Goal: Task Accomplishment & Management: Complete application form

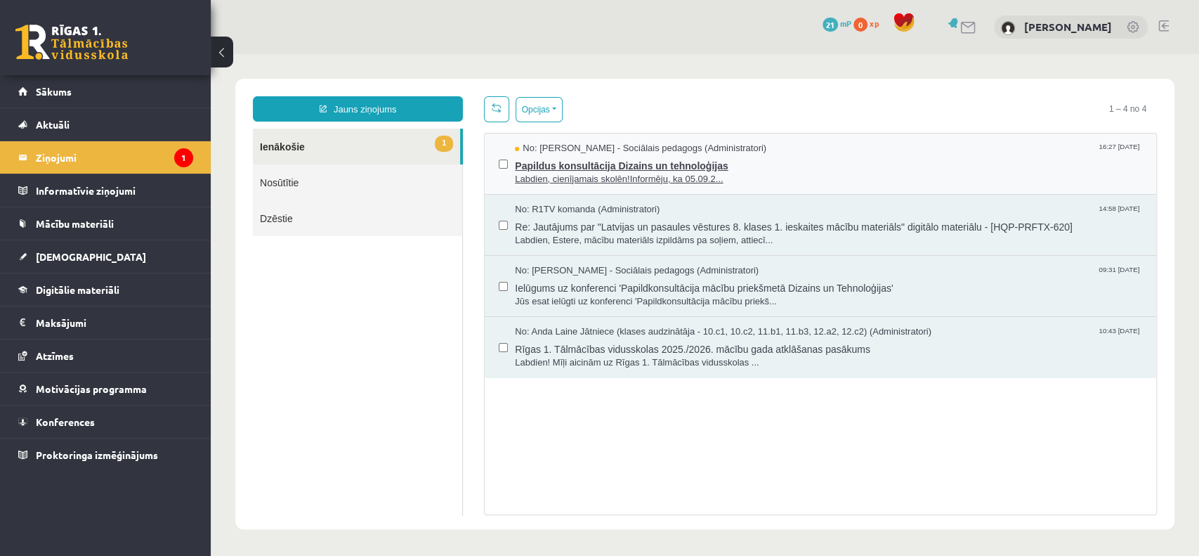
click at [552, 166] on span "Papildus konsultācija Dizains un tehnoloģijas" at bounding box center [828, 164] width 627 height 18
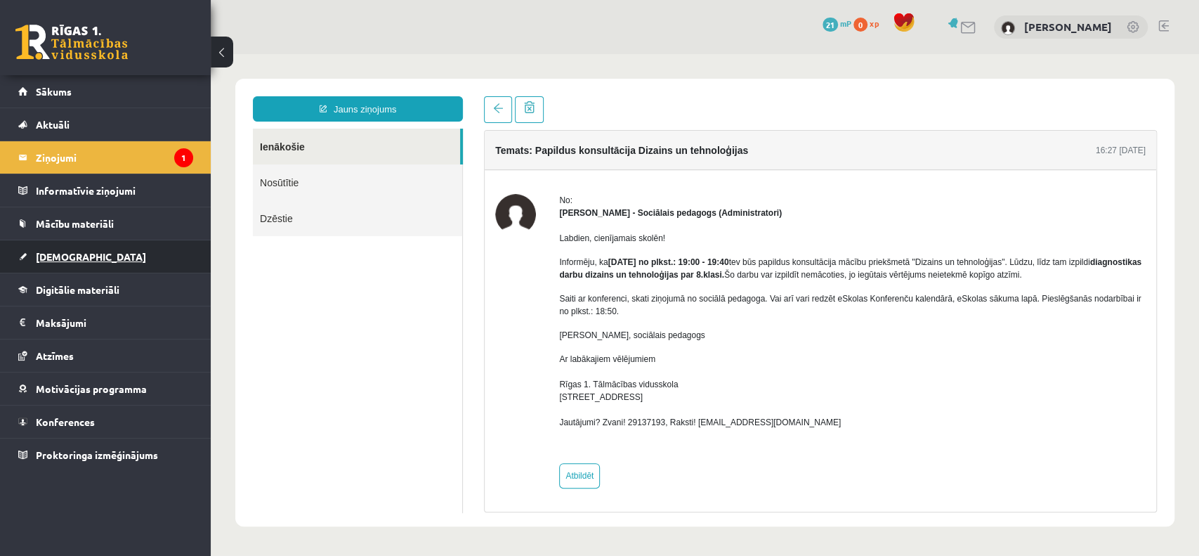
click at [60, 251] on span "[DEMOGRAPHIC_DATA]" at bounding box center [91, 256] width 110 height 13
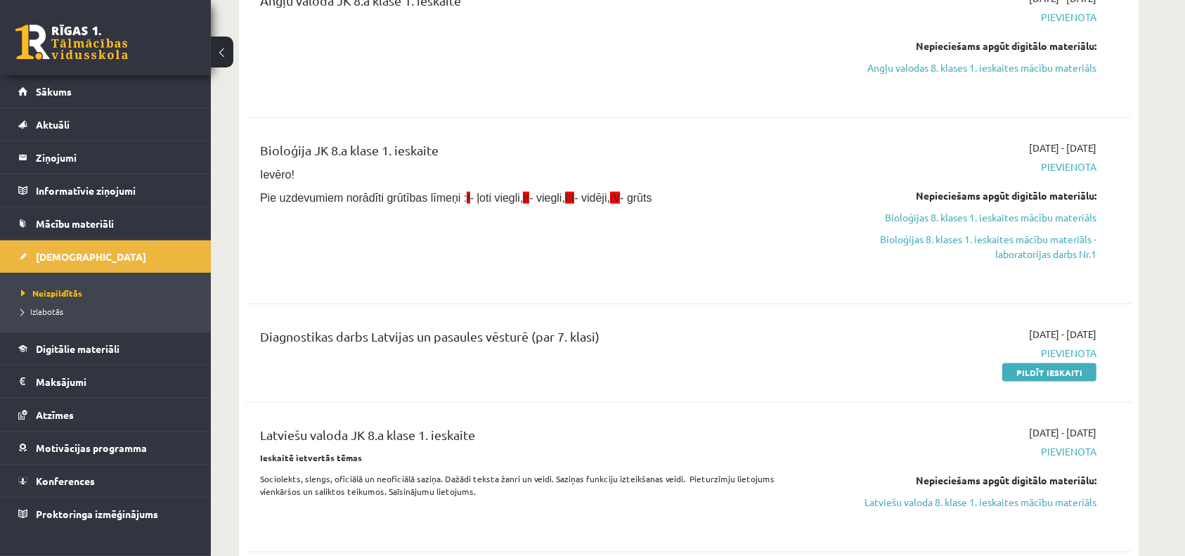
scroll to position [1885, 0]
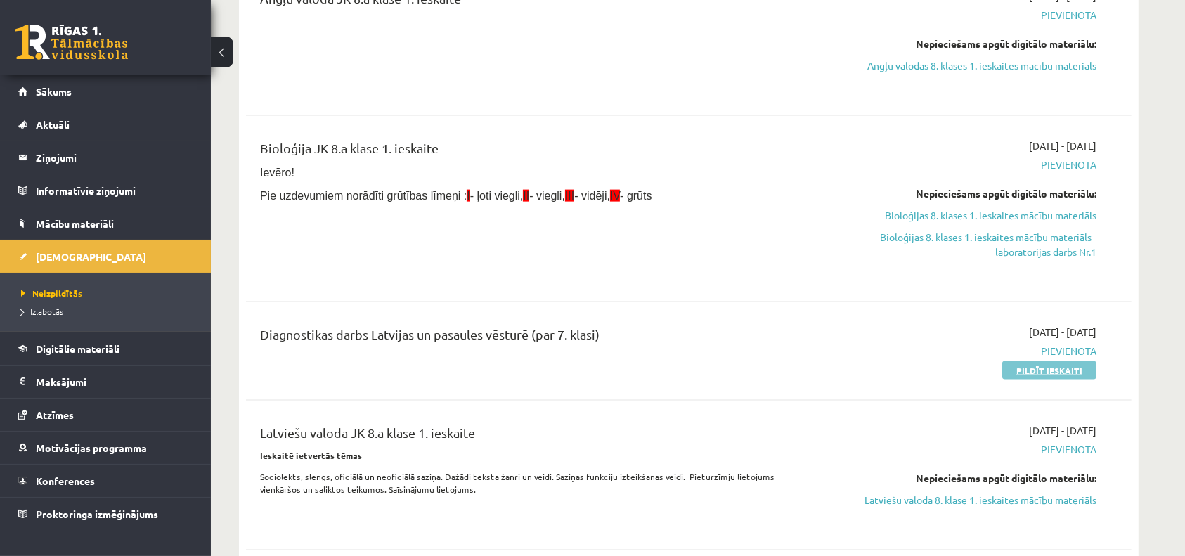
click at [1053, 368] on link "Pildīt ieskaiti" at bounding box center [1049, 370] width 94 height 18
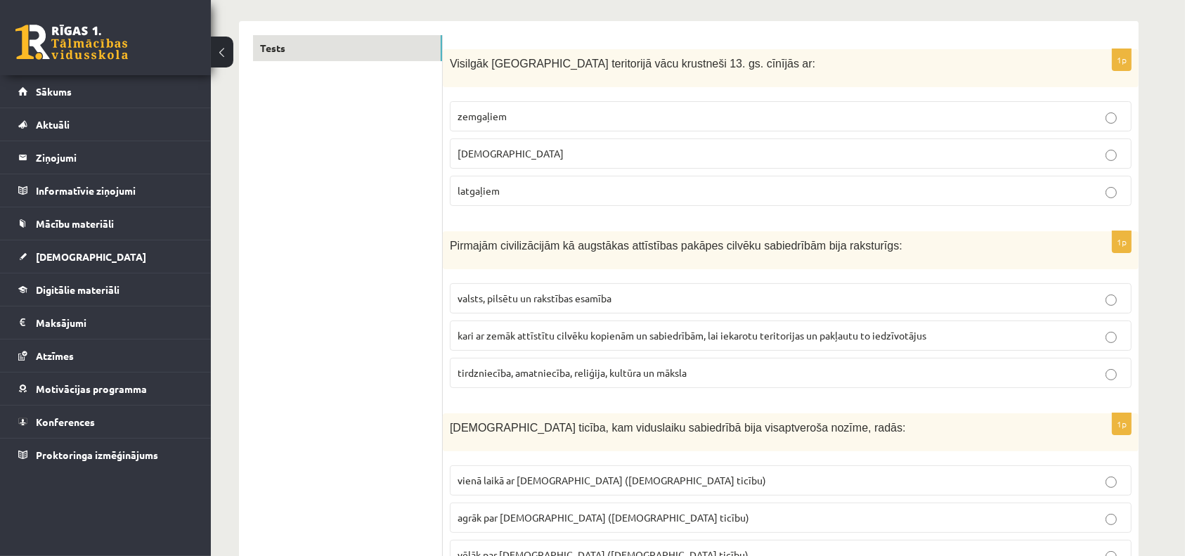
scroll to position [219, 0]
click at [548, 155] on p "[DEMOGRAPHIC_DATA]" at bounding box center [790, 152] width 666 height 15
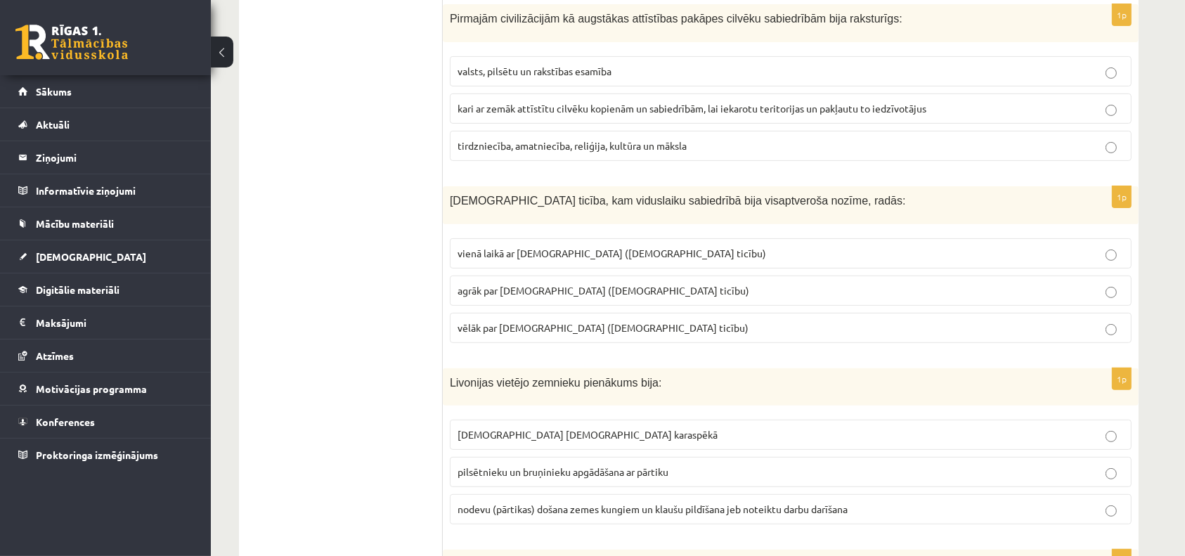
scroll to position [444, 0]
click at [573, 110] on span "kari ar zemāk attīstītu cilvēku kopienām un sabiedrībām, lai iekarotu teritorij…" at bounding box center [691, 108] width 469 height 13
click at [580, 143] on span "tirdzniecība, amatniecība, reliģija, kultūra un māksla" at bounding box center [571, 145] width 229 height 13
click at [597, 109] on span "kari ar zemāk attīstītu cilvēku kopienām un sabiedrībām, lai iekarotu teritorij…" at bounding box center [691, 108] width 469 height 13
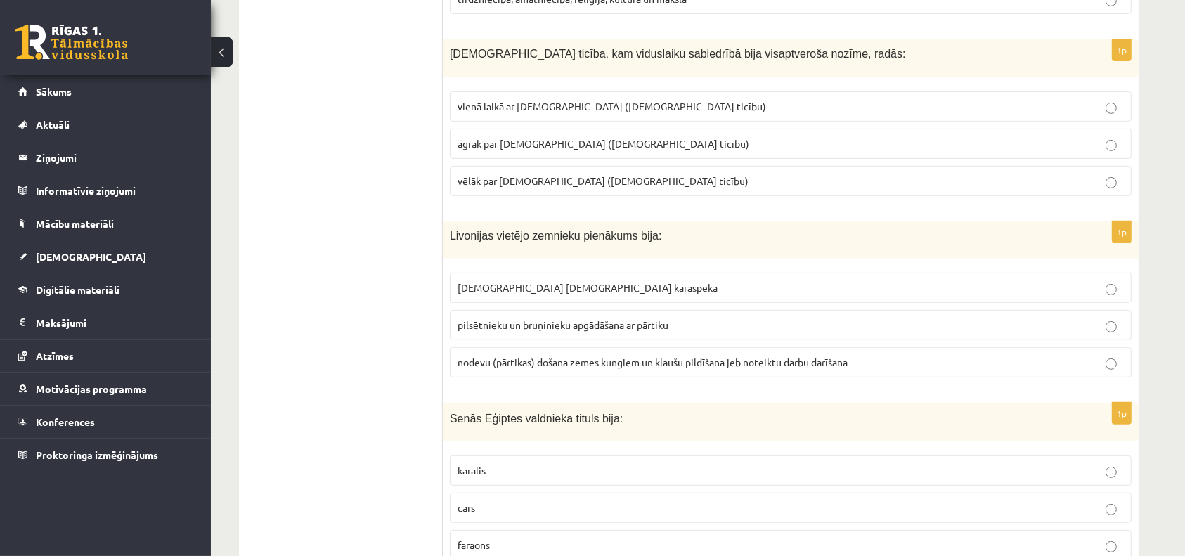
scroll to position [590, 0]
click at [549, 142] on span "agrāk par islamu (musulmaņu ticību)" at bounding box center [603, 144] width 292 height 13
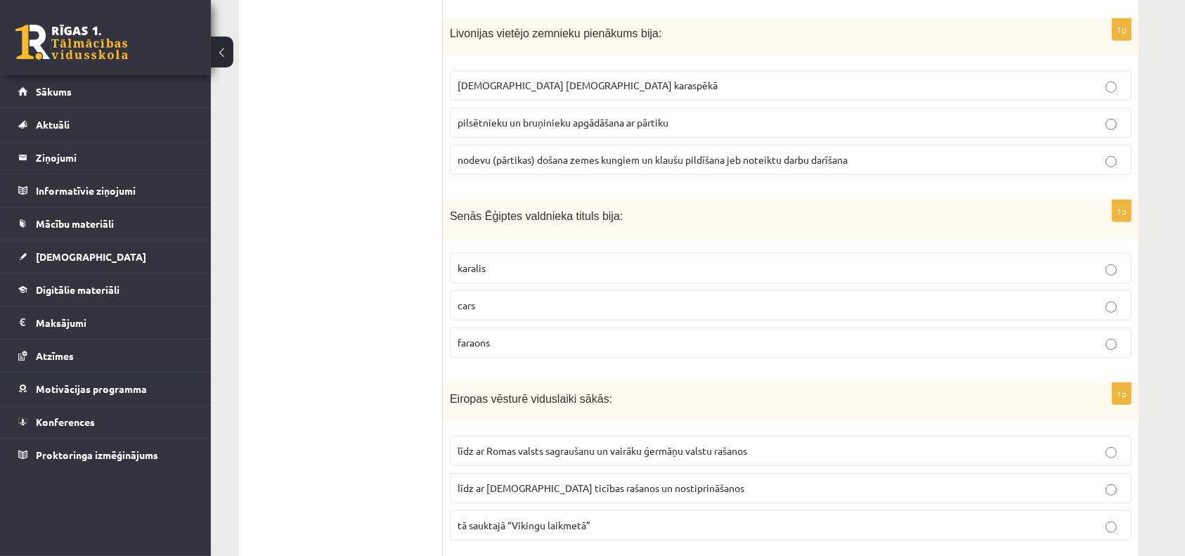
scroll to position [779, 0]
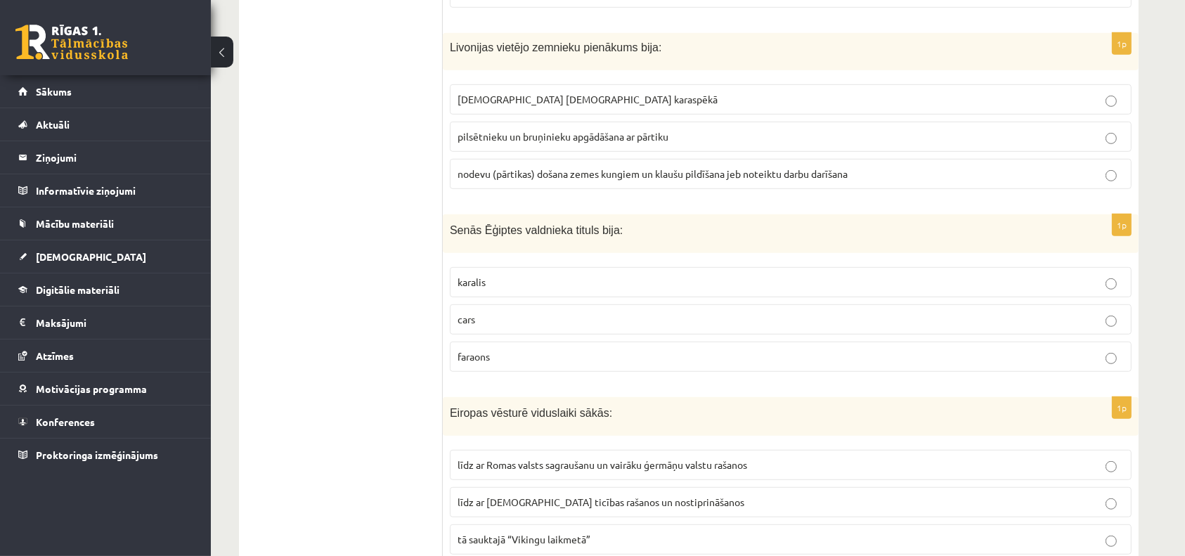
click at [563, 171] on span "nodevu (pārtikas) došana zemes kungiem un klaušu pildīšana jeb noteiktu darbu d…" at bounding box center [652, 173] width 390 height 13
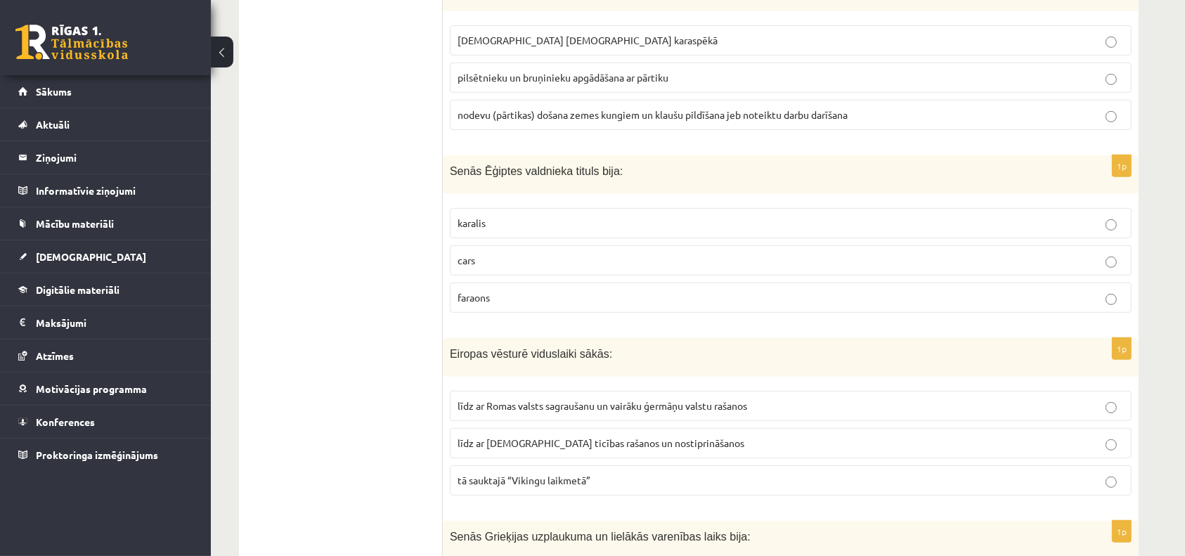
scroll to position [845, 0]
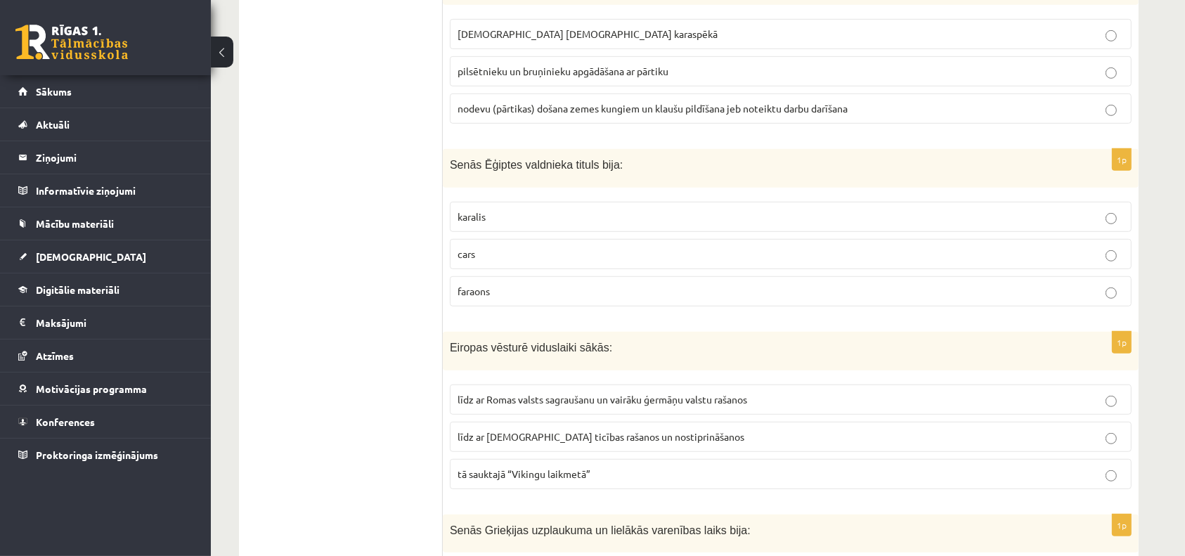
click at [540, 250] on p "cars" at bounding box center [790, 254] width 666 height 15
click at [524, 290] on p "faraons" at bounding box center [790, 291] width 666 height 15
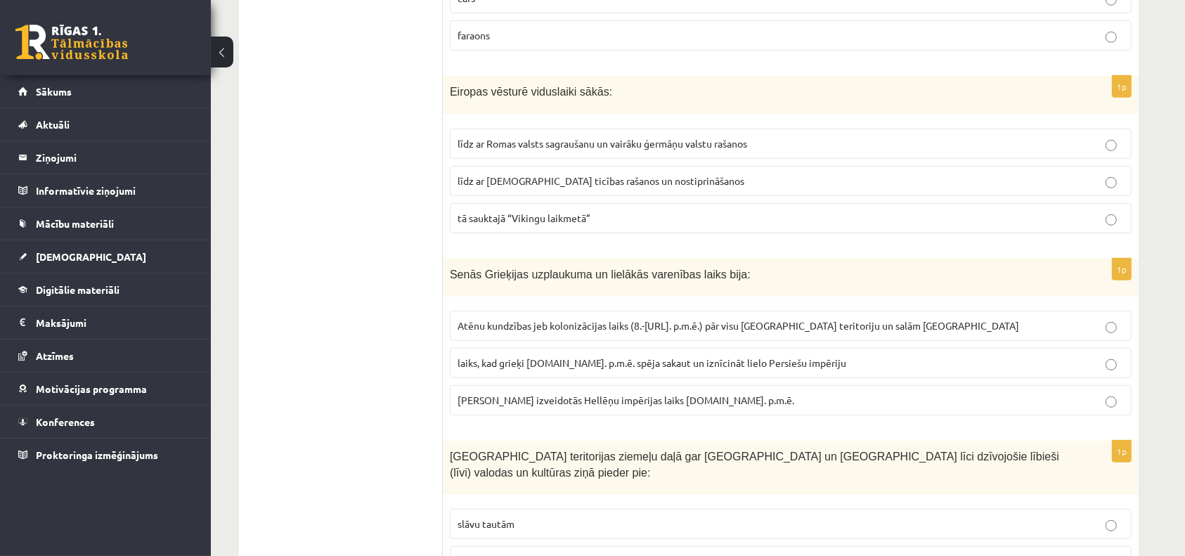
scroll to position [1107, 0]
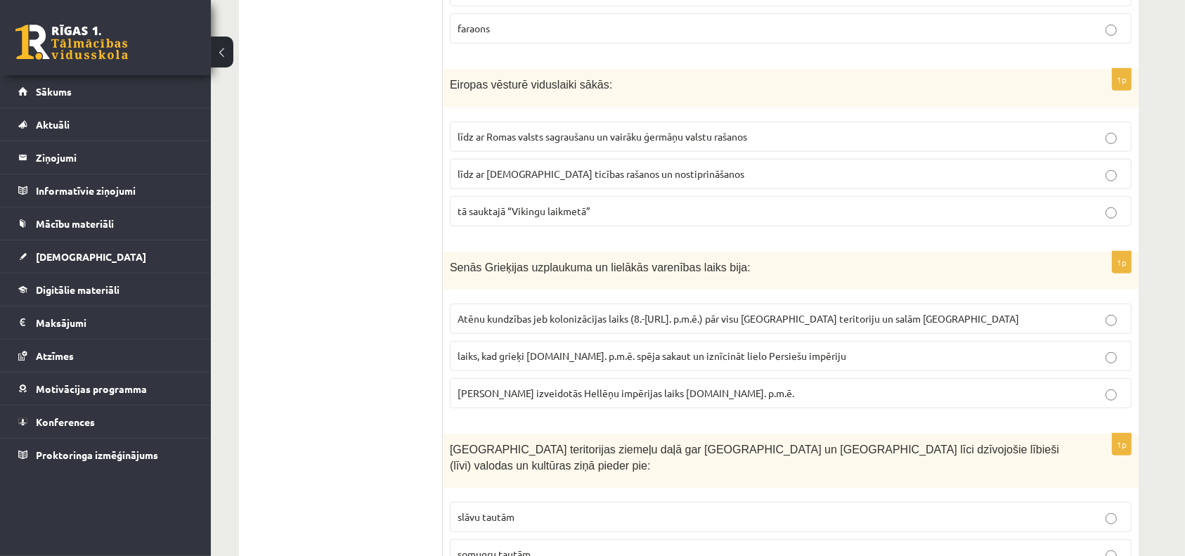
click at [505, 136] on span "līdz ar Romas valsts sagraušanu un vairāku ģermāņu valstu rašanos" at bounding box center [602, 136] width 290 height 13
click at [526, 204] on p "tā sauktajā “Vikingu laikmetā”" at bounding box center [790, 211] width 666 height 15
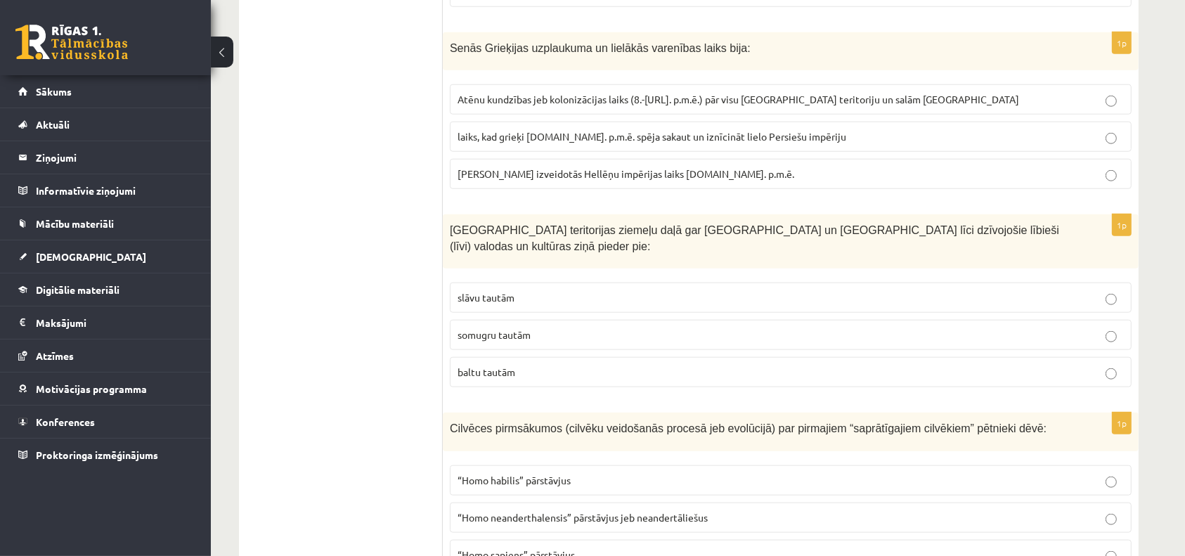
scroll to position [1333, 0]
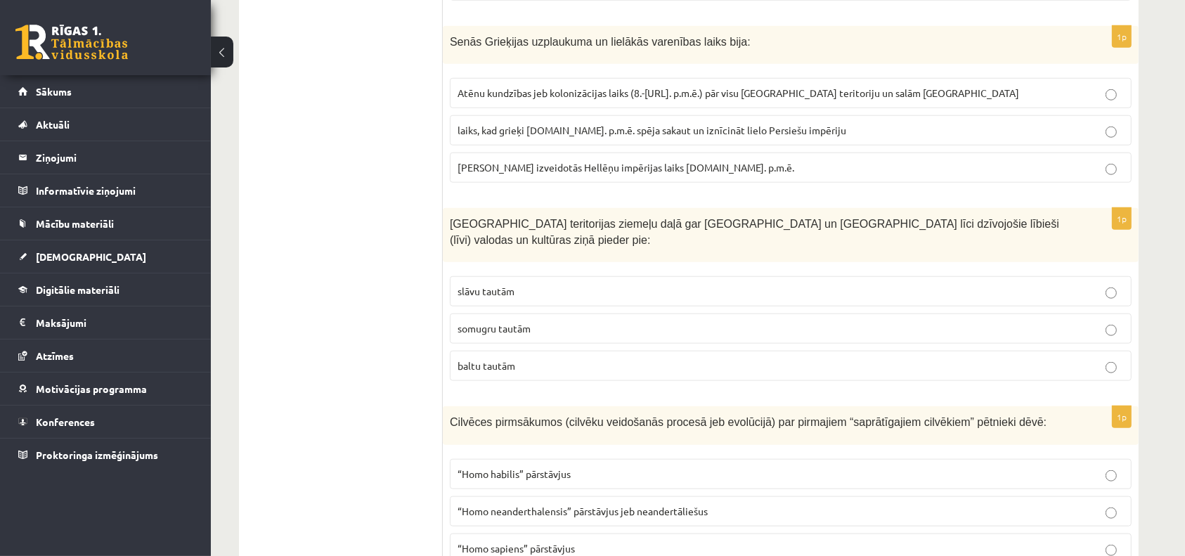
click at [556, 126] on span "laiks, kad grieķi 5.gs. p.m.ē. spēja sakaut un iznīcināt lielo Persiešu impēriju" at bounding box center [651, 130] width 389 height 13
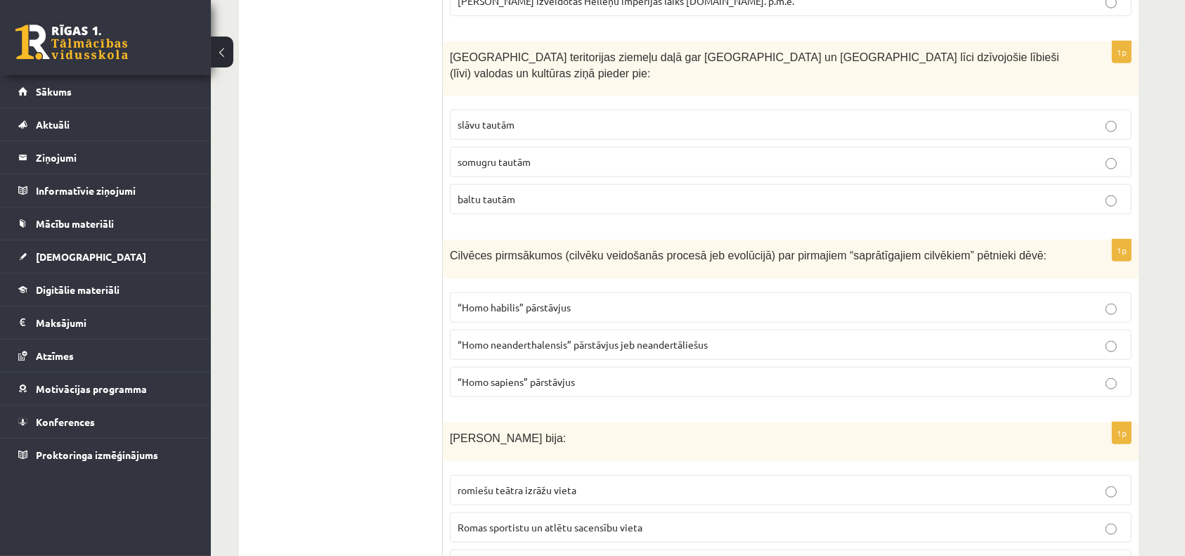
scroll to position [1501, 0]
click at [495, 117] on span "slāvu tautām" at bounding box center [485, 123] width 57 height 13
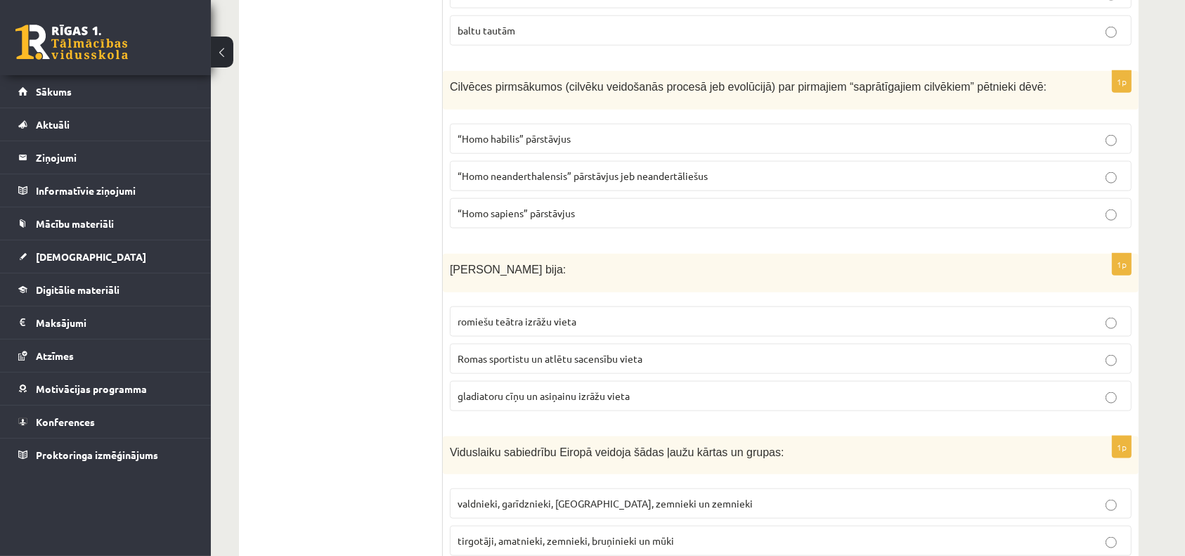
scroll to position [1669, 0]
click at [518, 206] on span "“Homo sapiens” pārstāvjus" at bounding box center [515, 212] width 117 height 13
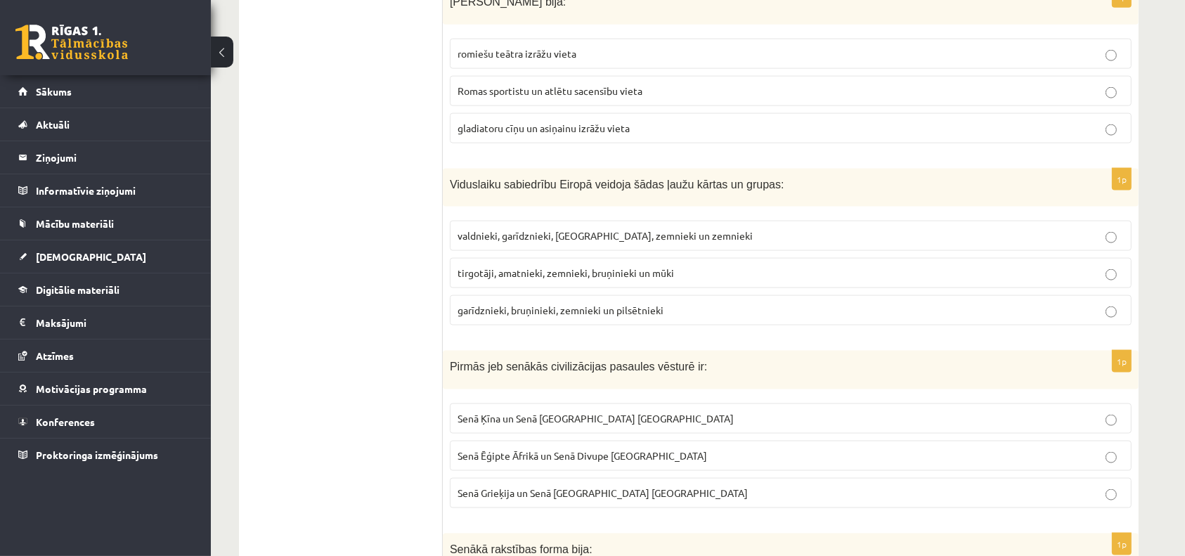
scroll to position [1938, 0]
click at [512, 82] on p "Romas sportistu un atlētu sacensību vieta" at bounding box center [790, 89] width 666 height 15
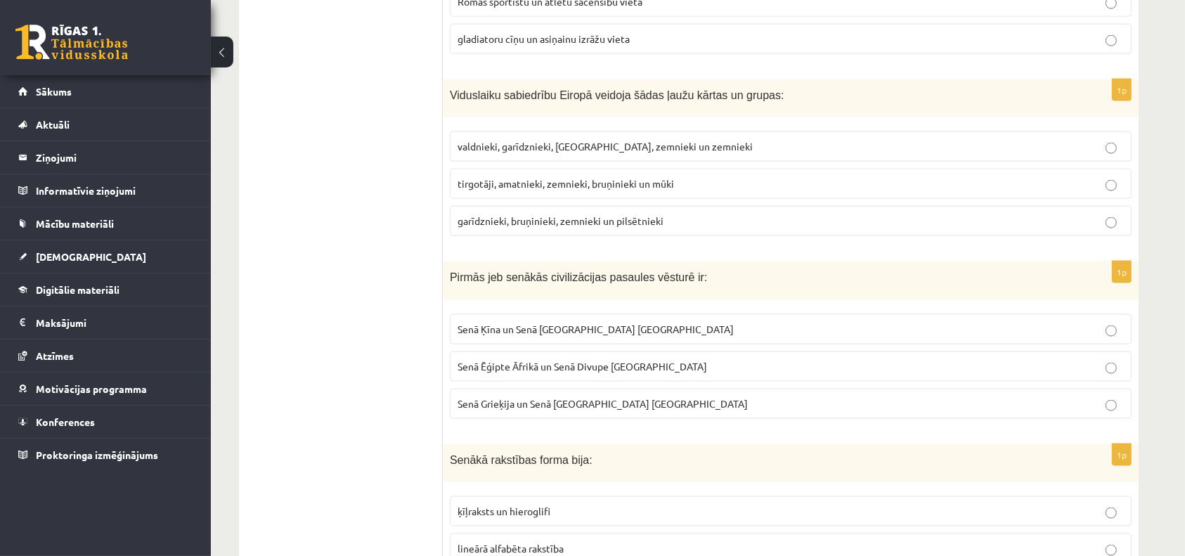
scroll to position [2033, 0]
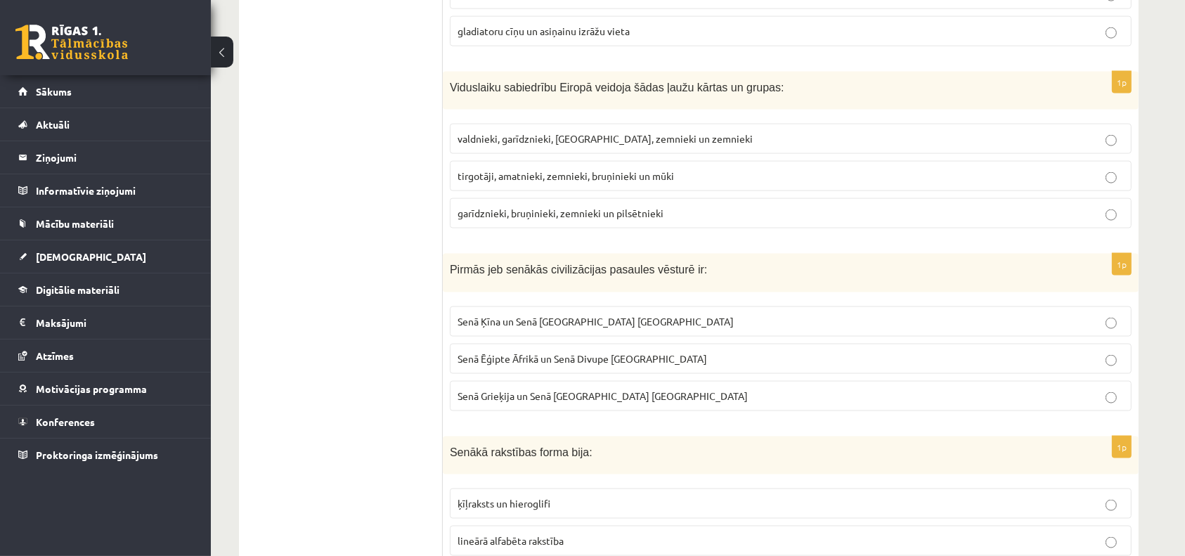
click at [564, 132] on span "valdnieki, garīdznieki, bruņinieki, zemnieki un zemnieki" at bounding box center [604, 138] width 295 height 13
click at [551, 169] on span "tirgotāji, amatnieki, zemnieki, bruņinieki un mūki" at bounding box center [565, 175] width 216 height 13
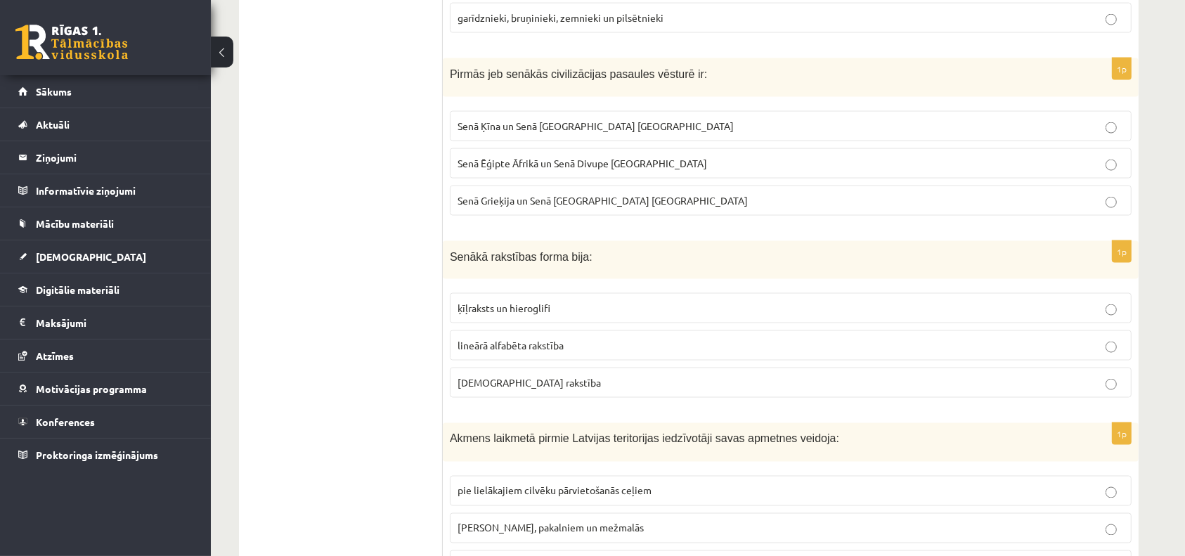
scroll to position [2230, 0]
click at [566, 155] on span "Senā Ēģipte Āfrikā un Senā Divupe Āzijā" at bounding box center [581, 161] width 249 height 13
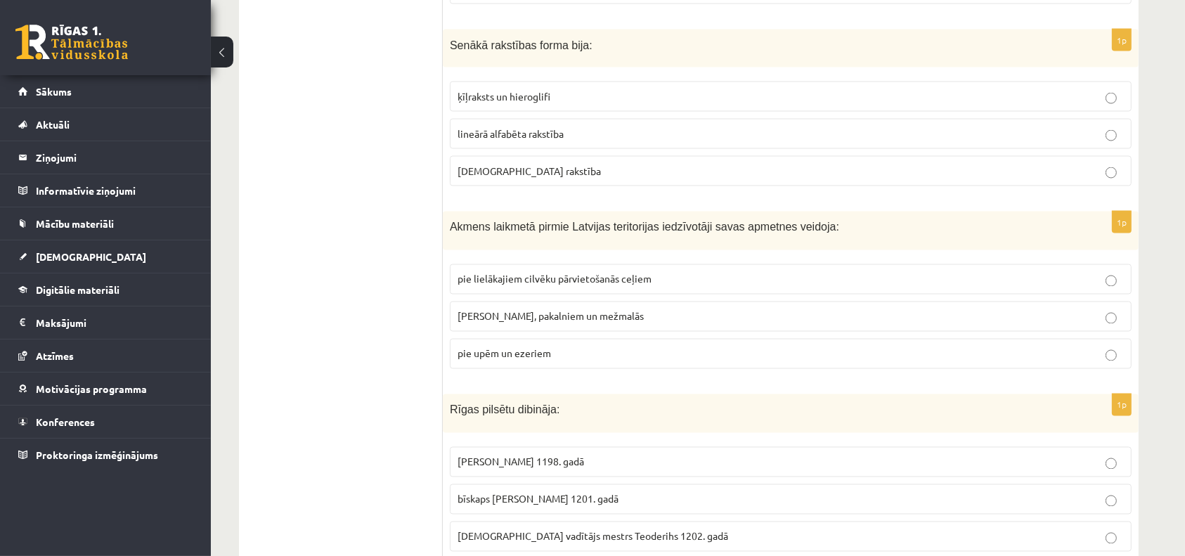
scroll to position [2440, 0]
click at [531, 126] on span "lineārā alfabēta rakstība" at bounding box center [510, 132] width 106 height 13
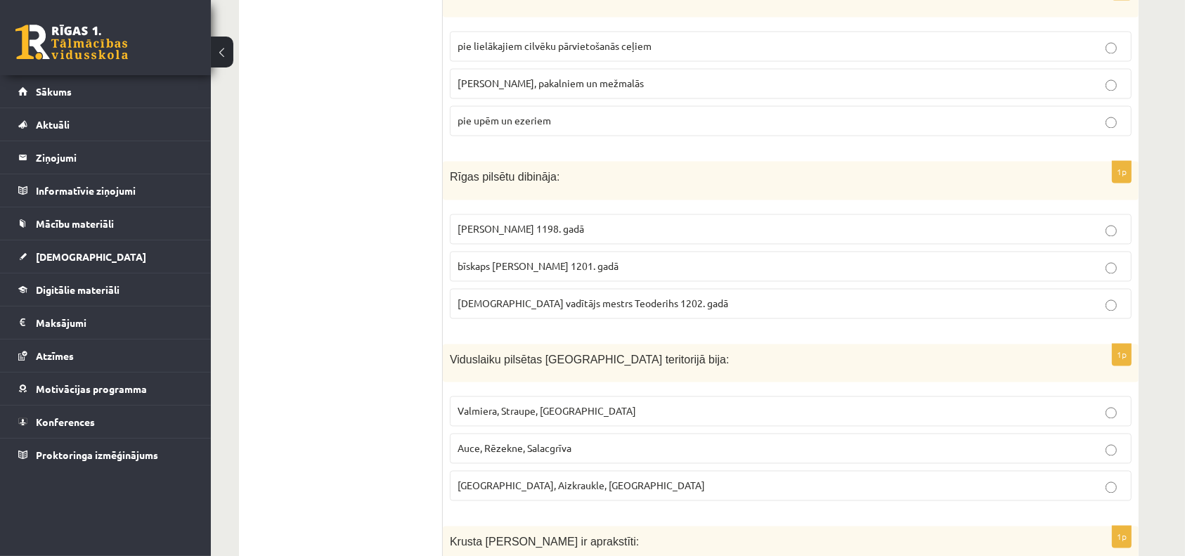
scroll to position [2674, 0]
click at [489, 112] on span "pie upēm un ezeriem" at bounding box center [503, 118] width 93 height 13
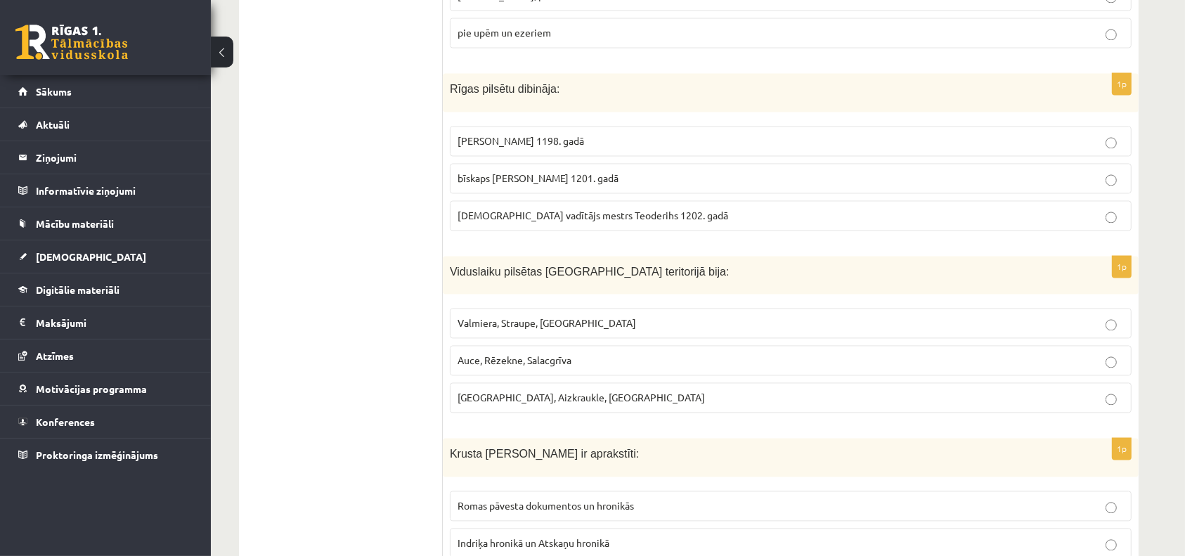
scroll to position [2762, 0]
click at [566, 134] on span "bīskaps Meinards 1198. gadā" at bounding box center [520, 140] width 126 height 13
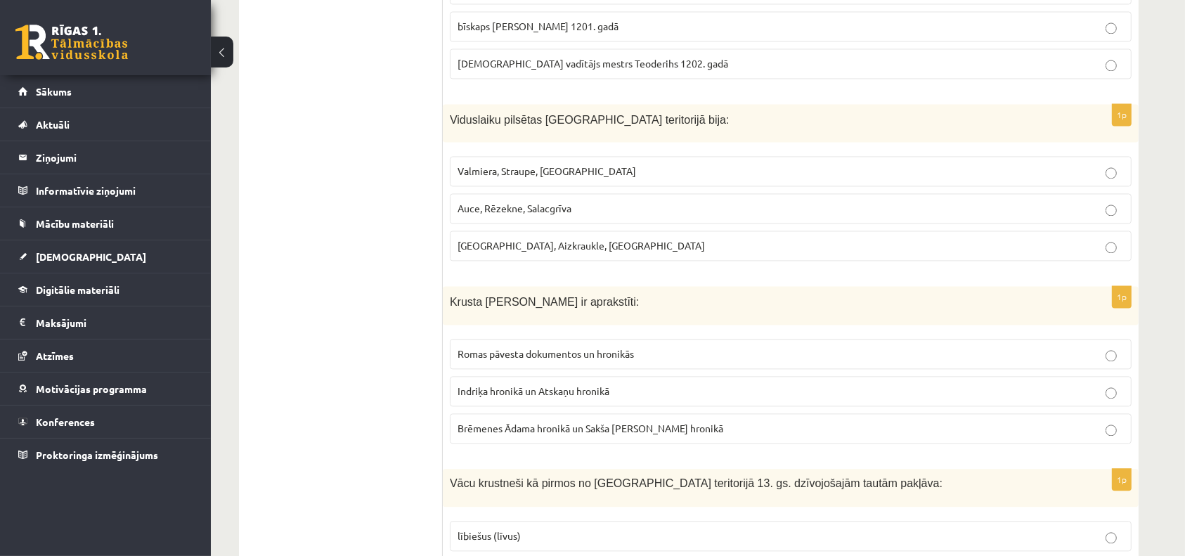
scroll to position [2915, 0]
click at [527, 237] on span "Rīga, Aizkraukle, Ludza" at bounding box center [580, 243] width 247 height 13
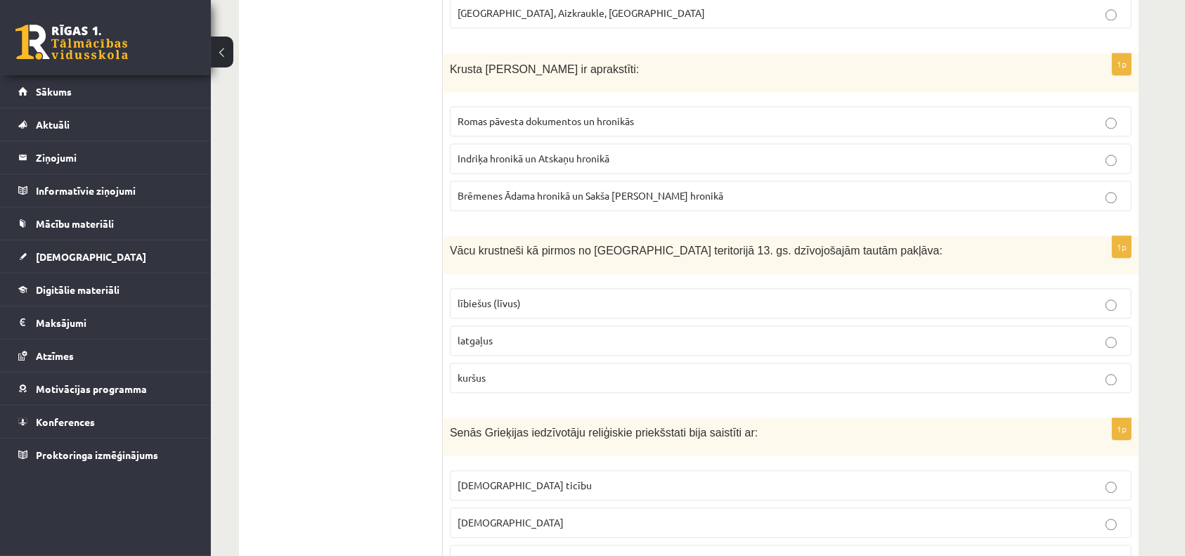
scroll to position [3148, 0]
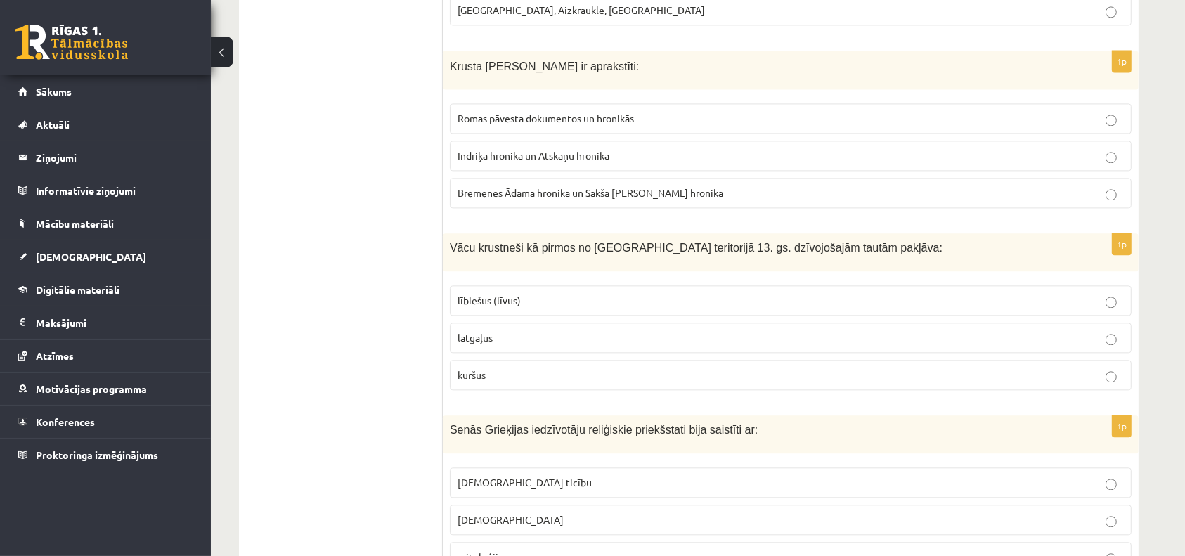
click at [554, 103] on label "Romas pāvesta dokumentos un hronikās" at bounding box center [791, 118] width 682 height 30
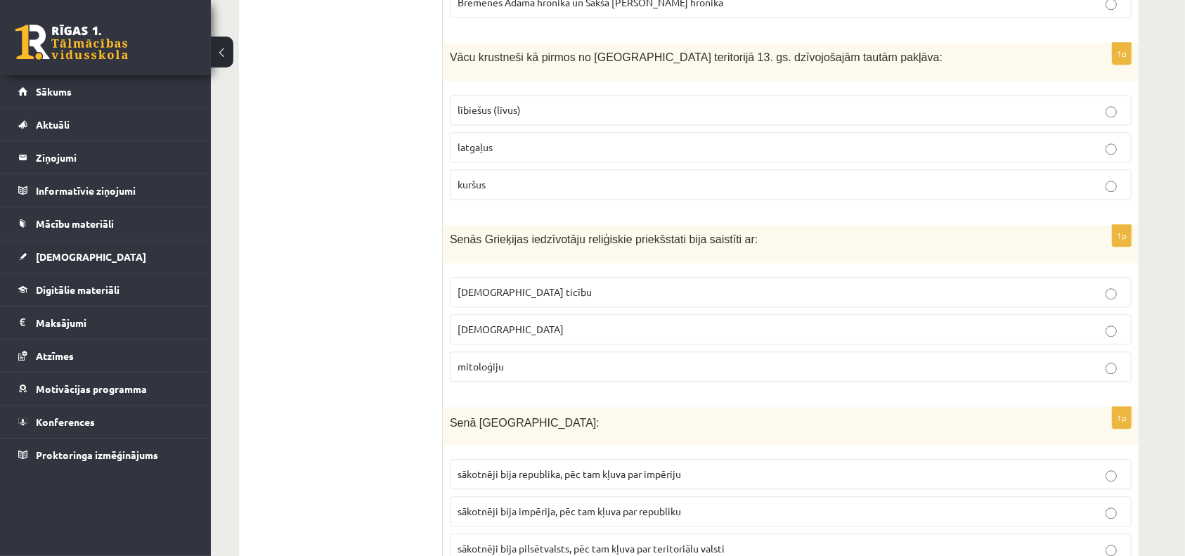
scroll to position [3345, 0]
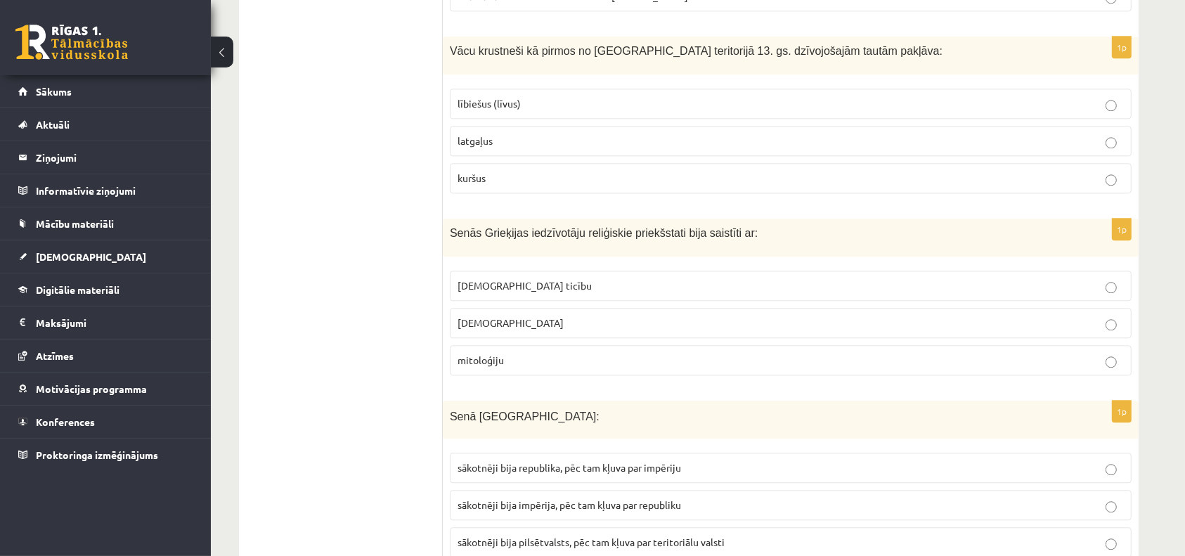
click at [500, 171] on p "kuršus" at bounding box center [790, 178] width 666 height 15
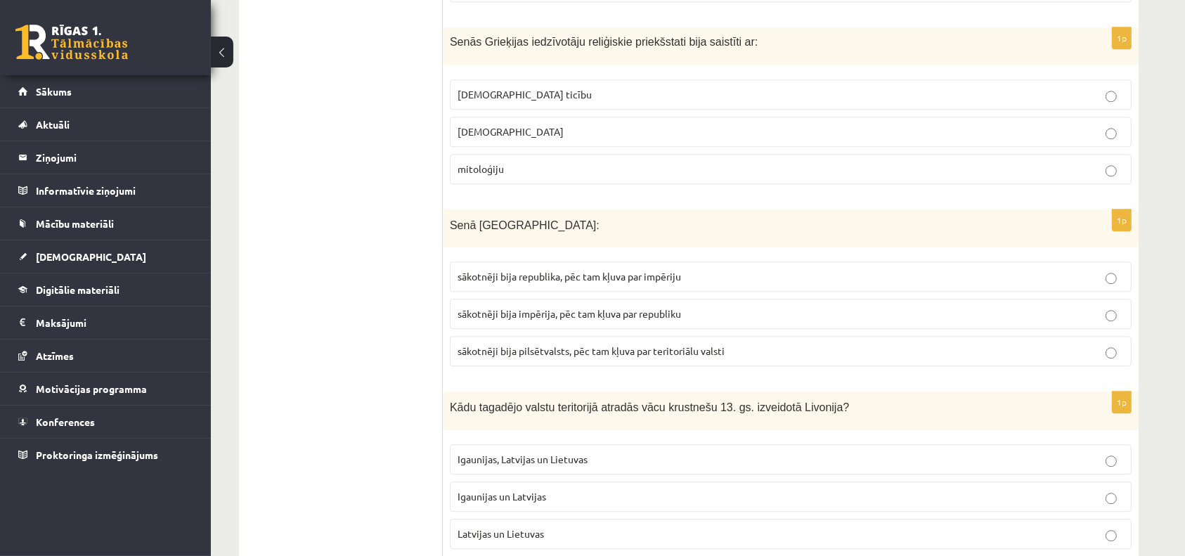
scroll to position [3541, 0]
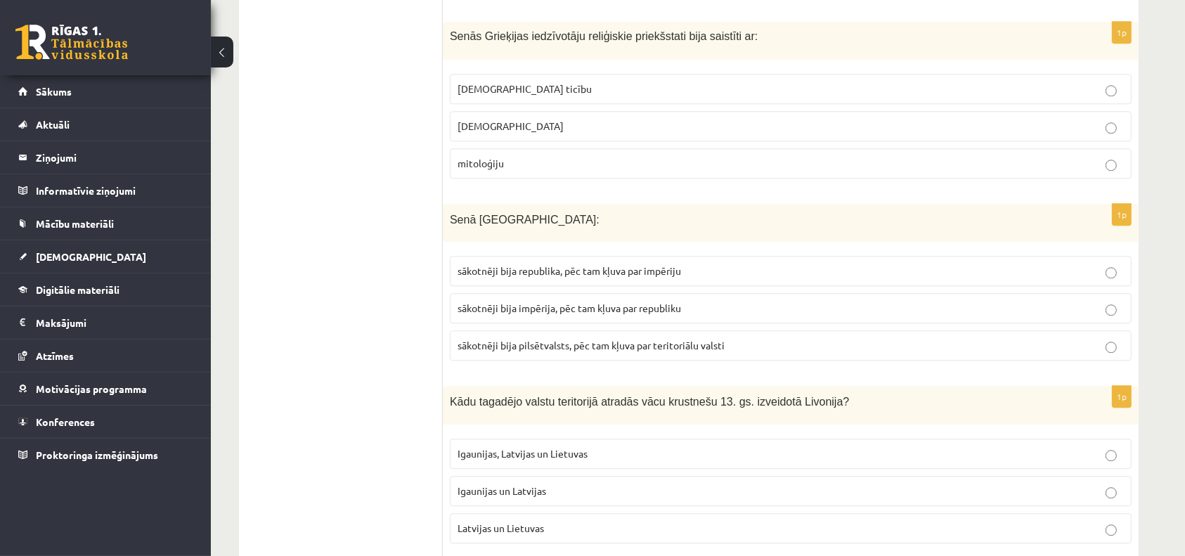
click at [501, 119] on span "pagānismu" at bounding box center [510, 125] width 106 height 13
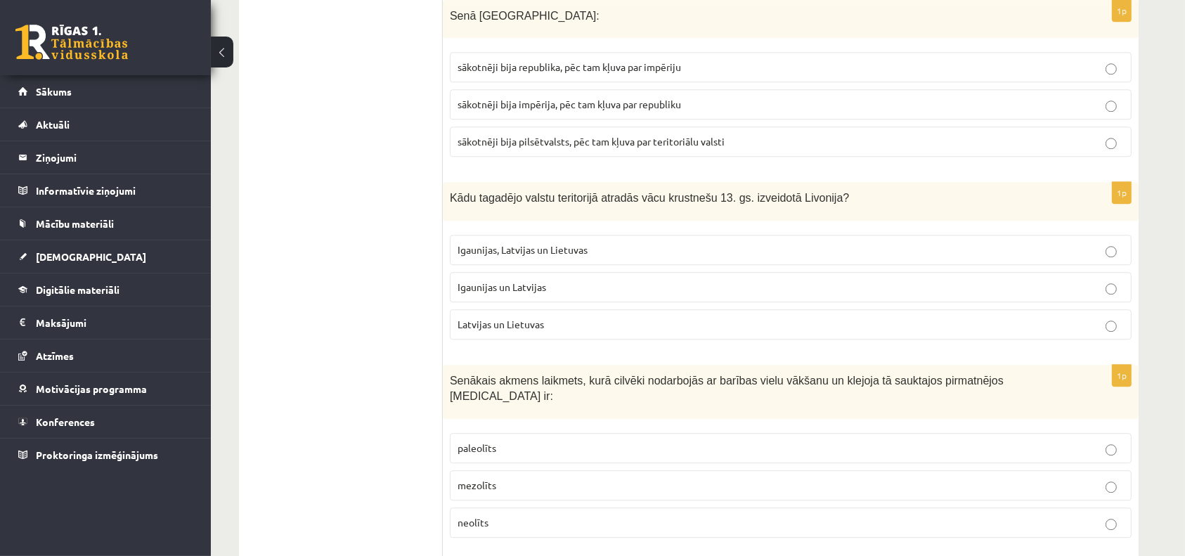
scroll to position [3752, 0]
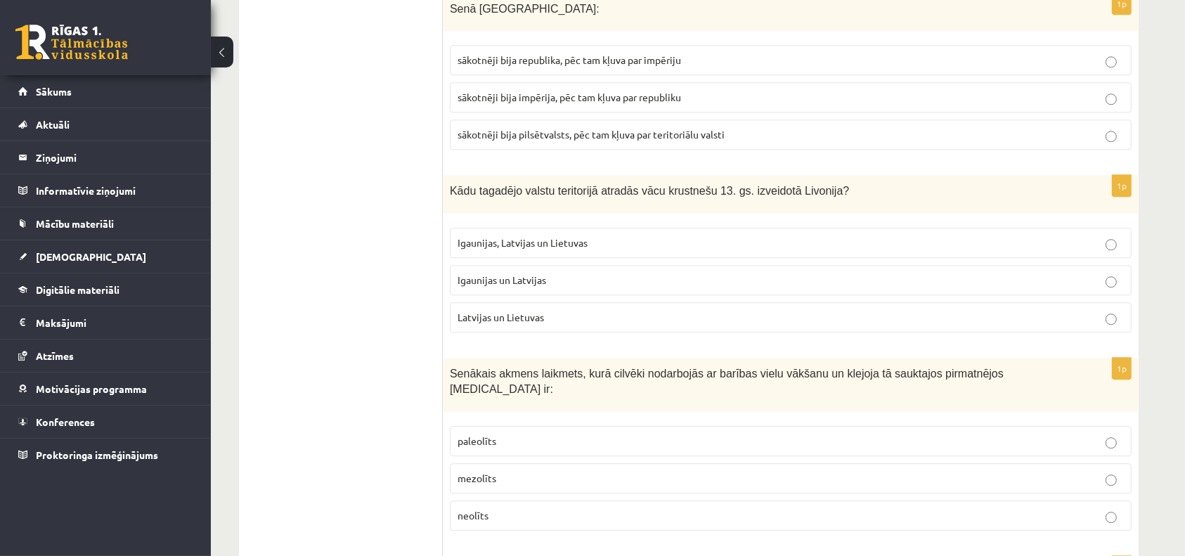
click at [533, 128] on span "sākotnēji bija pilsētvalsts, pēc tam kļuva par teritoriālu valsti" at bounding box center [590, 134] width 267 height 13
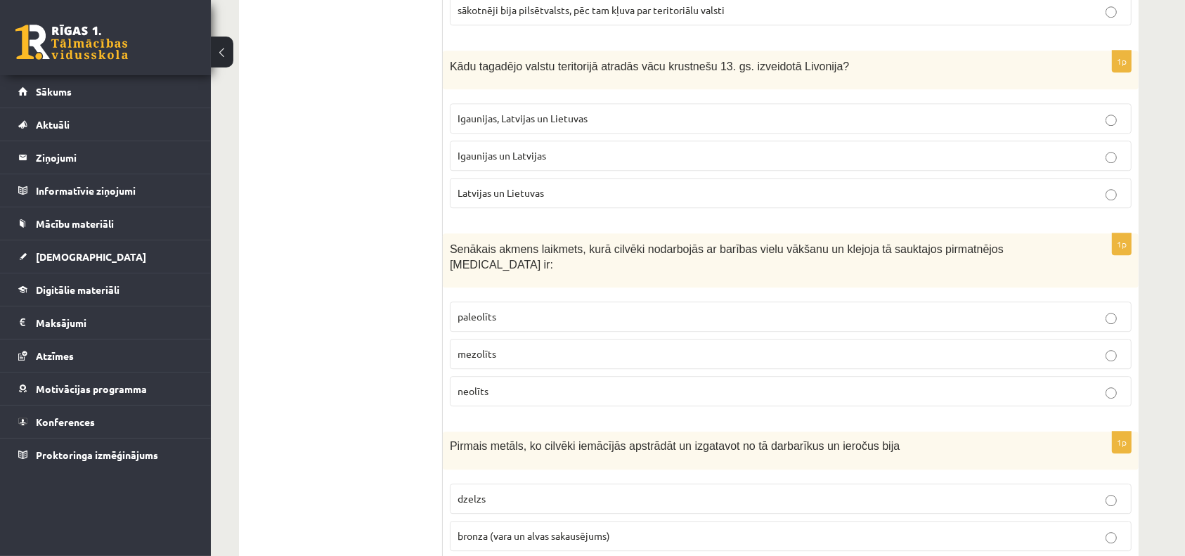
scroll to position [3898, 0]
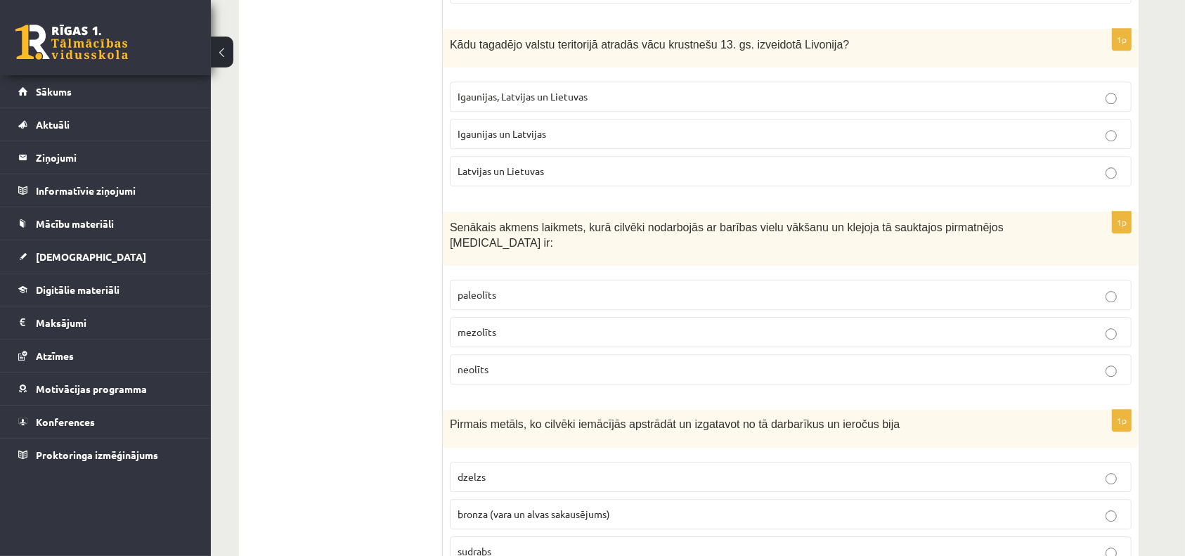
click at [528, 127] on span "Igaunijas un Latvijas" at bounding box center [501, 133] width 89 height 13
click at [524, 164] on span "Latvijas un Lietuvas" at bounding box center [500, 170] width 86 height 13
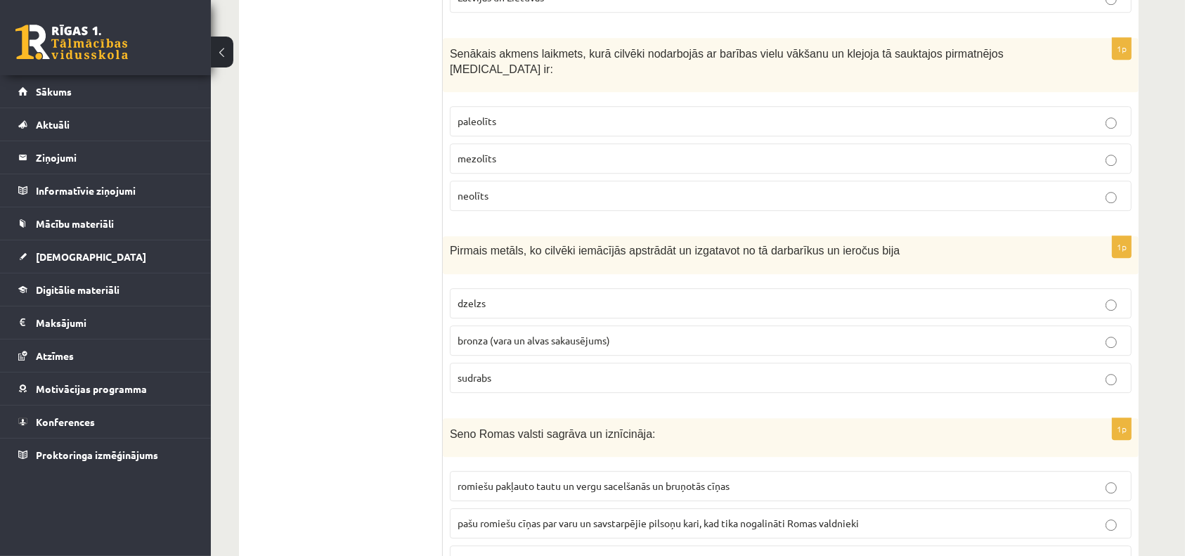
scroll to position [4080, 0]
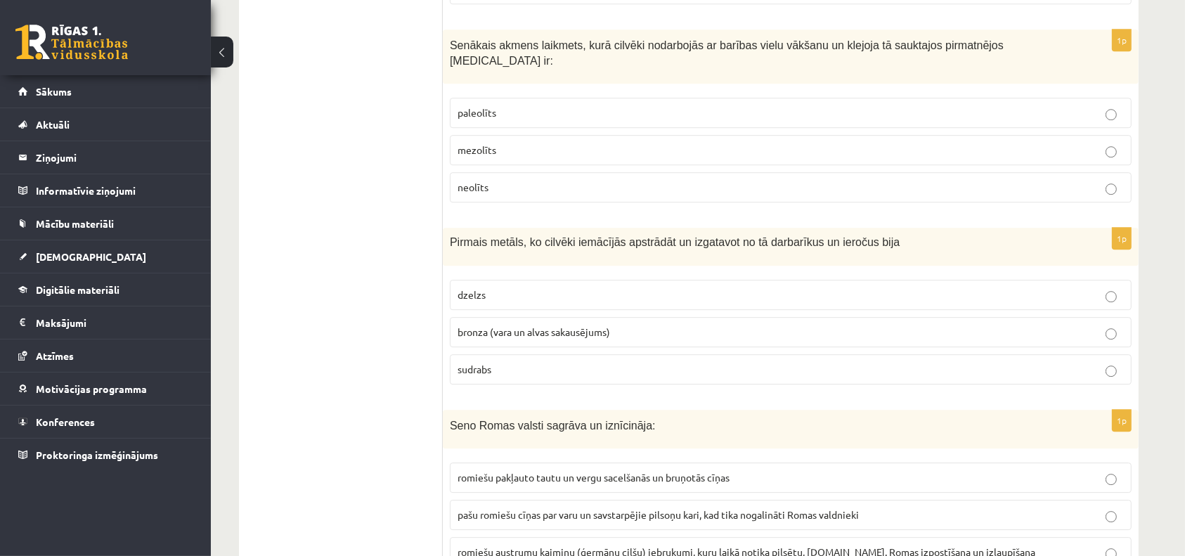
click at [507, 143] on p "mezolīts" at bounding box center [790, 150] width 666 height 15
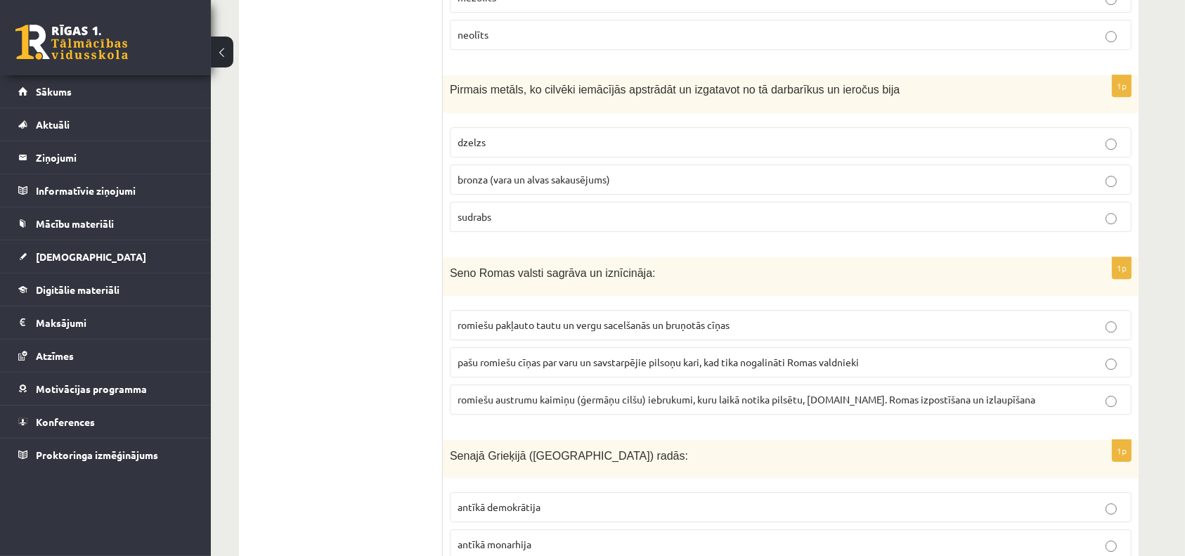
scroll to position [4233, 0]
click at [560, 173] on span "bronza (vara un alvas sakausējums)" at bounding box center [533, 179] width 152 height 13
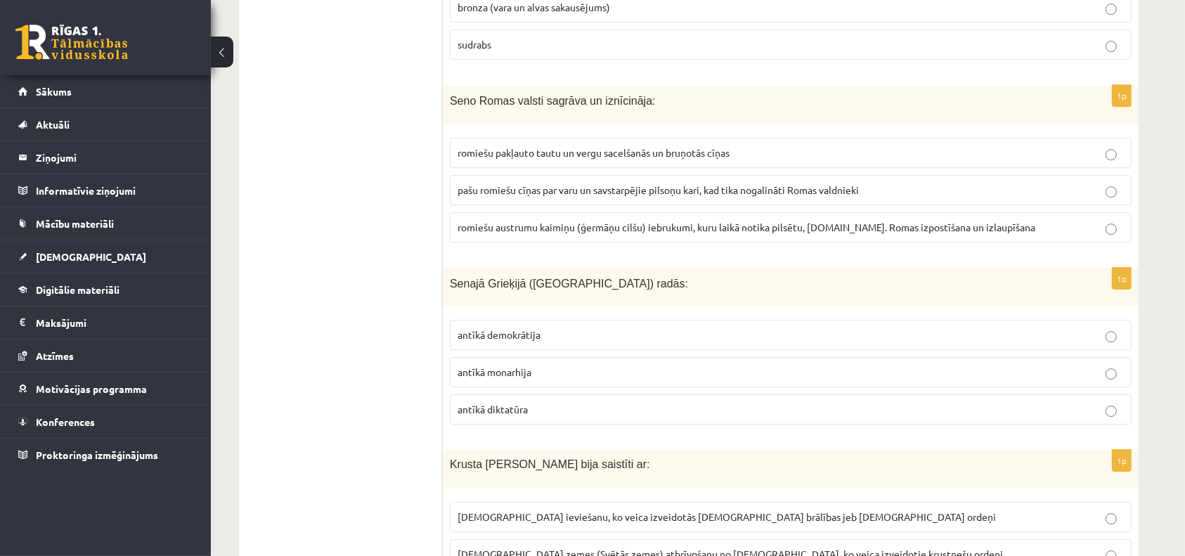
scroll to position [4408, 0]
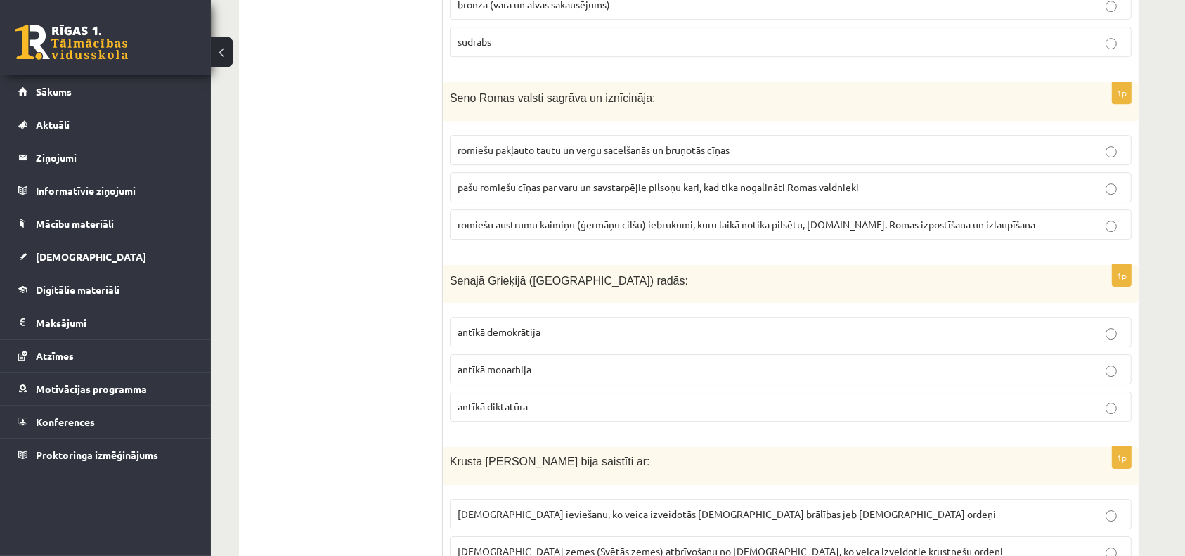
click at [552, 181] on span "pašu romiešu cīņas par varu un savstarpējie pilsoņu kari, kad tika nogalināti R…" at bounding box center [657, 187] width 401 height 13
click at [502, 362] on p "antīkā monarhija" at bounding box center [790, 369] width 666 height 15
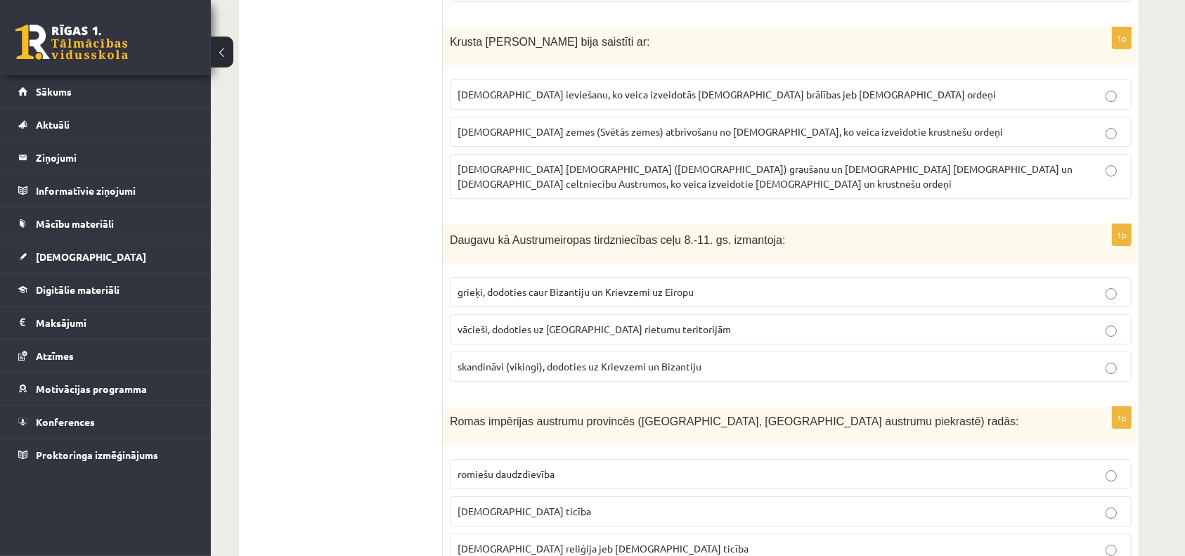
scroll to position [4853, 0]
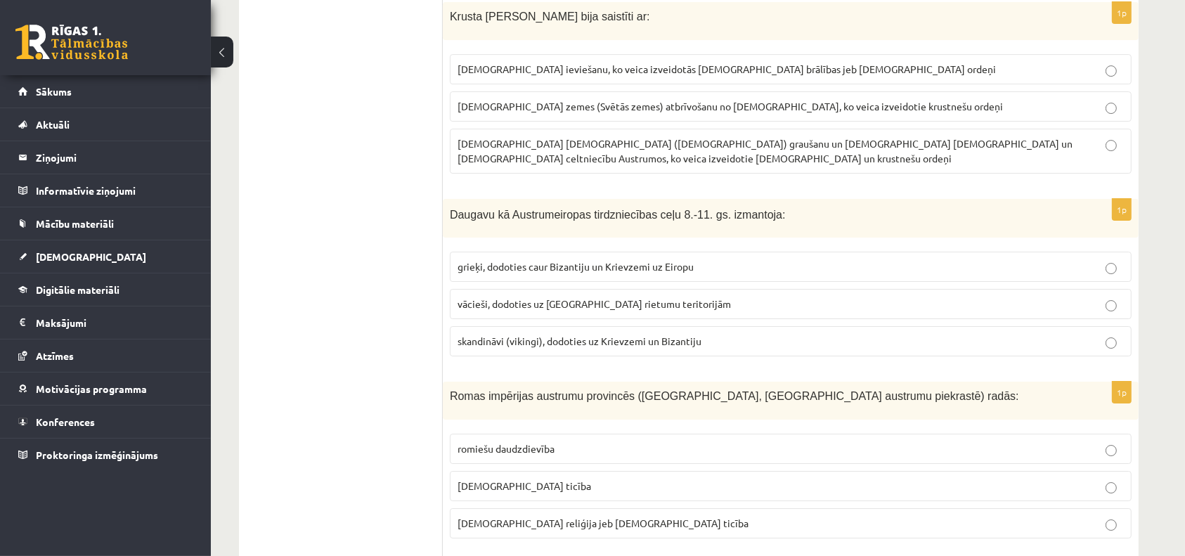
click at [575, 137] on span "musulmaņu mošeju (dievnamu) graušanu un kristiešu klosteru un baznīcu celtniecī…" at bounding box center [764, 150] width 615 height 27
click at [554, 297] on p "vācieši, dodoties uz Krievzemes rietumu teritorijām" at bounding box center [790, 304] width 666 height 15
click at [513, 479] on span "kristīgā ticība" at bounding box center [524, 485] width 134 height 13
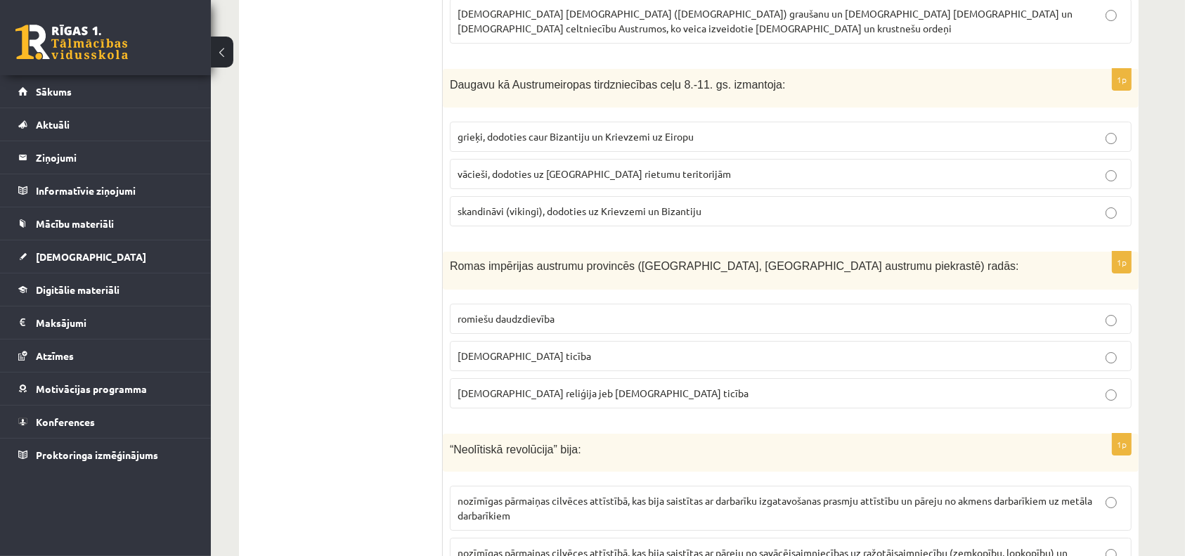
scroll to position [4984, 0]
click at [524, 385] on span "islama reliģija jeb musulmaņu ticība" at bounding box center [602, 391] width 291 height 13
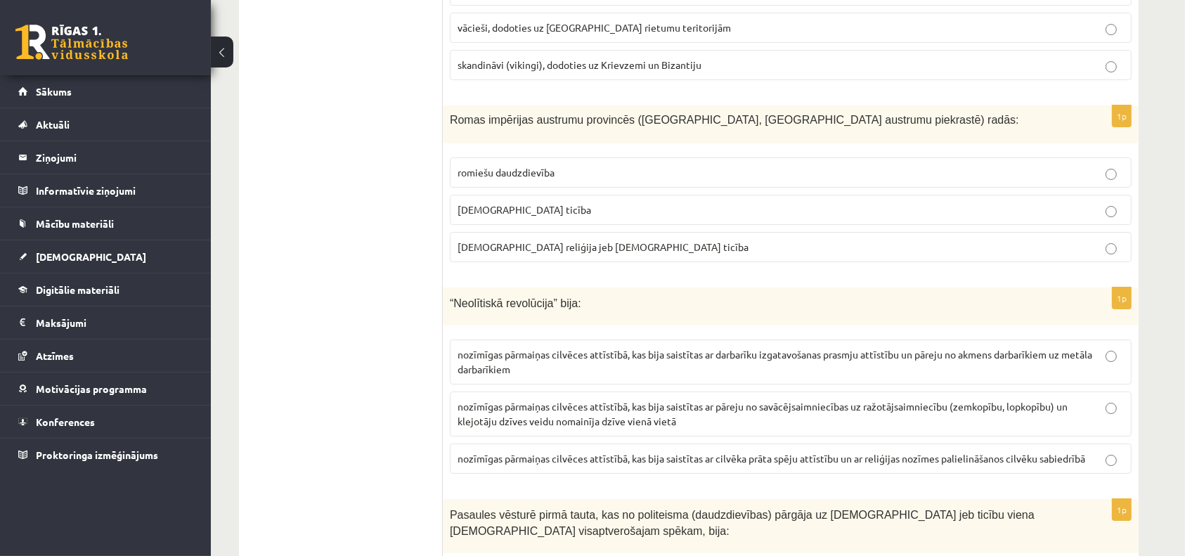
scroll to position [5234, 0]
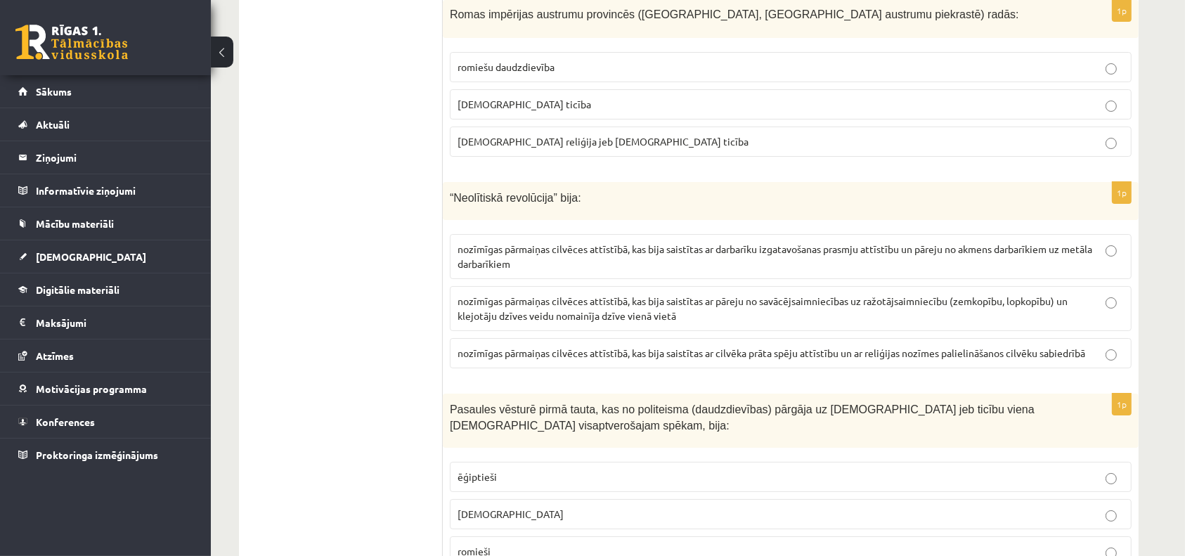
click at [545, 227] on fieldset "nozīmīgas pārmaiņas cilvēces attīstībā, kas bija saistītas ar darbarīku izgatav…" at bounding box center [791, 299] width 682 height 145
click at [522, 507] on p "ebreji" at bounding box center [790, 514] width 666 height 15
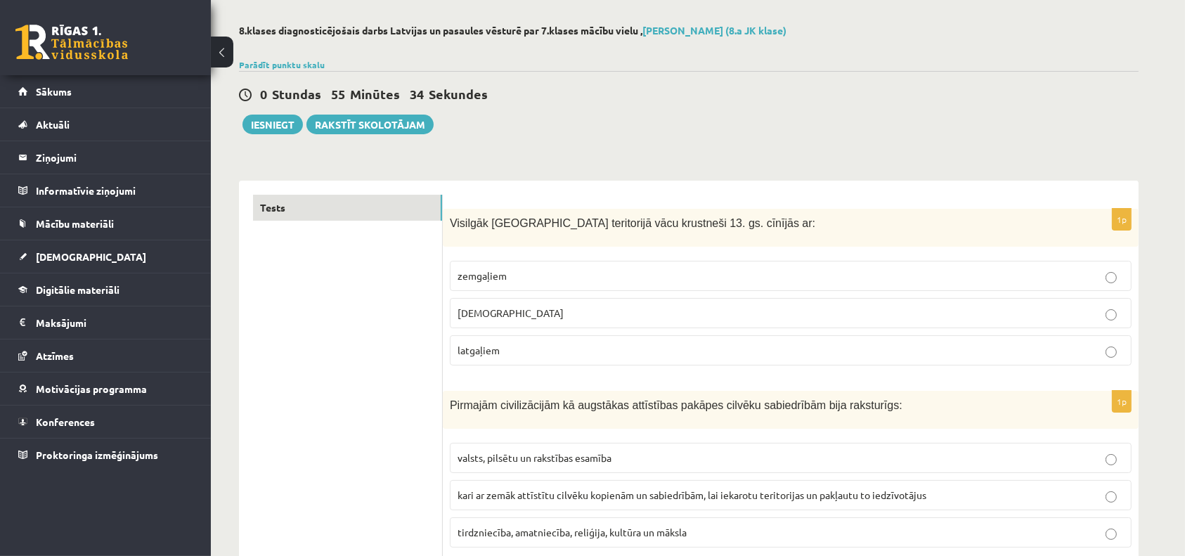
scroll to position [0, 0]
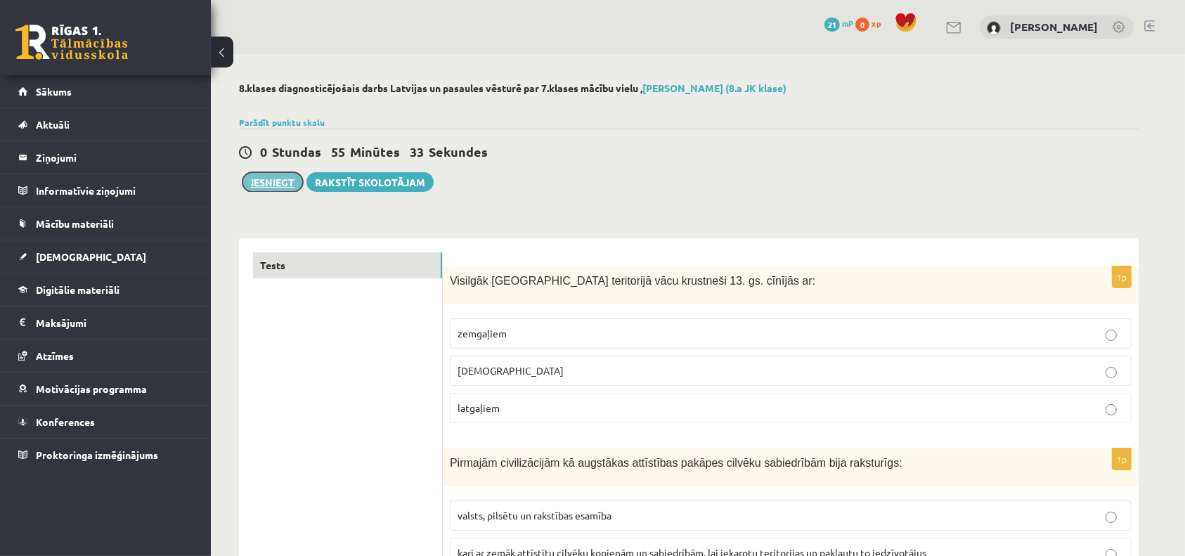
click at [285, 176] on button "Iesniegt" at bounding box center [272, 182] width 60 height 20
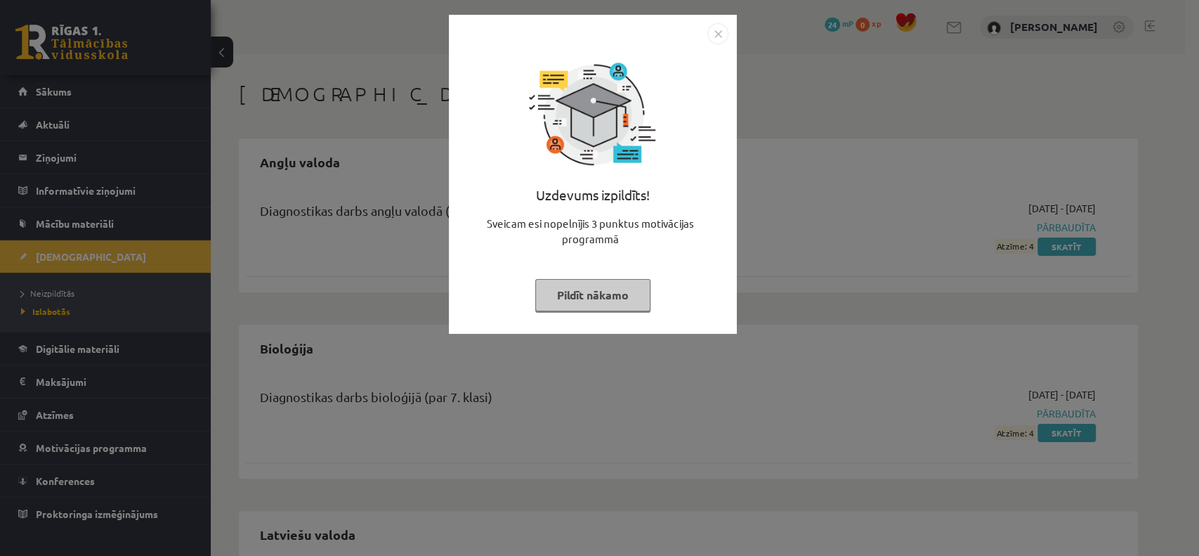
click at [720, 37] on img "Close" at bounding box center [718, 33] width 21 height 21
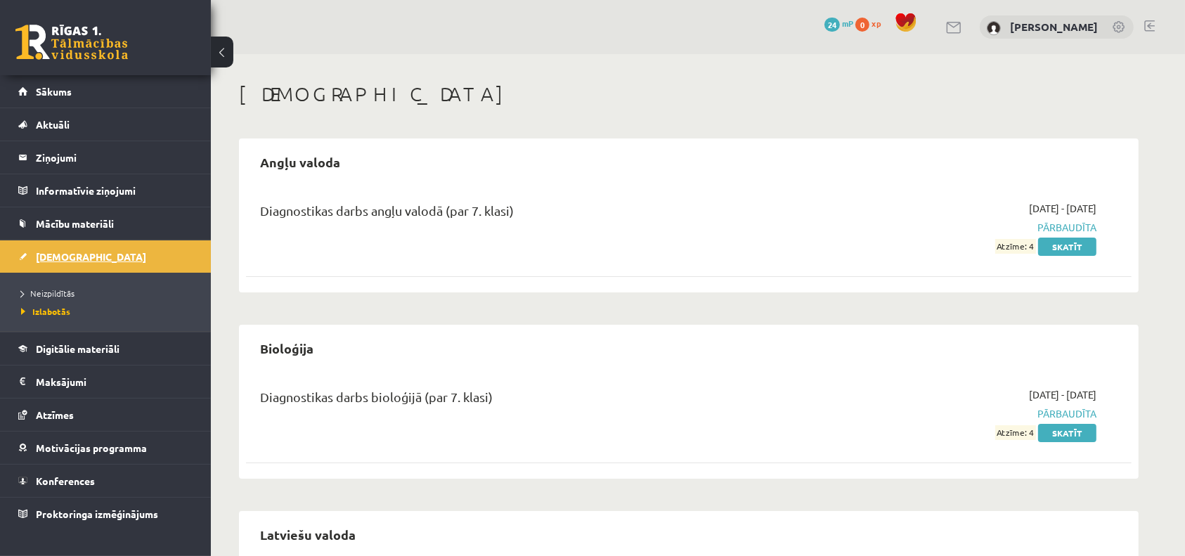
click at [72, 254] on span "[DEMOGRAPHIC_DATA]" at bounding box center [91, 256] width 110 height 13
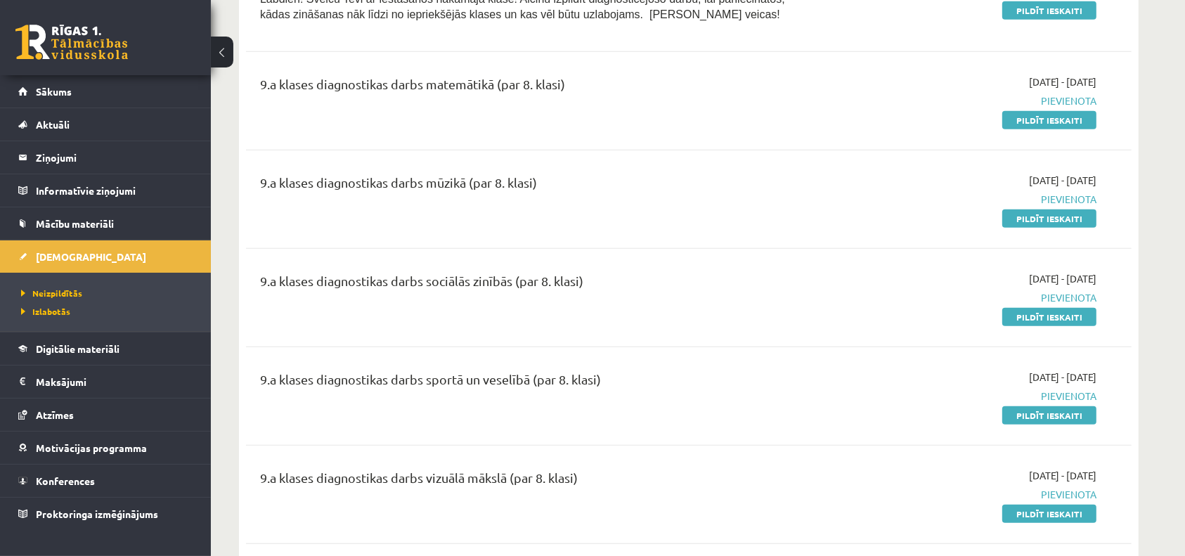
scroll to position [1222, 0]
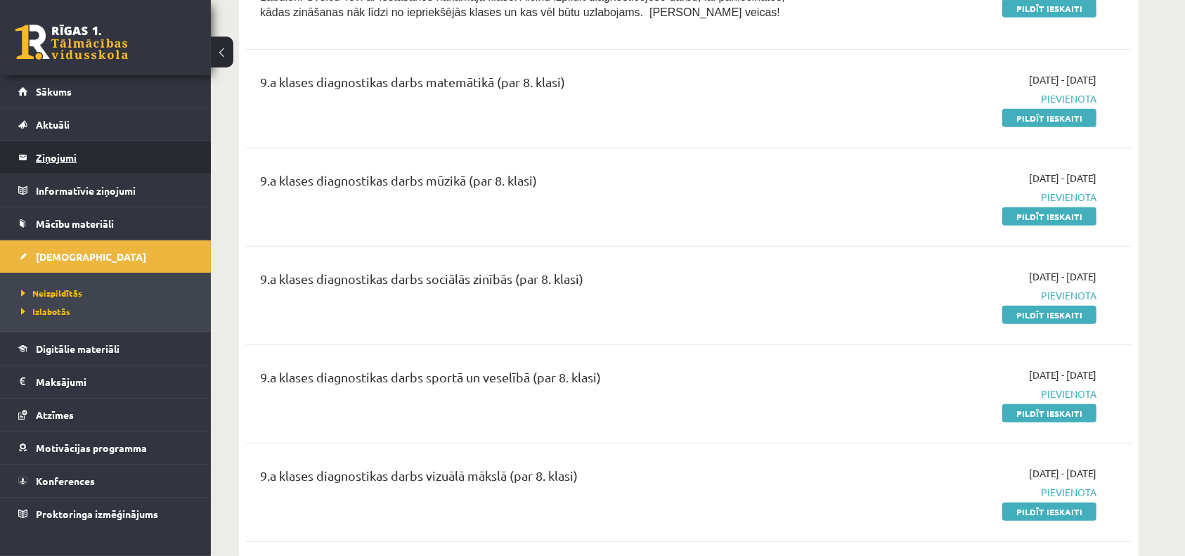
click at [60, 150] on legend "Ziņojumi 0" at bounding box center [114, 157] width 157 height 32
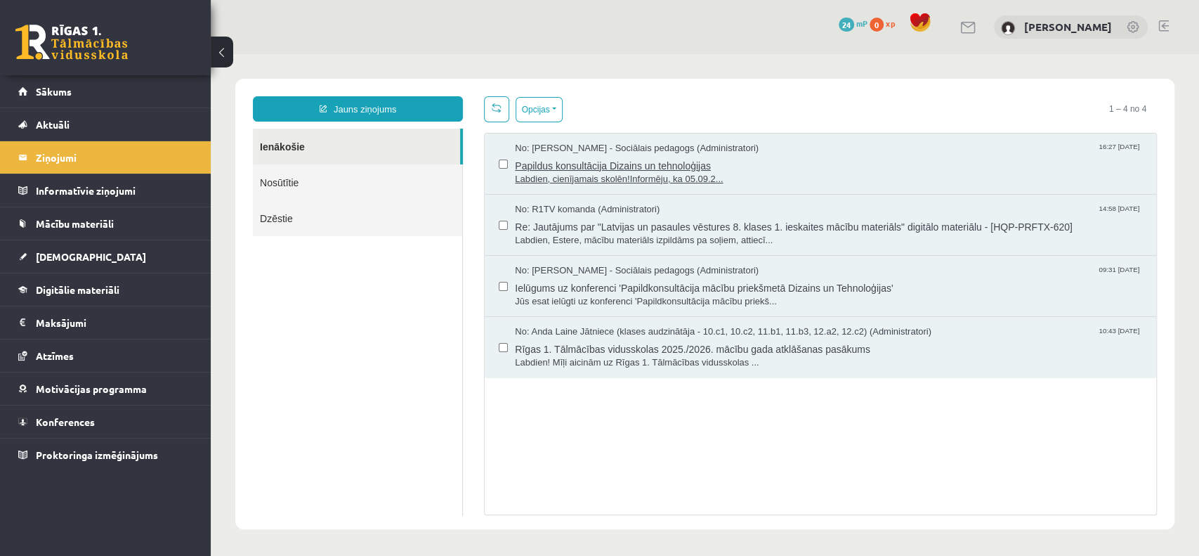
click at [669, 155] on span "Papildus konsultācija Dizains un tehnoloģijas" at bounding box center [828, 164] width 627 height 18
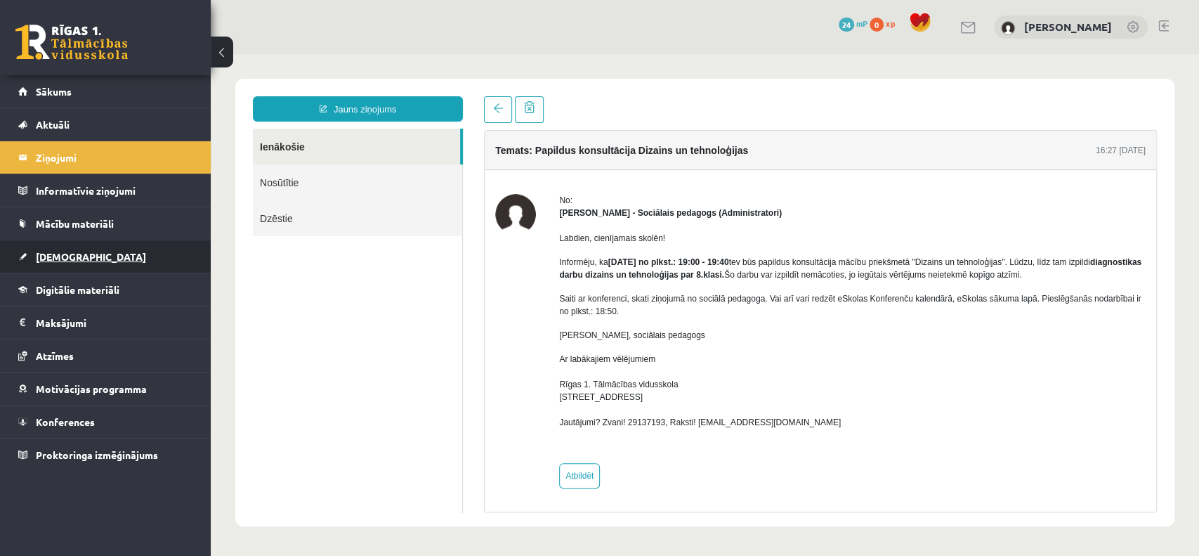
click at [65, 259] on span "[DEMOGRAPHIC_DATA]" at bounding box center [91, 256] width 110 height 13
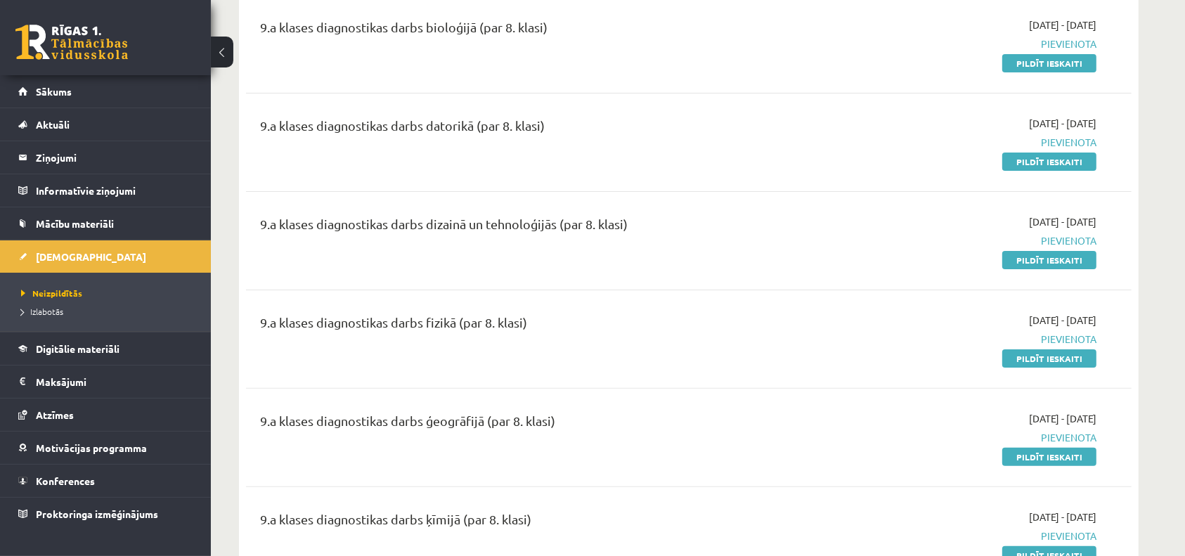
scroll to position [284, 0]
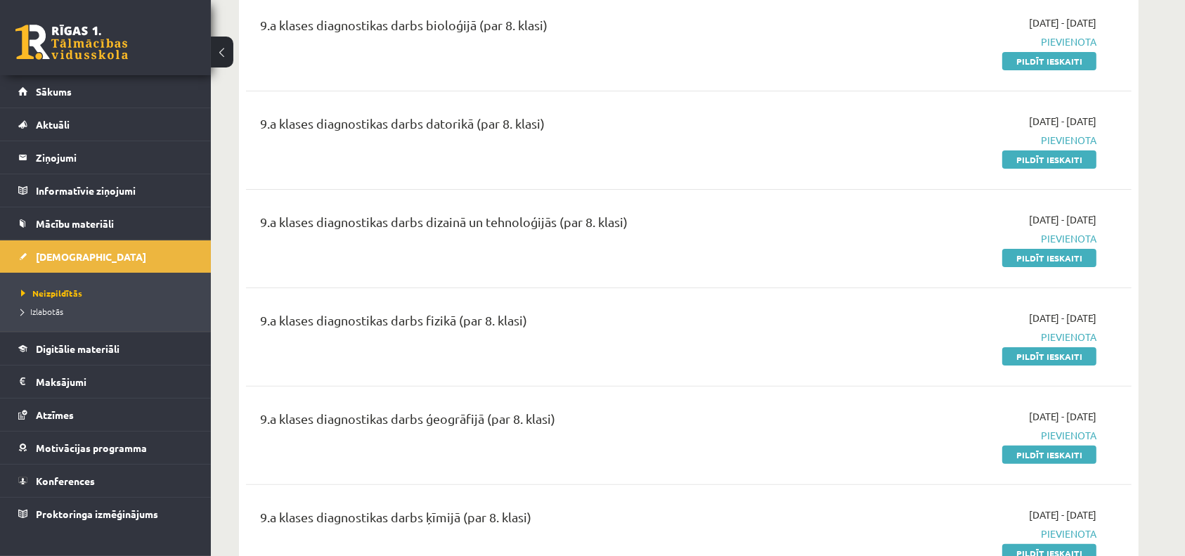
click at [1040, 246] on div "2025-09-01 - 2025-09-07 Pievienota Pildīt ieskaiti" at bounding box center [964, 238] width 286 height 53
click at [1043, 259] on link "Pildīt ieskaiti" at bounding box center [1049, 258] width 94 height 18
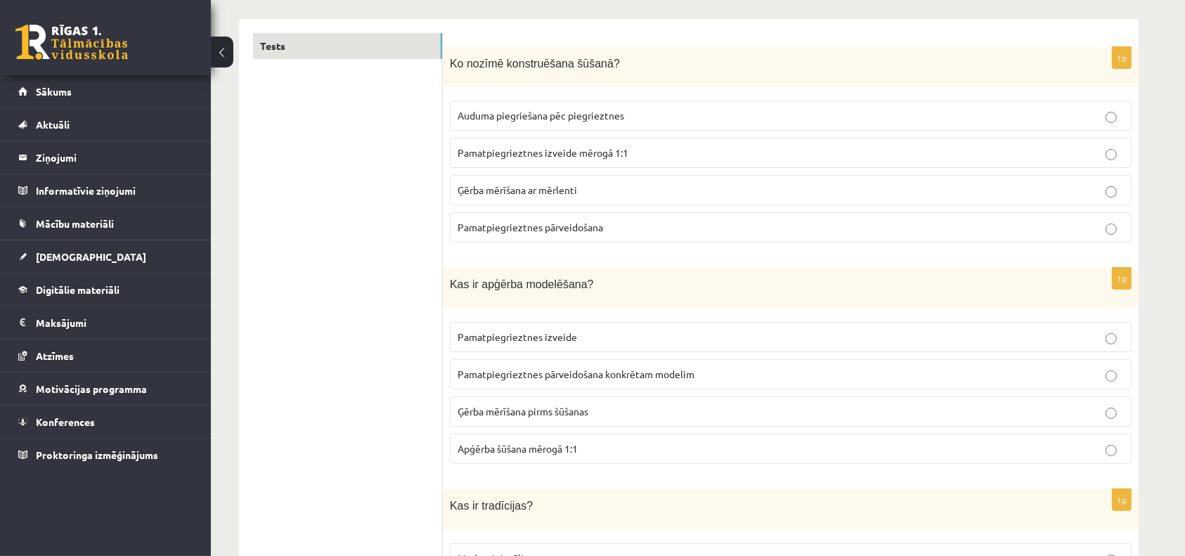
scroll to position [226, 0]
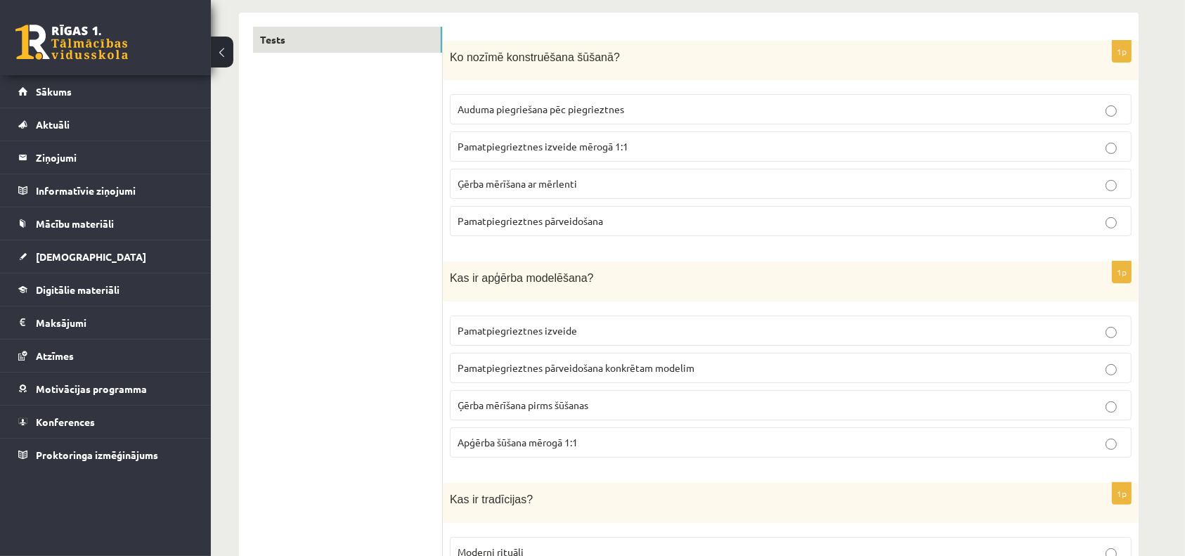
click at [606, 112] on span "Auduma piegriešana pēc piegrieztnes" at bounding box center [540, 109] width 167 height 13
click at [595, 144] on span "Pamatpiegrieztnes izveide mērogā 1:1" at bounding box center [542, 146] width 171 height 13
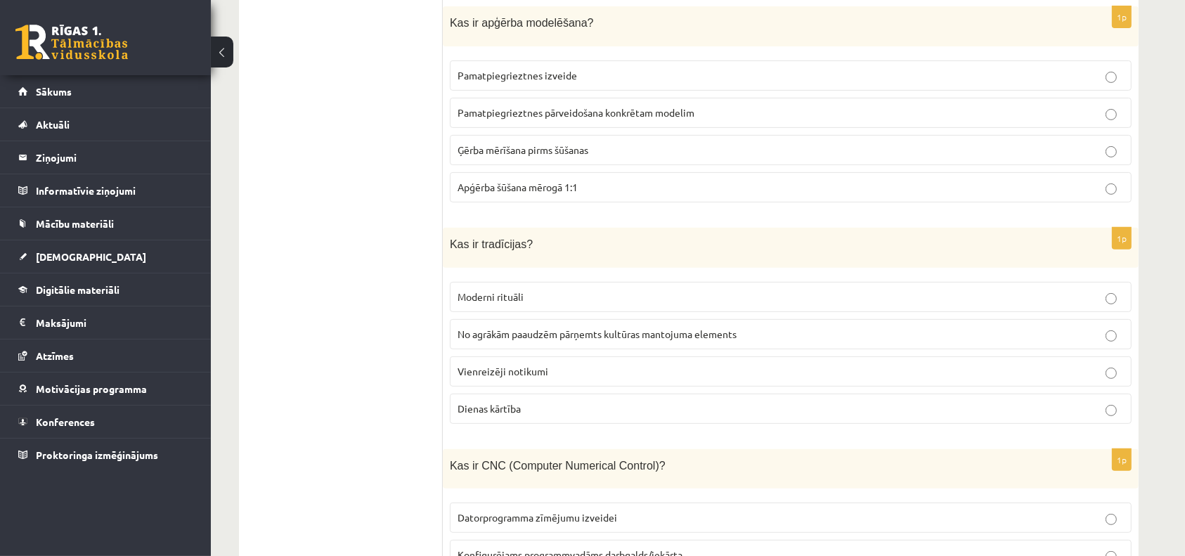
scroll to position [488, 0]
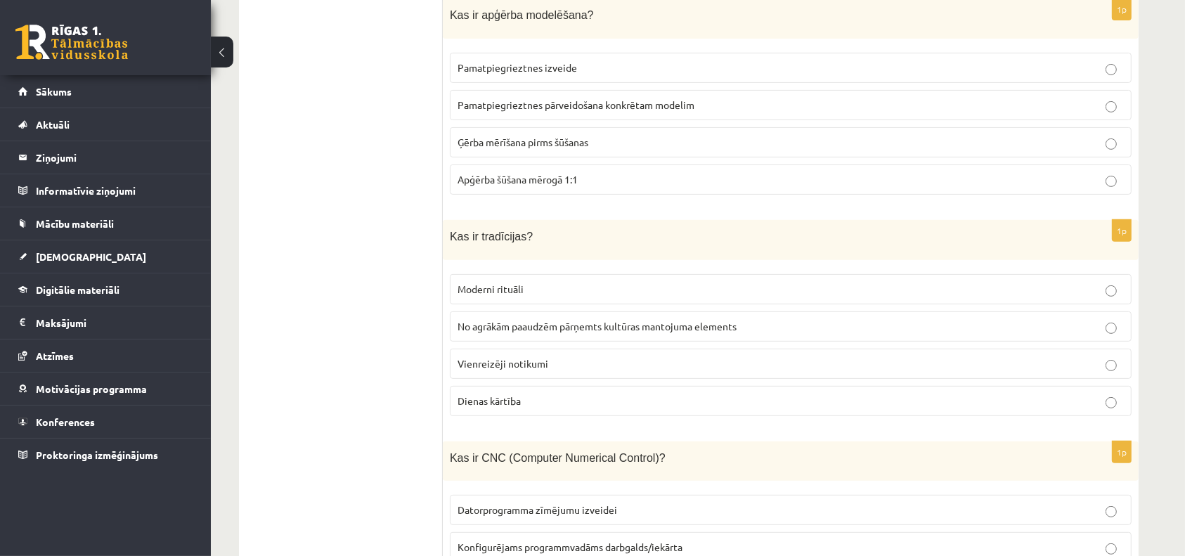
click at [563, 100] on span "Pamatpiegrieztnes pārveidošana konkrētam modelim" at bounding box center [575, 104] width 237 height 13
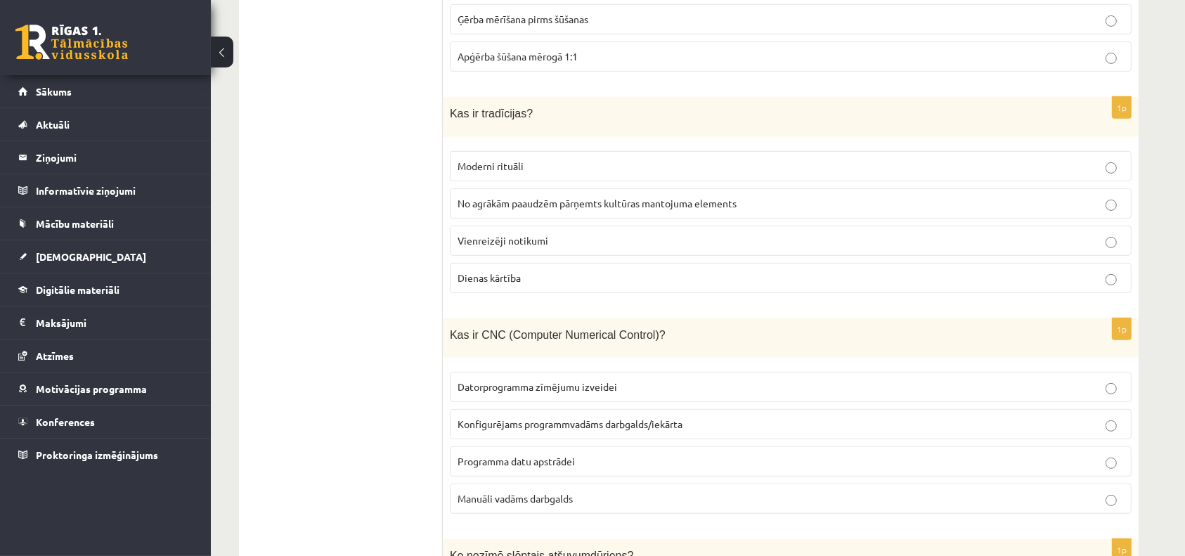
scroll to position [612, 0]
click at [551, 208] on label "No agrākām paaudzēm pārņemts kultūras mantojuma elements" at bounding box center [791, 203] width 682 height 30
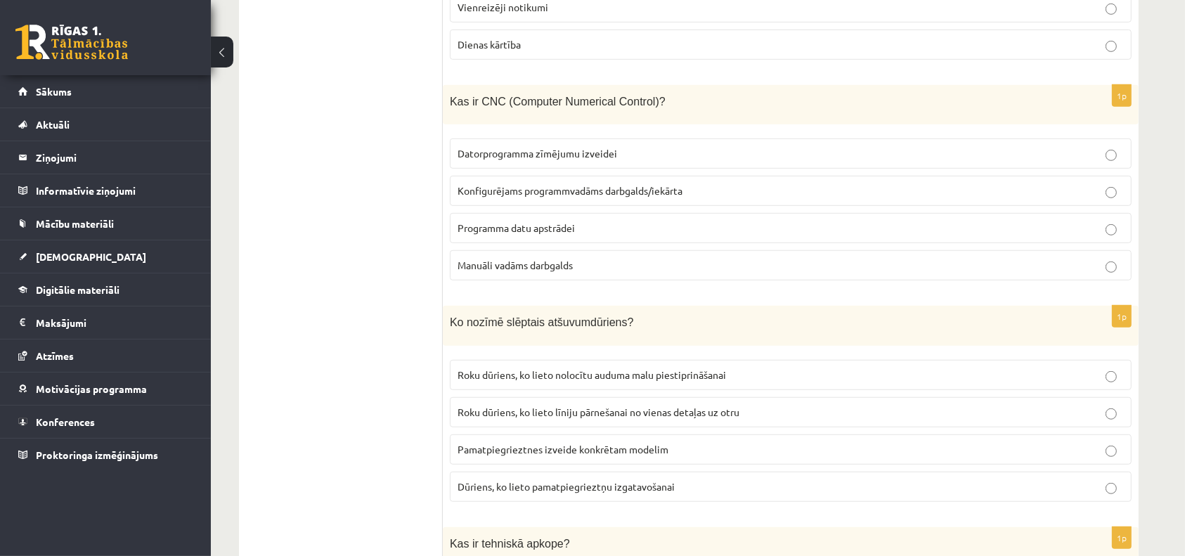
scroll to position [852, 0]
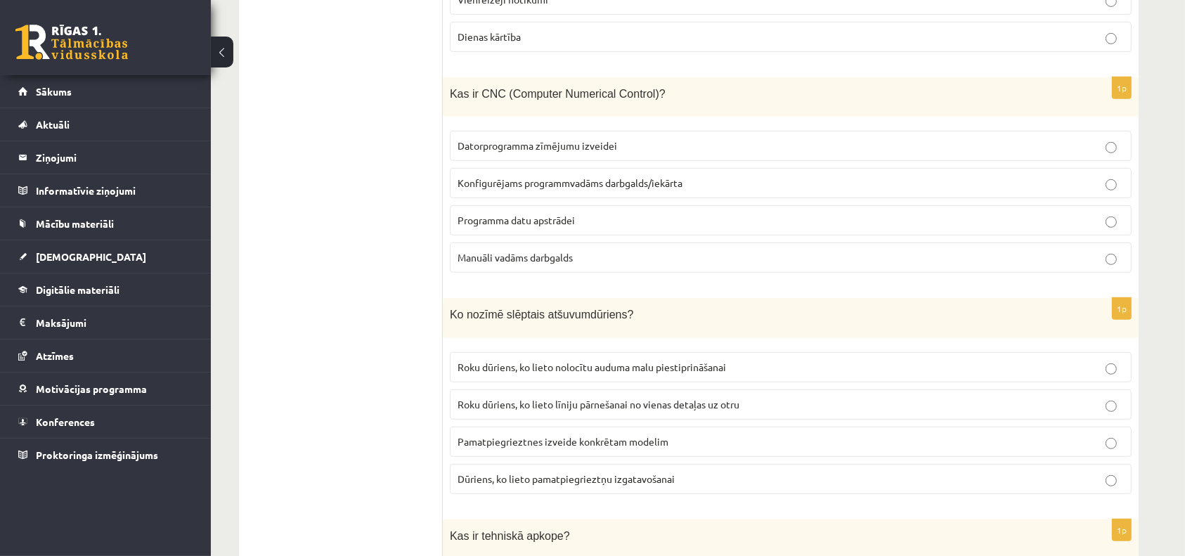
click at [547, 214] on span "Programma datu apstrādei" at bounding box center [515, 220] width 117 height 13
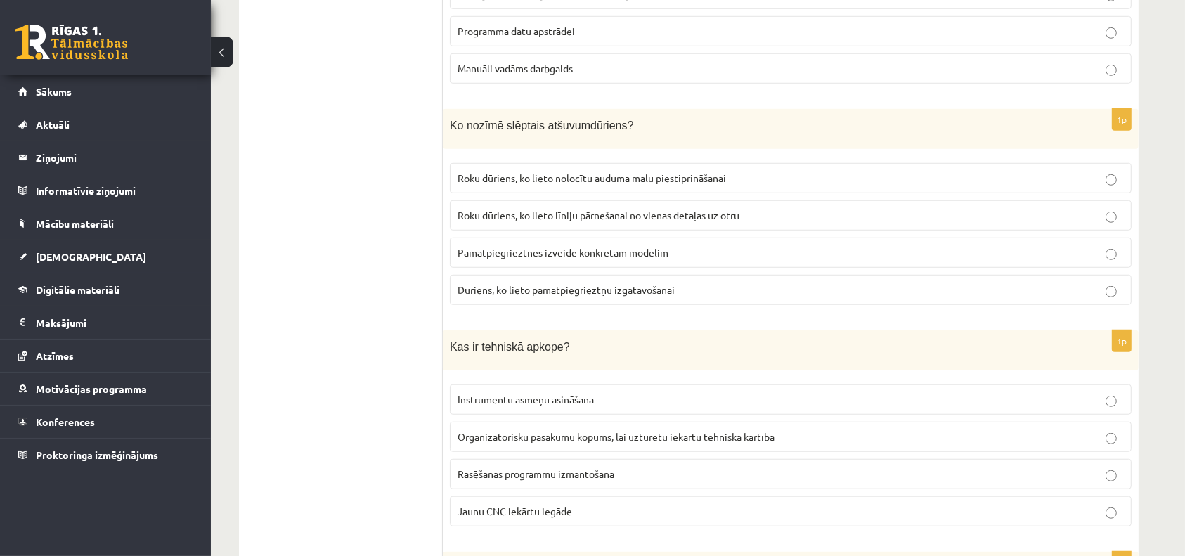
scroll to position [1049, 0]
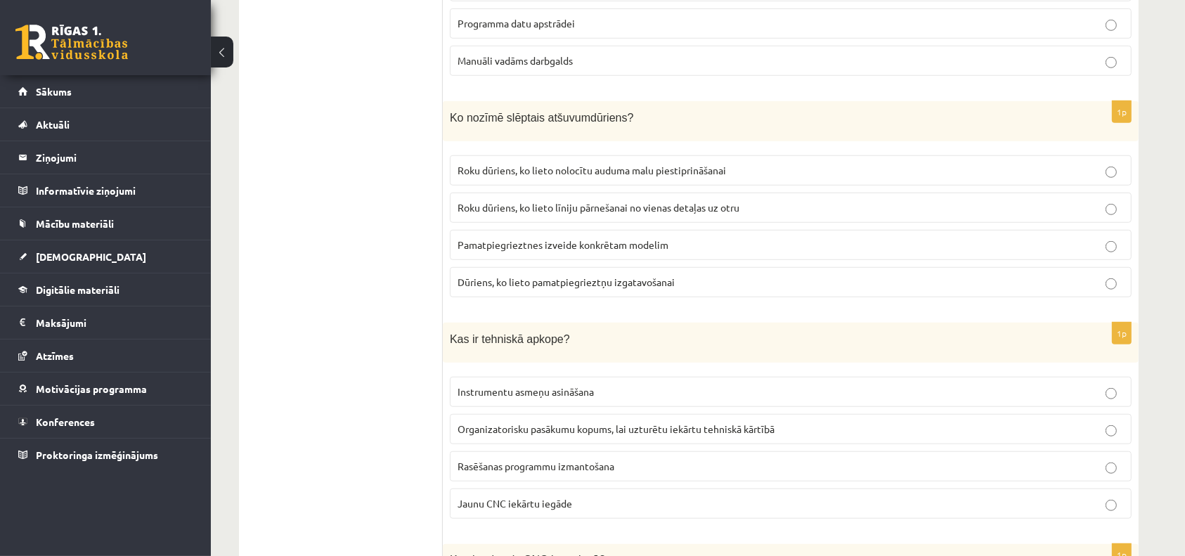
click at [547, 211] on label "Roku dūriens, ko lieto līniju pārnešanai no vienas detaļas uz otru" at bounding box center [791, 208] width 682 height 30
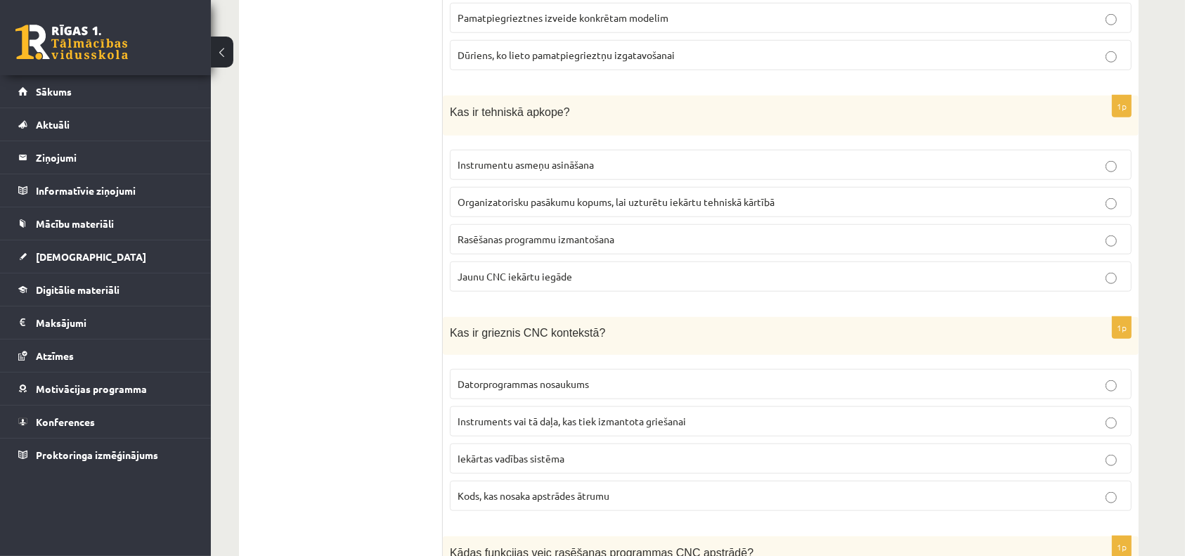
scroll to position [1282, 0]
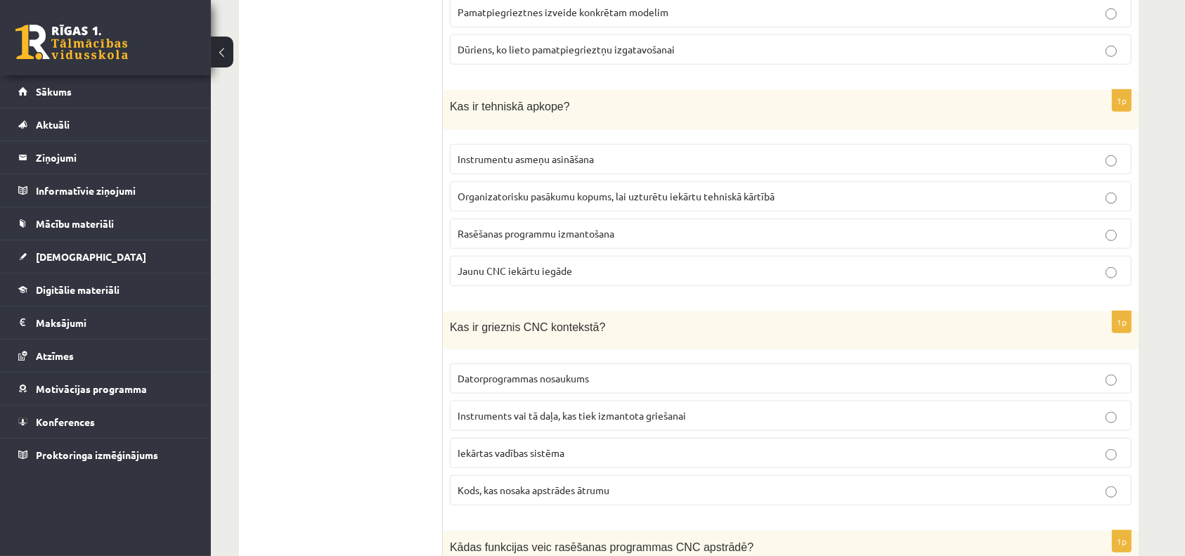
click at [547, 228] on span "Rasēšanas programmu izmantošana" at bounding box center [535, 233] width 157 height 13
click at [538, 190] on span "Organizatorisku pasākumu kopums, lai uzturētu iekārtu tehniskā kārtībā" at bounding box center [615, 196] width 317 height 13
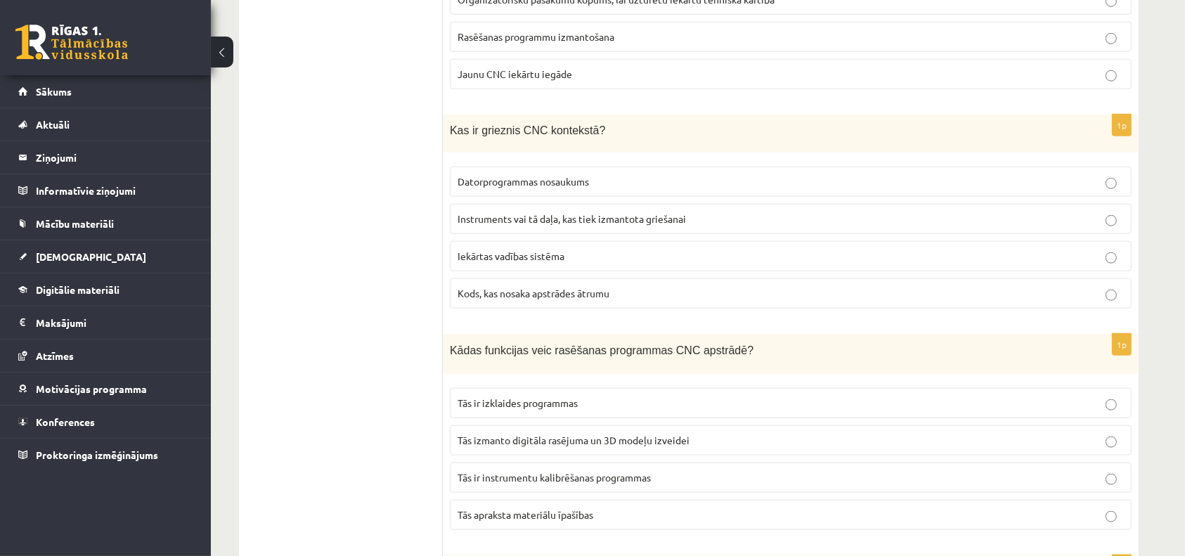
scroll to position [1478, 0]
click at [530, 278] on label "Kods, kas nosaka apstrādes ātrumu" at bounding box center [791, 293] width 682 height 30
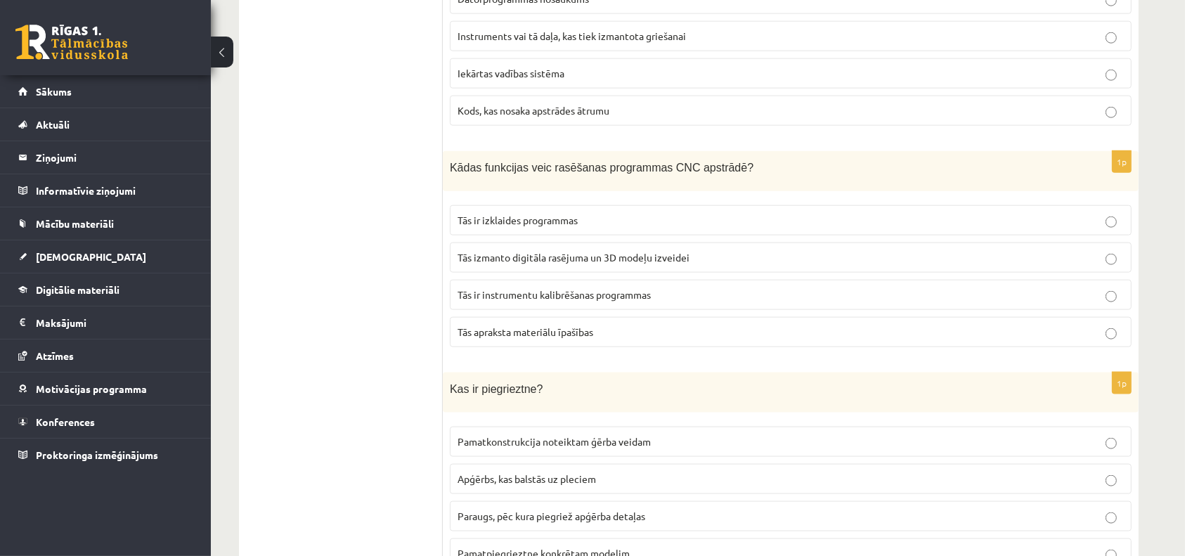
click at [530, 280] on label "Tās ir instrumentu kalibrēšanas programmas" at bounding box center [791, 295] width 682 height 30
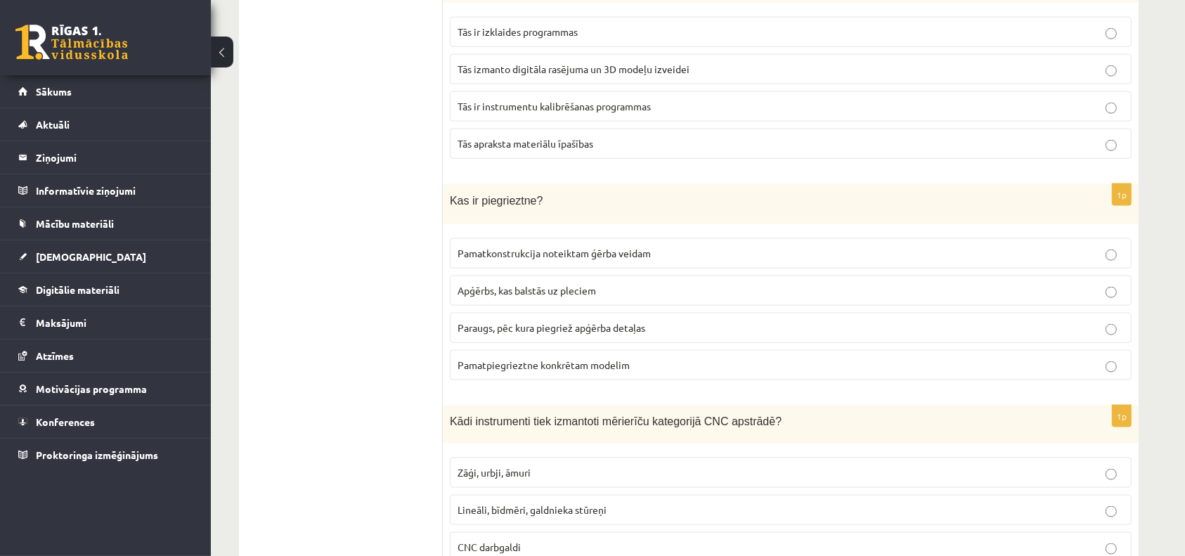
scroll to position [1872, 0]
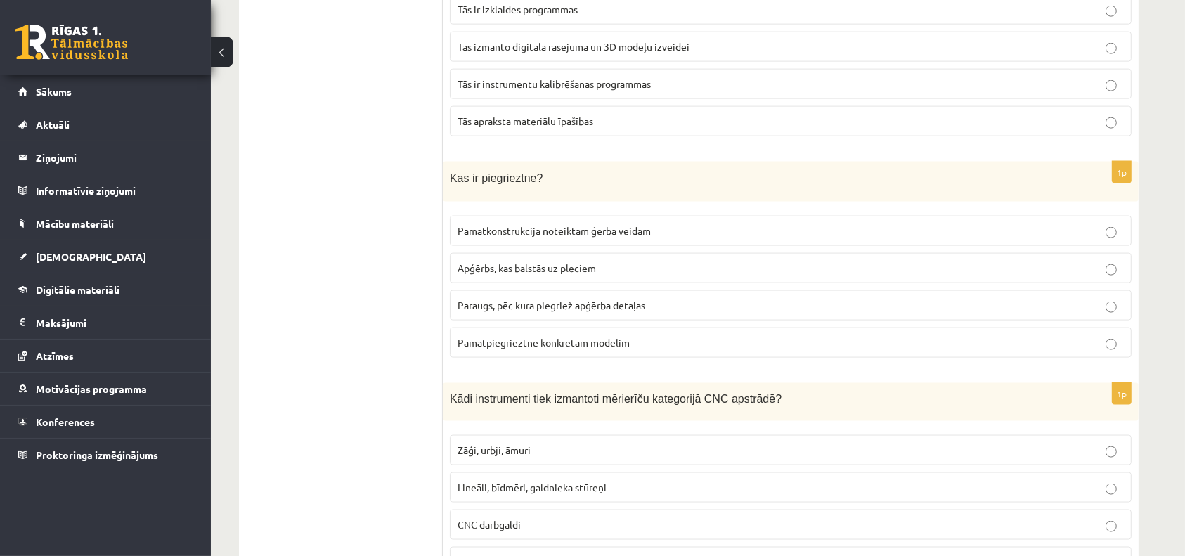
click at [529, 273] on fieldset "Pamatkonstrukcija noteiktam ģērba veidam Apģērbs, kas balstās uz pleciem Paraug…" at bounding box center [791, 285] width 682 height 153
click at [526, 233] on label "Pamatkonstrukcija noteiktam ģērba veidam" at bounding box center [791, 231] width 682 height 30
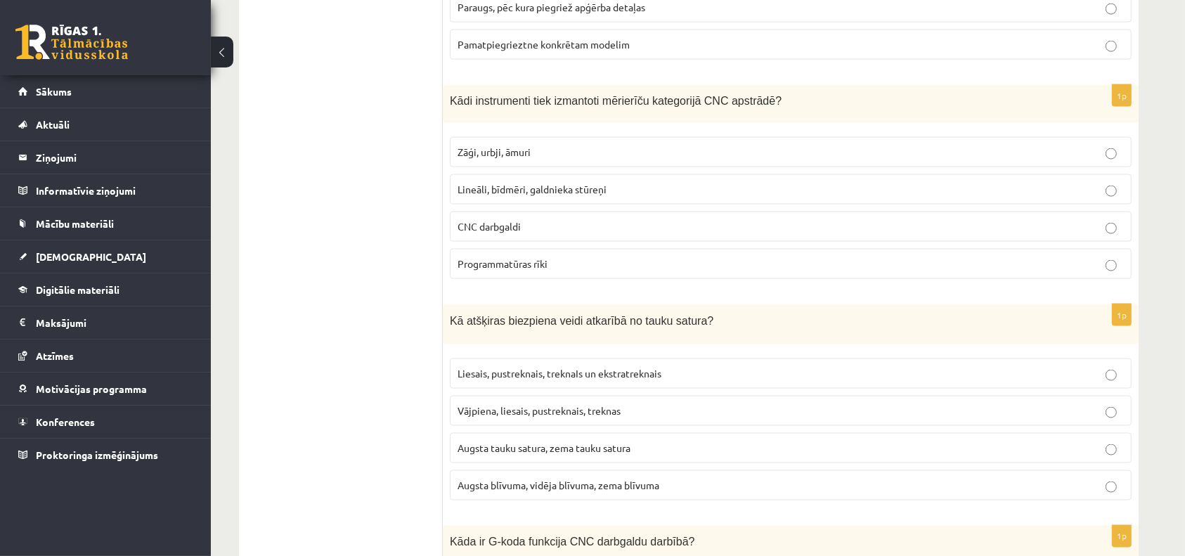
scroll to position [2171, 0]
click at [526, 233] on fieldset "Zāģi, urbji, āmuri Lineāli, bīdmēri, galdnieka stūreņi CNC darbgaldi Programmat…" at bounding box center [791, 205] width 682 height 153
click at [523, 210] on label "CNC darbgaldi" at bounding box center [791, 225] width 682 height 30
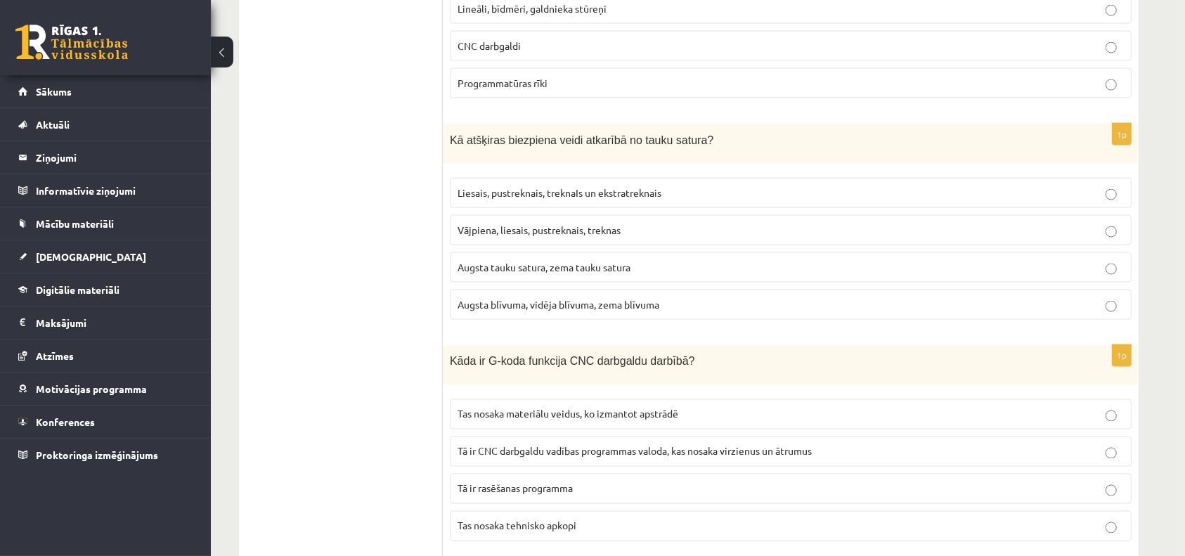
scroll to position [2405, 0]
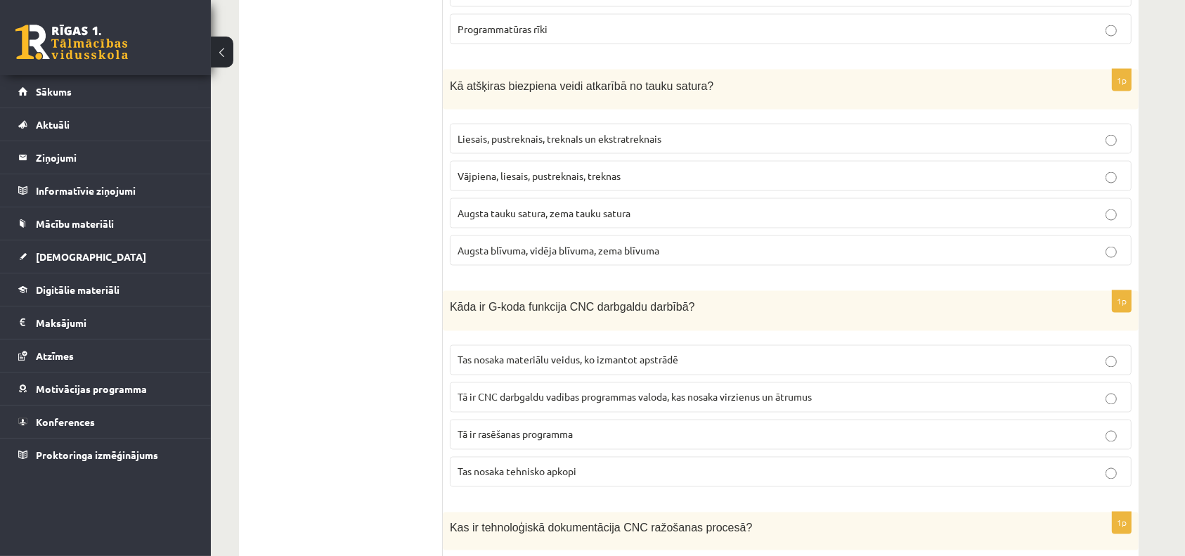
click at [526, 161] on label "Vājpiena, liesais, pustreknais, treknas" at bounding box center [791, 176] width 682 height 30
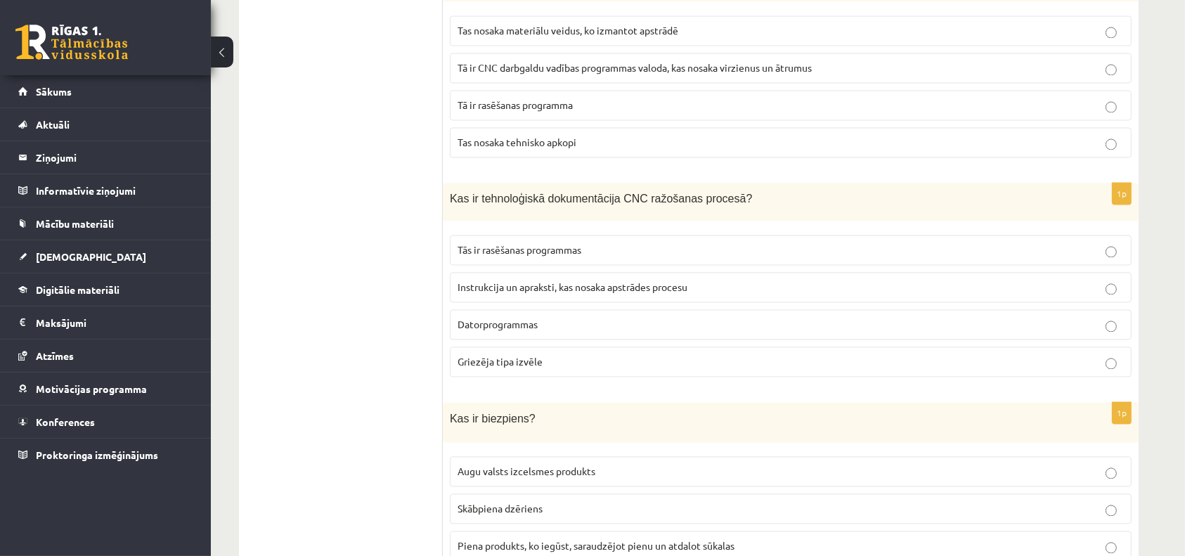
scroll to position [2725, 0]
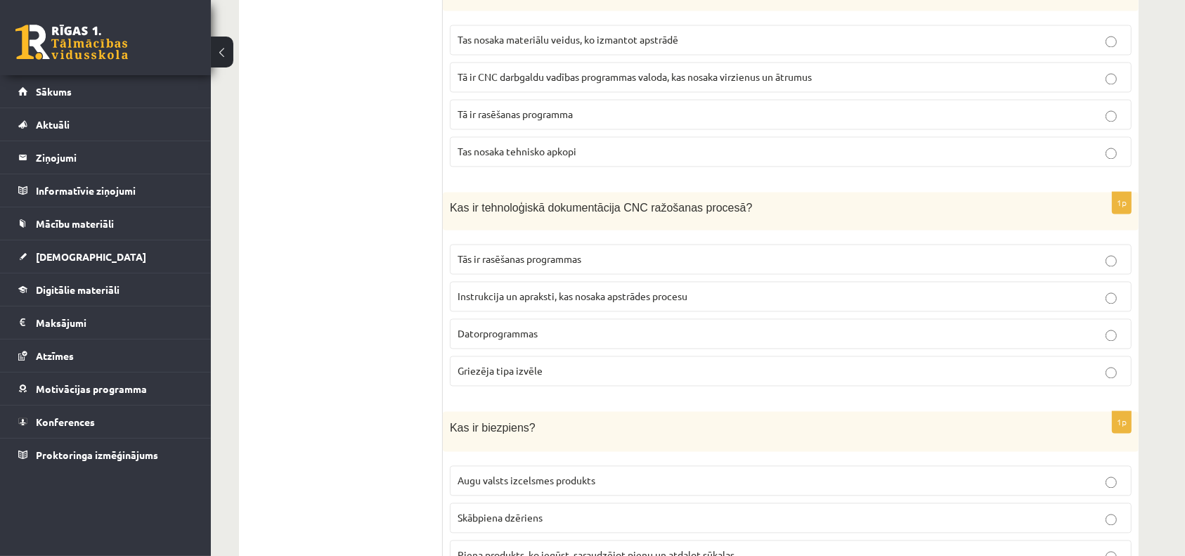
click at [528, 136] on label "Tas nosaka tehnisko apkopi" at bounding box center [791, 151] width 682 height 30
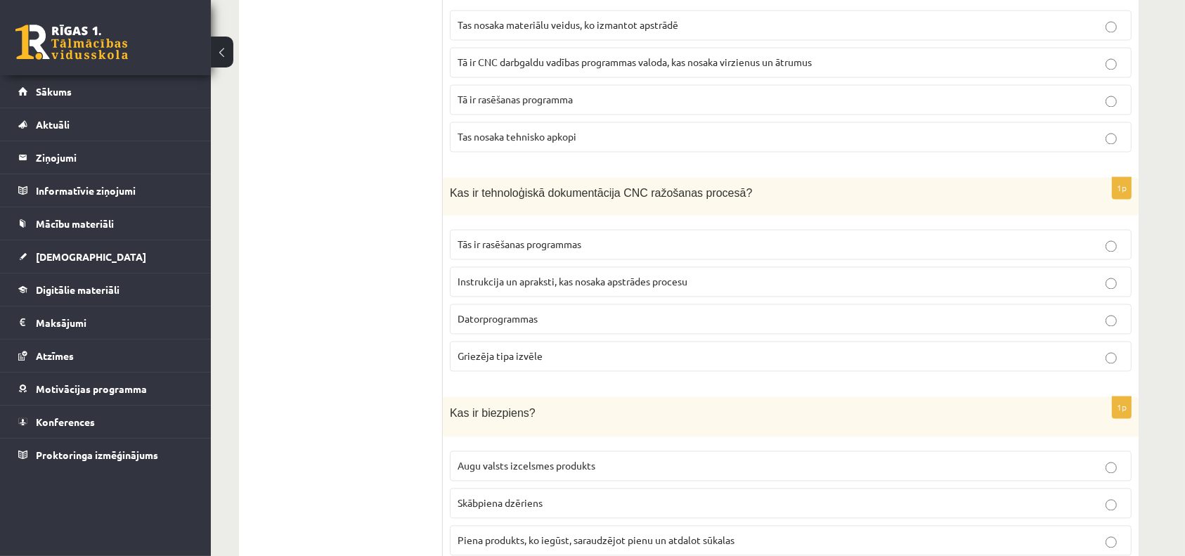
click at [525, 238] on span "Tās ir rasēšanas programmas" at bounding box center [519, 244] width 124 height 13
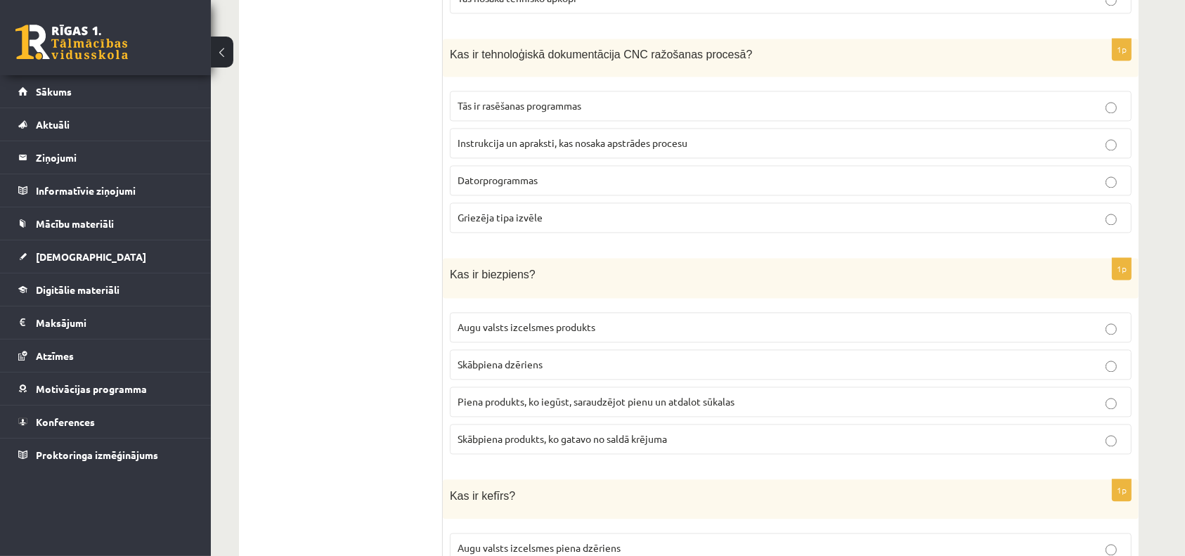
scroll to position [2885, 0]
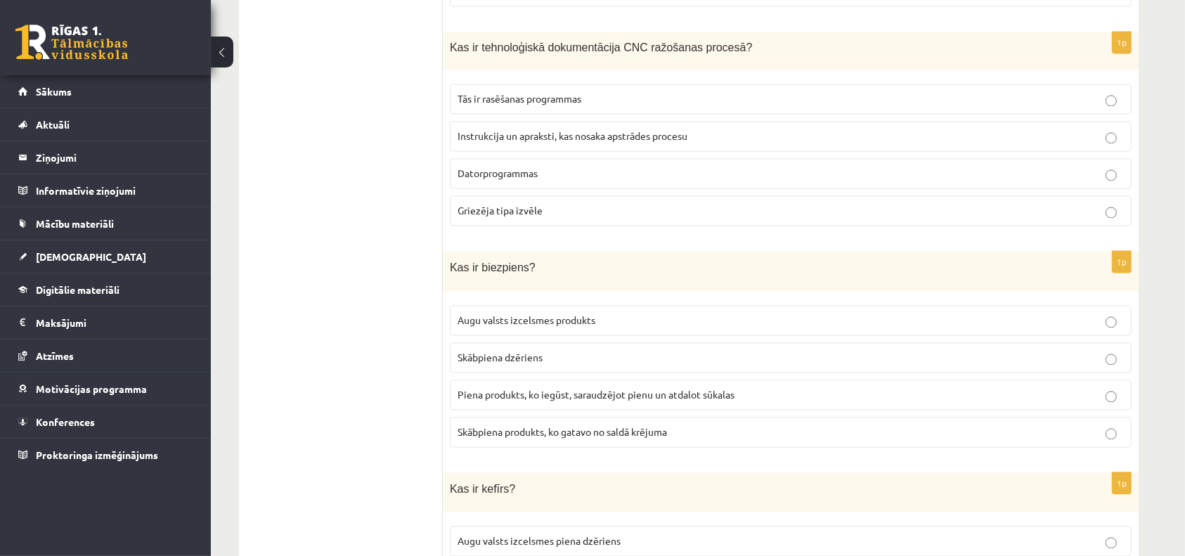
click at [513, 313] on span "Augu valsts izcelsmes produkts" at bounding box center [526, 319] width 138 height 13
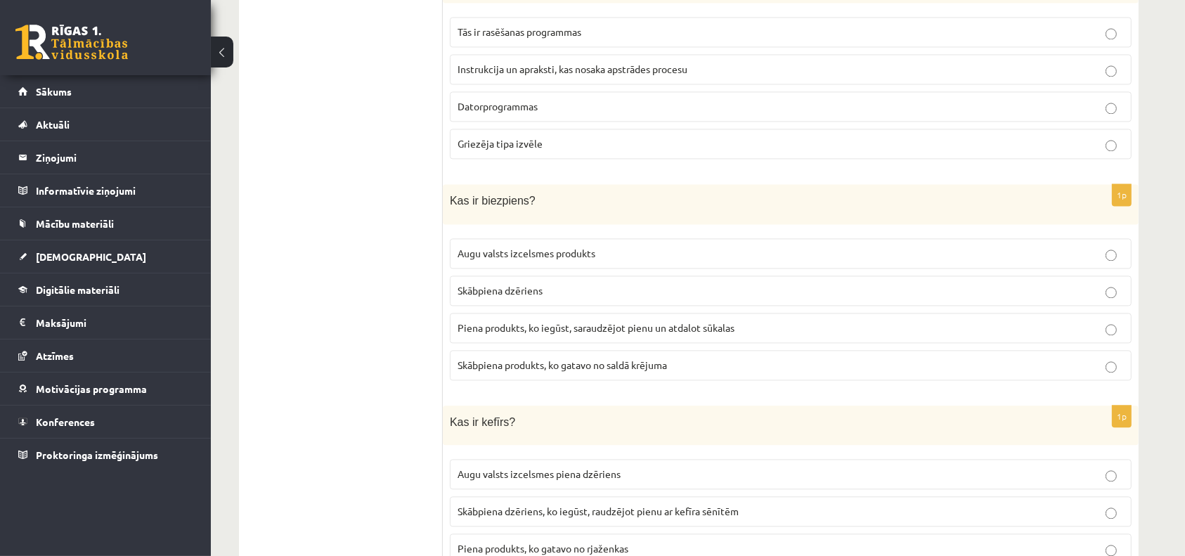
scroll to position [3097, 0]
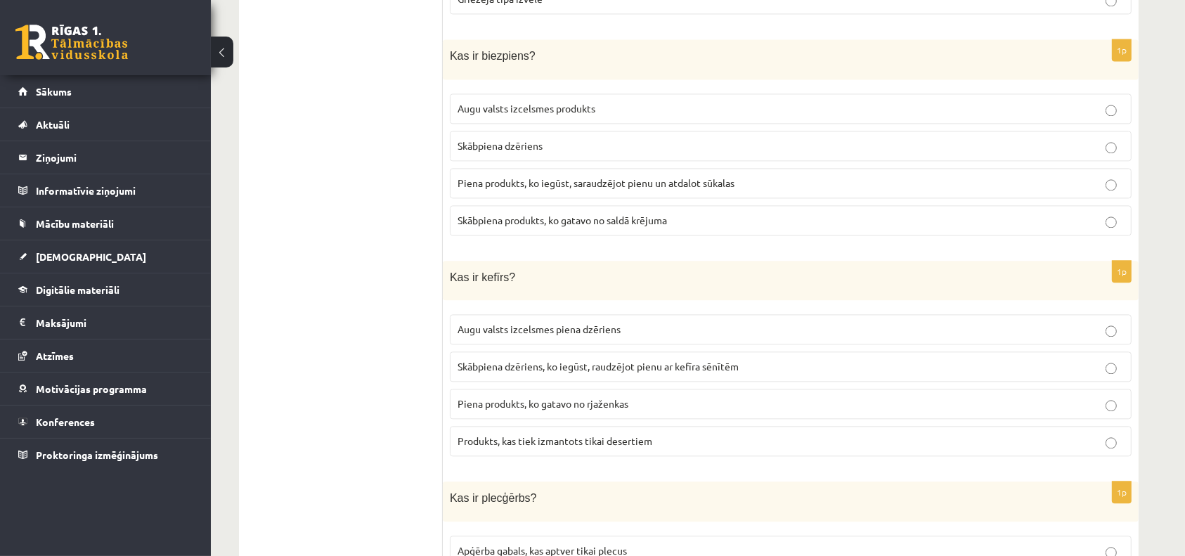
click at [513, 314] on label "Augu valsts izcelsmes piena dzēriens" at bounding box center [791, 329] width 682 height 30
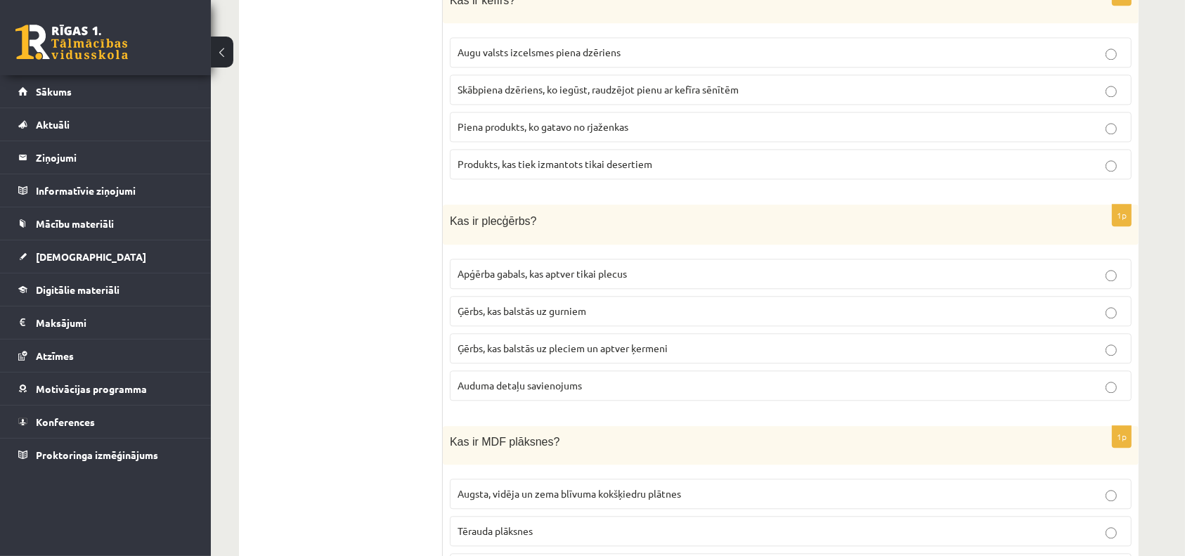
click at [513, 299] on label "Ģērbs, kas balstās uz gurniem" at bounding box center [791, 311] width 682 height 30
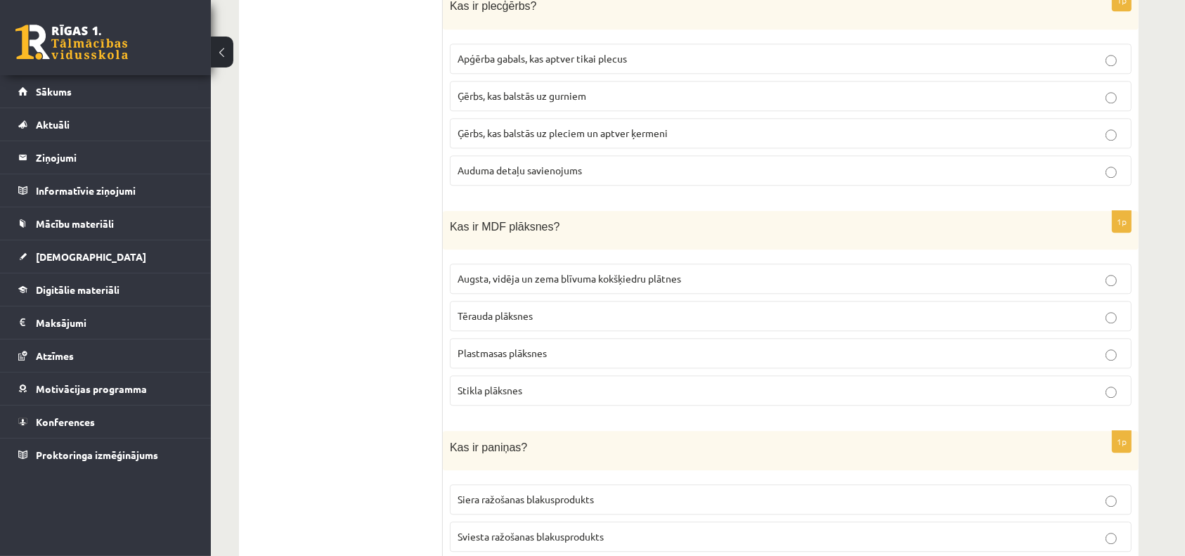
scroll to position [3665, 0]
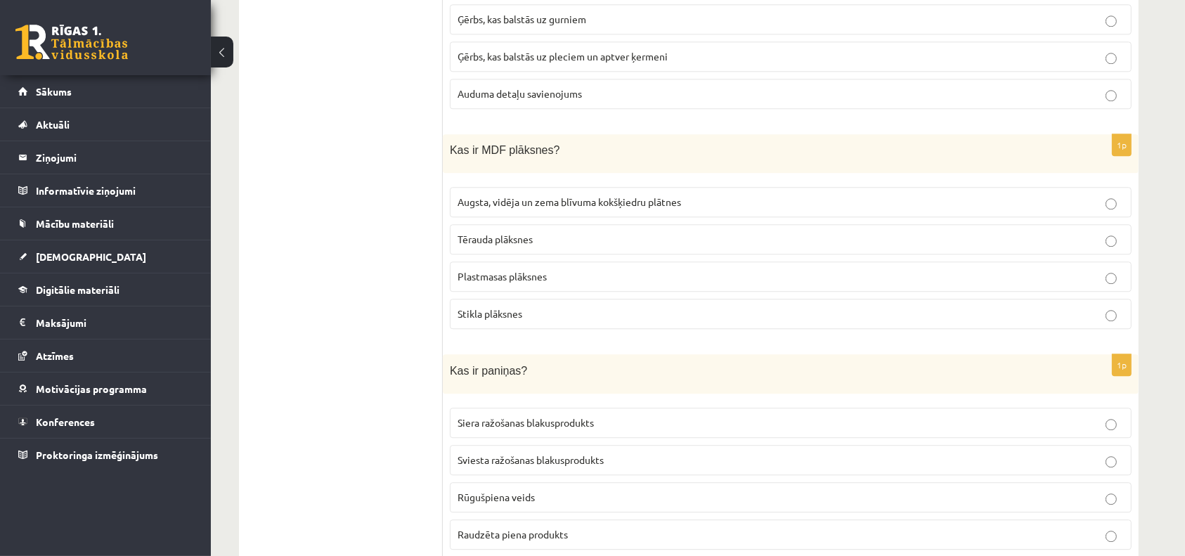
click at [513, 306] on p "Stikla plāksnes" at bounding box center [790, 313] width 666 height 15
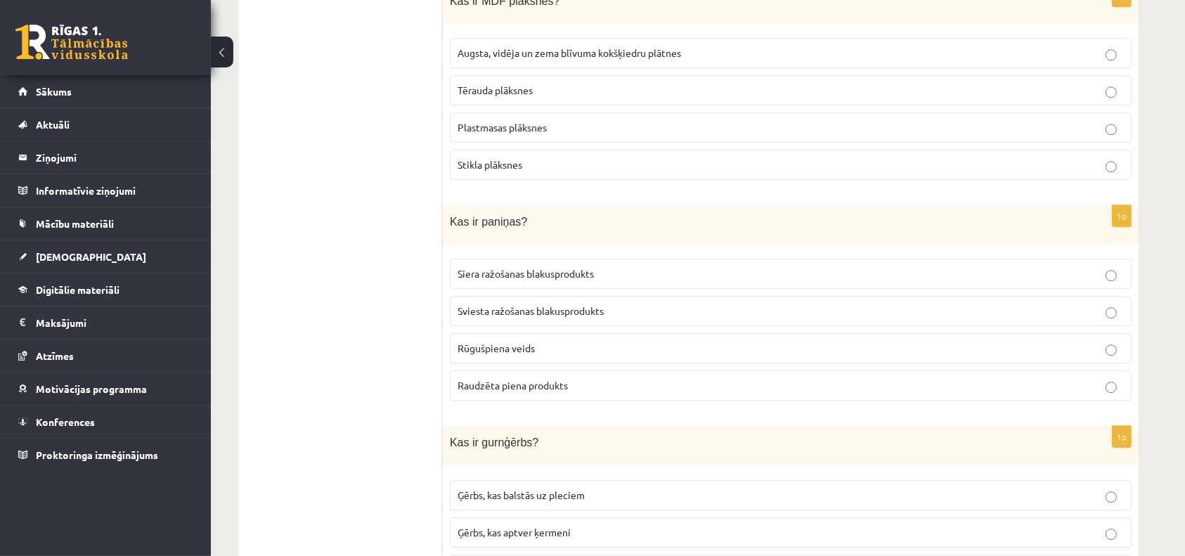
scroll to position [3818, 0]
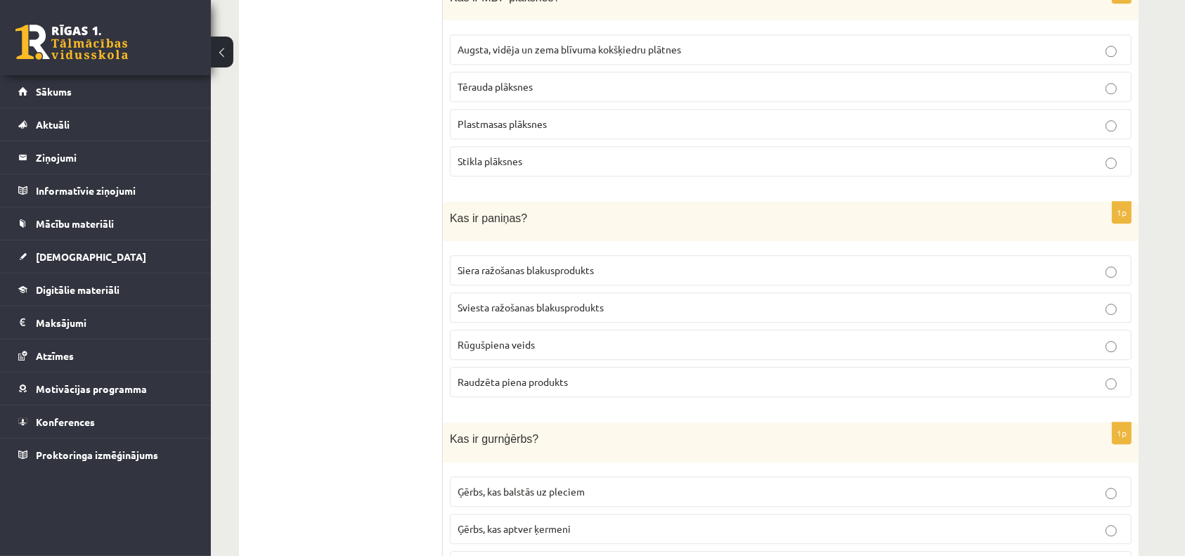
click at [513, 299] on label "Sviesta ražošanas blakusprodukts" at bounding box center [791, 307] width 682 height 30
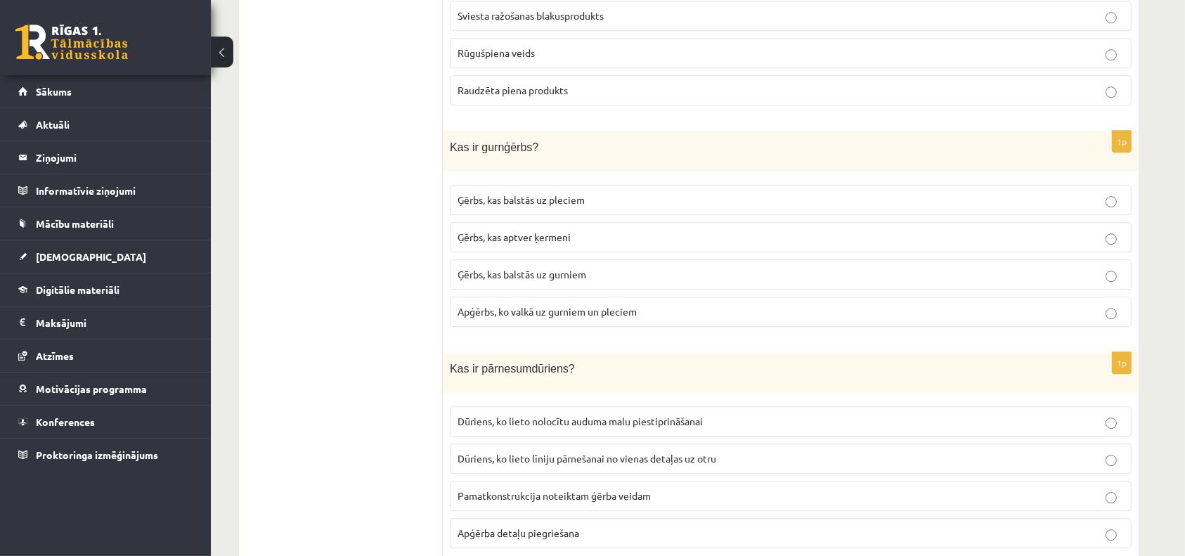
click at [511, 305] on span "Apģērbs, ko valkā uz gurniem un pleciem" at bounding box center [546, 311] width 179 height 13
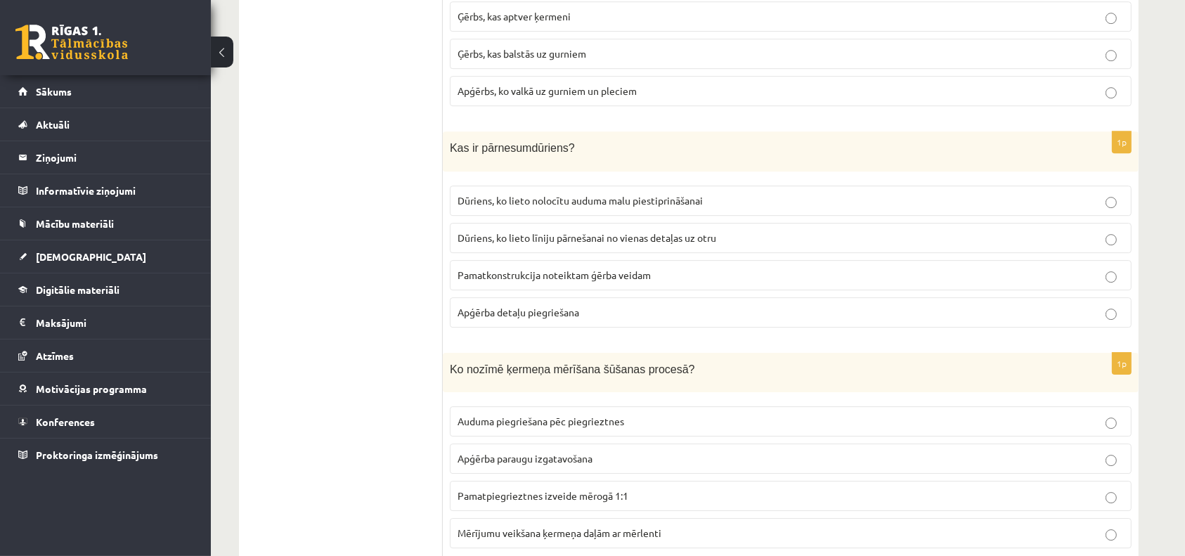
scroll to position [4350, 0]
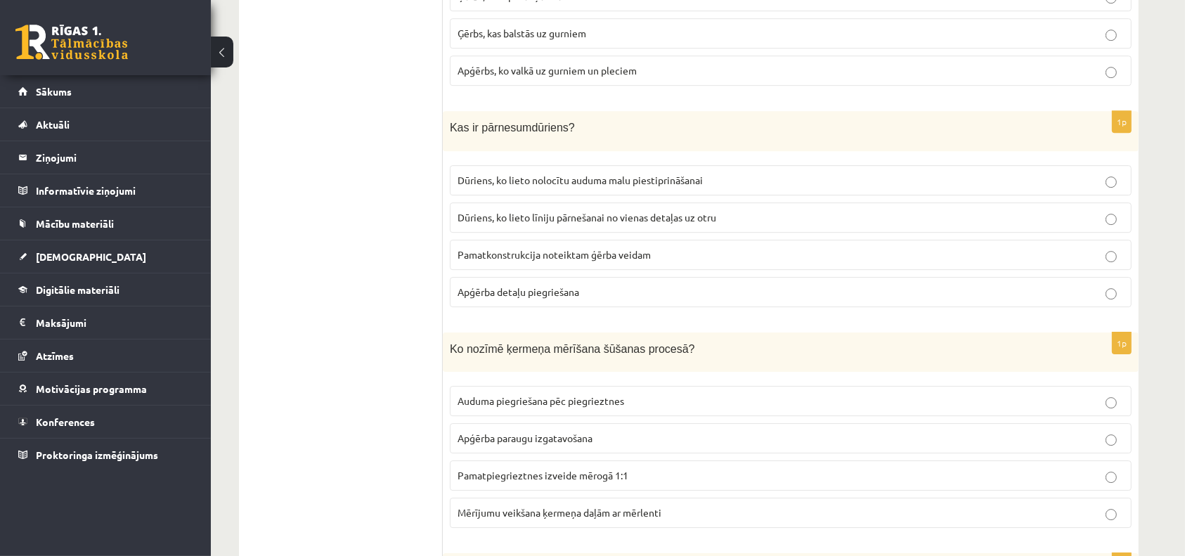
click at [511, 284] on fieldset "Dūriens, ko lieto nolocītu auduma malu piestiprināšanai Dūriens, ko lieto līnij…" at bounding box center [791, 234] width 682 height 153
click at [511, 211] on span "Dūriens, ko lieto līniju pārnešanai no vienas detaļas uz otru" at bounding box center [586, 217] width 259 height 13
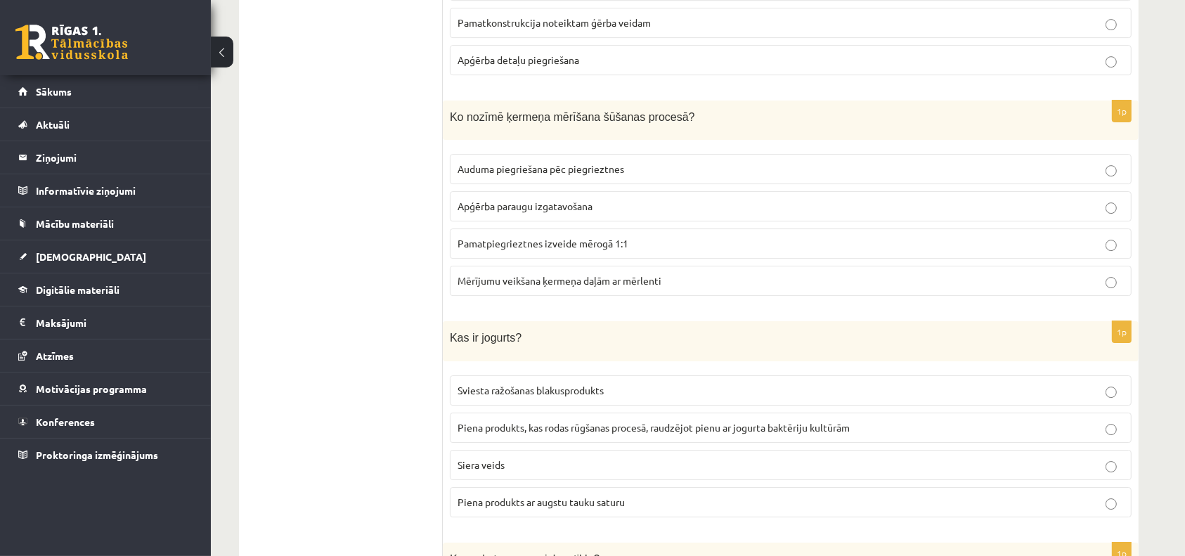
scroll to position [4583, 0]
click at [517, 236] on span "Pamatpiegrieztnes izveide mērogā 1:1" at bounding box center [542, 242] width 171 height 13
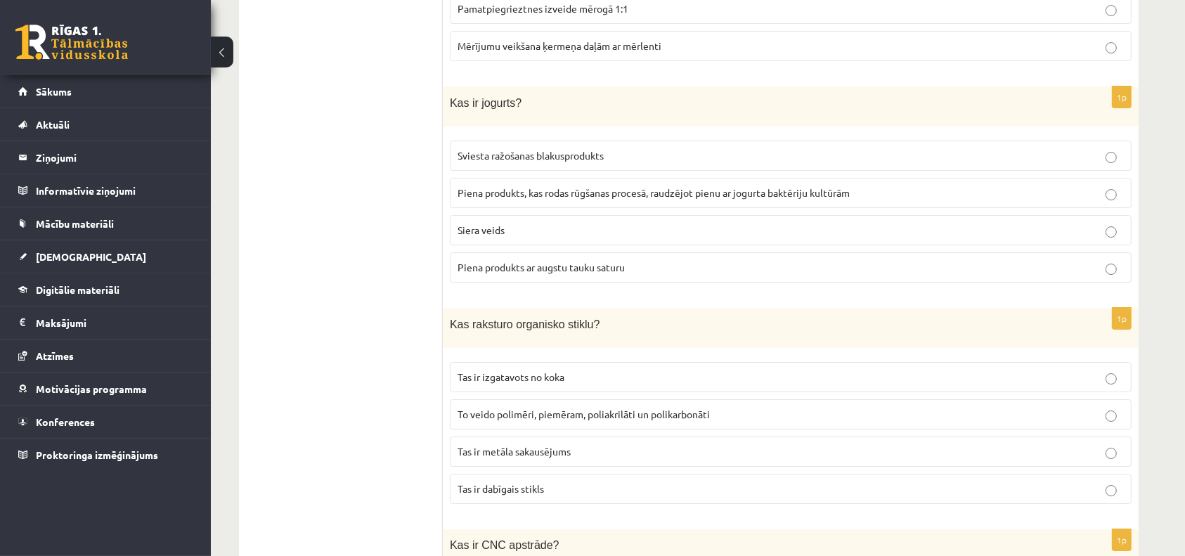
click at [517, 215] on label "Siera veids" at bounding box center [791, 230] width 682 height 30
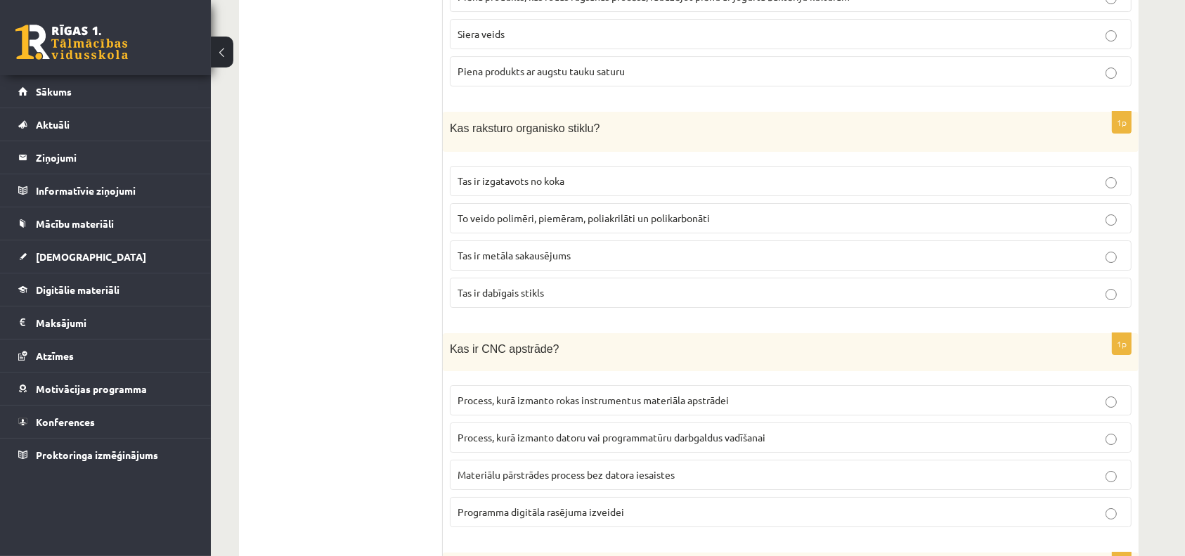
scroll to position [5014, 0]
click at [519, 211] on span "To veido polimēri, piemēram, poliakrilāti un polikarbonāti" at bounding box center [583, 217] width 252 height 13
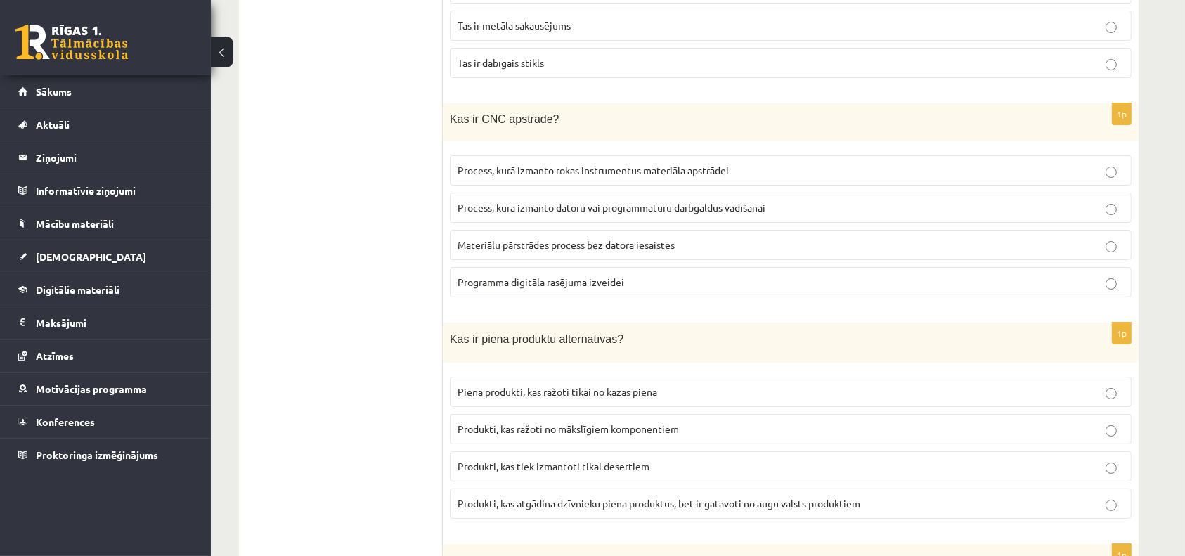
scroll to position [5246, 0]
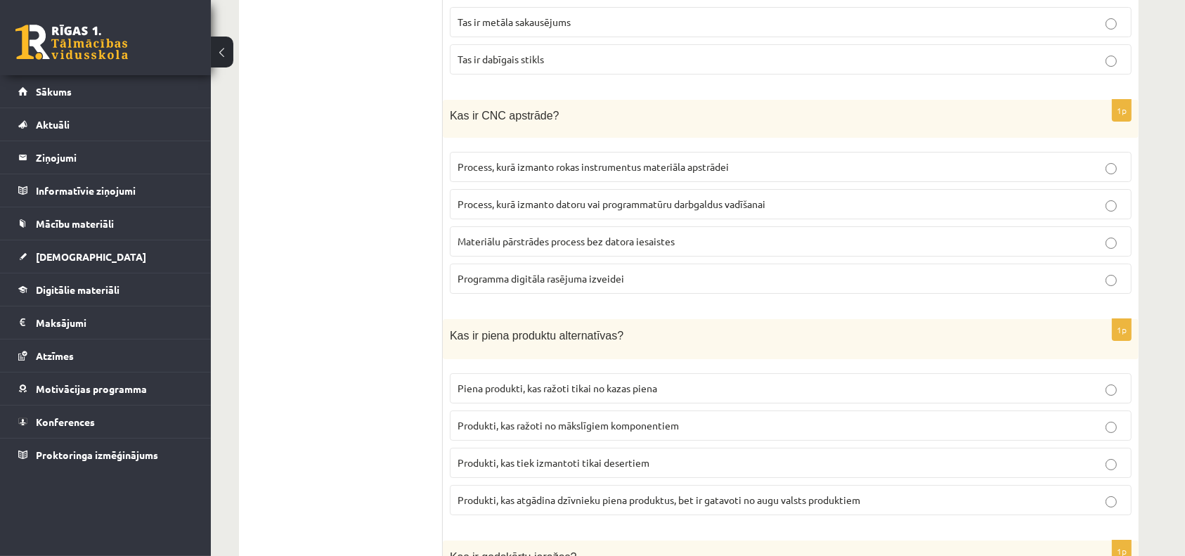
click at [519, 189] on label "Process, kurā izmanto datoru vai programmatūru darbgaldus vadīšanai" at bounding box center [791, 204] width 682 height 30
click at [523, 145] on fieldset "Process, kurā izmanto rokas instrumentus materiāla apstrādei Process, kurā izma…" at bounding box center [791, 221] width 682 height 153
click at [523, 160] on span "Process, kurā izmanto rokas instrumentus materiāla apstrādei" at bounding box center [592, 166] width 271 height 13
click at [539, 493] on span "Produkti, kas atgādina dzīvnieku piena produktus, bet ir gatavoti no augu valst…" at bounding box center [658, 499] width 403 height 13
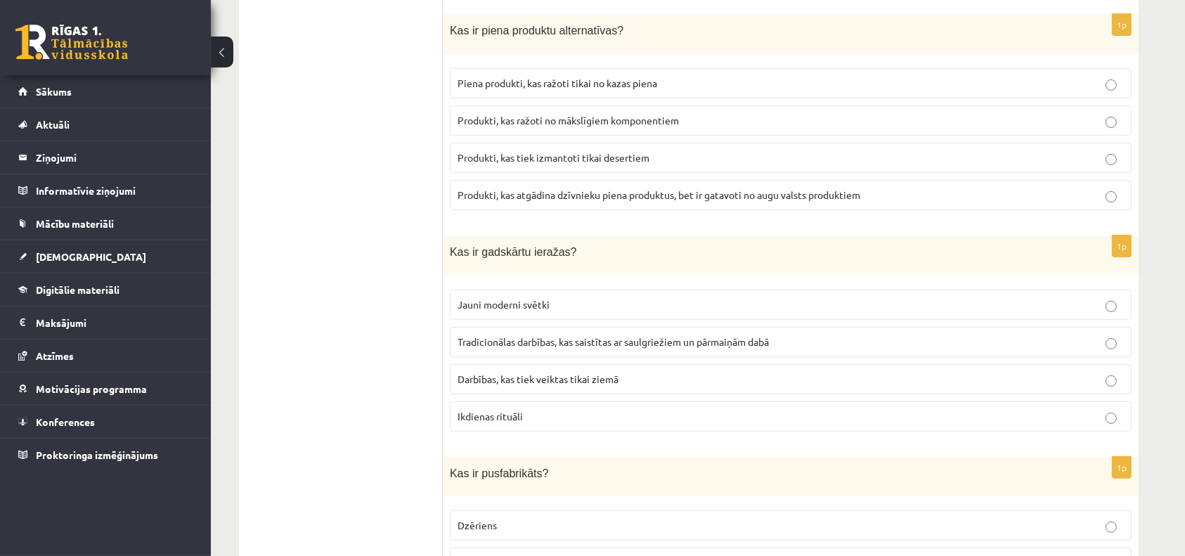
scroll to position [5553, 0]
click at [522, 408] on span "Ikdienas rituāli" at bounding box center [489, 414] width 65 height 13
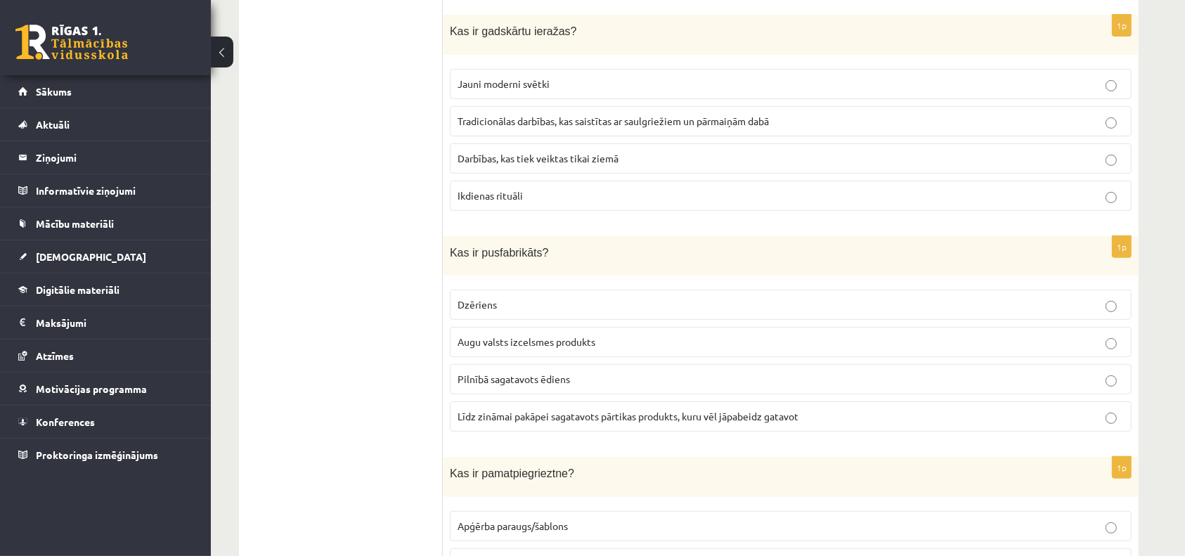
scroll to position [5793, 0]
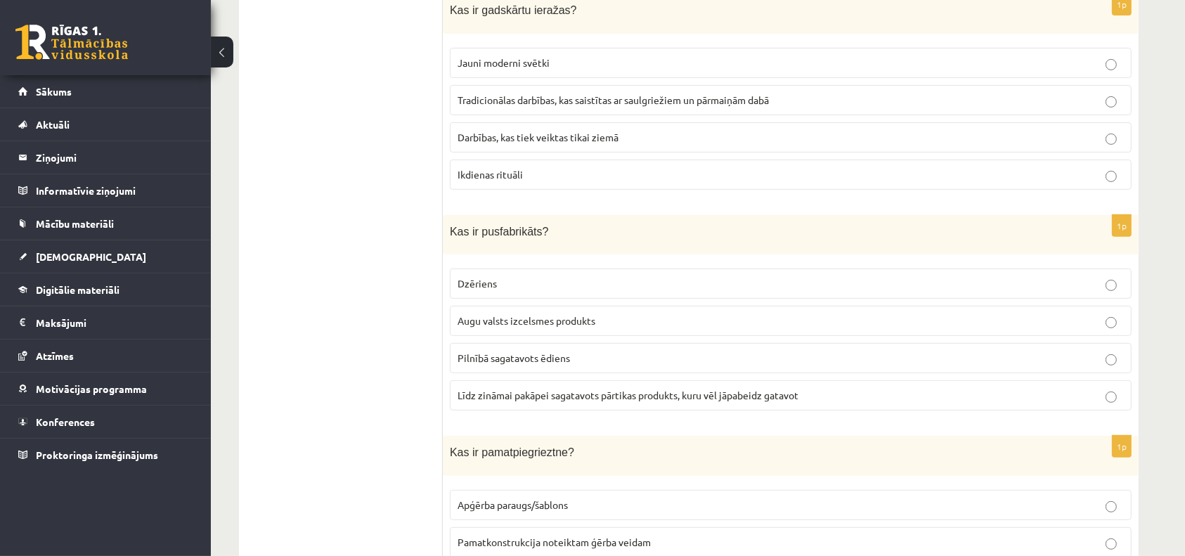
click at [515, 351] on span "Pilnībā sagatavots ēdiens" at bounding box center [513, 357] width 112 height 13
click at [519, 313] on p "Augu valsts izcelsmes produkts" at bounding box center [790, 320] width 666 height 15
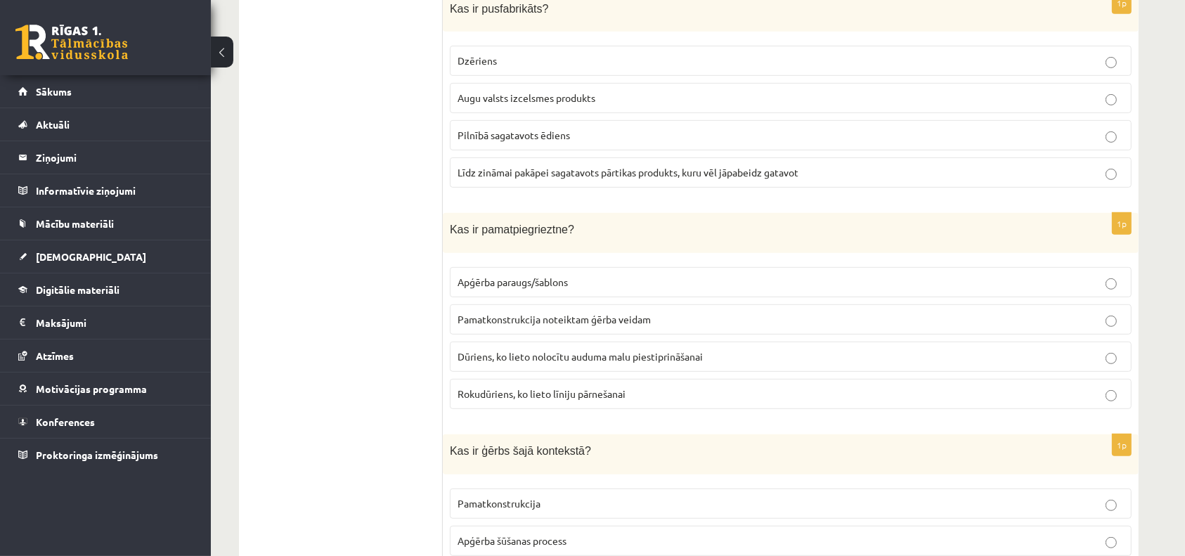
scroll to position [6033, 0]
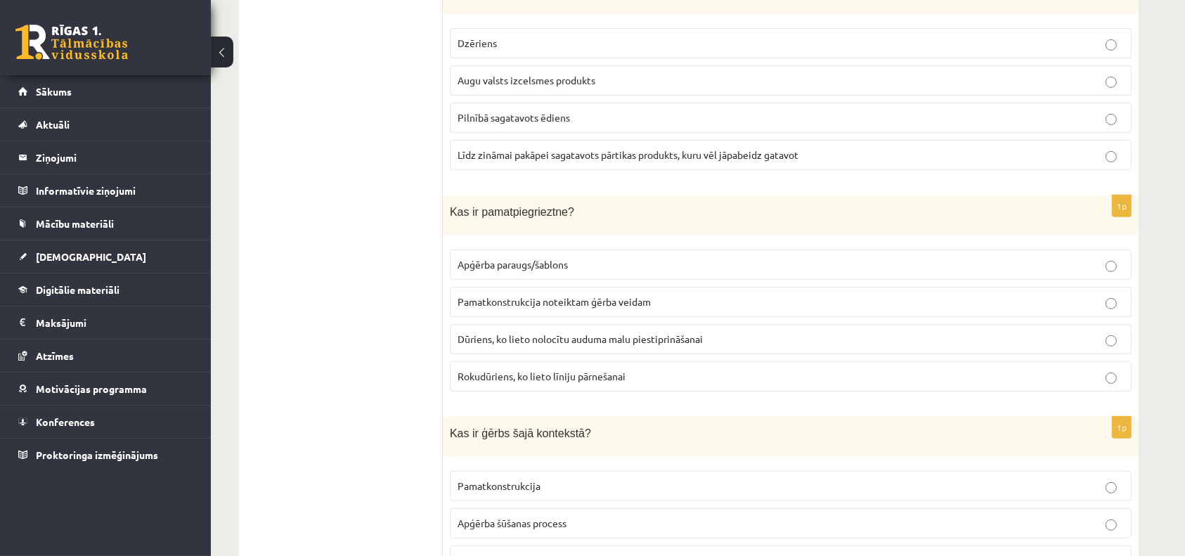
click at [512, 249] on label "Apģērba paraugs/šablons" at bounding box center [791, 264] width 682 height 30
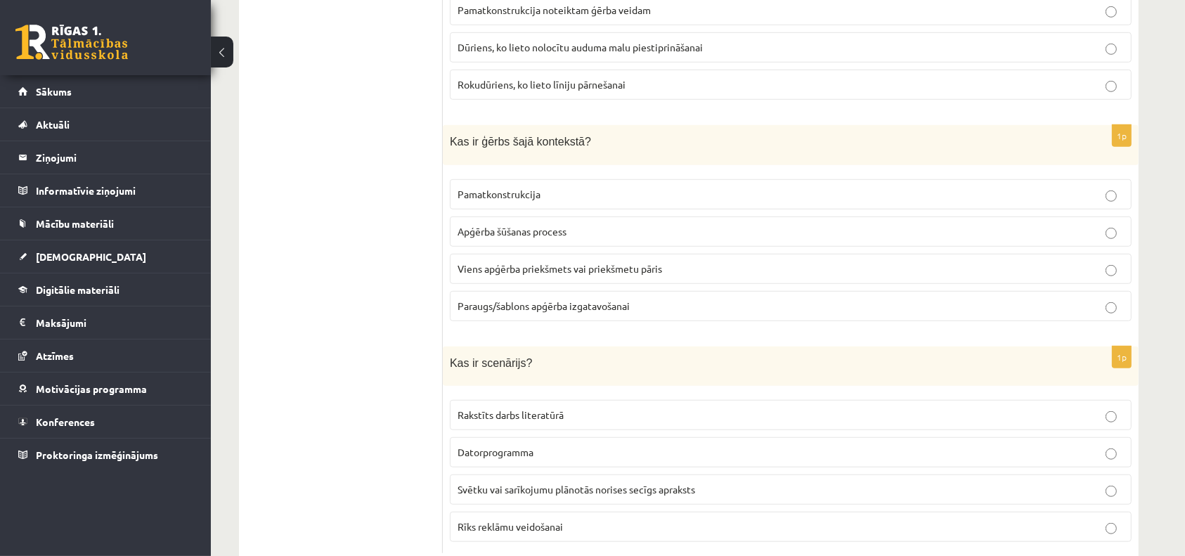
scroll to position [6325, 0]
click at [506, 261] on p "Viens apģērba priekšmets vai priekšmetu pāris" at bounding box center [790, 268] width 666 height 15
click at [501, 445] on span "Datorprogramma" at bounding box center [495, 451] width 76 height 13
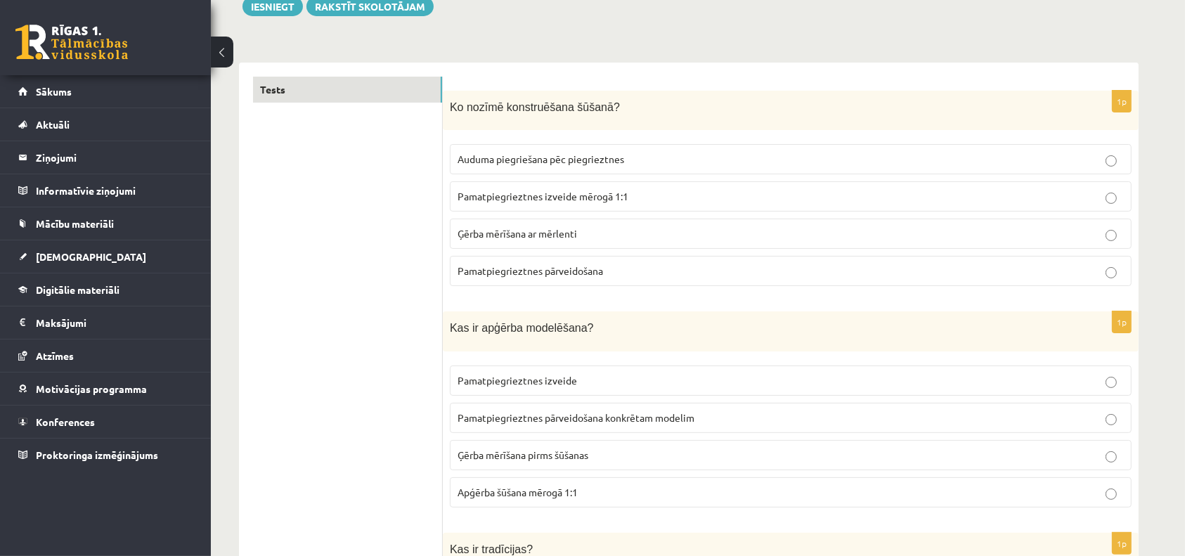
scroll to position [0, 0]
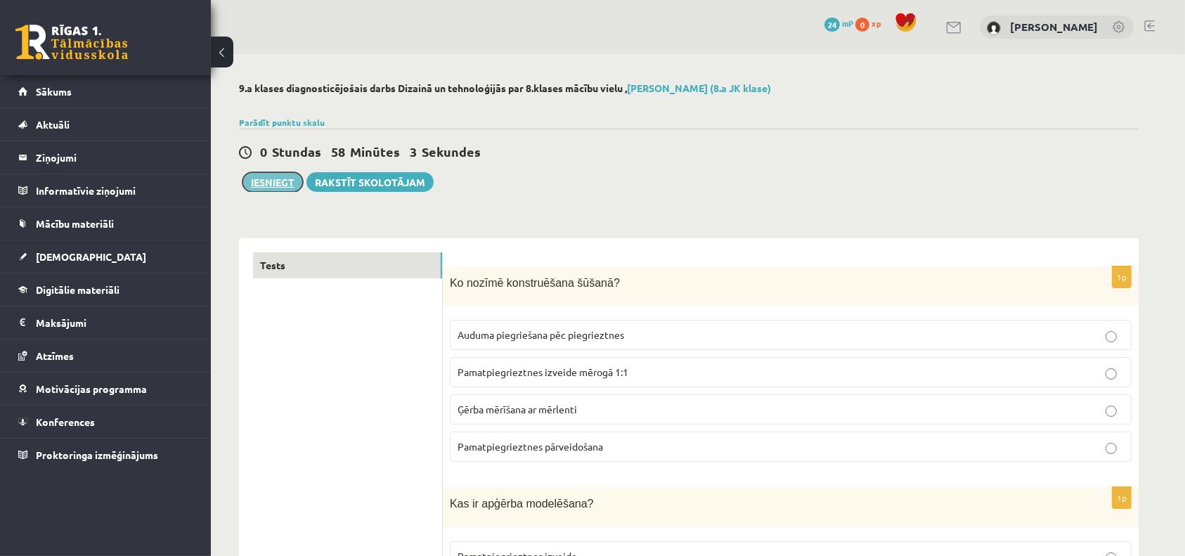
click at [269, 177] on button "Iesniegt" at bounding box center [272, 182] width 60 height 20
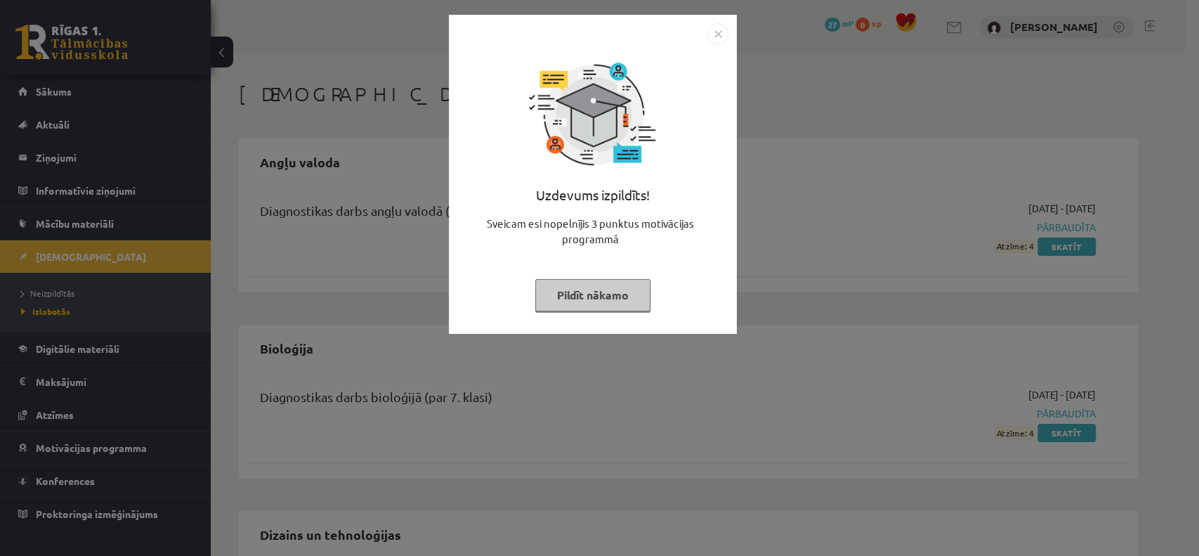
click at [717, 37] on img "Close" at bounding box center [718, 33] width 21 height 21
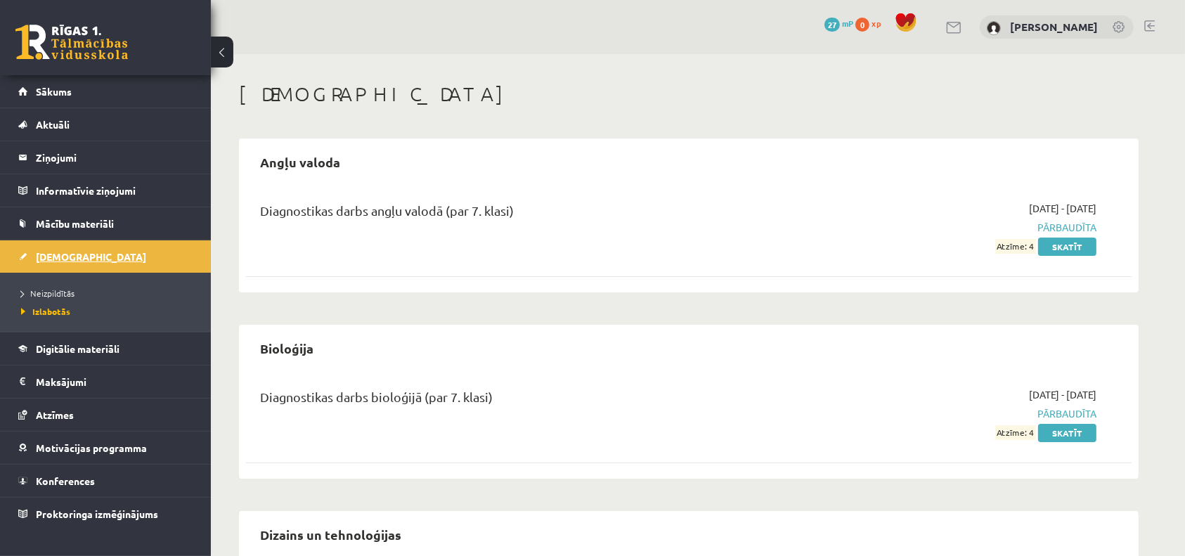
click at [84, 256] on link "[DEMOGRAPHIC_DATA]" at bounding box center [105, 256] width 175 height 32
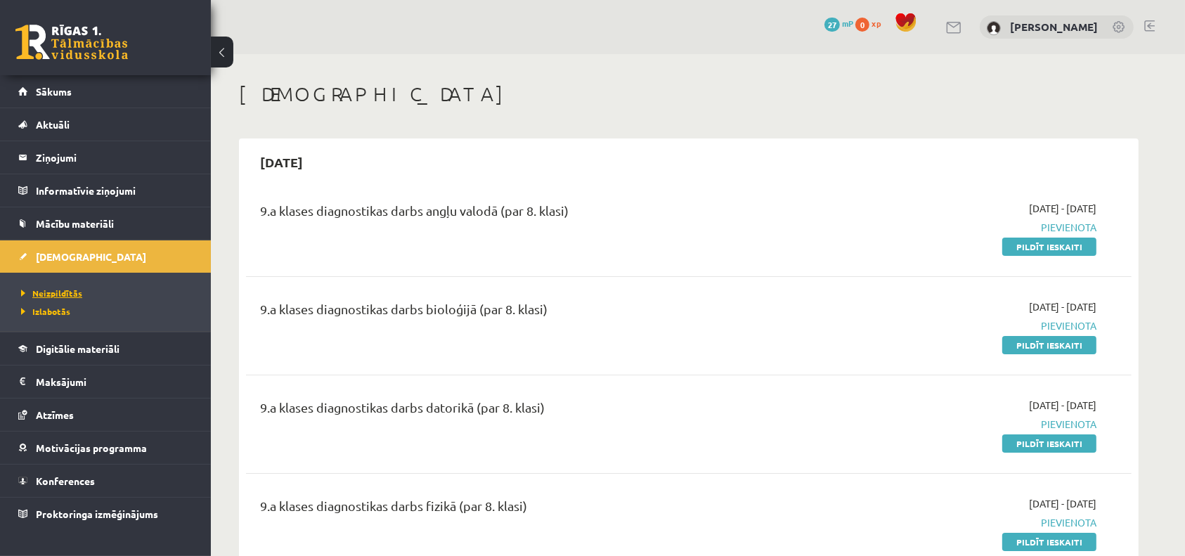
click at [60, 294] on span "Neizpildītās" at bounding box center [51, 292] width 61 height 11
click at [1055, 344] on link "Pildīt ieskaiti" at bounding box center [1049, 345] width 94 height 18
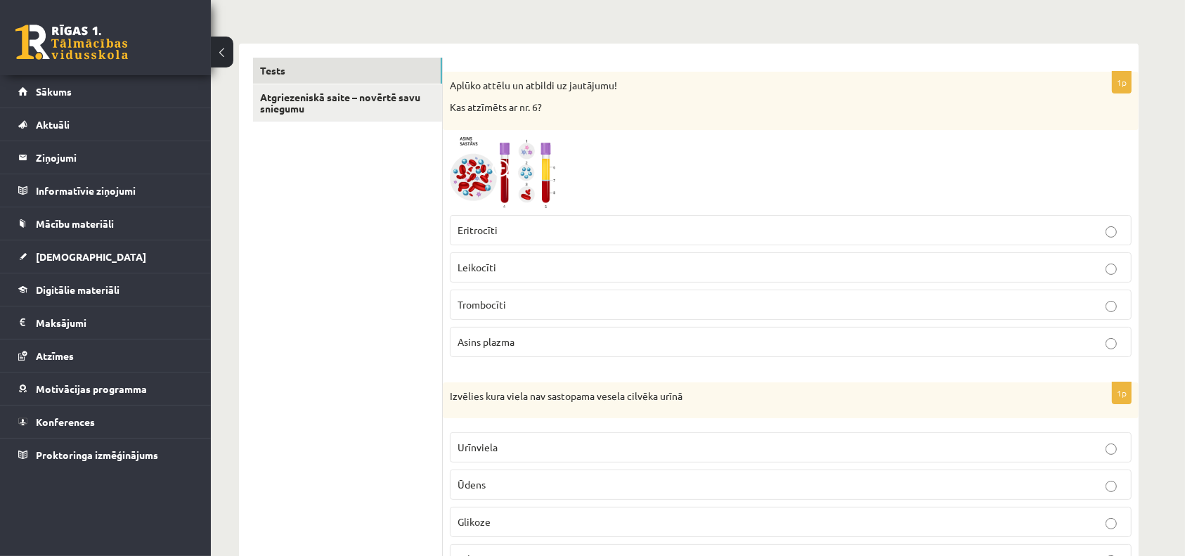
scroll to position [197, 0]
click at [582, 266] on p "Leikocīti" at bounding box center [790, 265] width 666 height 15
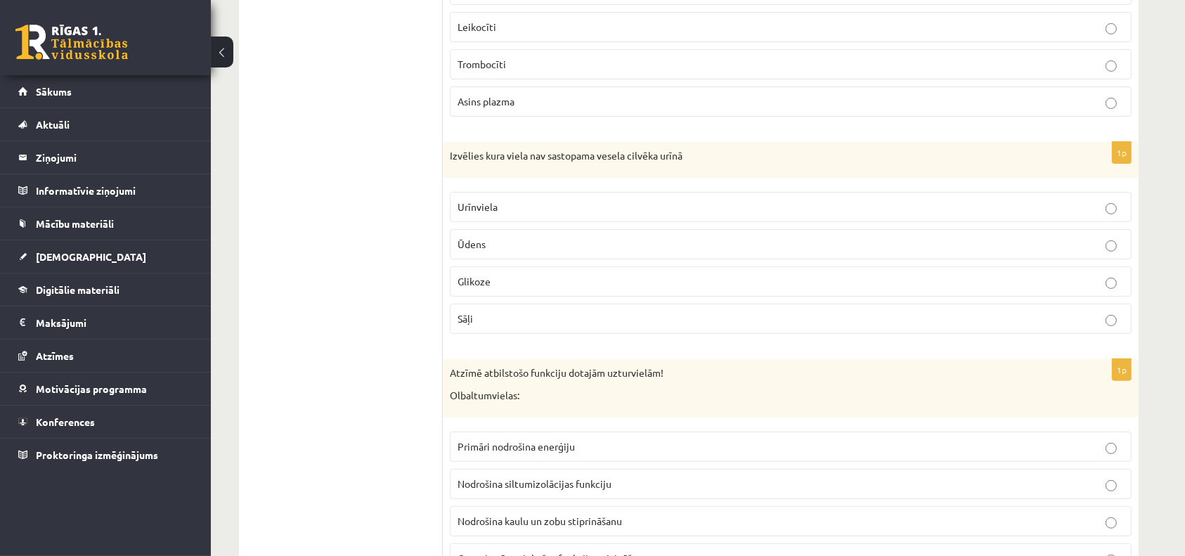
scroll to position [437, 0]
click at [514, 218] on label "Urīnviela" at bounding box center [791, 205] width 682 height 30
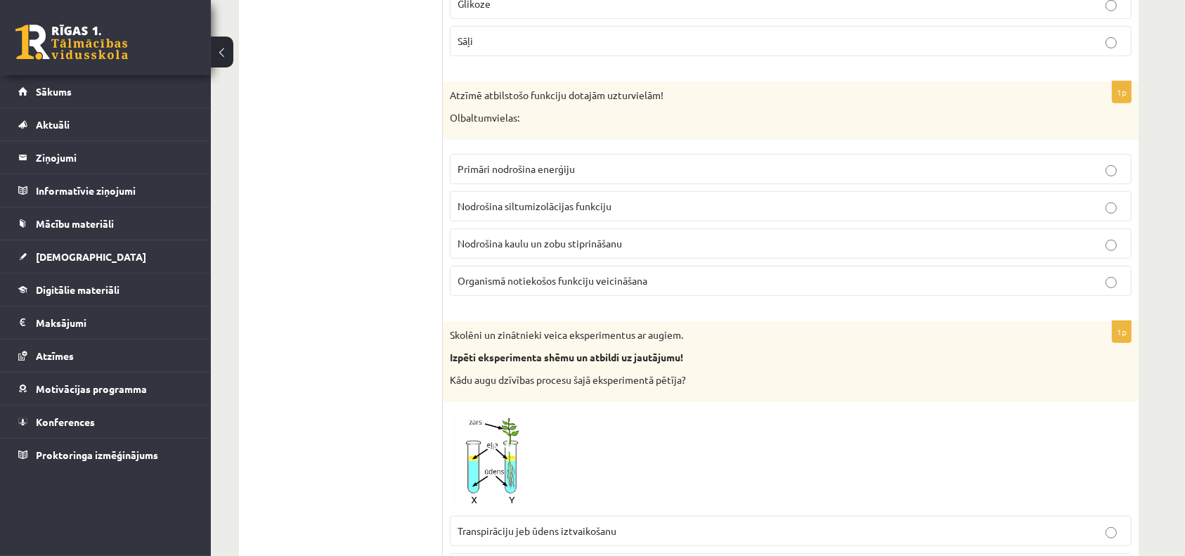
scroll to position [714, 0]
click at [521, 239] on span "Nodrošina kaulu un zobu stiprināšanu" at bounding box center [539, 241] width 164 height 13
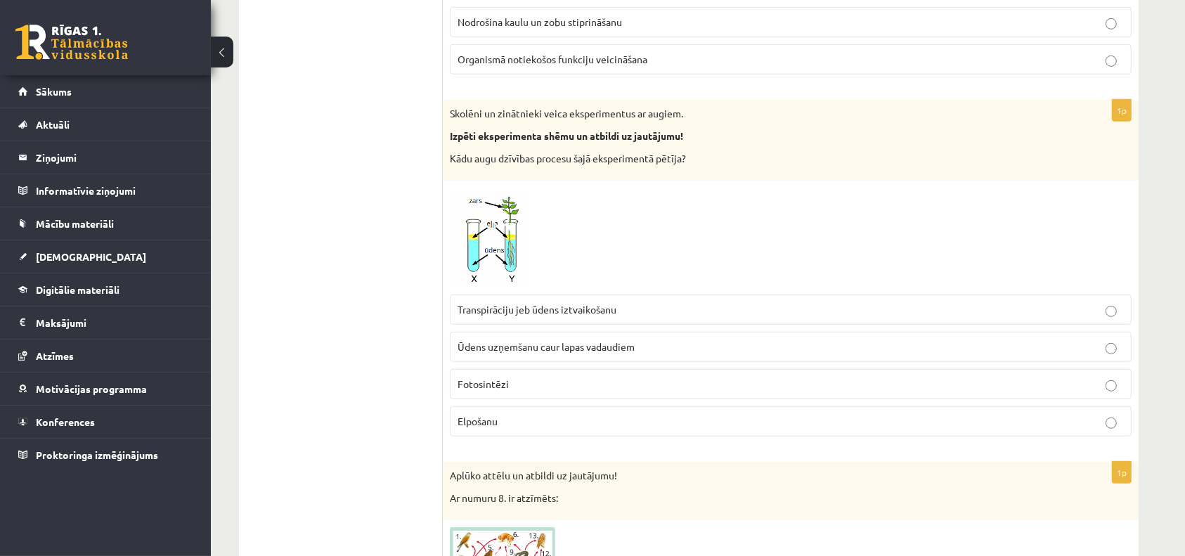
scroll to position [939, 0]
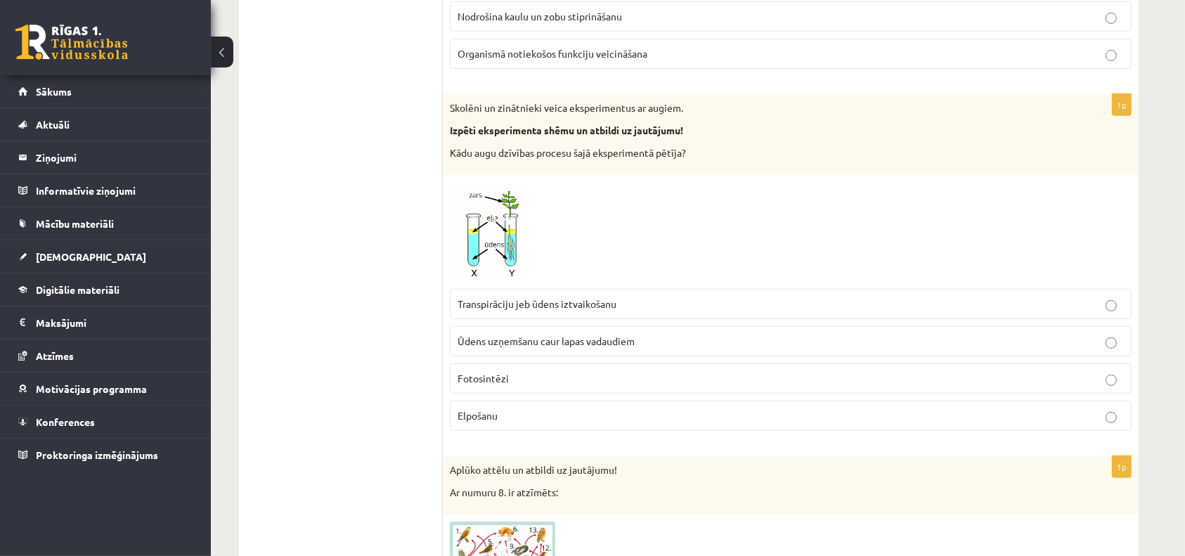
click at [505, 297] on p "Transpirāciju jeb ūdens iztvaikošanu" at bounding box center [790, 304] width 666 height 15
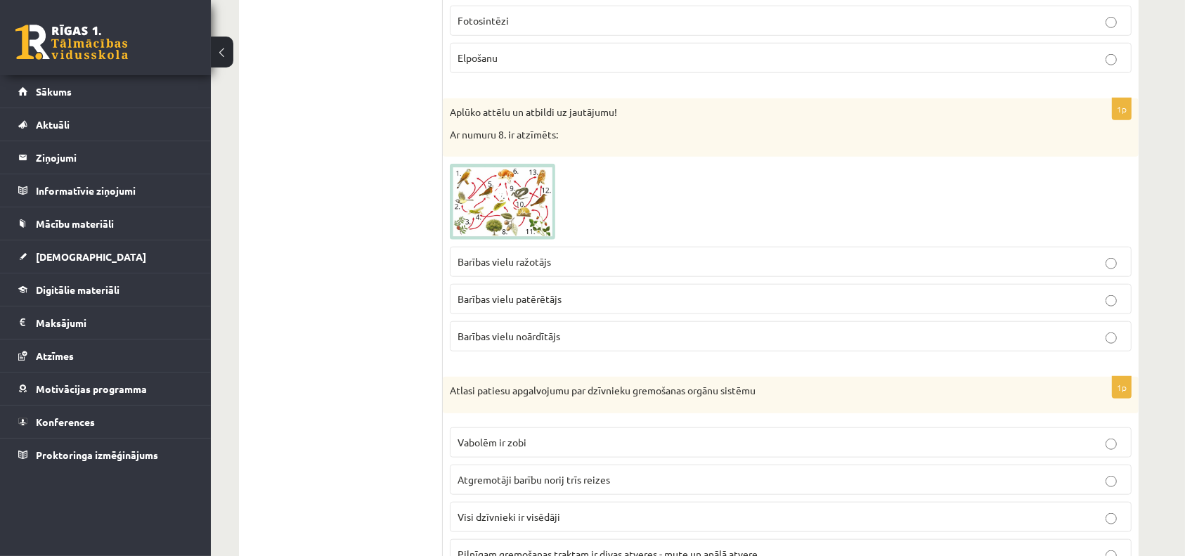
scroll to position [1304, 0]
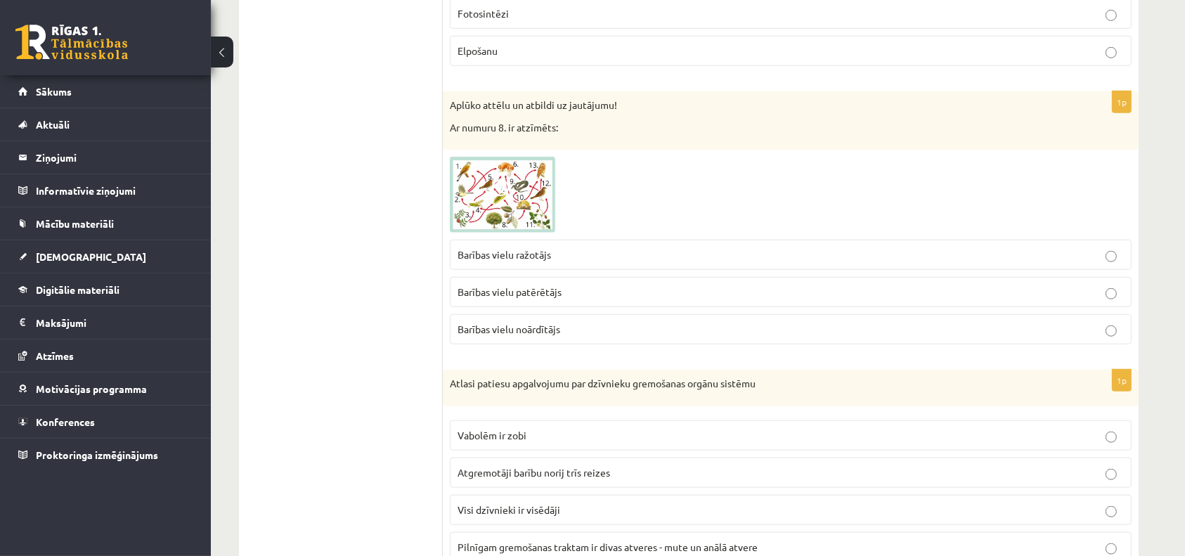
click at [512, 252] on span "Barības vielu ražotājs" at bounding box center [503, 254] width 93 height 13
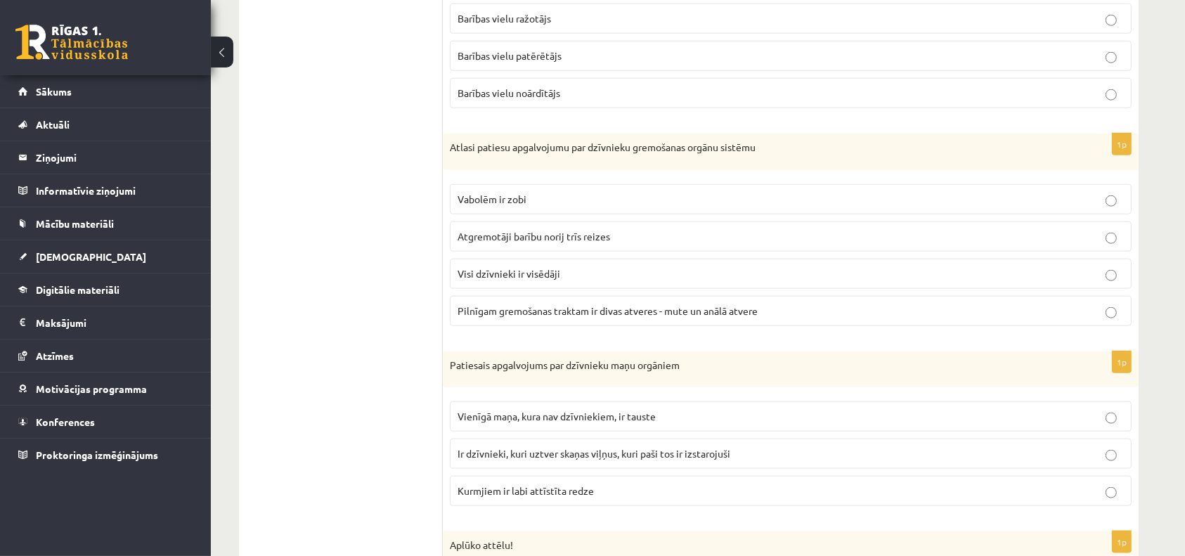
scroll to position [1535, 0]
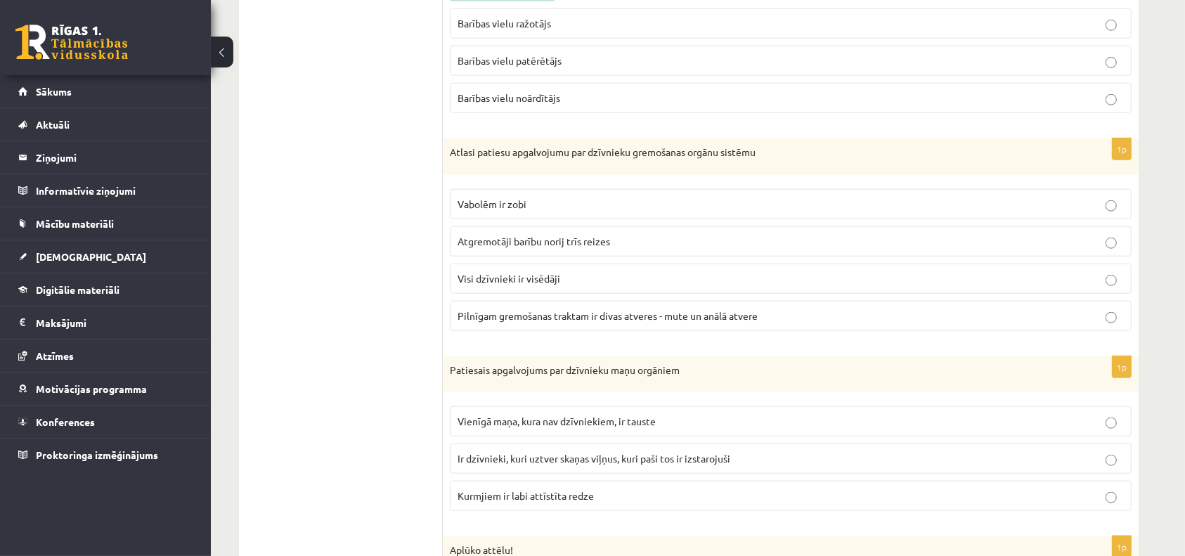
click at [528, 309] on span "Pilnīgam gremošanas traktam ir divas atveres - mute un anālā atvere" at bounding box center [607, 315] width 300 height 13
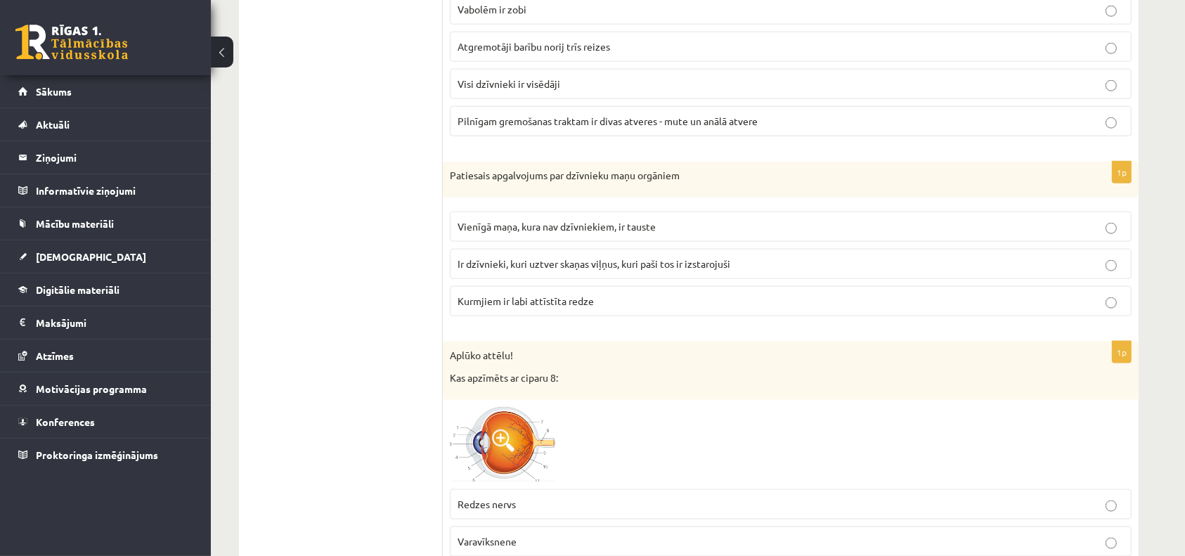
scroll to position [1732, 0]
click at [544, 256] on span "Ir dzīvnieki, kuri uztver skaņas viļņus, kuri paši tos ir izstarojuši" at bounding box center [593, 261] width 273 height 13
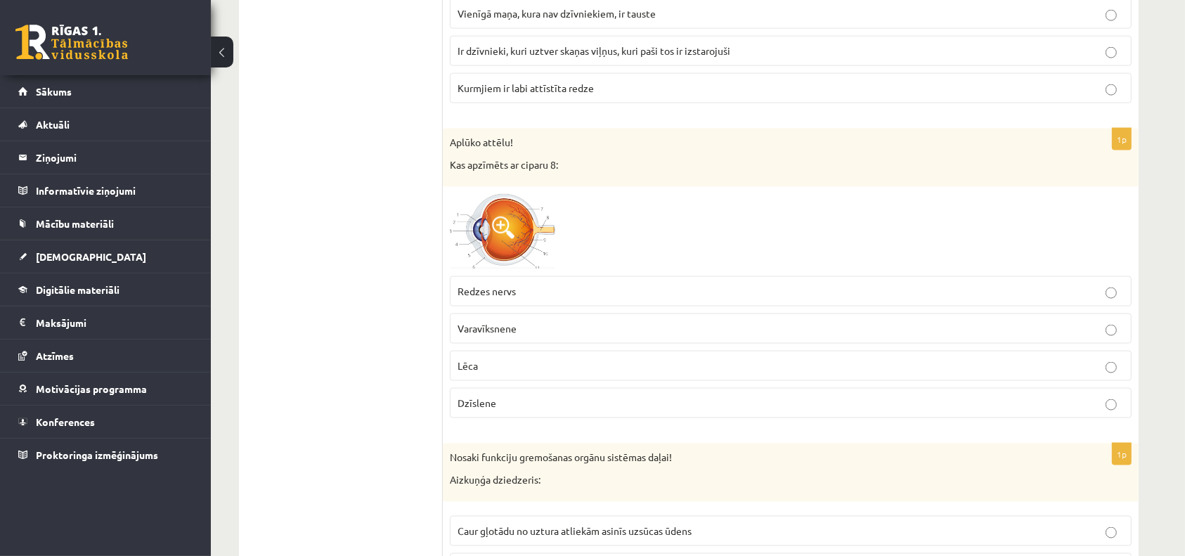
scroll to position [1944, 0]
click at [514, 398] on p "Dzīslene" at bounding box center [790, 402] width 666 height 15
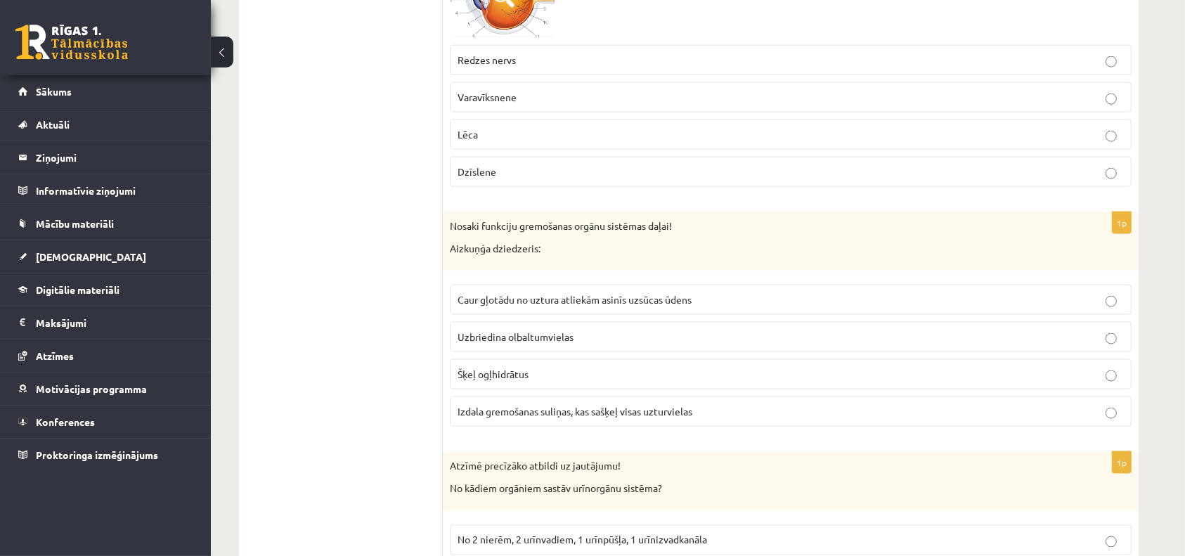
scroll to position [2176, 0]
click at [528, 408] on span "Izdala gremošanas suliņas, kas sašķeļ visas uzturvielas" at bounding box center [574, 409] width 235 height 13
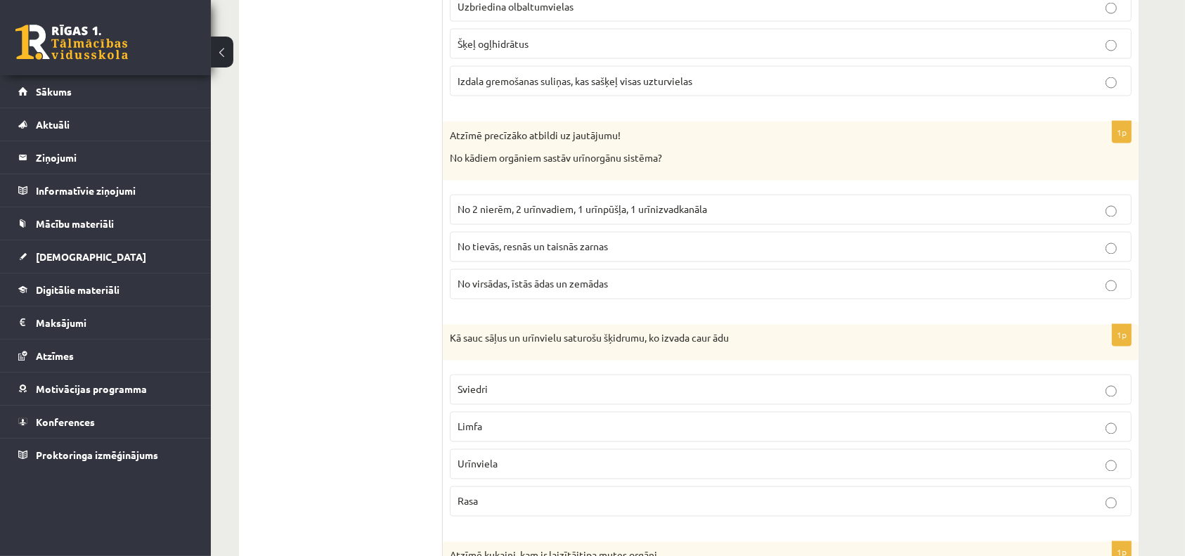
scroll to position [2512, 0]
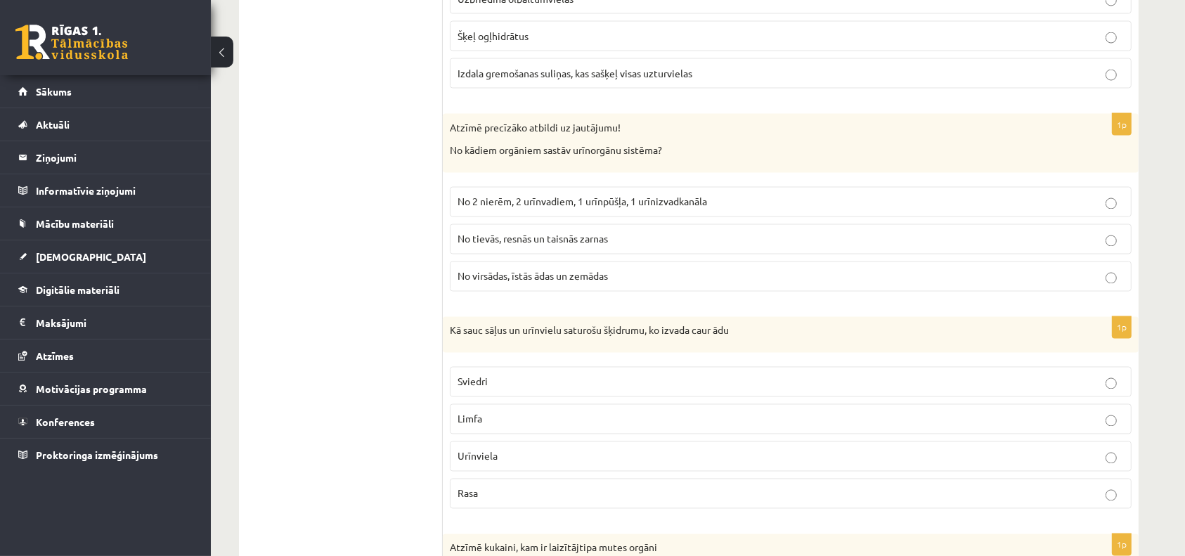
click at [538, 241] on label "No tievās, resnās un taisnās zarnas" at bounding box center [791, 239] width 682 height 30
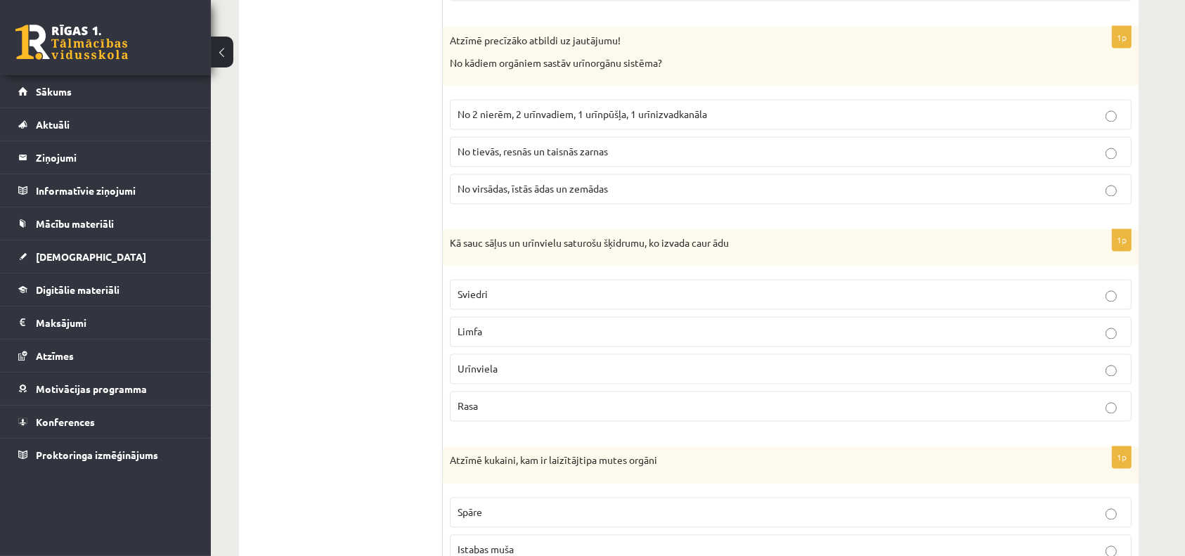
scroll to position [2607, 0]
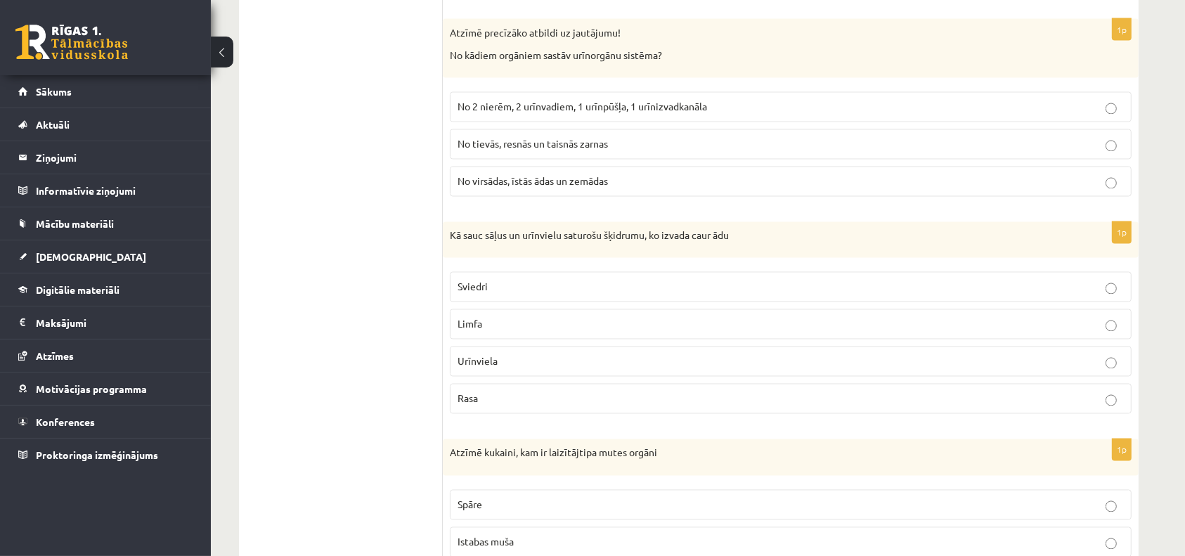
click at [553, 272] on label "Sviedri" at bounding box center [791, 287] width 682 height 30
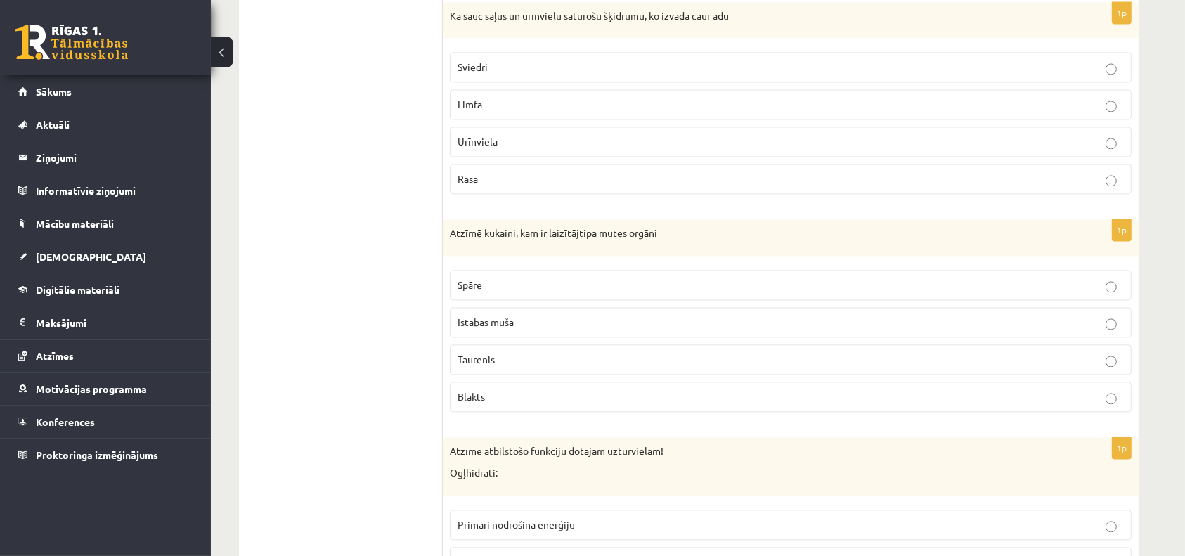
scroll to position [2832, 0]
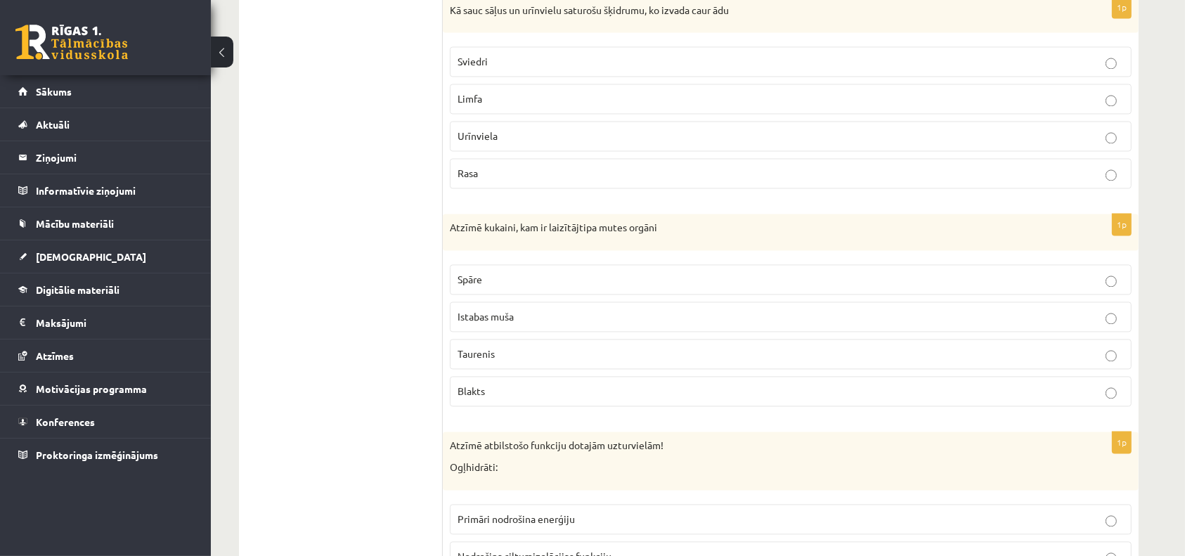
click at [500, 279] on p "Spāre" at bounding box center [790, 279] width 666 height 15
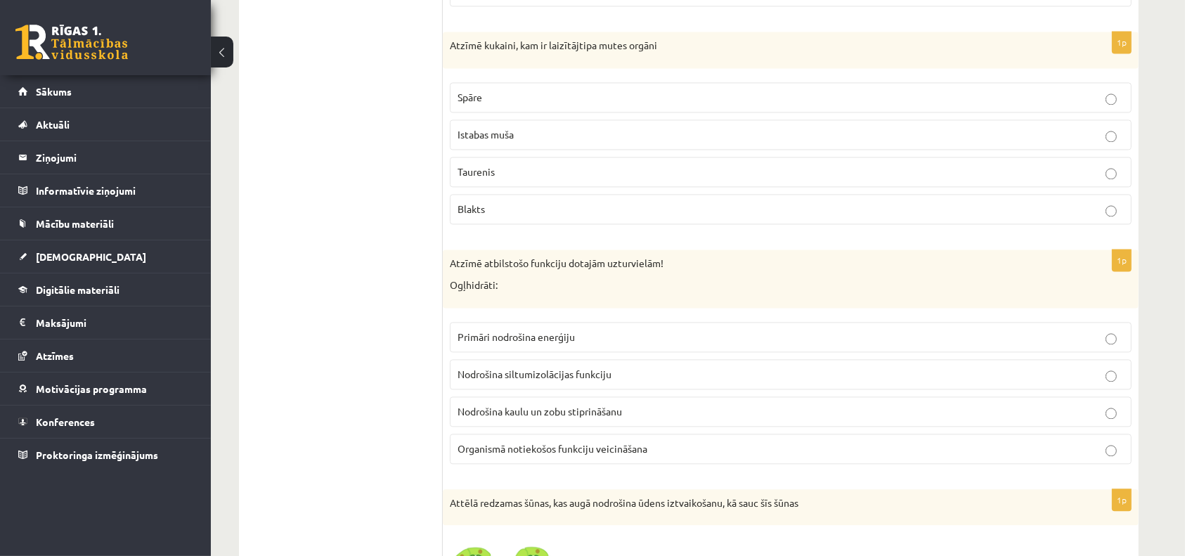
scroll to position [3022, 0]
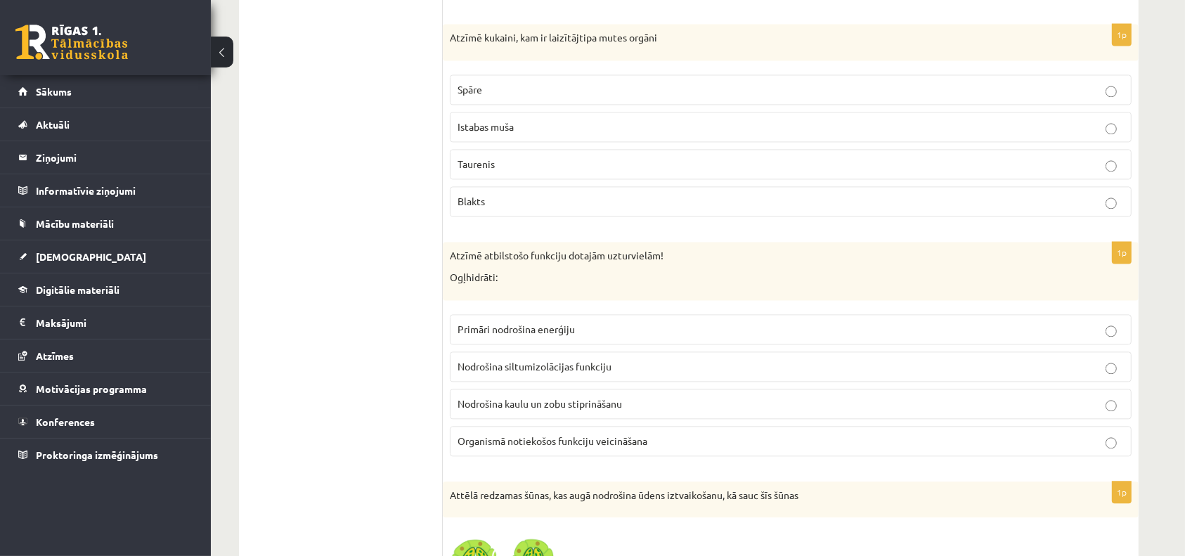
click at [525, 330] on label "Primāri nodrošina enerģiju" at bounding box center [791, 329] width 682 height 30
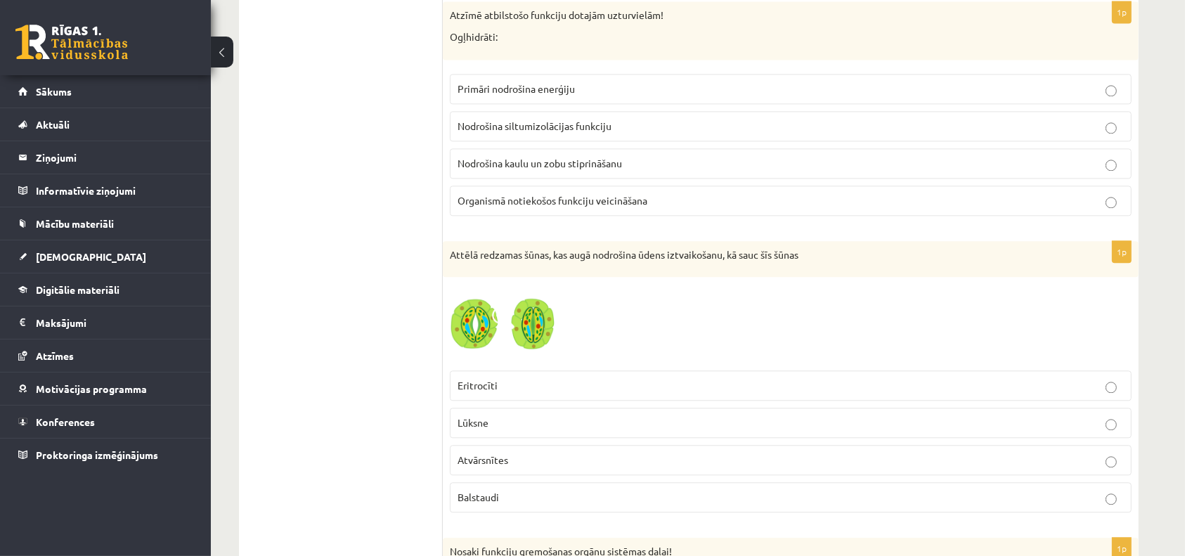
scroll to position [3270, 0]
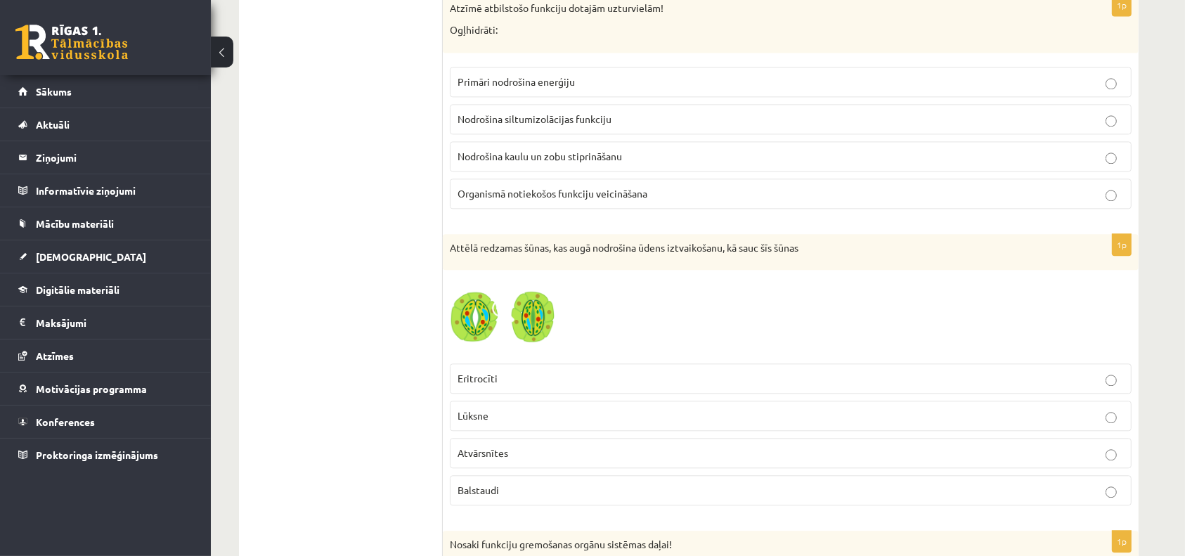
click at [507, 446] on span "Atvārsnītes" at bounding box center [482, 452] width 51 height 13
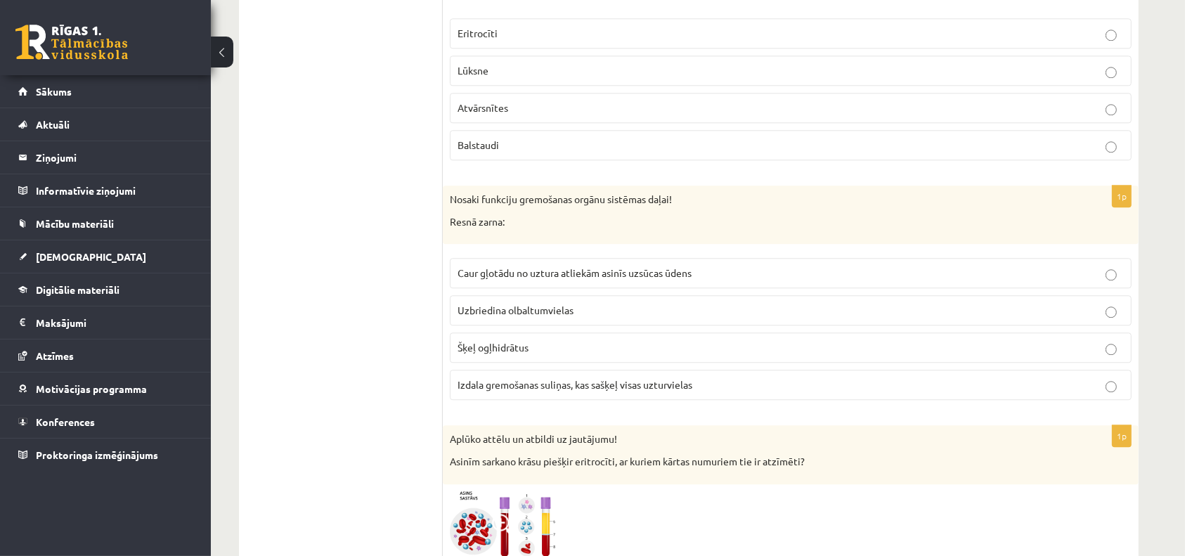
scroll to position [3619, 0]
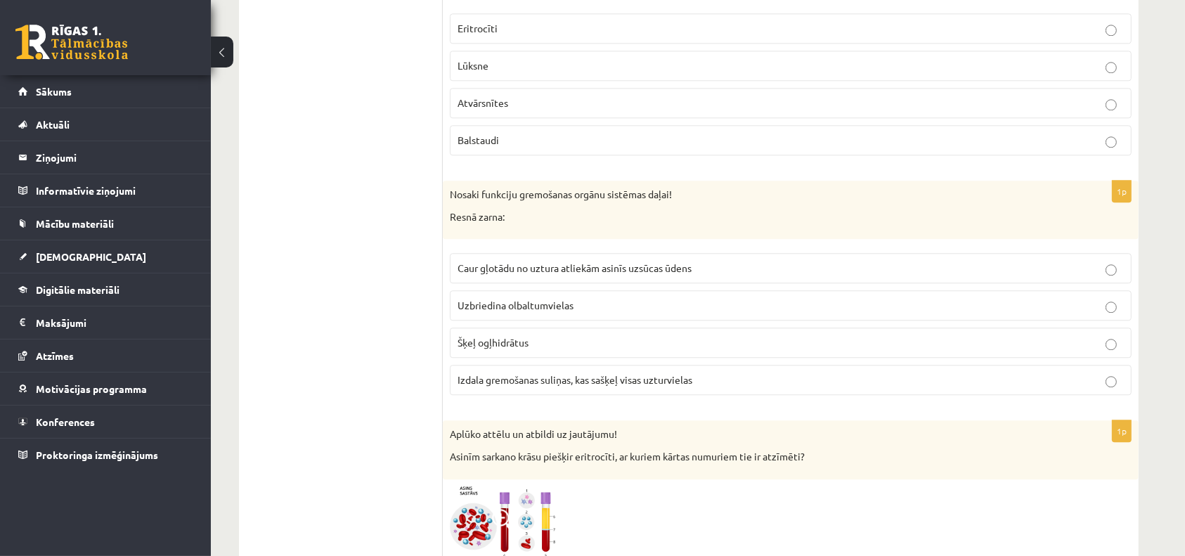
click at [517, 377] on p "Izdala gremošanas suliņas, kas sašķeļ visas uzturvielas" at bounding box center [790, 379] width 666 height 15
click at [527, 261] on span "Caur gļotādu no uztura atliekām asinīs uzsūcas ūdens" at bounding box center [574, 267] width 234 height 13
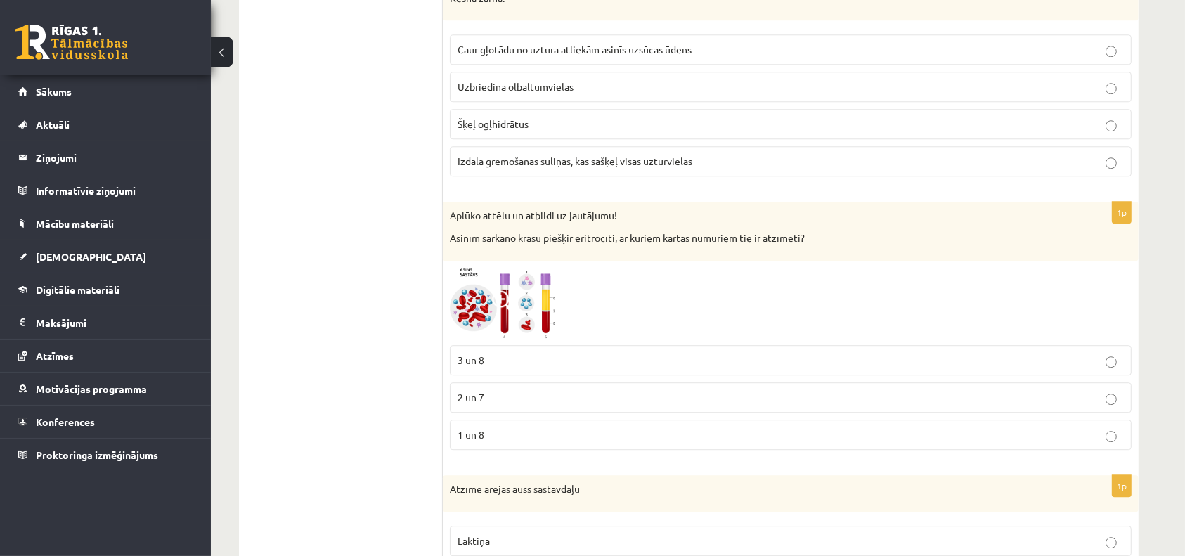
scroll to position [3845, 0]
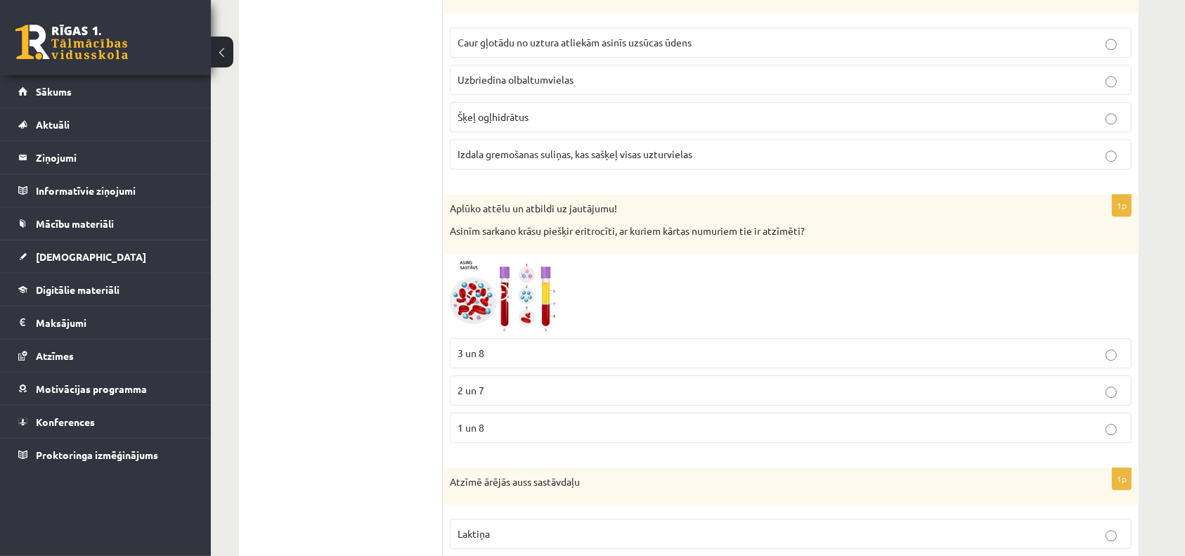
click at [493, 346] on p "3 un 8" at bounding box center [790, 353] width 666 height 15
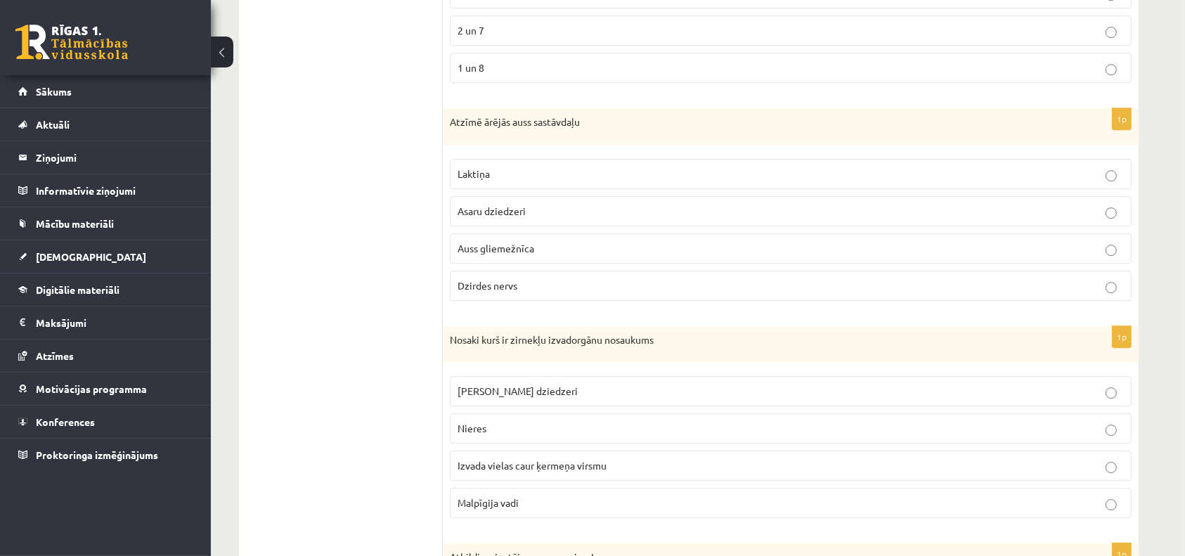
scroll to position [4217, 0]
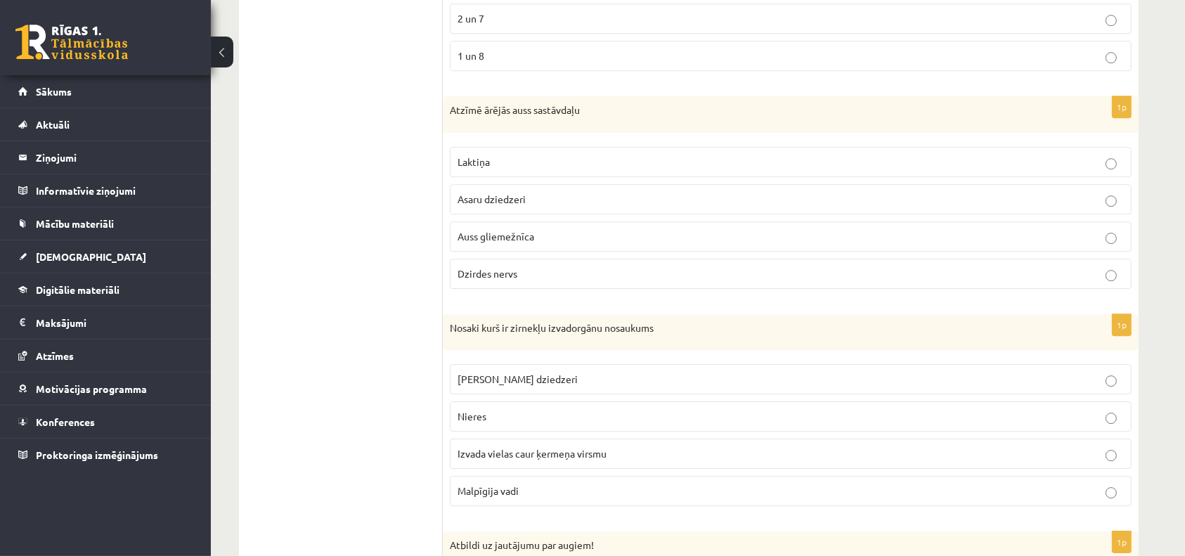
click at [505, 221] on label "Auss gliemežnīca" at bounding box center [791, 236] width 682 height 30
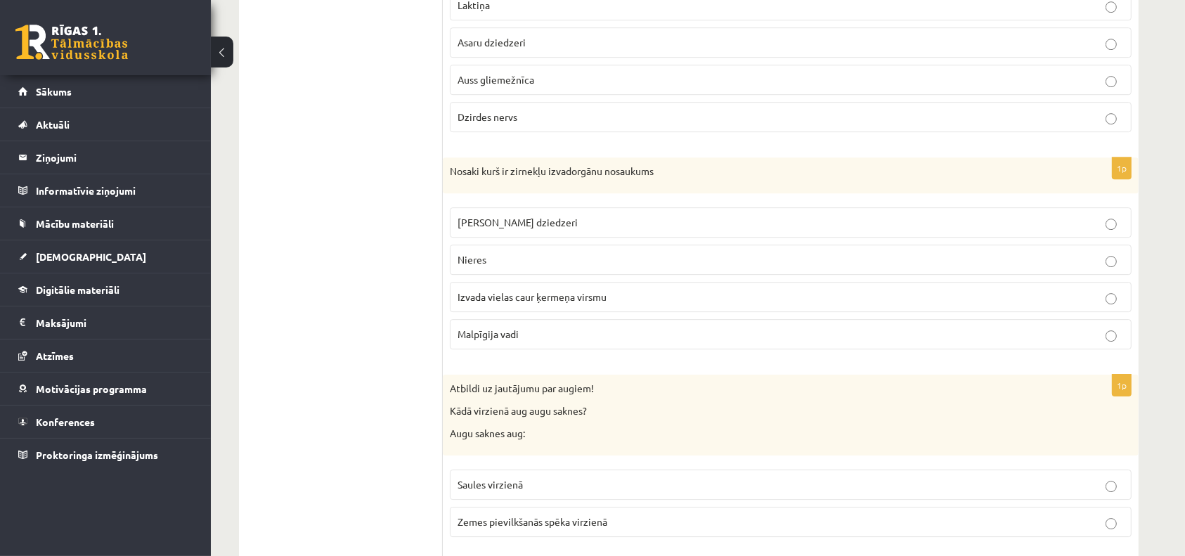
scroll to position [4378, 0]
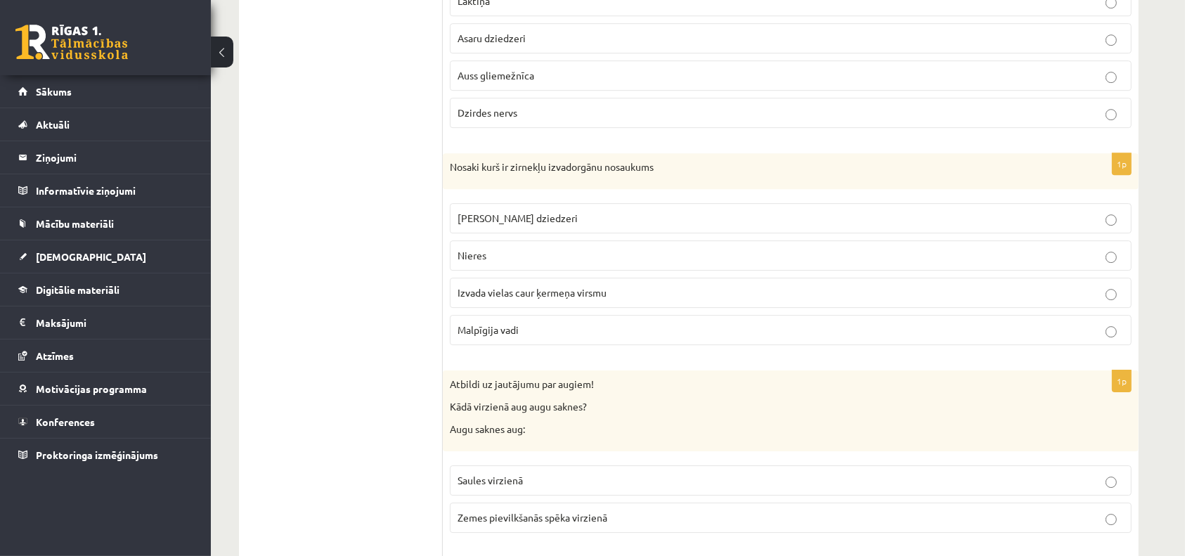
click at [511, 323] on span "Malpīgija vadi" at bounding box center [487, 329] width 61 height 13
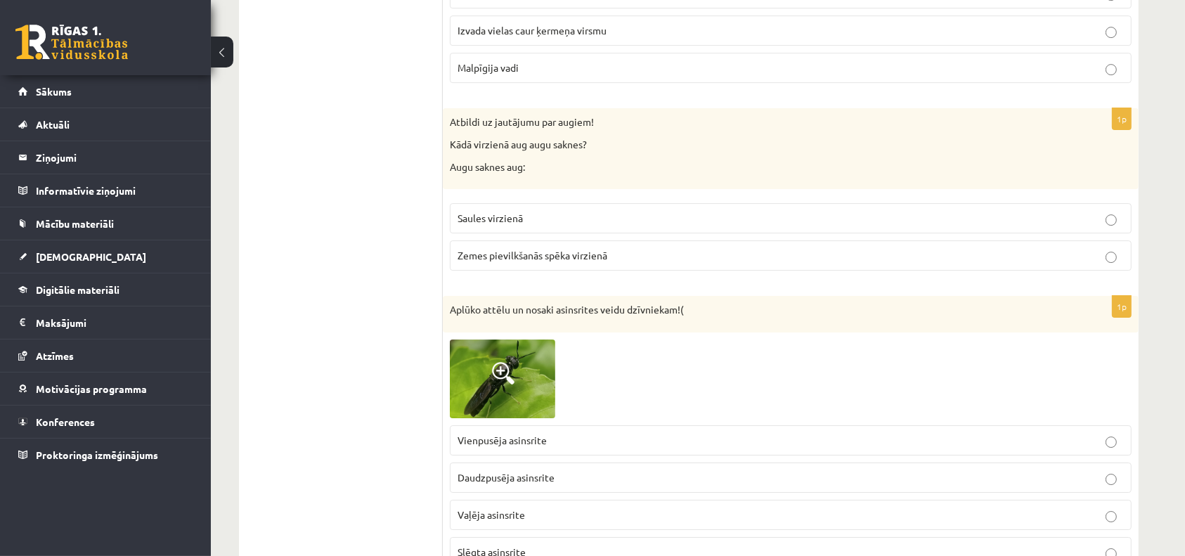
scroll to position [4655, 0]
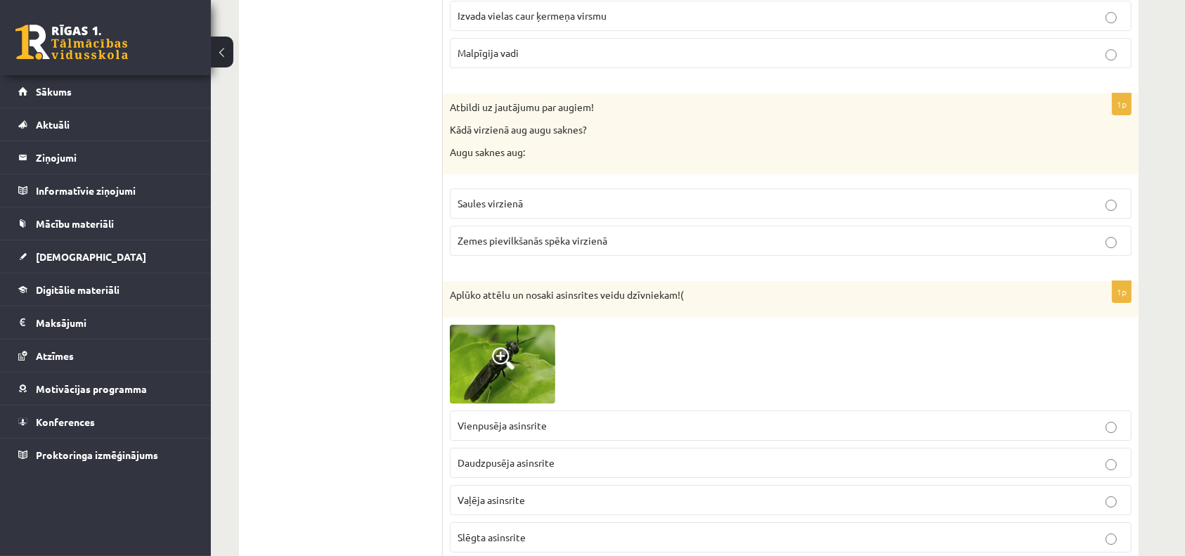
click at [512, 234] on span "Zemes pievilkšanās spēka virzienā" at bounding box center [532, 240] width 150 height 13
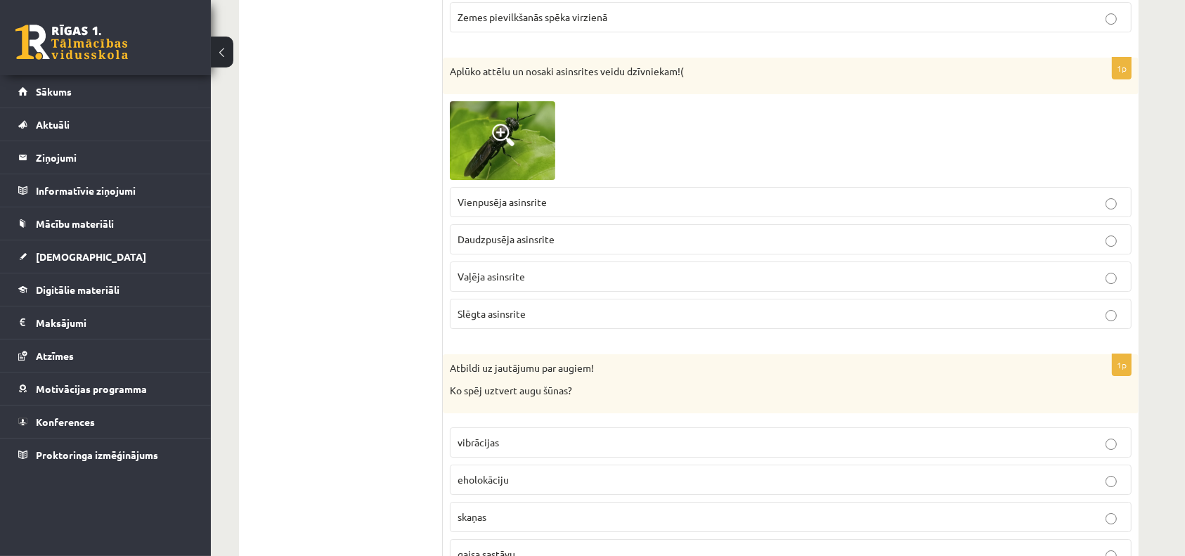
scroll to position [4887, 0]
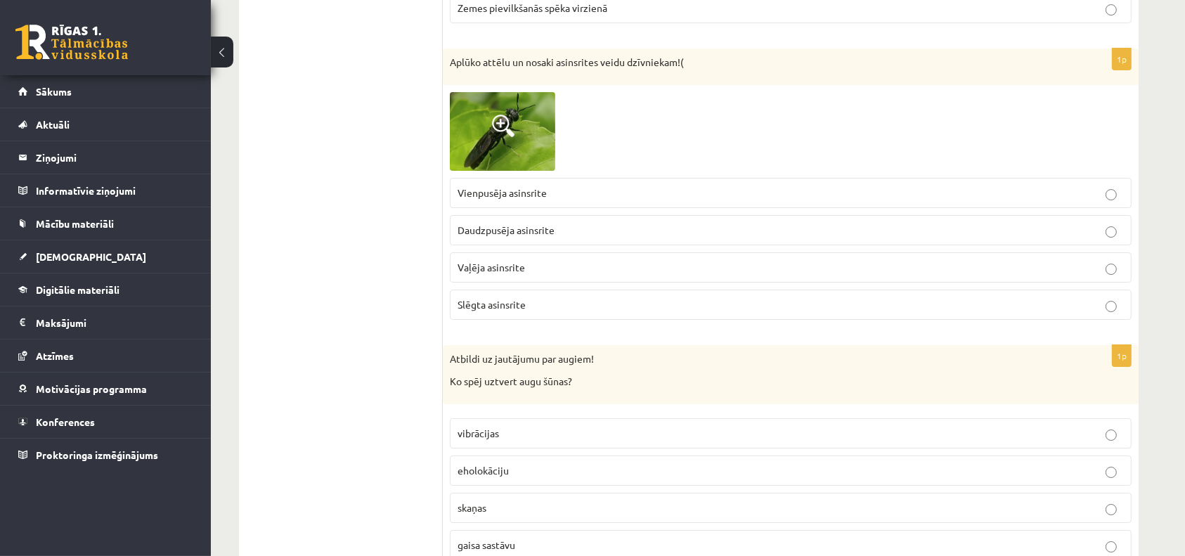
click at [505, 298] on span "Slēgta asinsrite" at bounding box center [491, 304] width 68 height 13
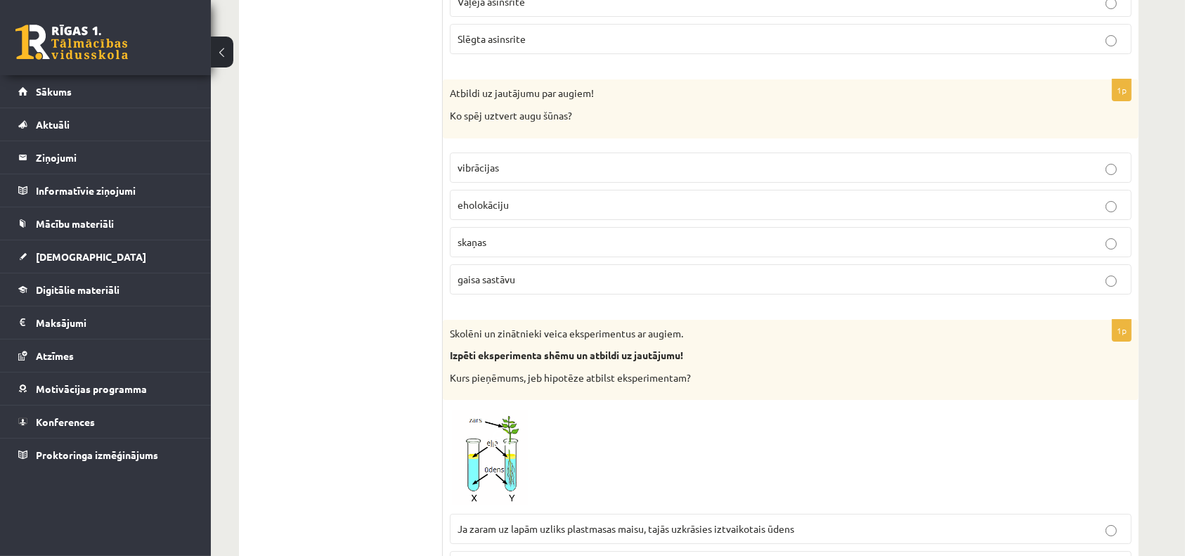
scroll to position [5157, 0]
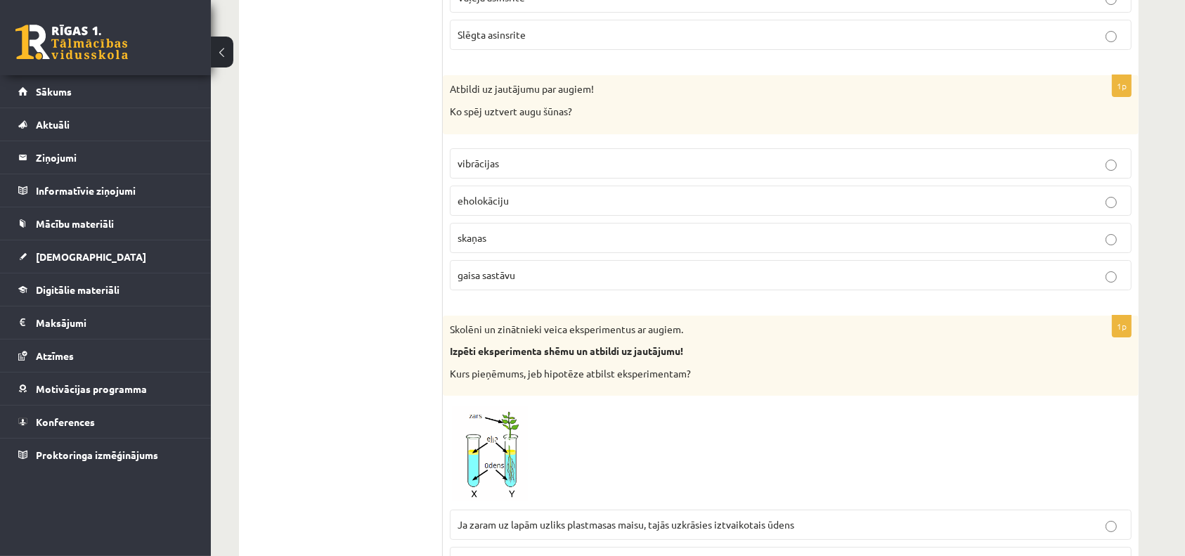
click at [512, 193] on p "eholokāciju" at bounding box center [790, 200] width 666 height 15
click at [493, 157] on p "vibrācijas" at bounding box center [790, 163] width 666 height 15
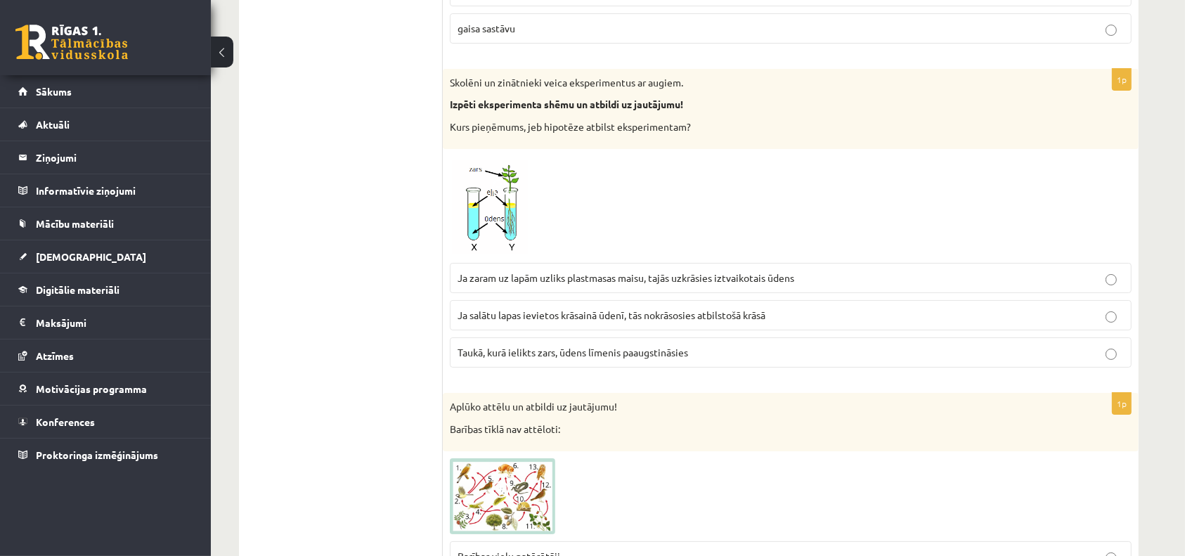
scroll to position [5405, 0]
click at [505, 306] on p "Ja salātu lapas ievietos krāsainā ūdenī, tās nokrāsosies atbilstošā krāsā" at bounding box center [790, 313] width 666 height 15
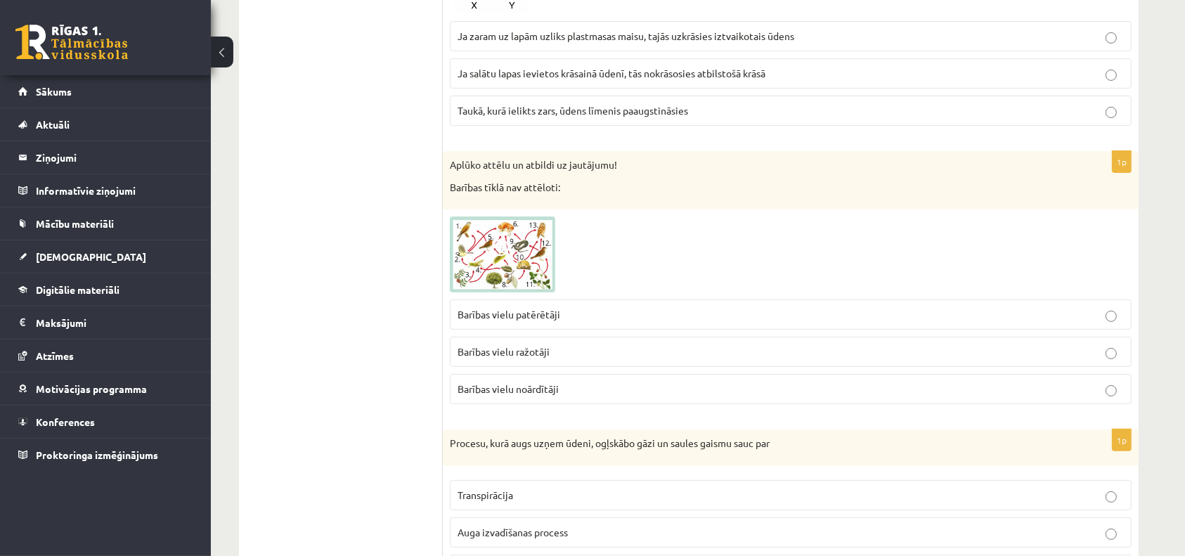
click at [505, 307] on p "Barības vielu patērētāji" at bounding box center [790, 314] width 666 height 15
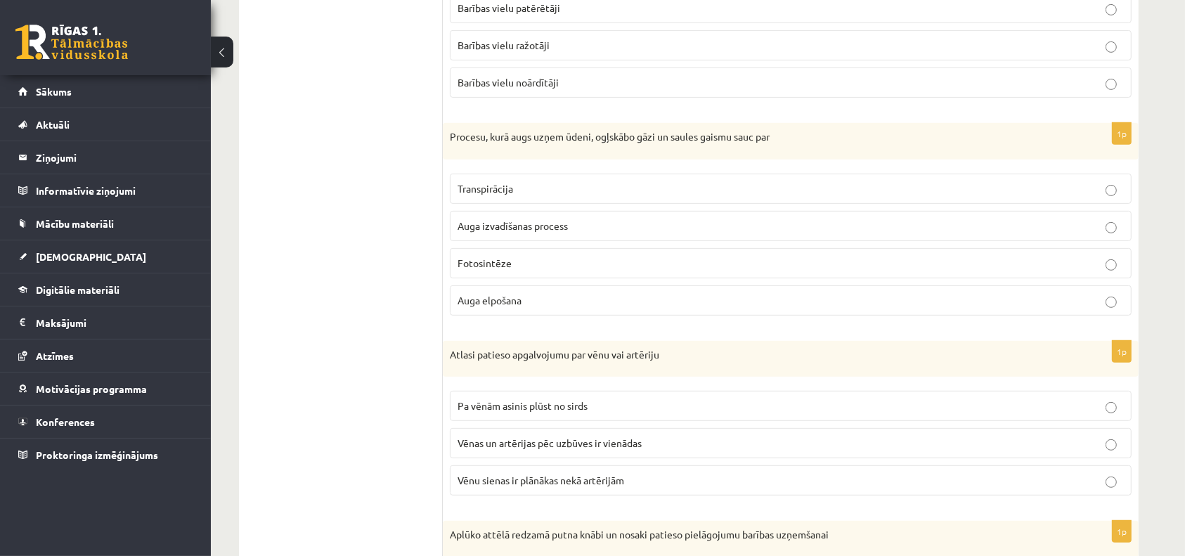
click at [505, 294] on p "Auga elpošana" at bounding box center [790, 300] width 666 height 15
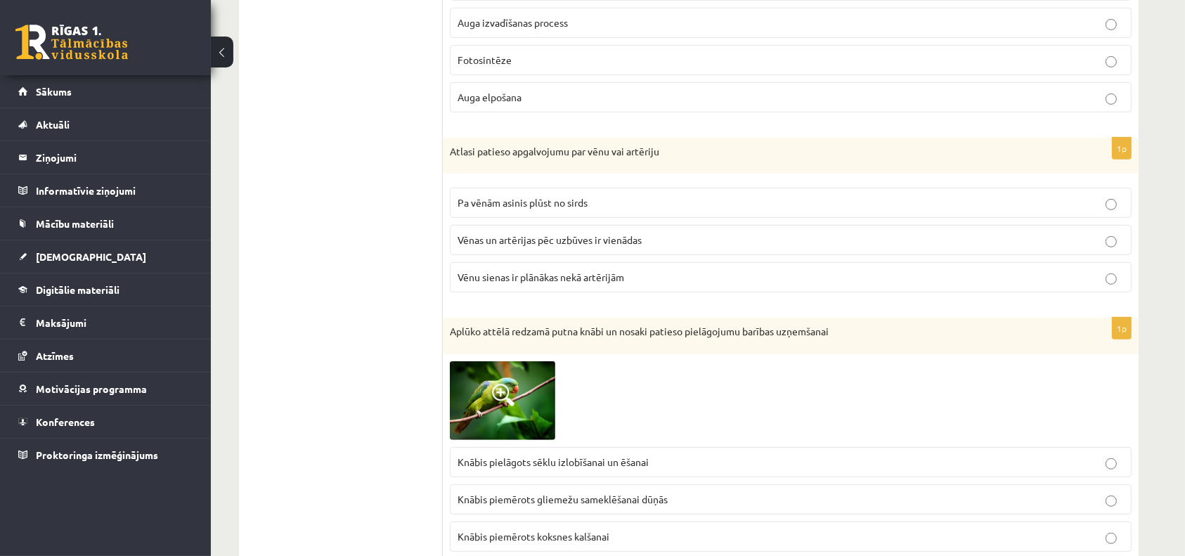
scroll to position [6177, 0]
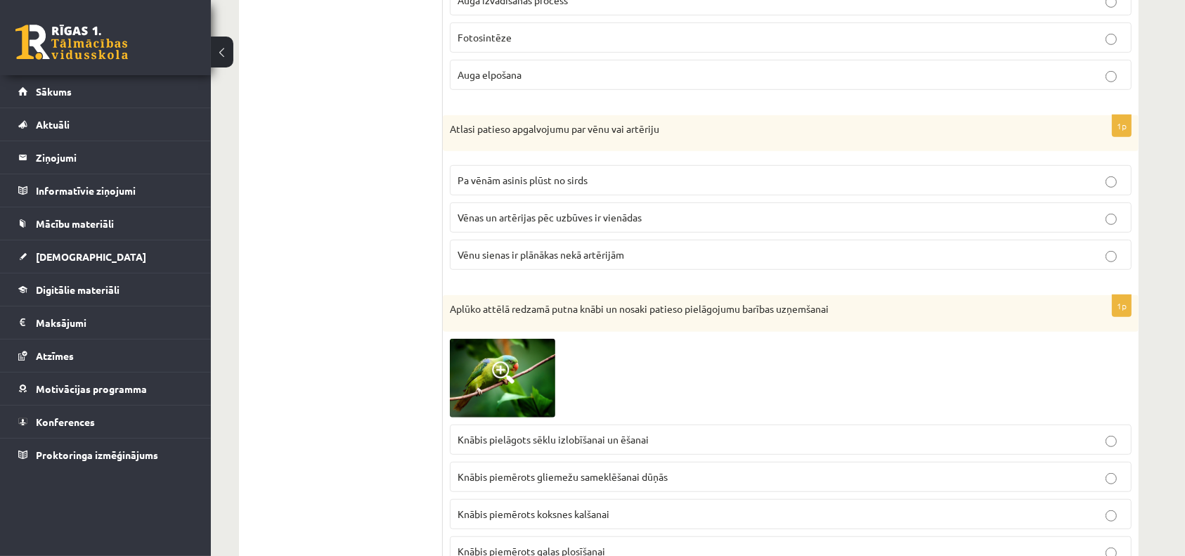
click at [505, 302] on p "Aplūko attēlā redzamā putna knābi un nosaki patieso pielāgojumu barības uzņemša…" at bounding box center [755, 309] width 611 height 14
click at [511, 248] on span "Vēnu sienas ir plānākas nekā artērijām" at bounding box center [540, 254] width 167 height 13
click at [511, 424] on label "Knābis pielāgots sēklu izlobīšanai un ēšanai" at bounding box center [791, 439] width 682 height 30
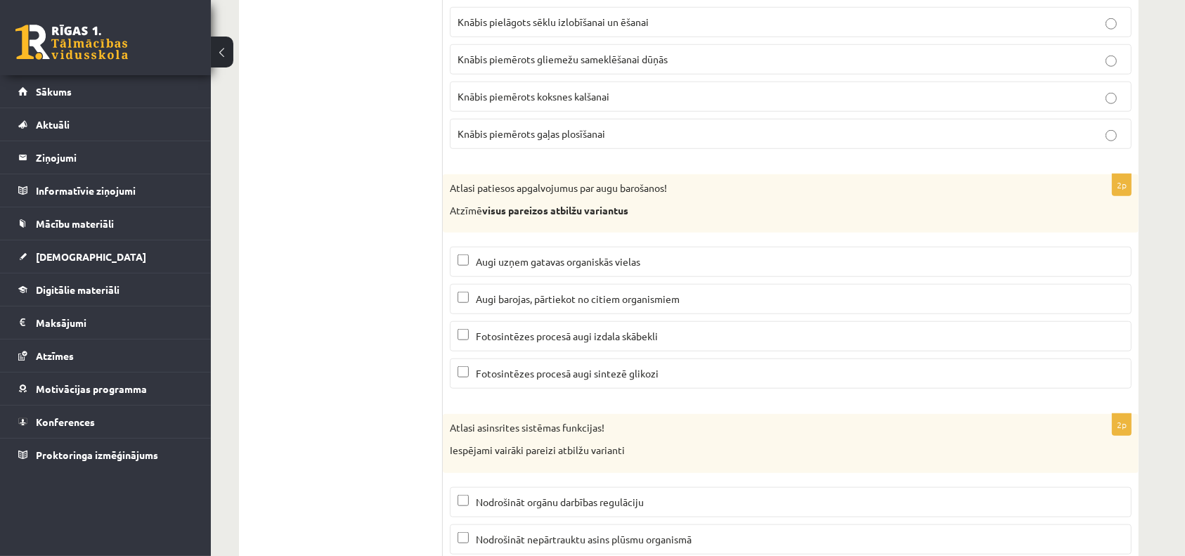
scroll to position [6607, 0]
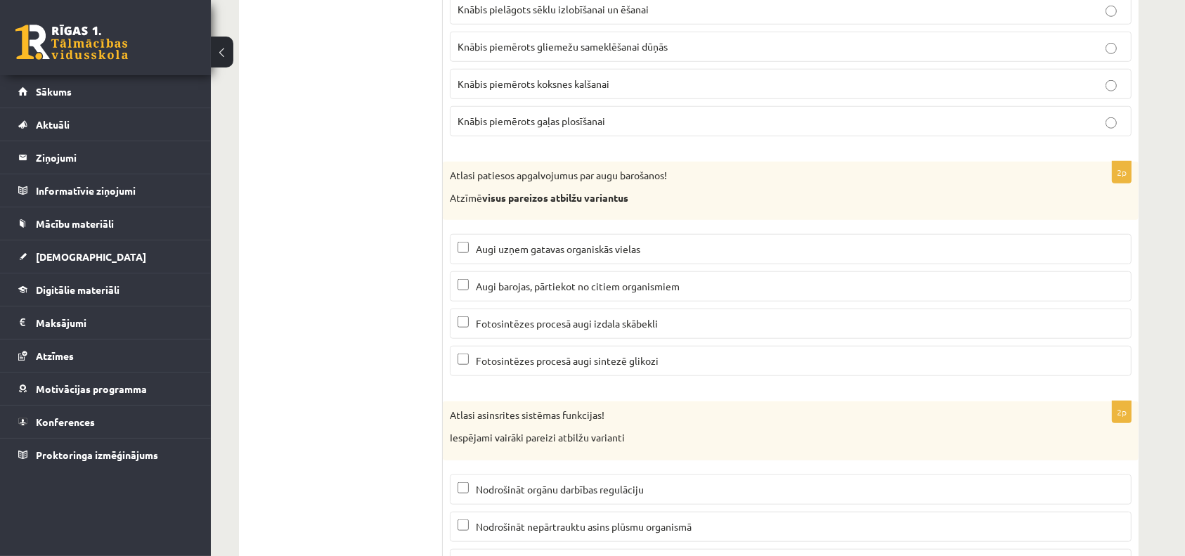
click at [501, 280] on span "Augi barojas, pārtiekot no citiem organismiem" at bounding box center [578, 286] width 204 height 13
click at [499, 317] on span "Fotosintēzes procesā augi izdala skābekli" at bounding box center [567, 323] width 182 height 13
click at [472, 512] on label "Nodrošināt nepārtrauktu asins plūsmu organismā" at bounding box center [791, 527] width 682 height 30
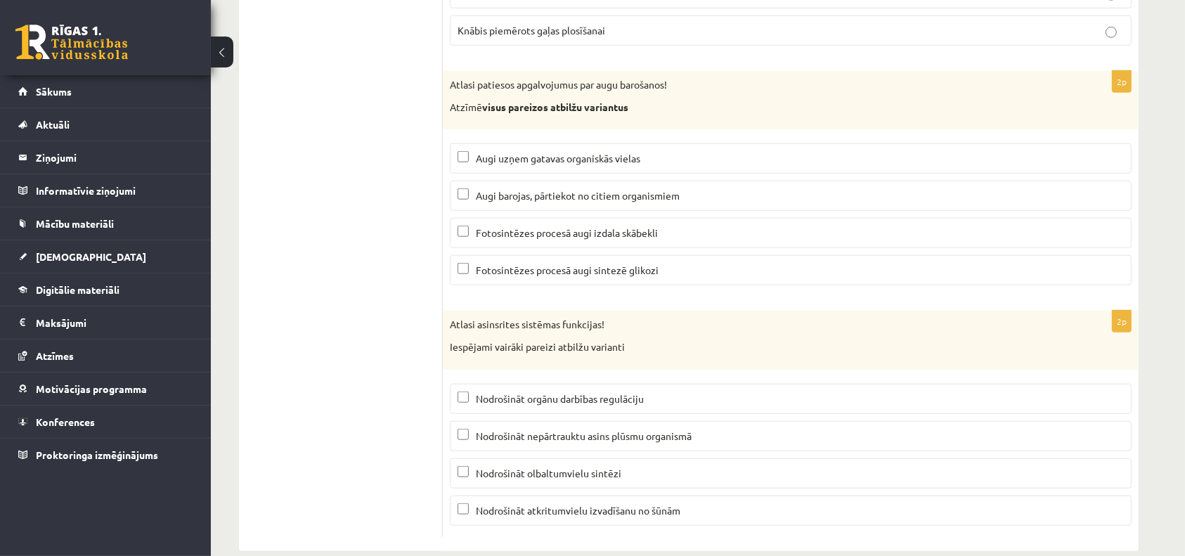
scroll to position [6705, 0]
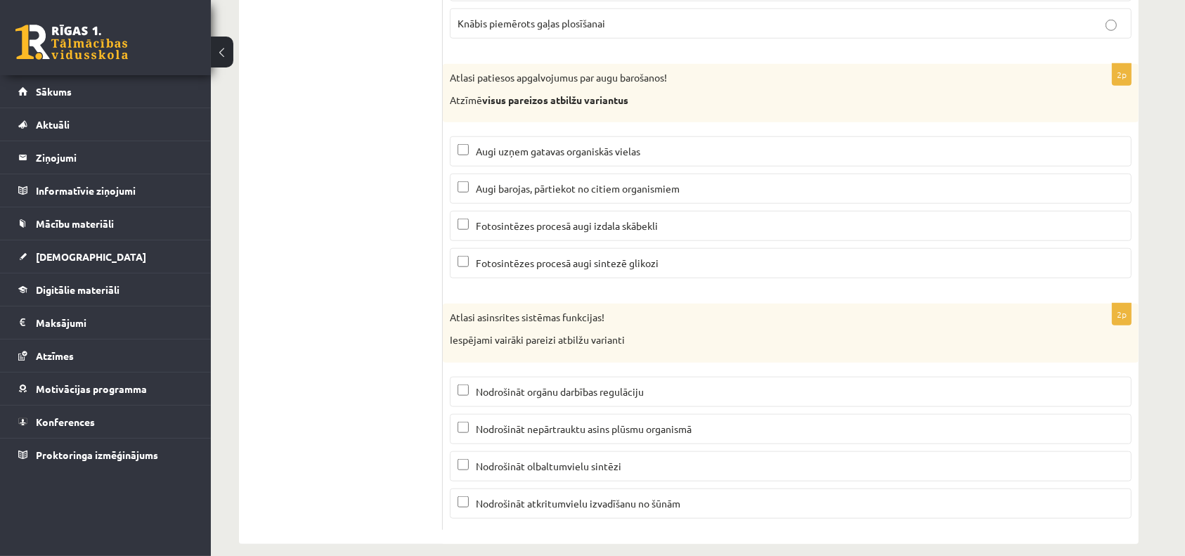
click at [471, 496] on p "Nodrošināt atkritumvielu izvadīšanu no šūnām" at bounding box center [790, 503] width 666 height 15
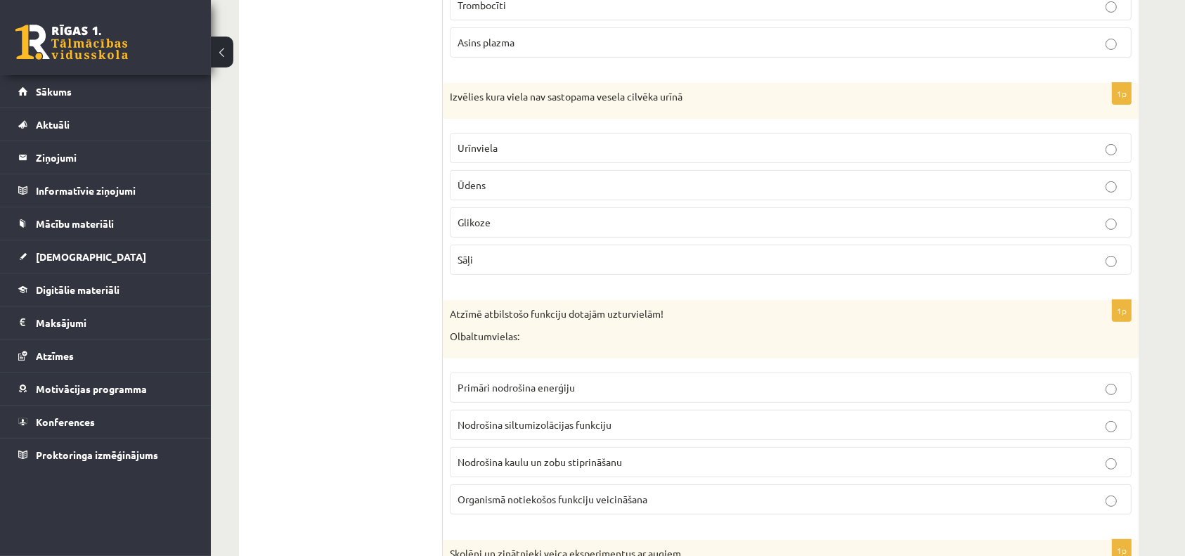
scroll to position [0, 0]
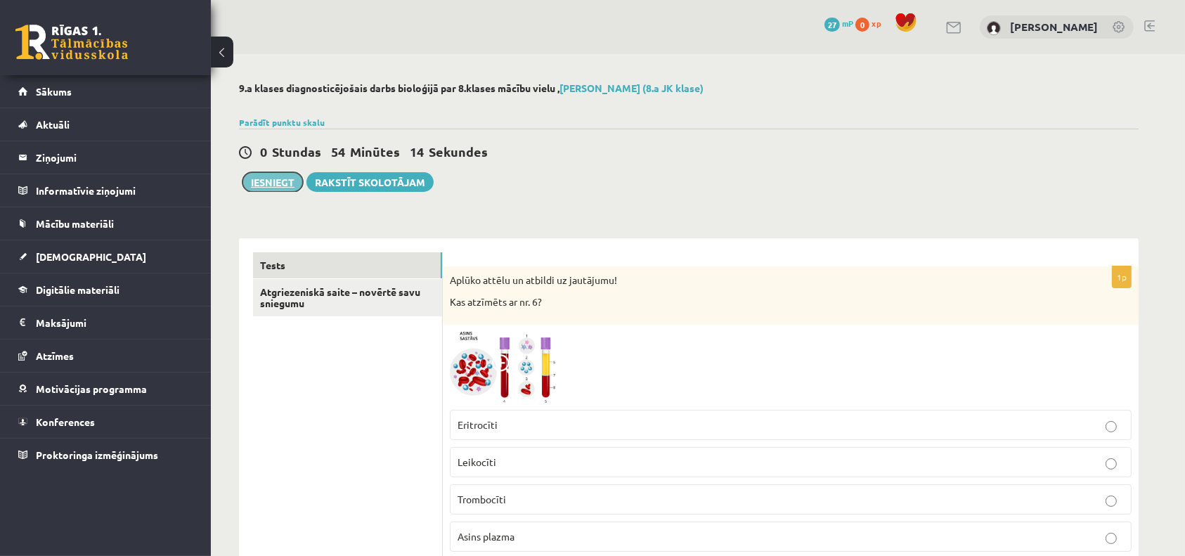
click at [262, 181] on button "Iesniegt" at bounding box center [272, 182] width 60 height 20
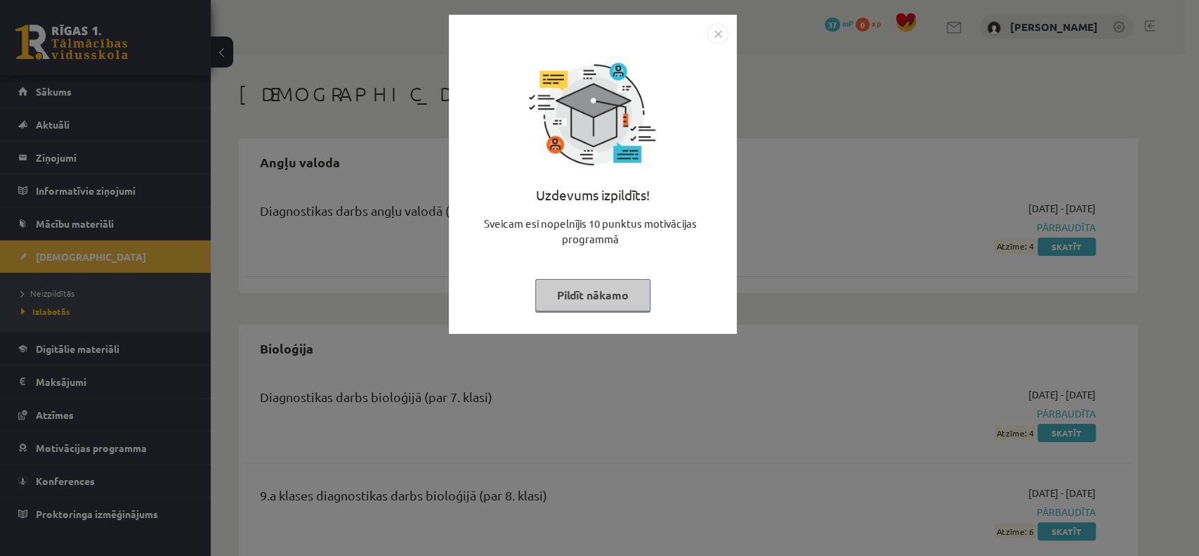
click at [714, 33] on img "Close" at bounding box center [718, 33] width 21 height 21
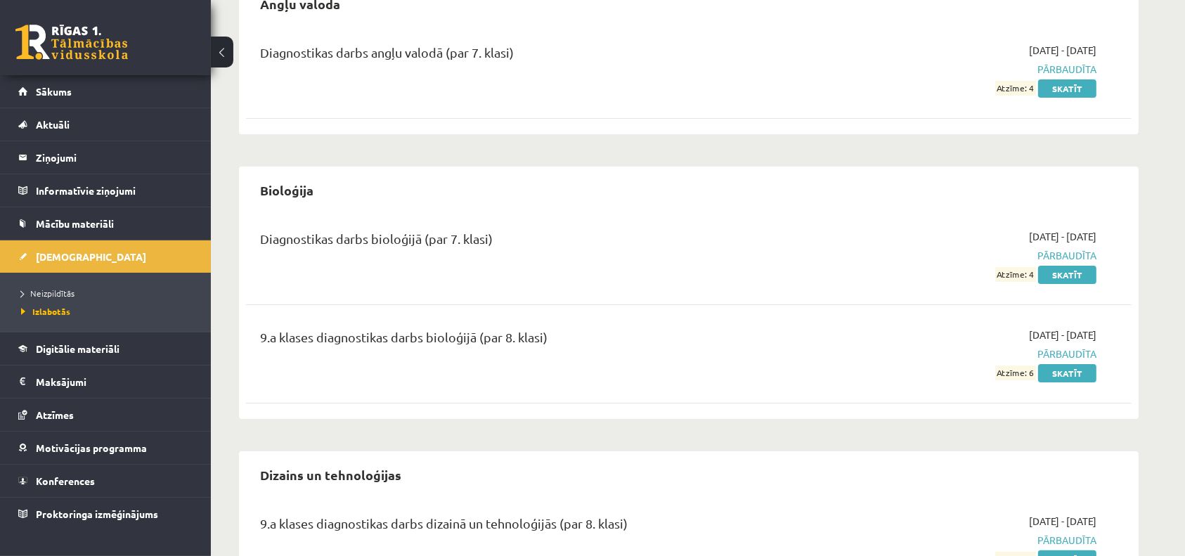
scroll to position [160, 0]
click at [56, 290] on span "Neizpildītās" at bounding box center [47, 292] width 53 height 11
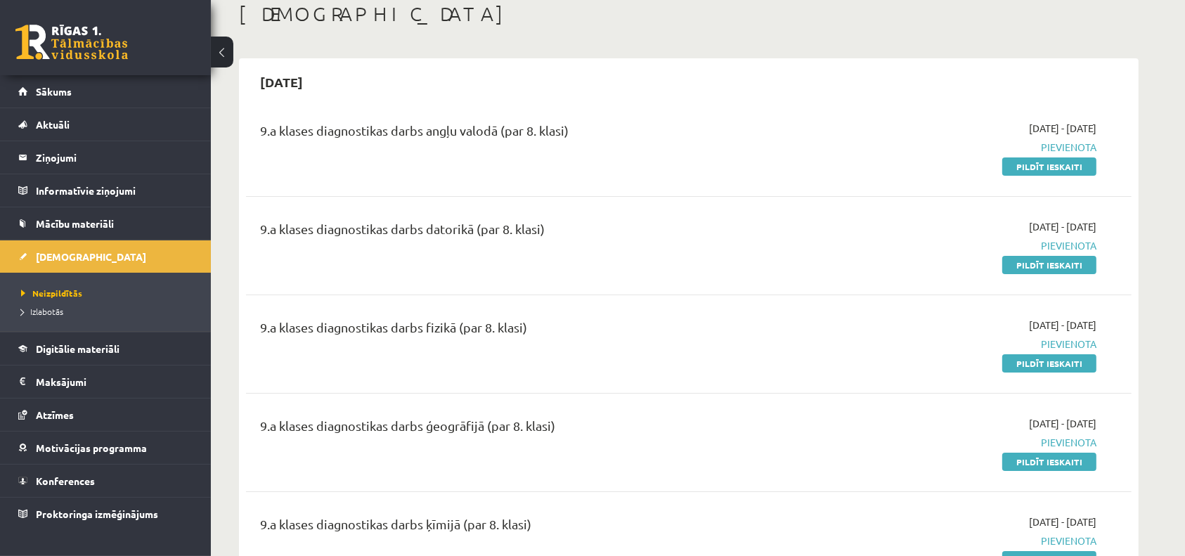
scroll to position [87, 0]
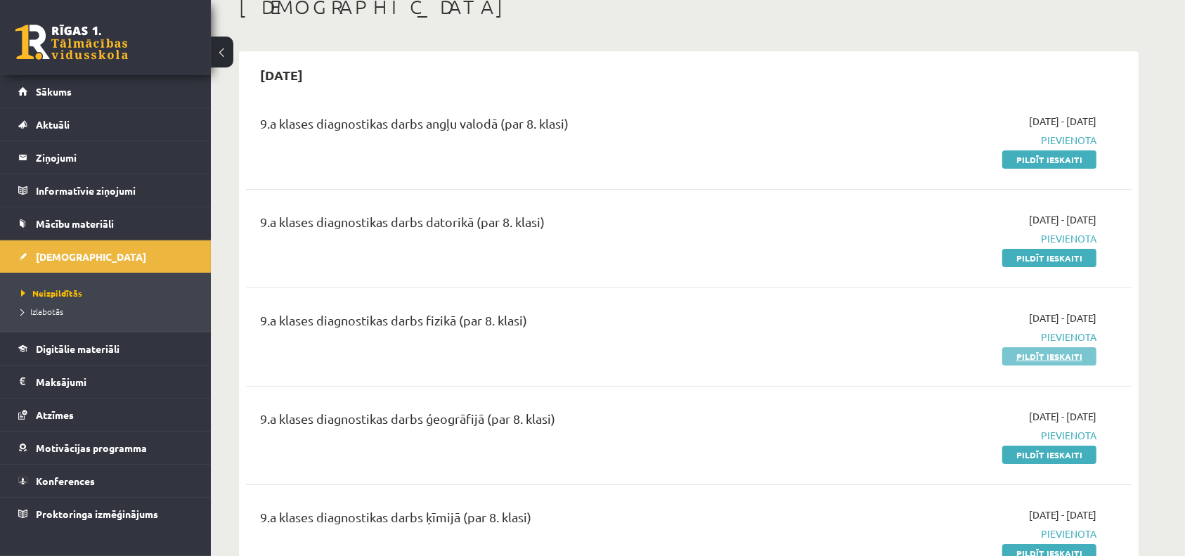
click at [1072, 357] on link "Pildīt ieskaiti" at bounding box center [1049, 356] width 94 height 18
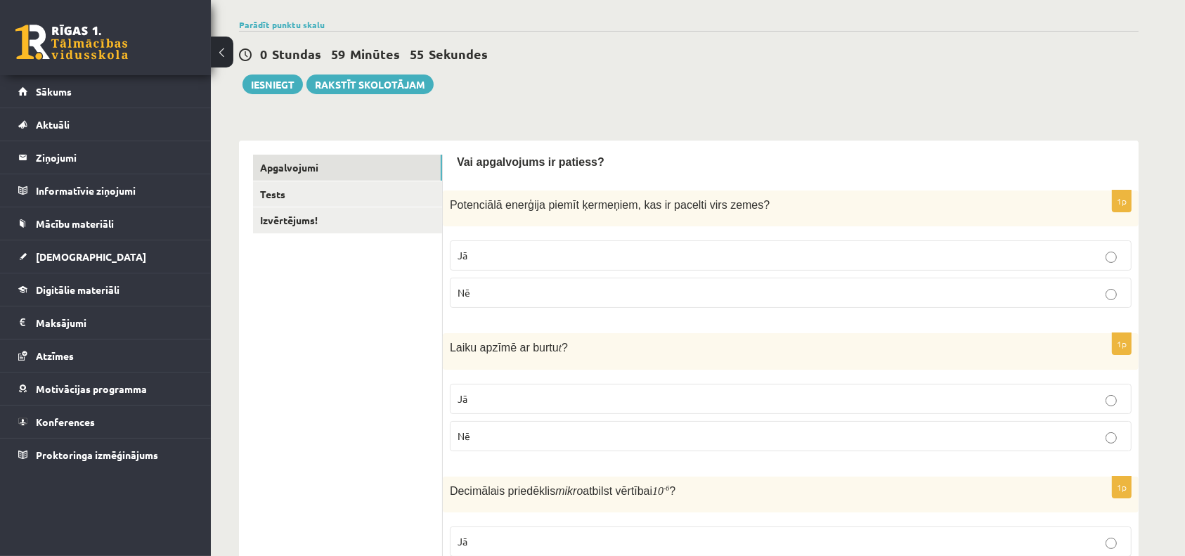
scroll to position [101, 0]
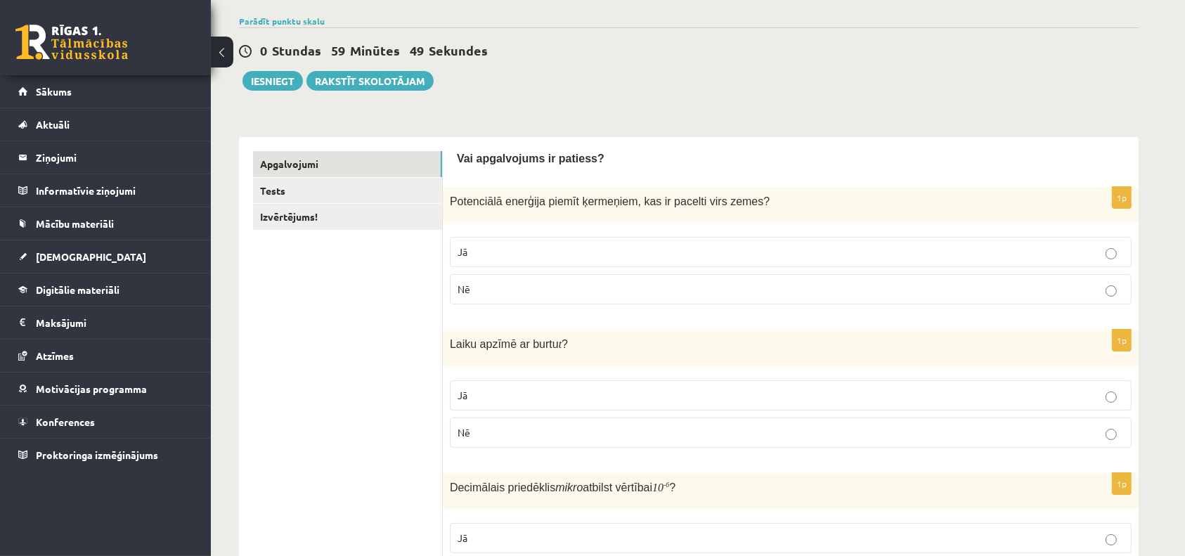
click at [613, 254] on p "Jā" at bounding box center [790, 252] width 666 height 15
click at [550, 389] on p "Jā" at bounding box center [790, 395] width 666 height 15
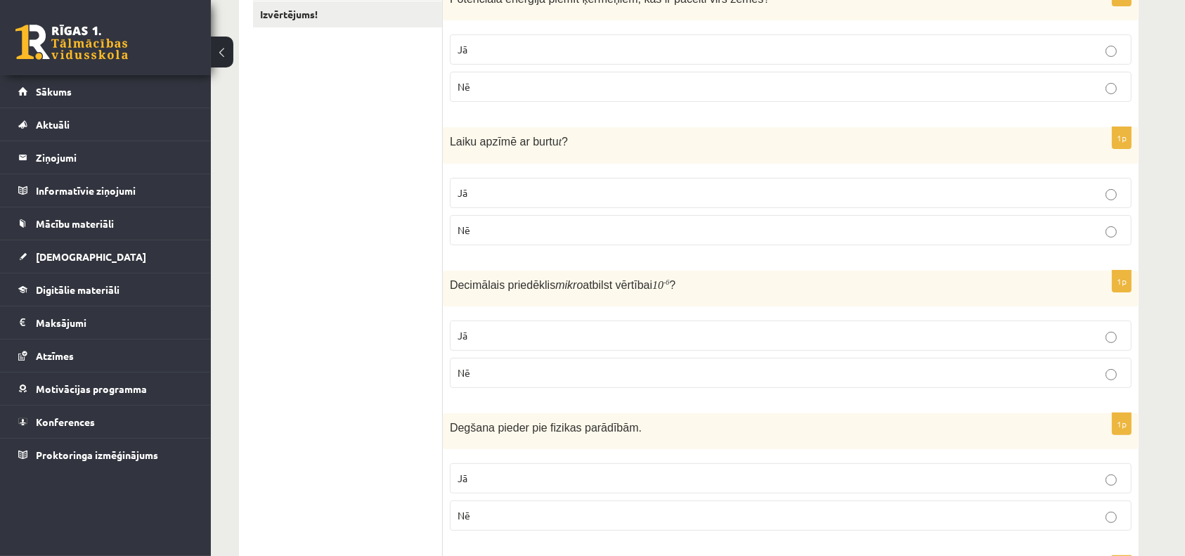
scroll to position [306, 0]
click at [513, 366] on p "Nē" at bounding box center [790, 370] width 666 height 15
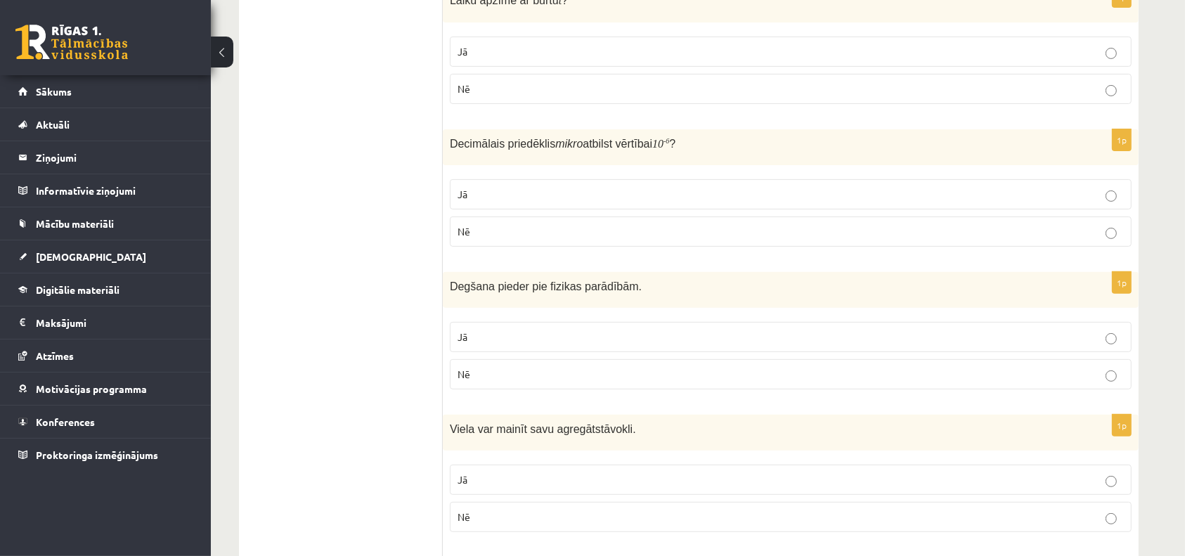
scroll to position [451, 0]
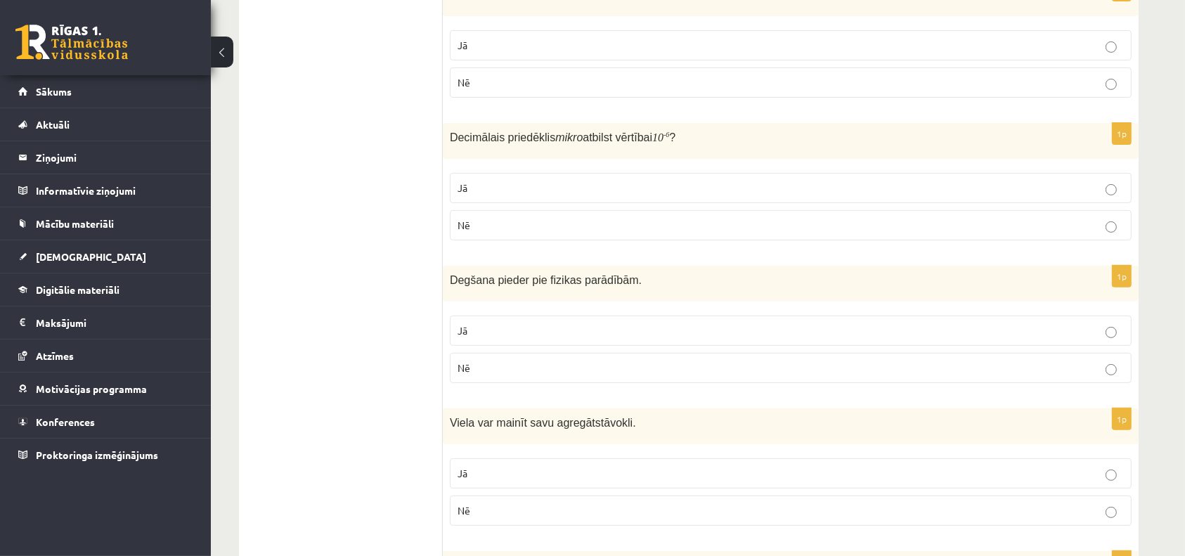
click at [508, 327] on p "Jā" at bounding box center [790, 330] width 666 height 15
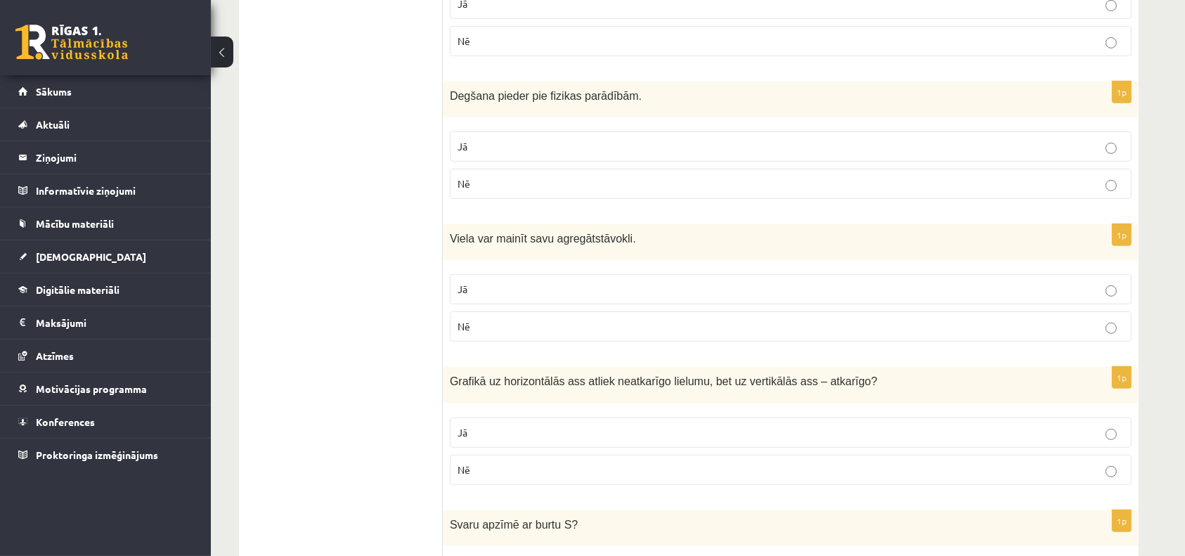
scroll to position [641, 0]
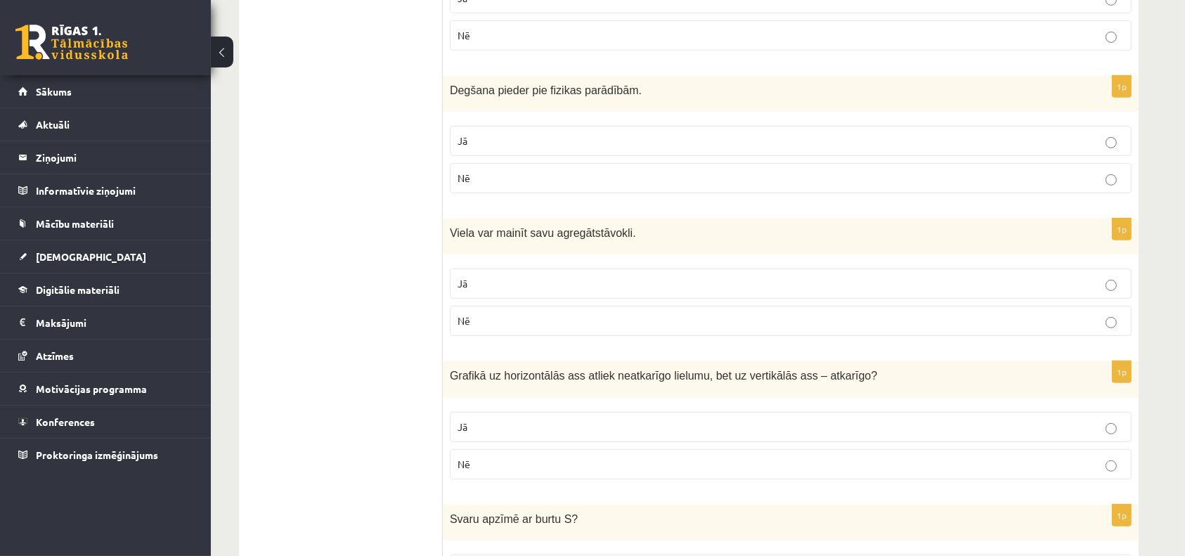
click at [495, 284] on p "Jā" at bounding box center [790, 283] width 666 height 15
click at [502, 462] on p "Nē" at bounding box center [790, 464] width 666 height 15
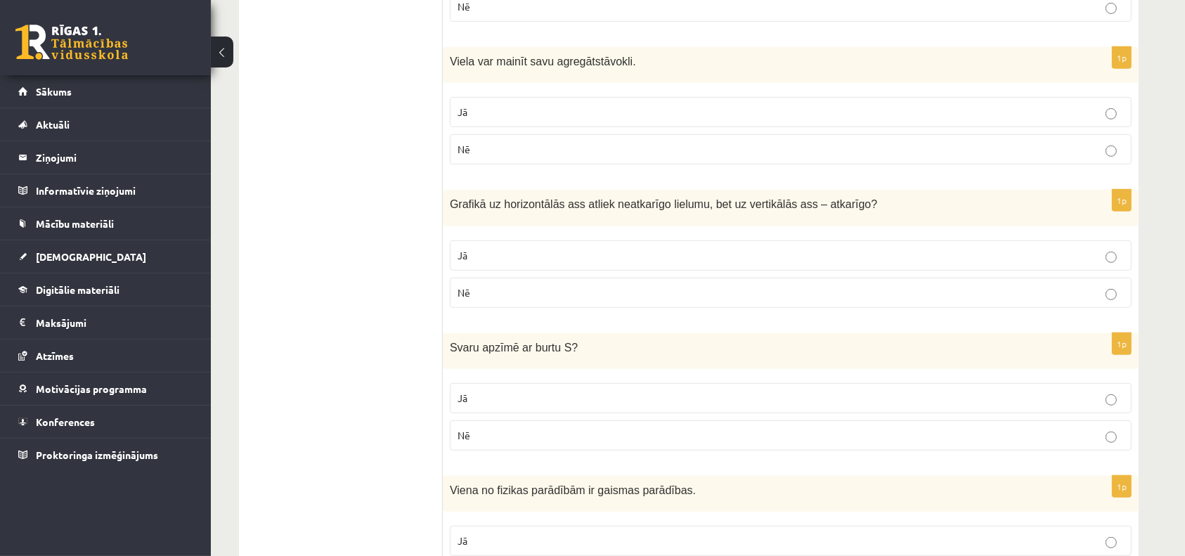
scroll to position [816, 0]
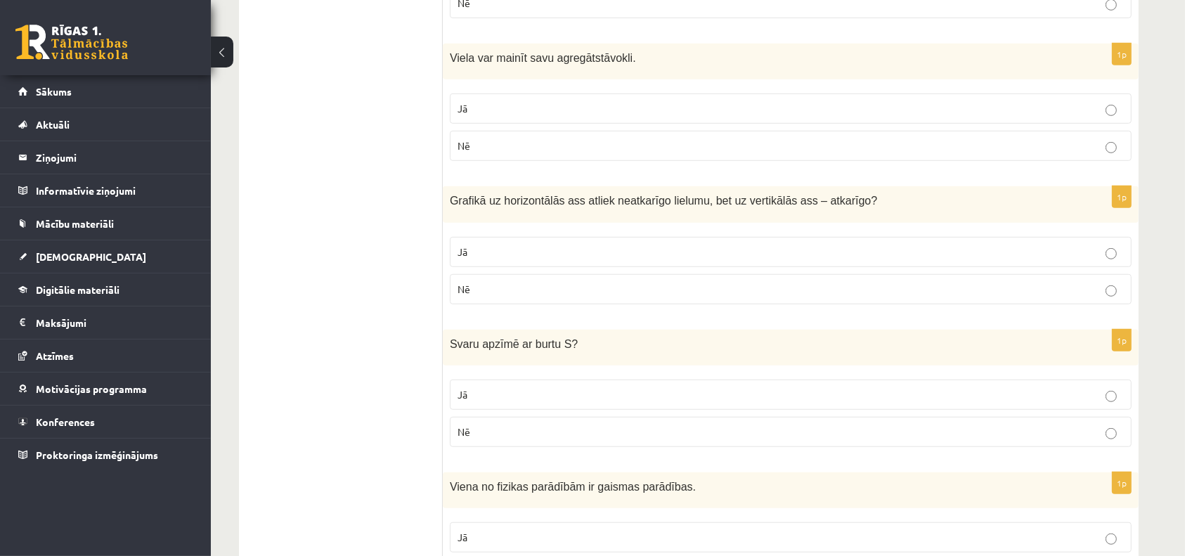
click at [483, 400] on label "Jā" at bounding box center [791, 394] width 682 height 30
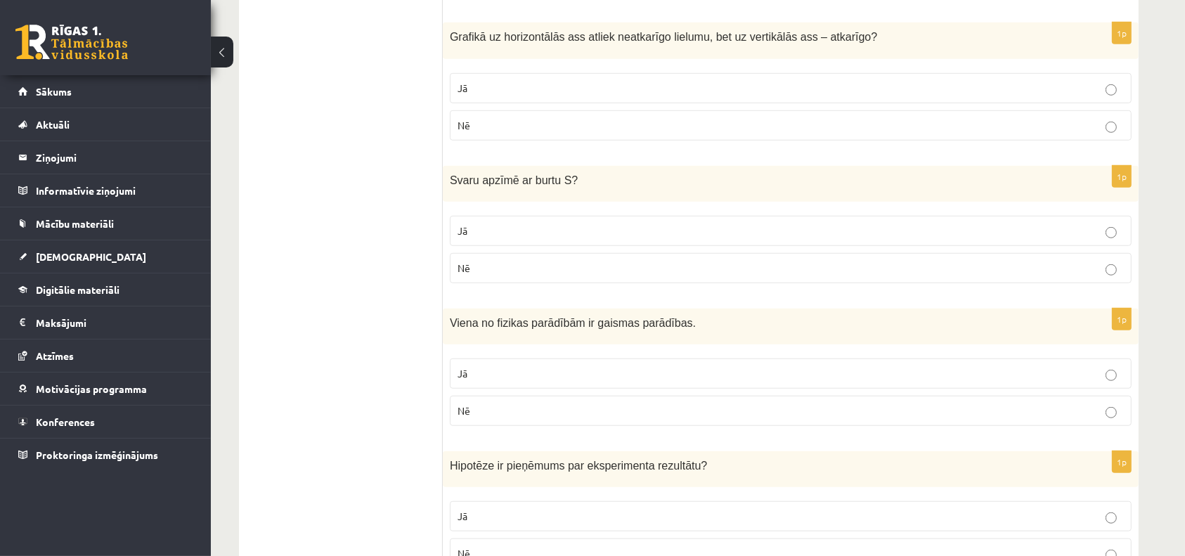
scroll to position [984, 0]
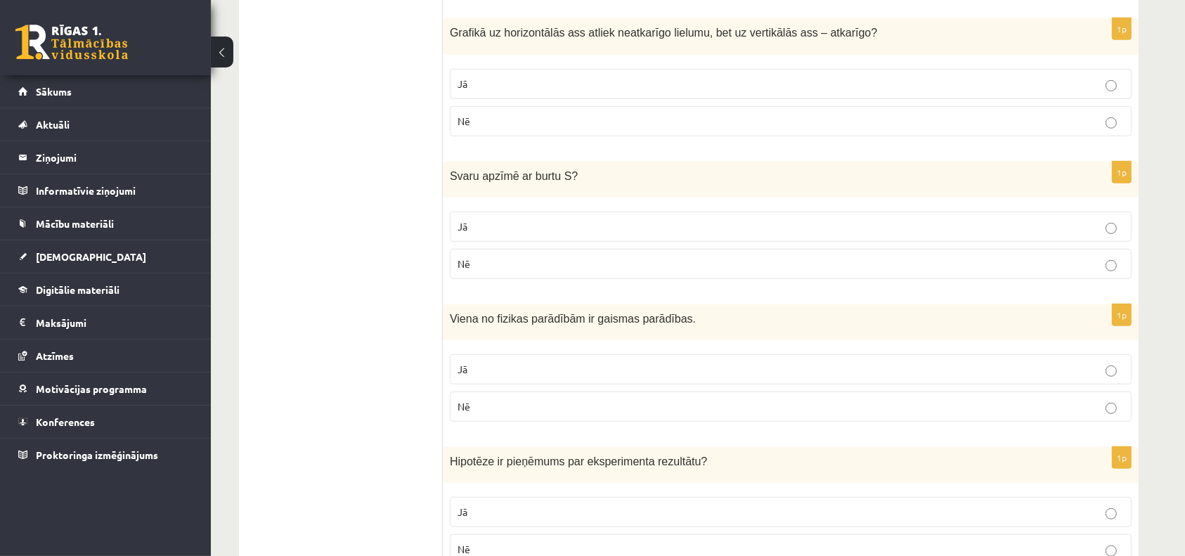
click at [489, 371] on p "Jā" at bounding box center [790, 369] width 666 height 15
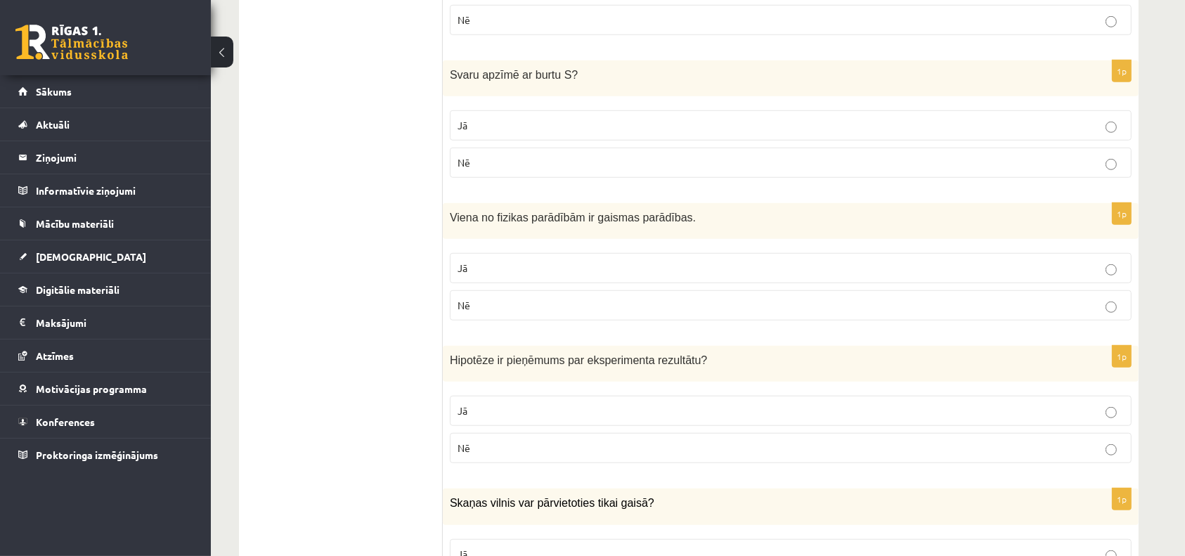
click at [480, 443] on p "Nē" at bounding box center [790, 448] width 666 height 15
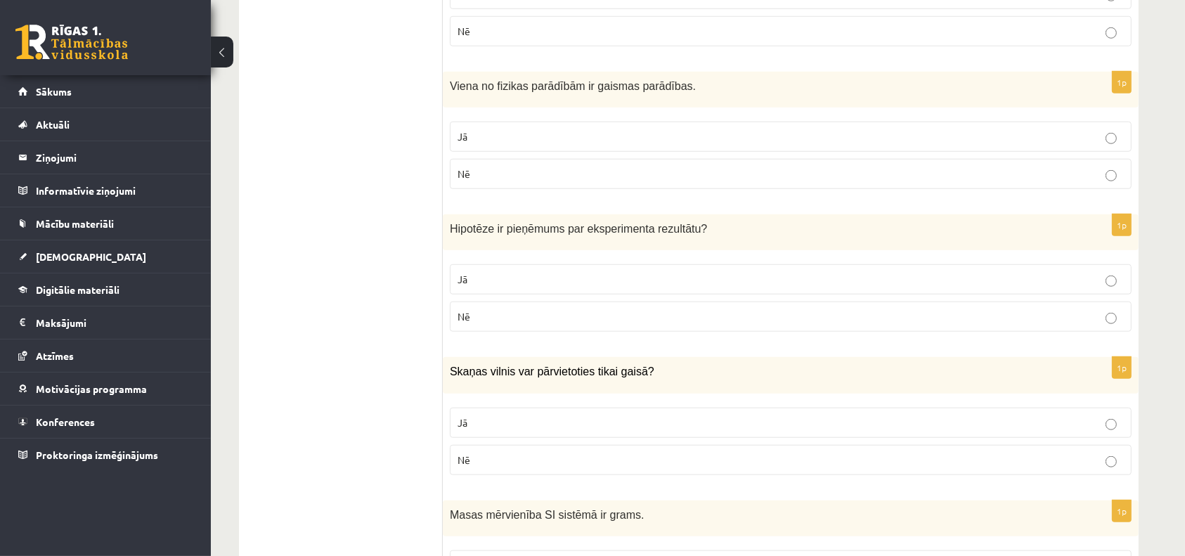
click at [480, 445] on label "Nē" at bounding box center [791, 460] width 682 height 30
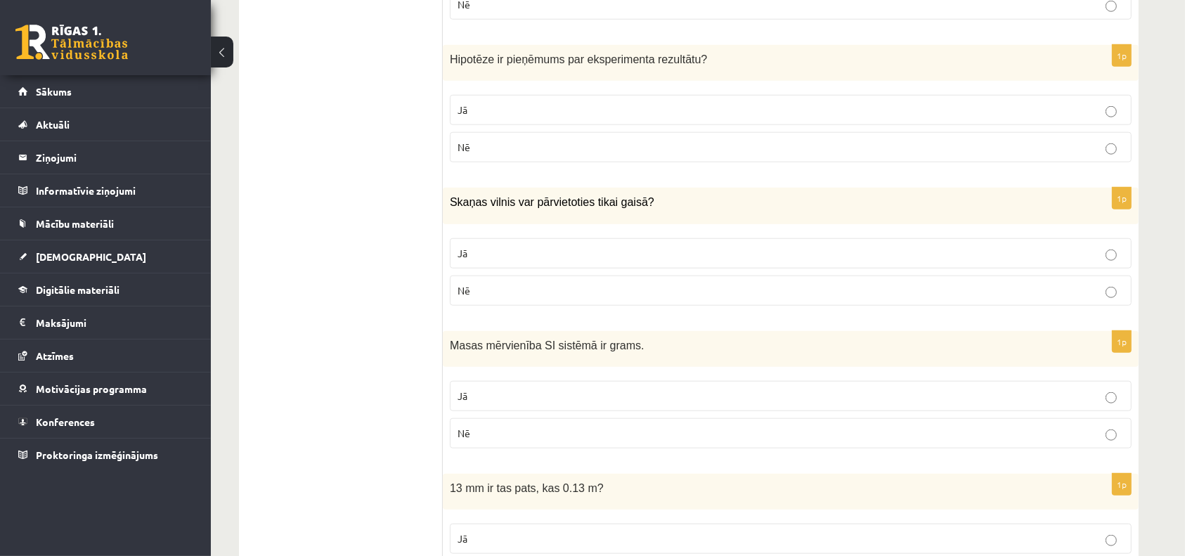
scroll to position [1391, 0]
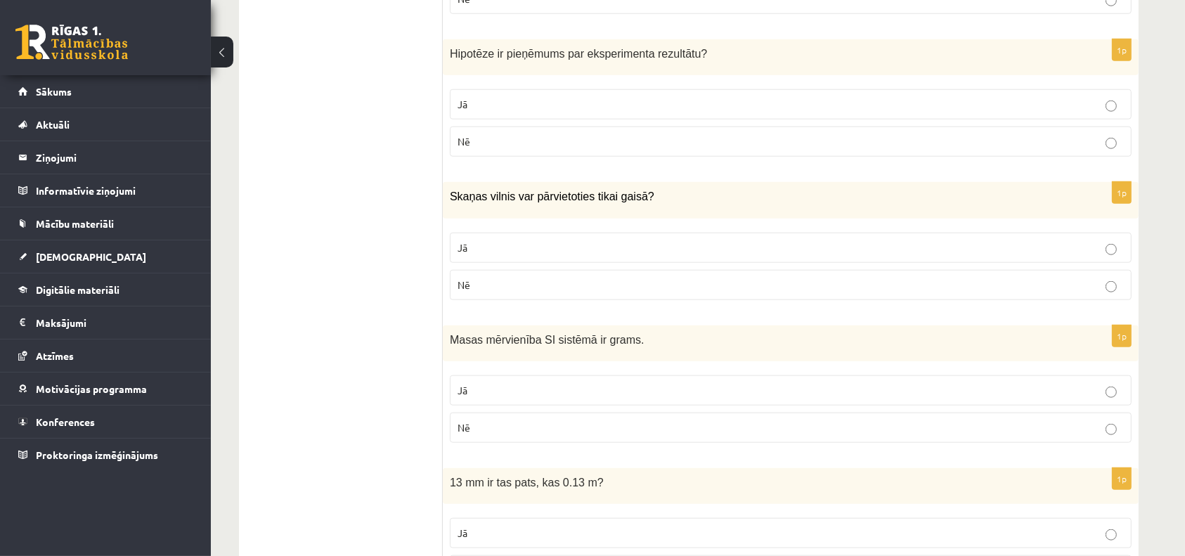
click at [477, 386] on p "Jā" at bounding box center [790, 390] width 666 height 15
click at [474, 424] on p "Nē" at bounding box center [790, 427] width 666 height 15
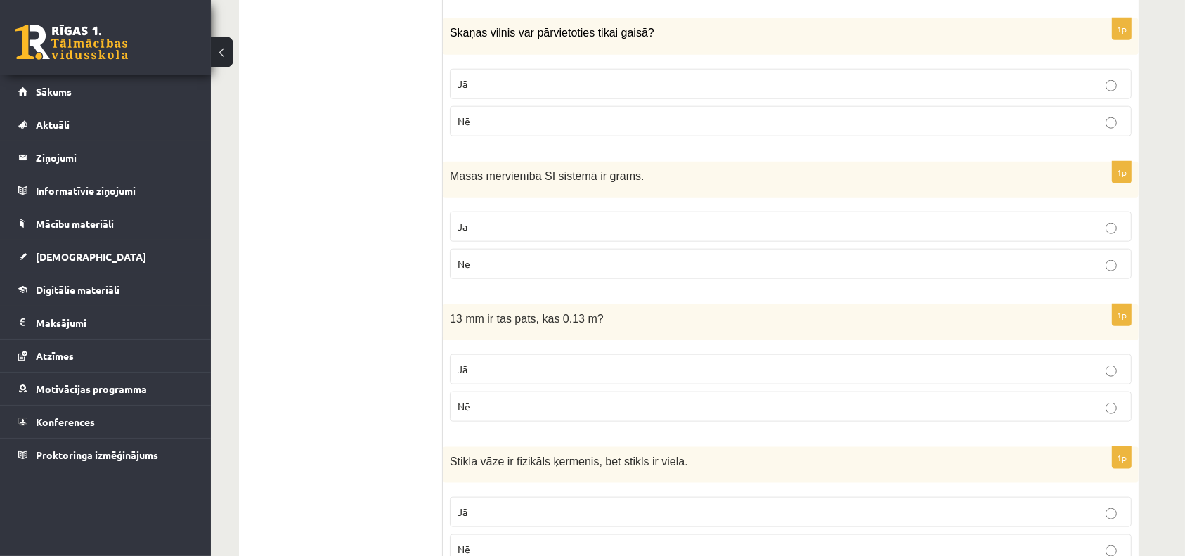
scroll to position [1559, 0]
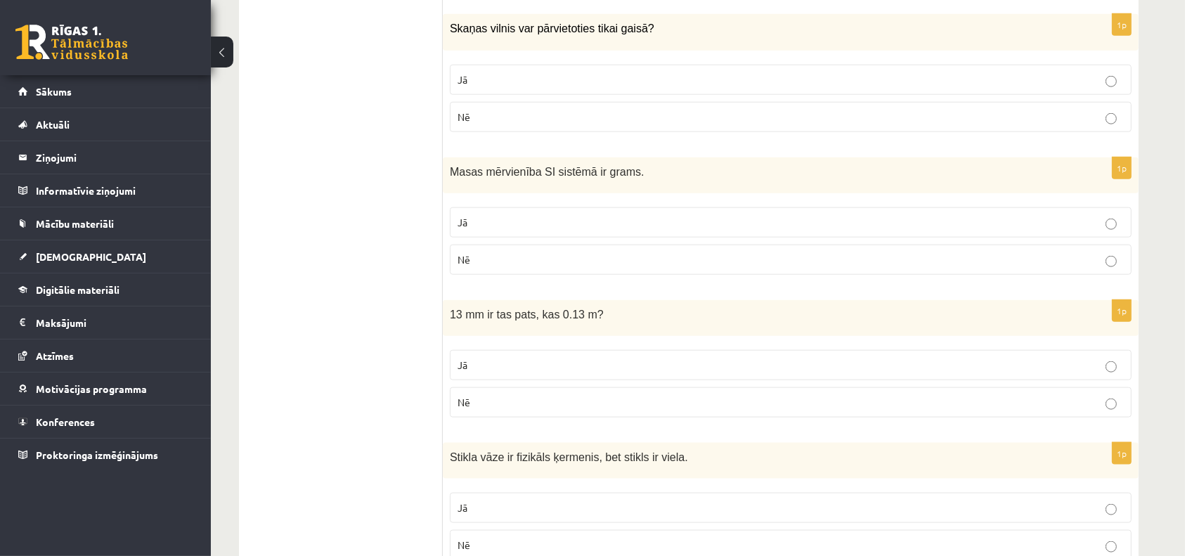
click at [465, 364] on span "Jā" at bounding box center [462, 364] width 10 height 13
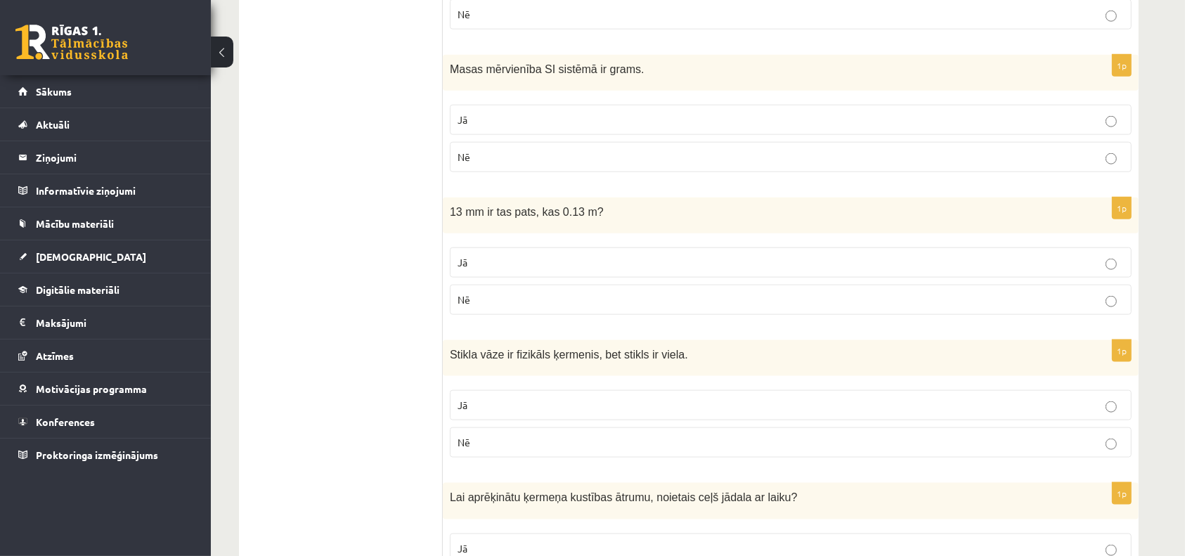
scroll to position [1669, 0]
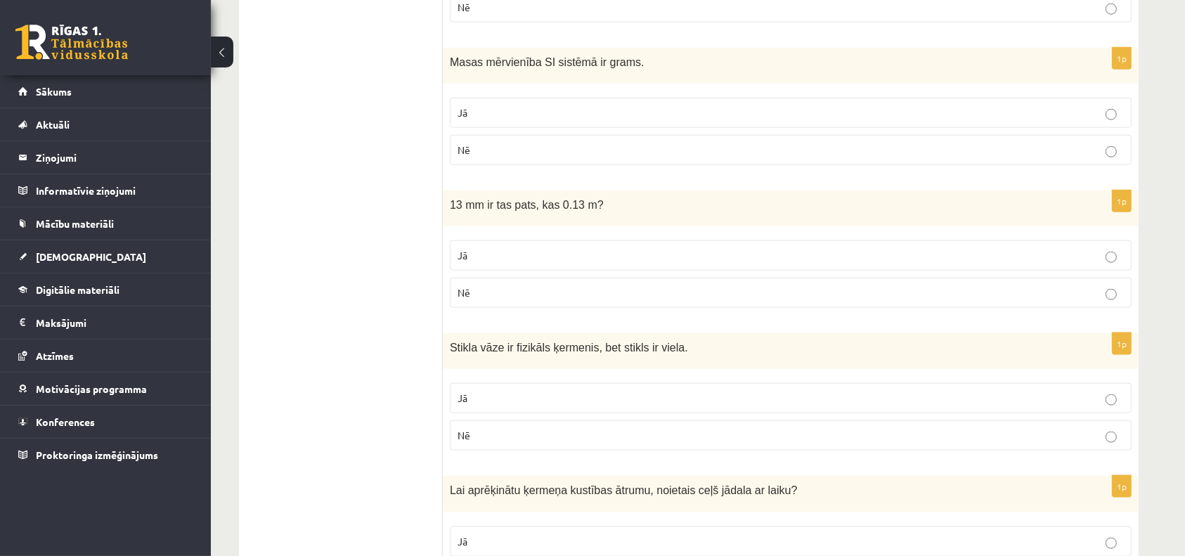
click at [479, 398] on p "Jā" at bounding box center [790, 398] width 666 height 15
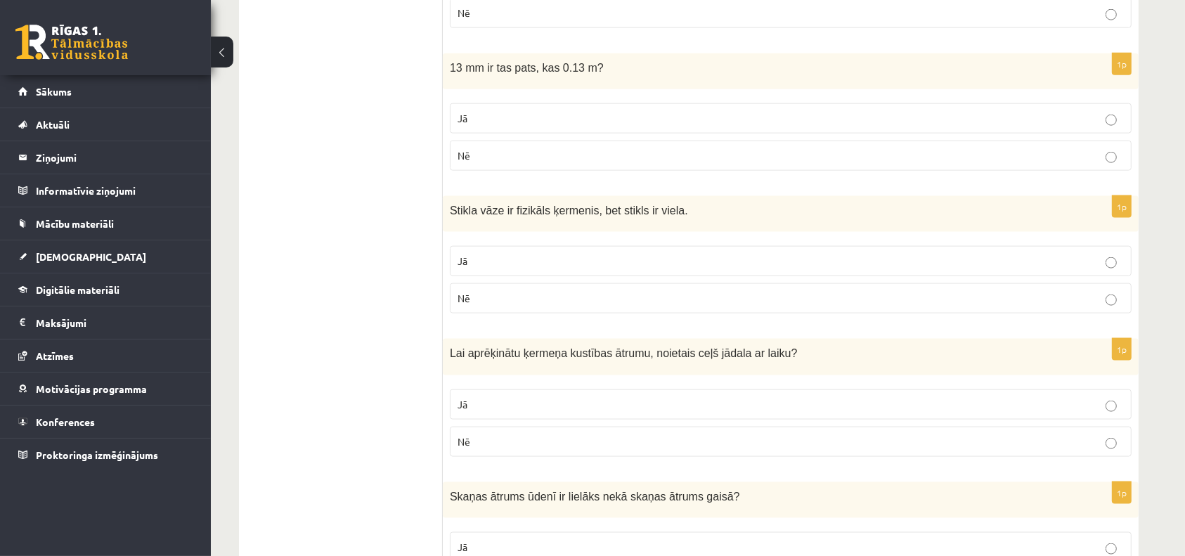
scroll to position [1807, 0]
click at [474, 397] on p "Jā" at bounding box center [790, 403] width 666 height 15
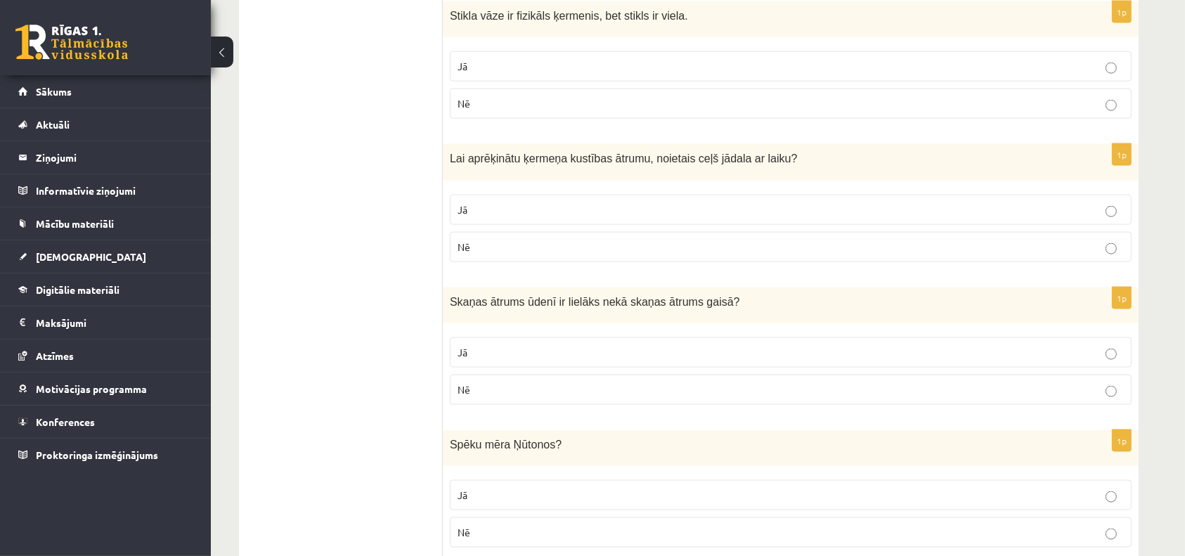
scroll to position [2003, 0]
click at [478, 392] on label "Nē" at bounding box center [791, 387] width 682 height 30
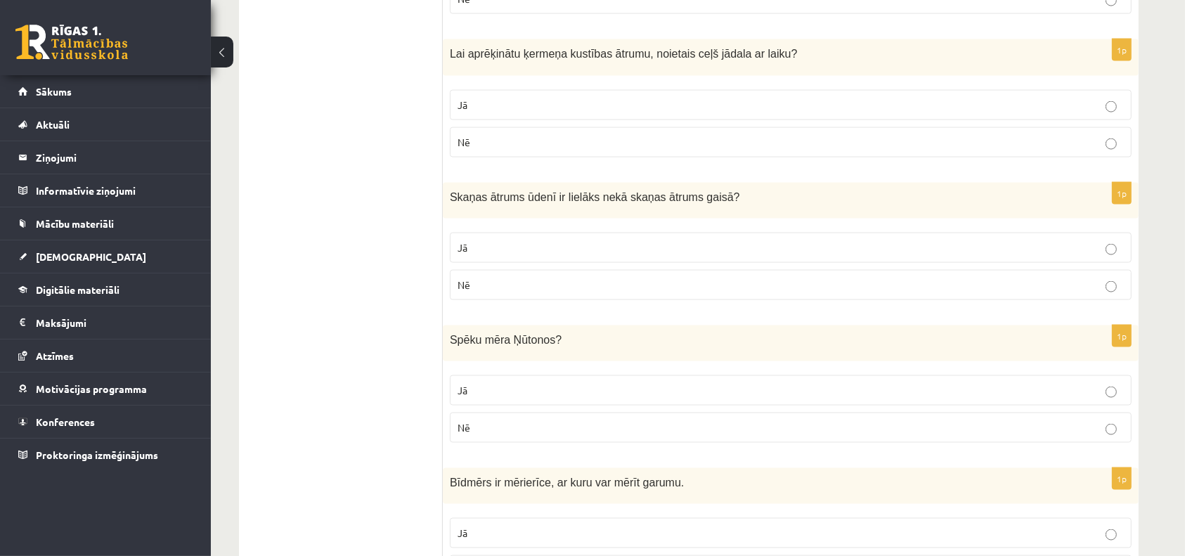
scroll to position [2106, 0]
click at [495, 386] on p "Jā" at bounding box center [790, 389] width 666 height 15
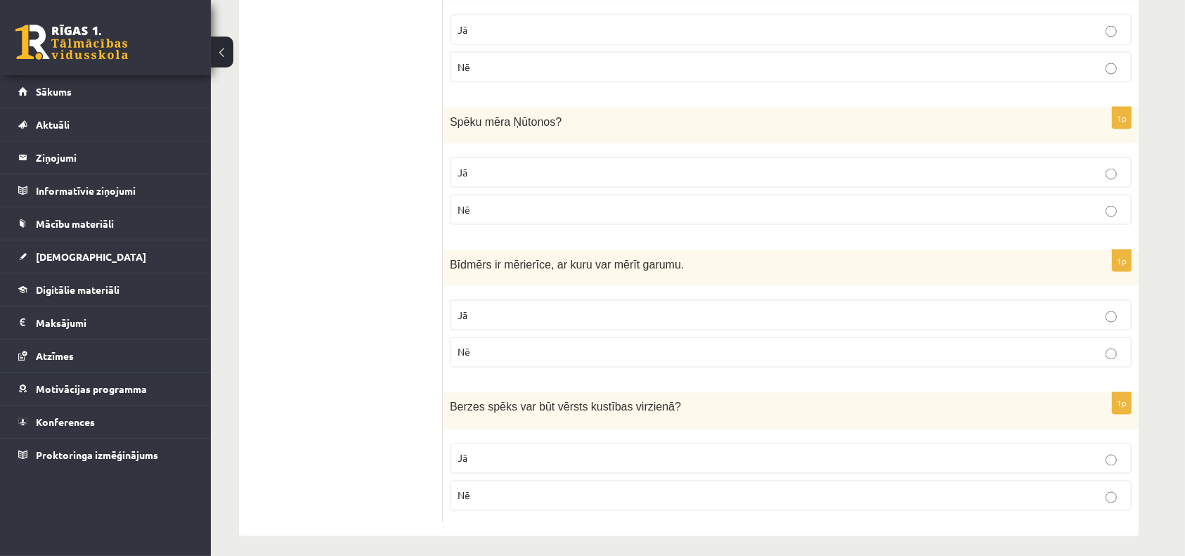
scroll to position [2325, 0]
click at [495, 391] on div "Berzes spēks var būt vērsts kustības virzienā ?" at bounding box center [791, 409] width 696 height 36
click at [497, 335] on label "Nē" at bounding box center [791, 350] width 682 height 30
click at [486, 453] on p "Jā" at bounding box center [790, 456] width 666 height 15
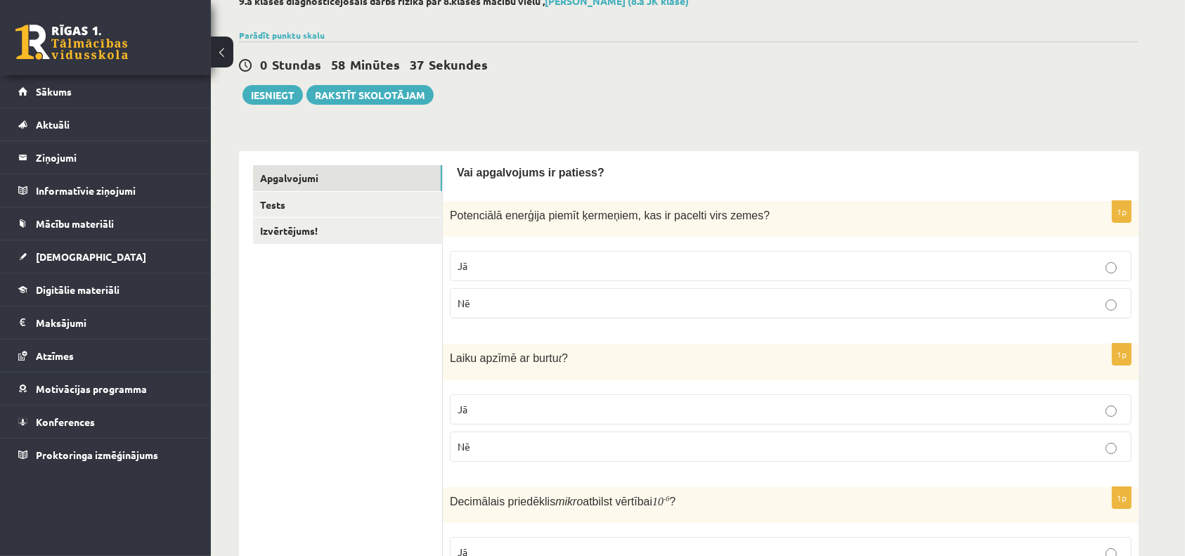
scroll to position [0, 0]
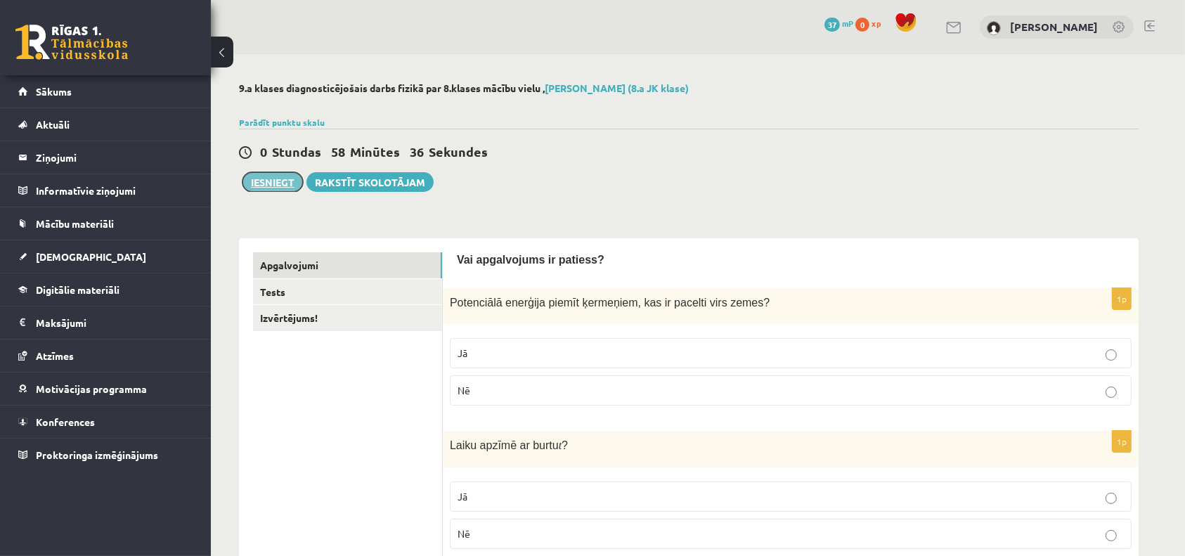
click at [270, 172] on button "Iesniegt" at bounding box center [272, 182] width 60 height 20
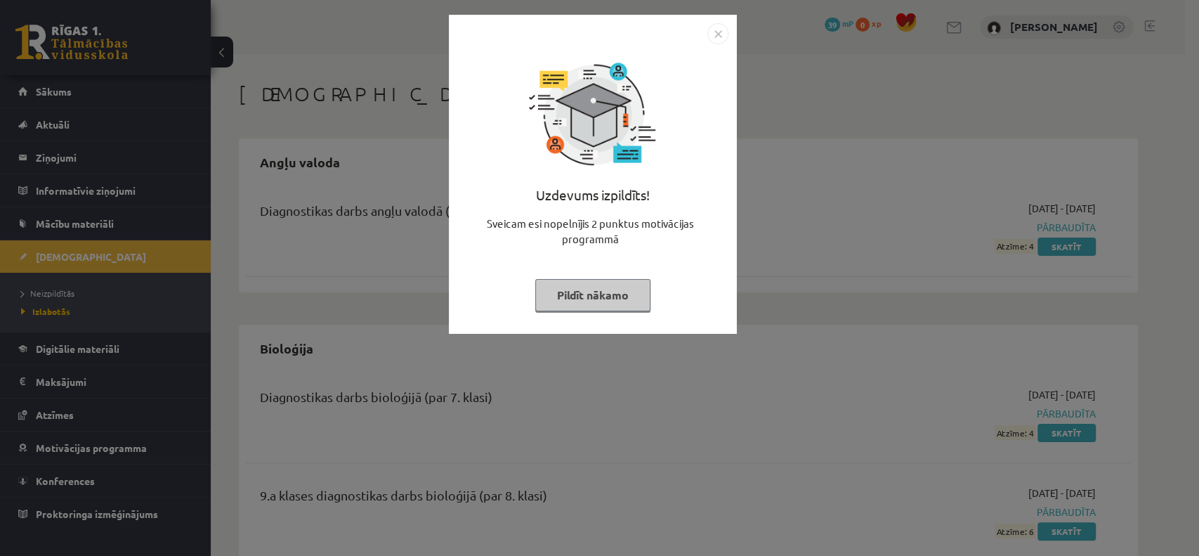
click at [721, 32] on img "Close" at bounding box center [718, 33] width 21 height 21
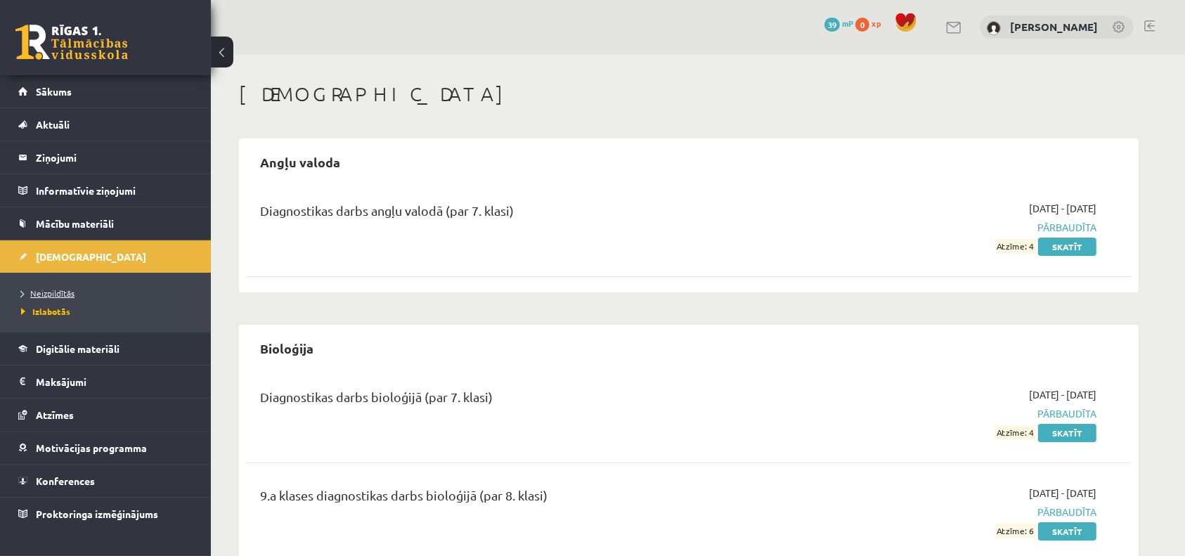
click at [63, 291] on span "Neizpildītās" at bounding box center [47, 292] width 53 height 11
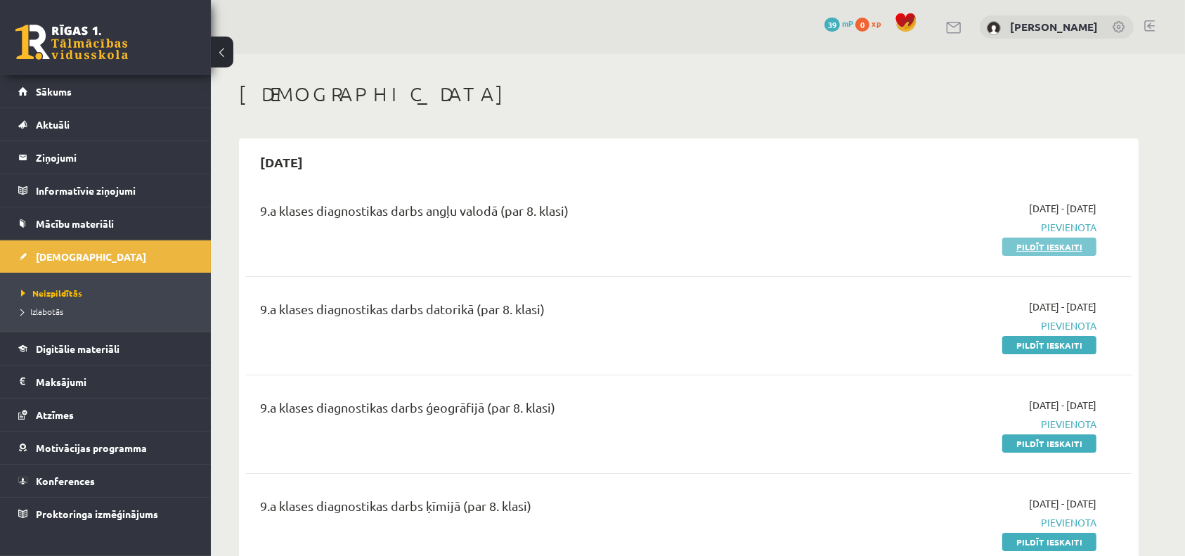
click at [1037, 250] on link "Pildīt ieskaiti" at bounding box center [1049, 247] width 94 height 18
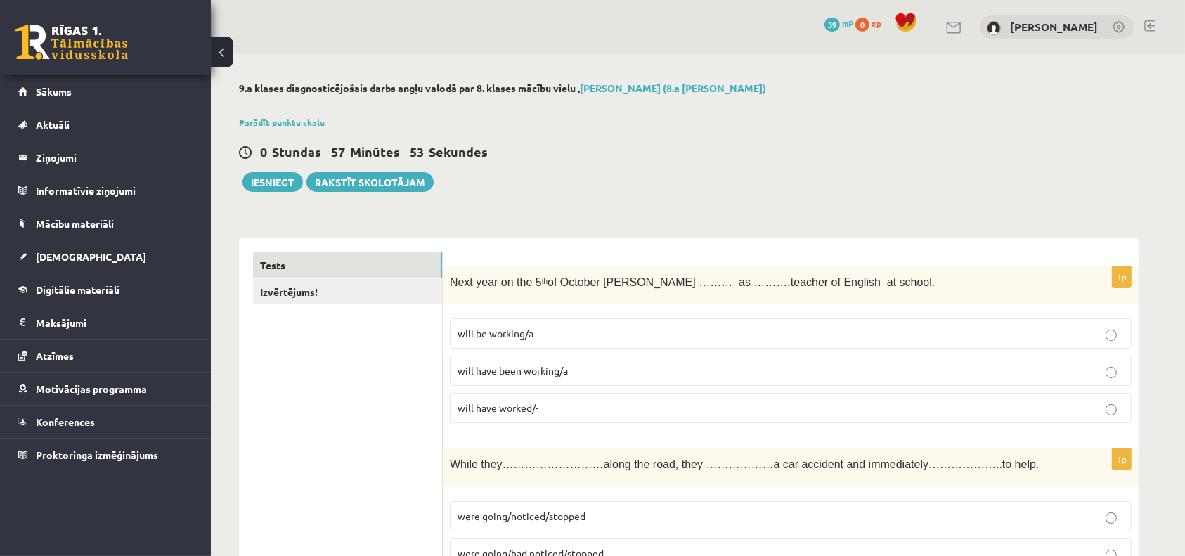
click at [573, 330] on p "will be working/a" at bounding box center [790, 333] width 666 height 15
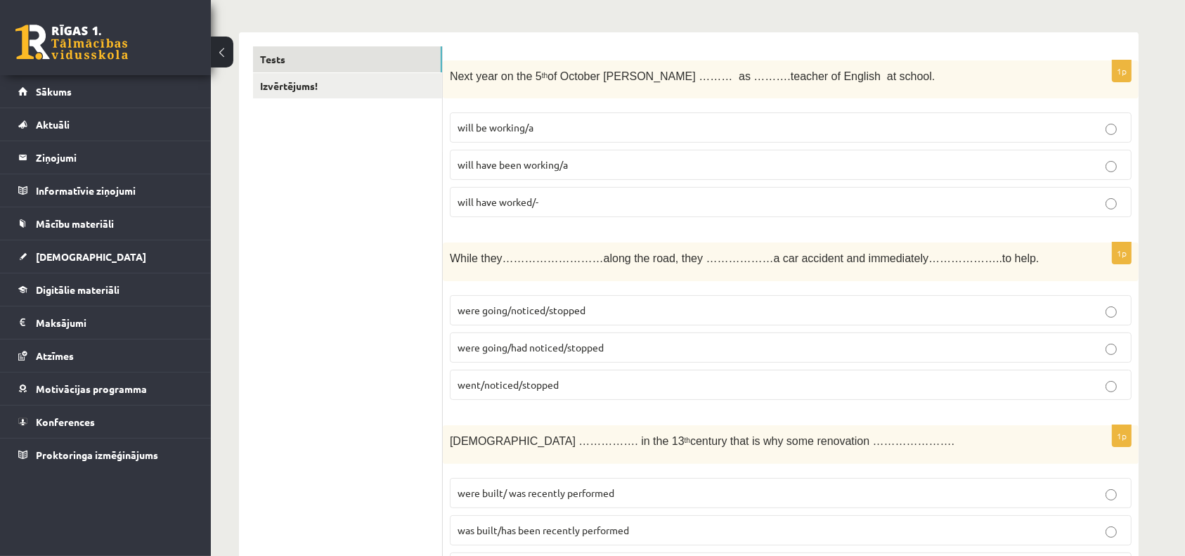
scroll to position [211, 0]
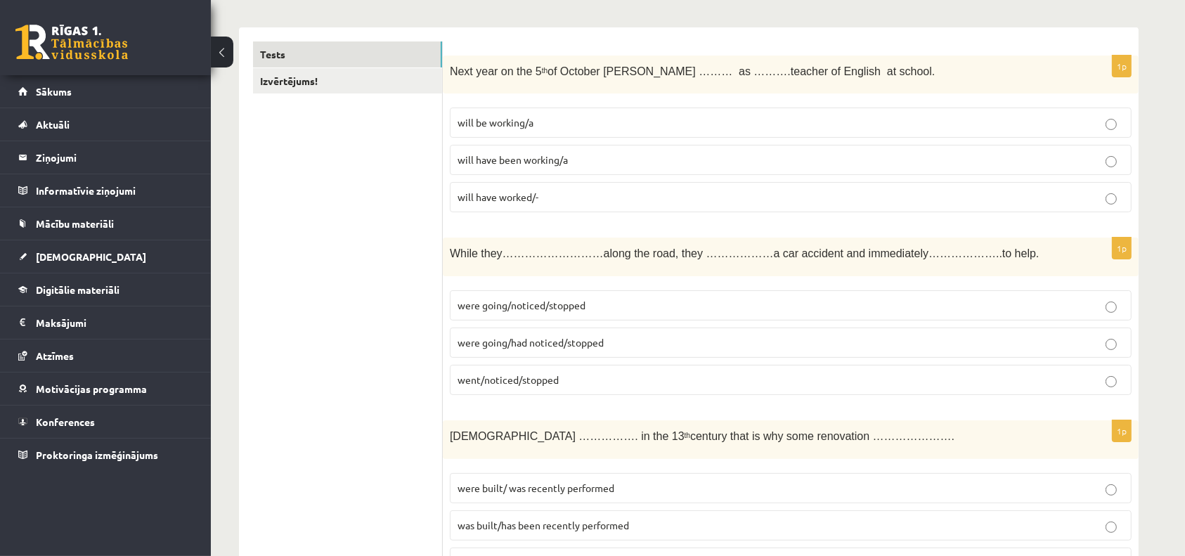
click at [598, 300] on p "were going/noticed/stopped" at bounding box center [790, 305] width 666 height 15
click at [573, 340] on span "were going/had noticed/stopped" at bounding box center [530, 342] width 146 height 13
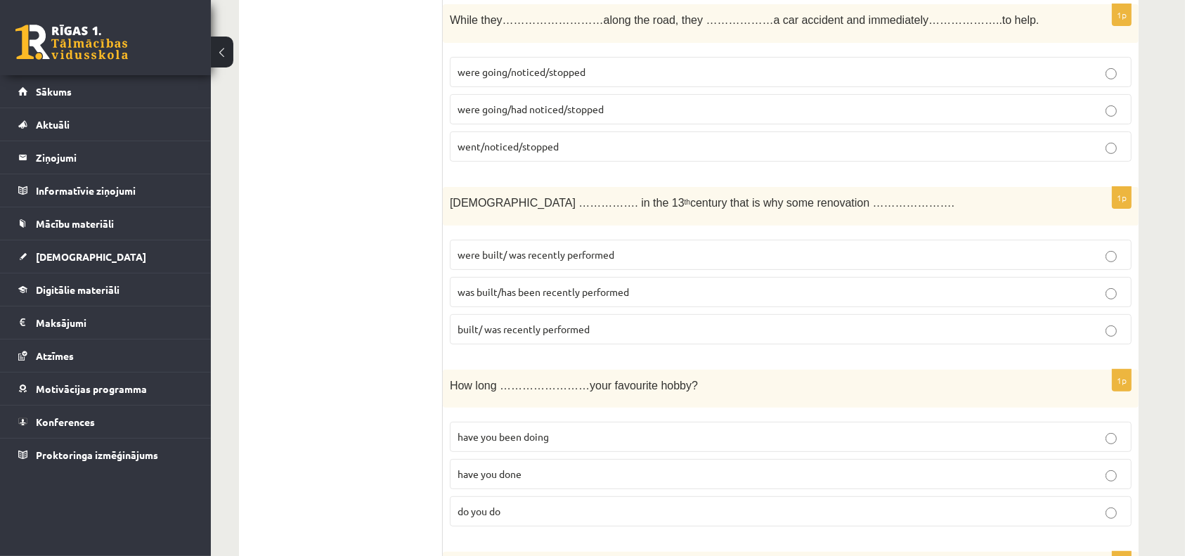
scroll to position [467, 0]
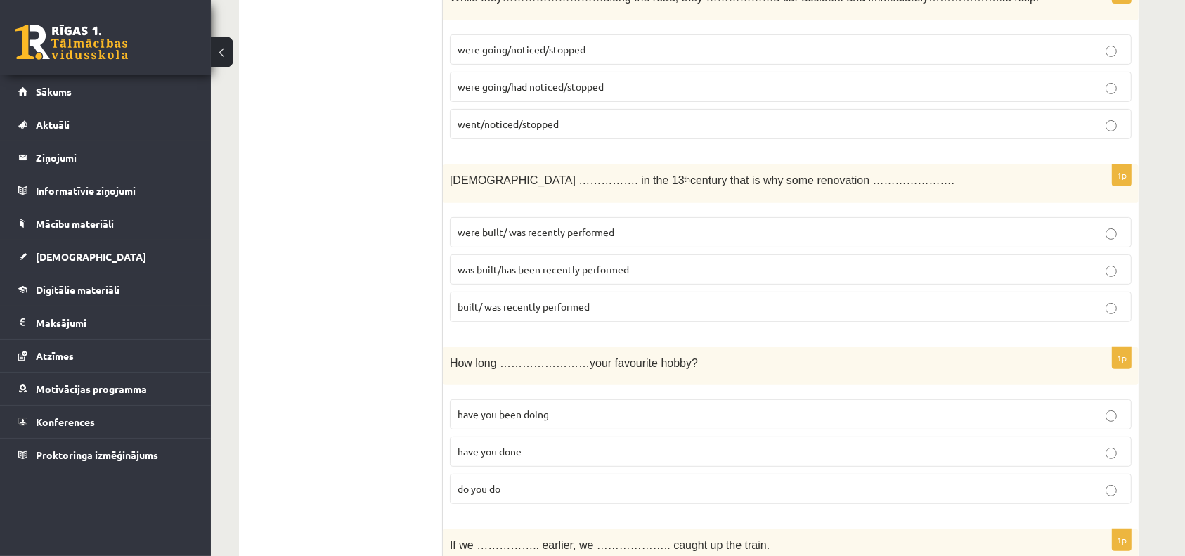
click at [564, 254] on label "was built/has been recently performed" at bounding box center [791, 269] width 682 height 30
click at [519, 419] on p "have you been doing" at bounding box center [790, 414] width 666 height 15
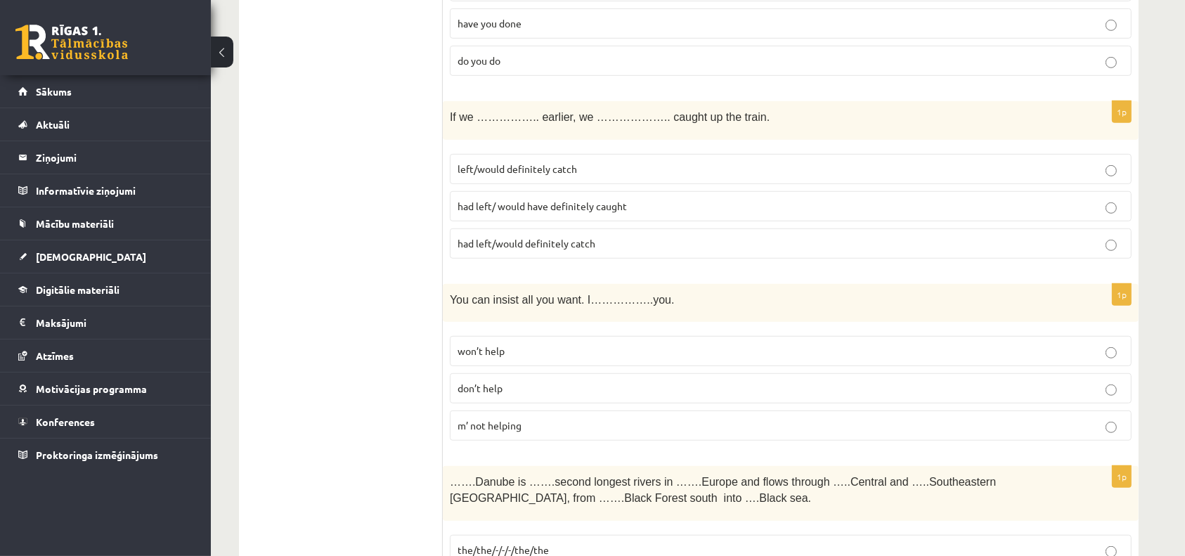
scroll to position [904, 0]
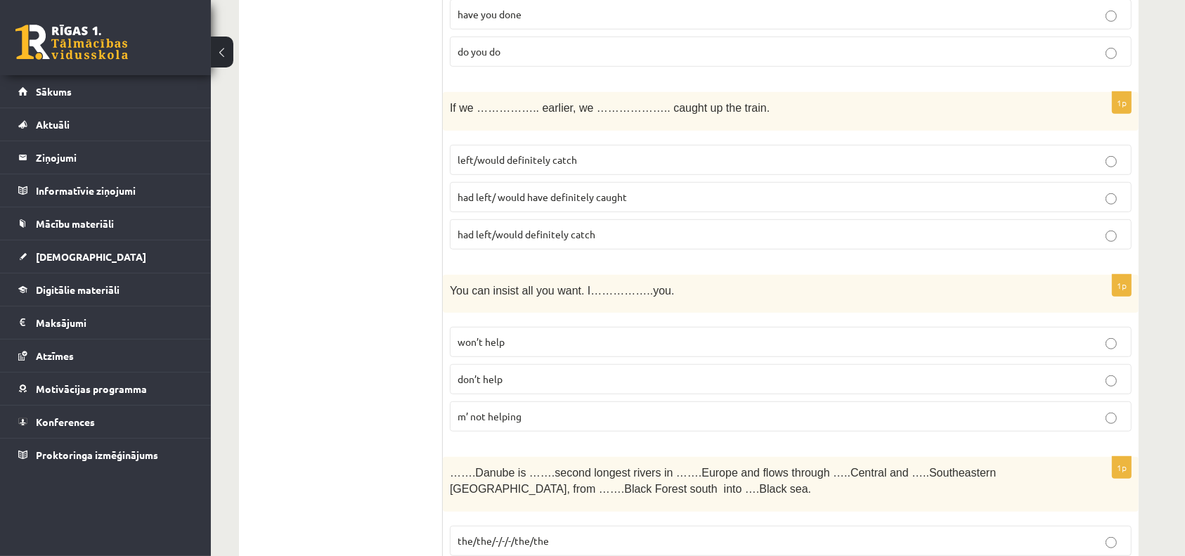
click at [592, 221] on label "had left/would definitely catch" at bounding box center [791, 234] width 682 height 30
click at [573, 377] on p "don’t help" at bounding box center [790, 379] width 666 height 15
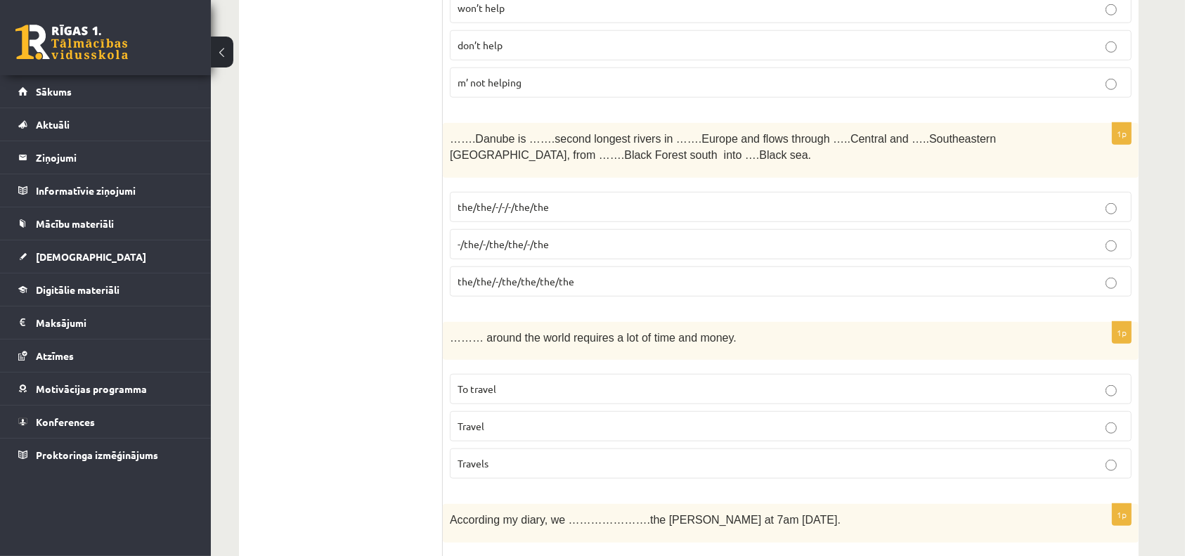
scroll to position [1238, 0]
click at [546, 228] on label "-/the/-/the/the/-/the" at bounding box center [791, 243] width 682 height 30
click at [528, 410] on label "Travel" at bounding box center [791, 425] width 682 height 30
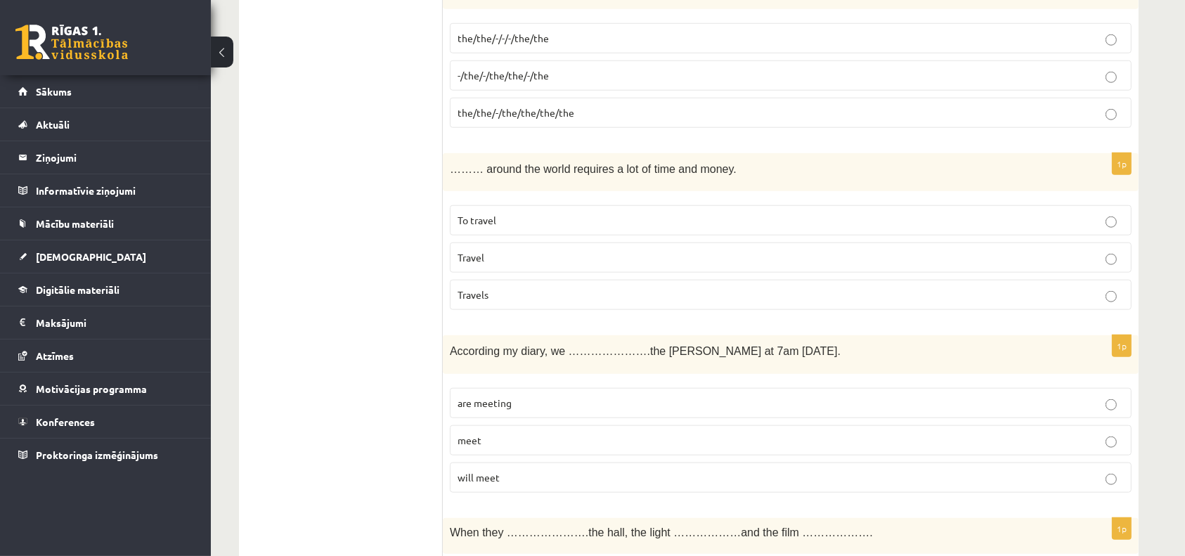
click at [527, 408] on label "are meeting" at bounding box center [791, 403] width 682 height 30
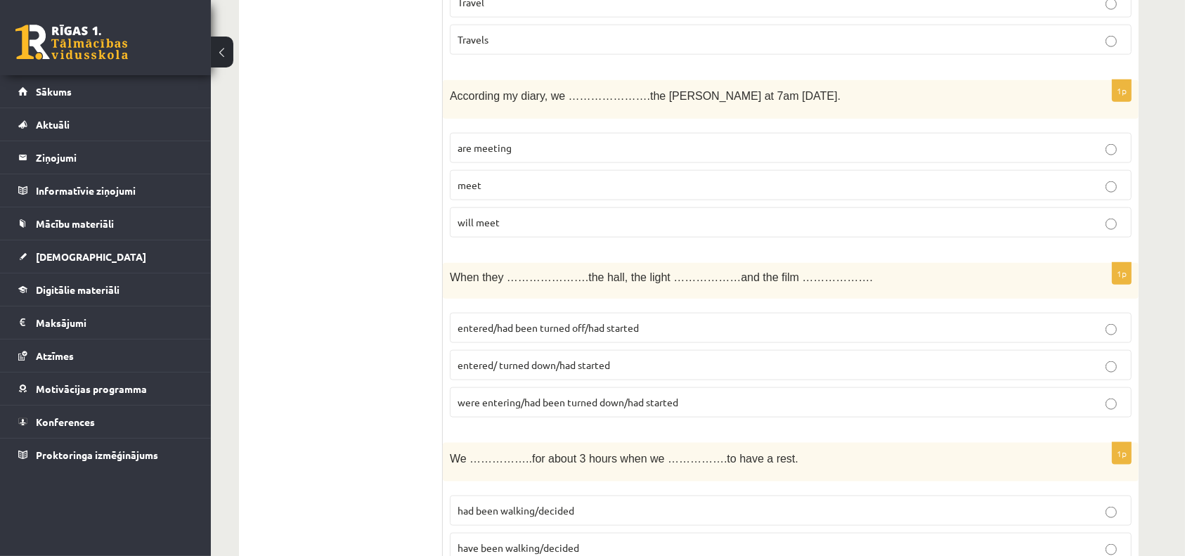
click at [527, 408] on label "were entering/had been turned down/had started" at bounding box center [791, 402] width 682 height 30
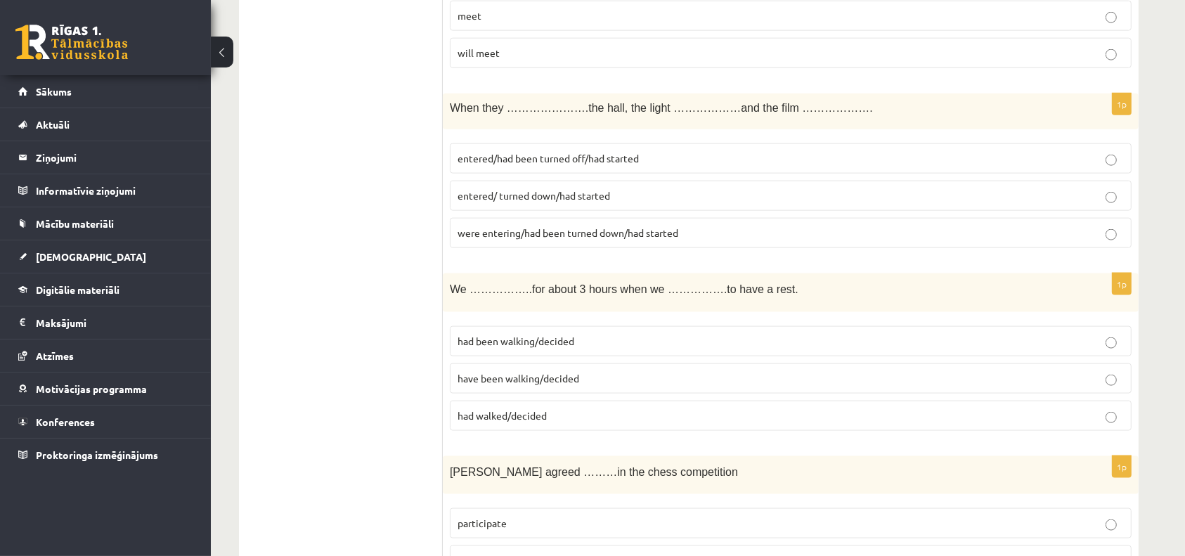
scroll to position [1850, 0]
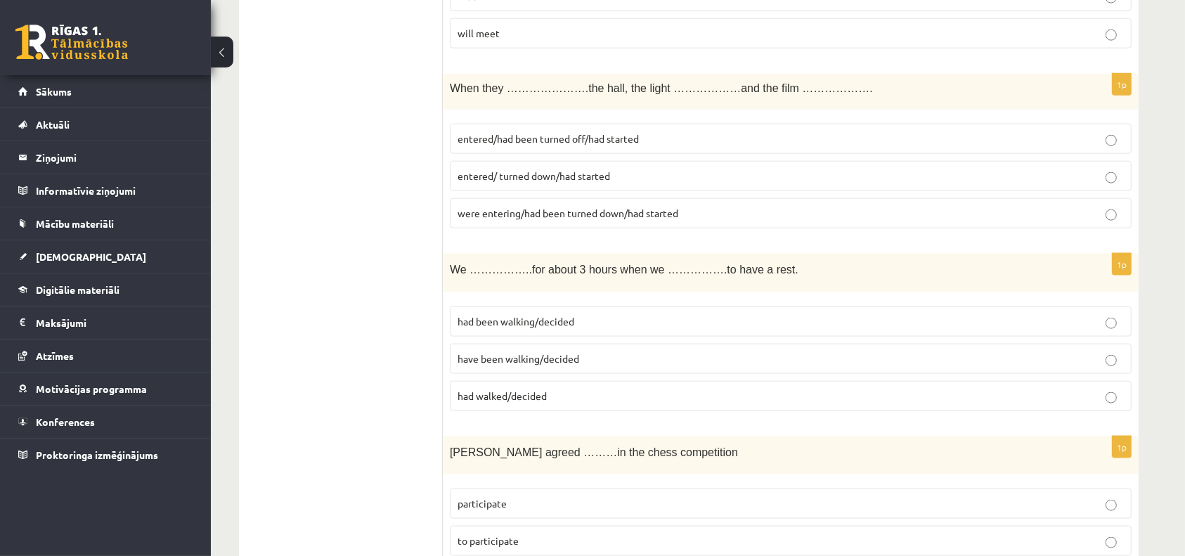
click at [528, 400] on label "had walked/decided" at bounding box center [791, 396] width 682 height 30
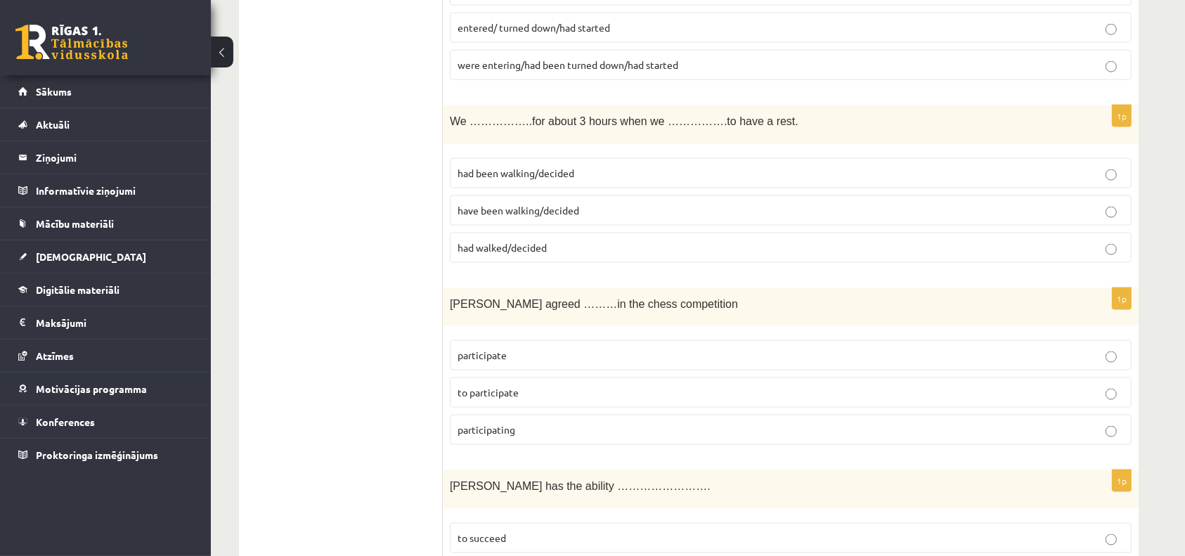
scroll to position [2011, 0]
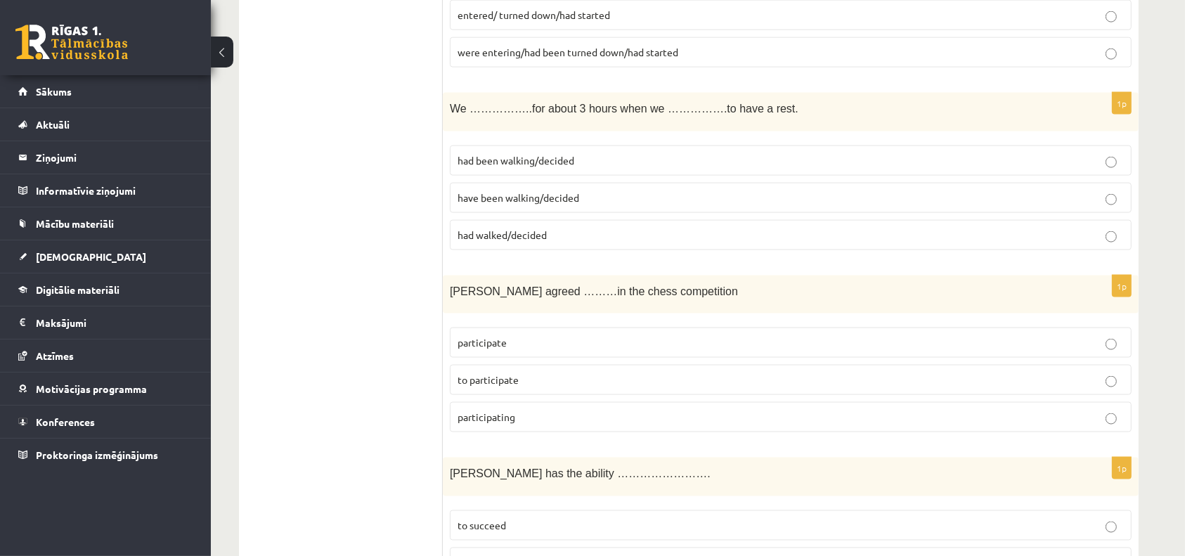
click at [528, 402] on label "participating" at bounding box center [791, 417] width 682 height 30
click at [520, 383] on label "to participate" at bounding box center [791, 380] width 682 height 30
click at [509, 518] on p "to succeed" at bounding box center [790, 525] width 666 height 15
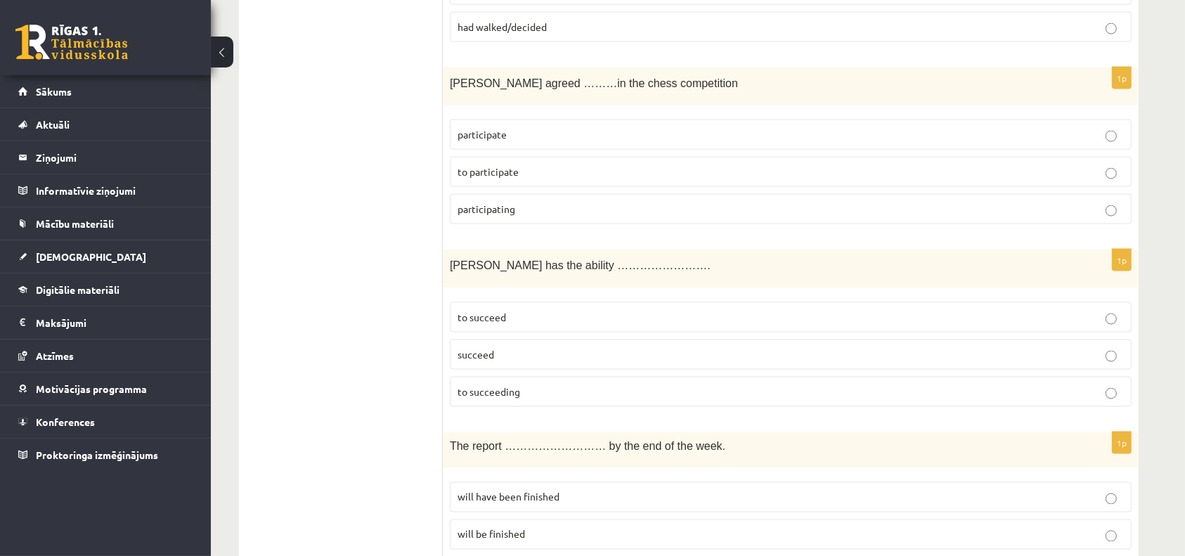
scroll to position [2259, 0]
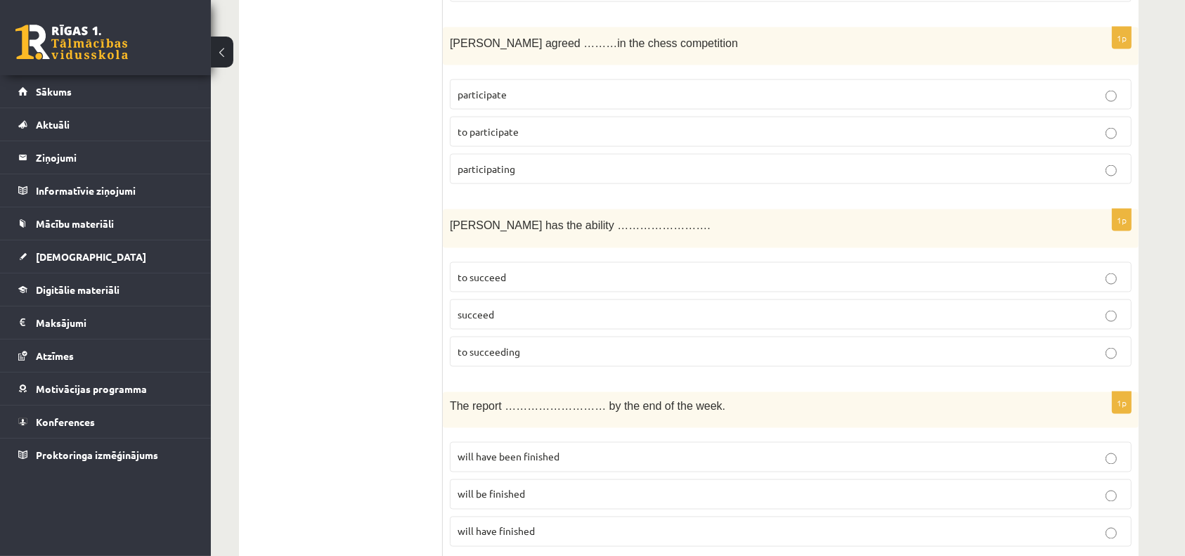
click at [503, 492] on p "will be finished" at bounding box center [790, 494] width 666 height 15
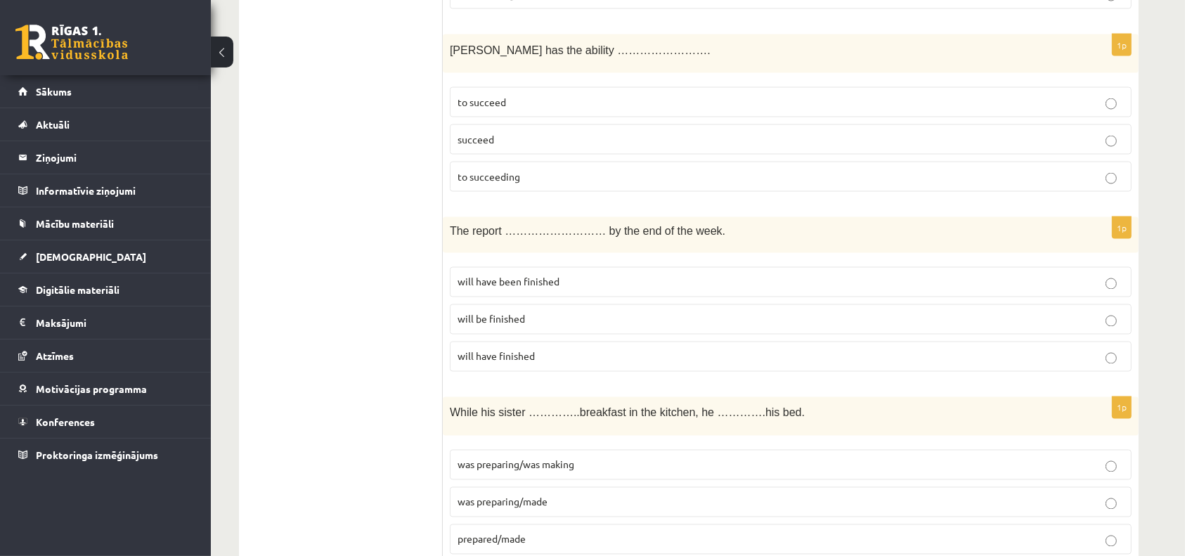
click at [503, 495] on span "was preparing/made" at bounding box center [502, 501] width 90 height 13
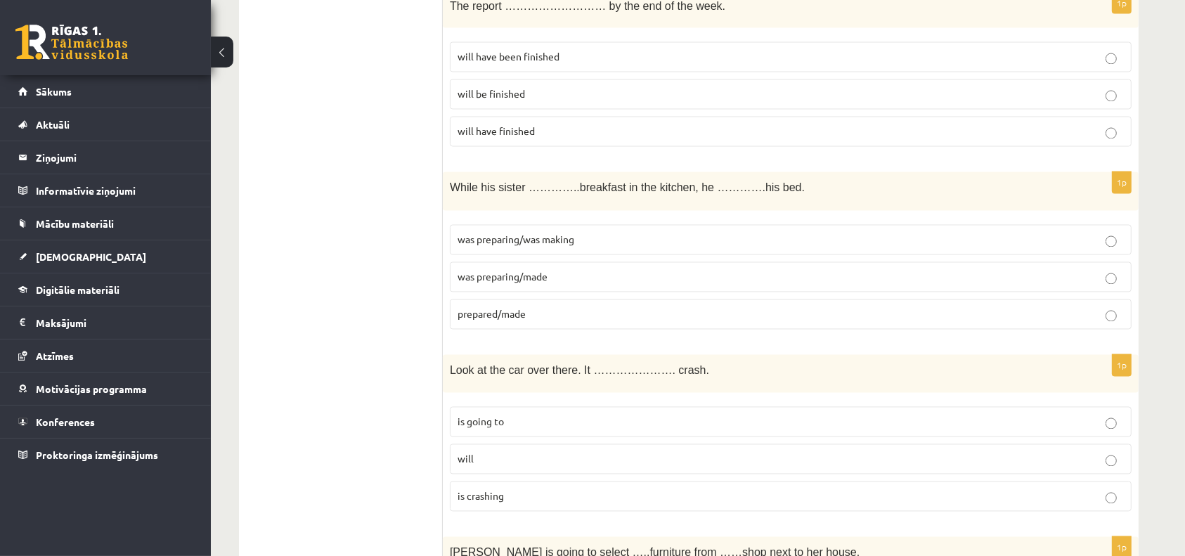
click at [503, 492] on p "is crashing" at bounding box center [790, 496] width 666 height 15
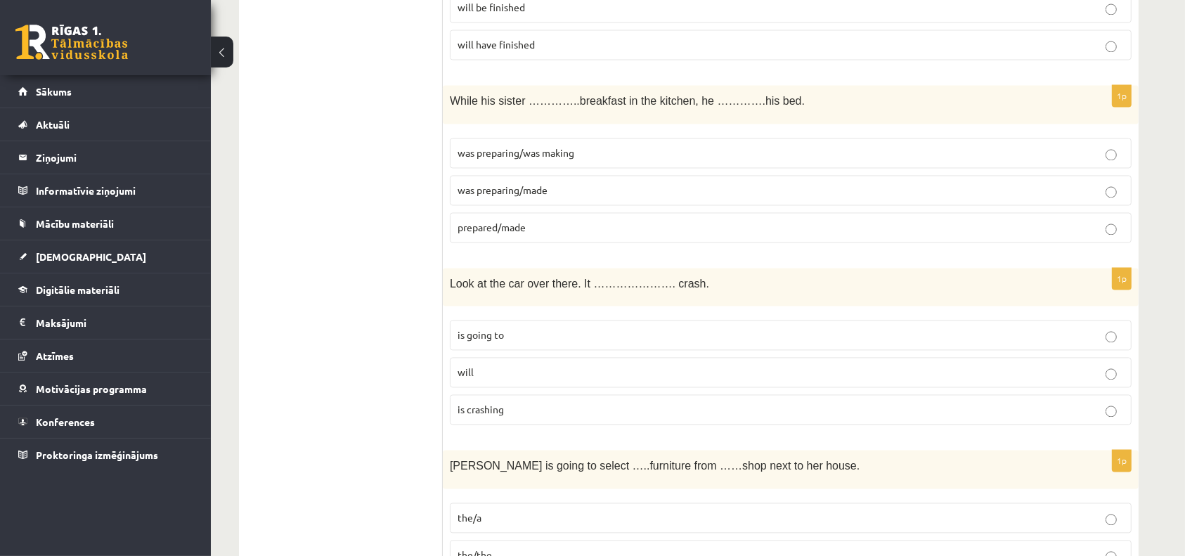
scroll to position [2790, 0]
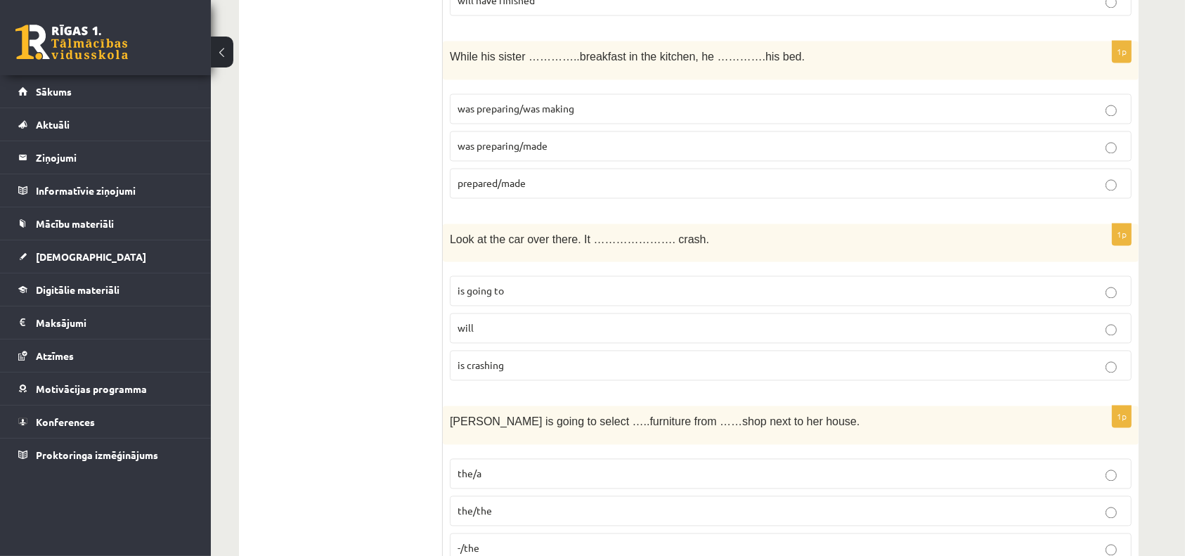
click at [503, 503] on p "the/the" at bounding box center [790, 510] width 666 height 15
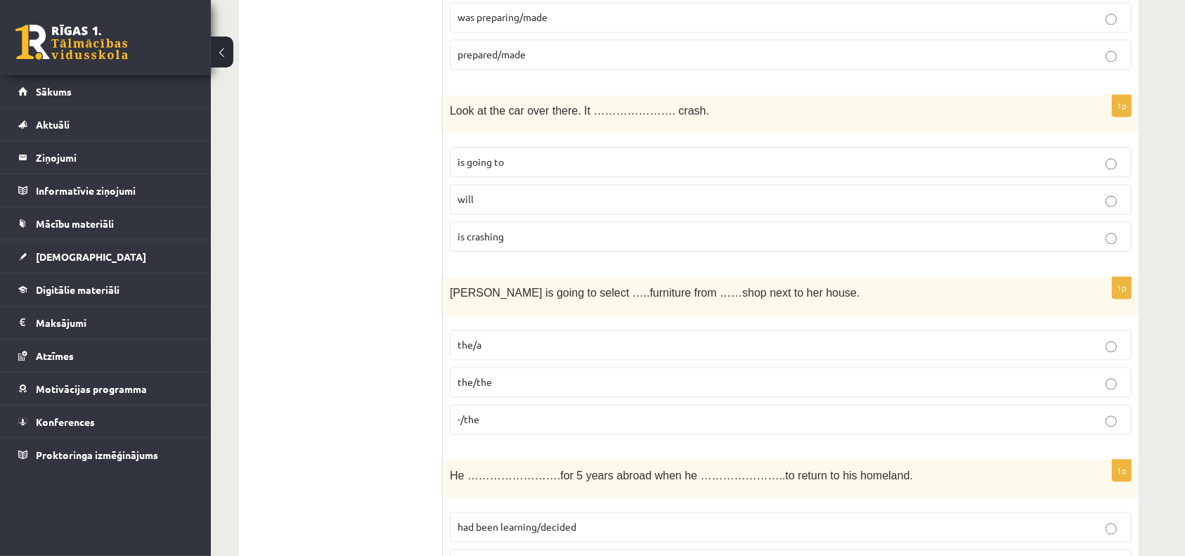
scroll to position [2922, 0]
click at [503, 502] on fieldset "had been learning/decided had stayed/decided had stayed/had decided" at bounding box center [791, 560] width 682 height 116
click at [505, 517] on span "had been learning/decided" at bounding box center [516, 523] width 119 height 13
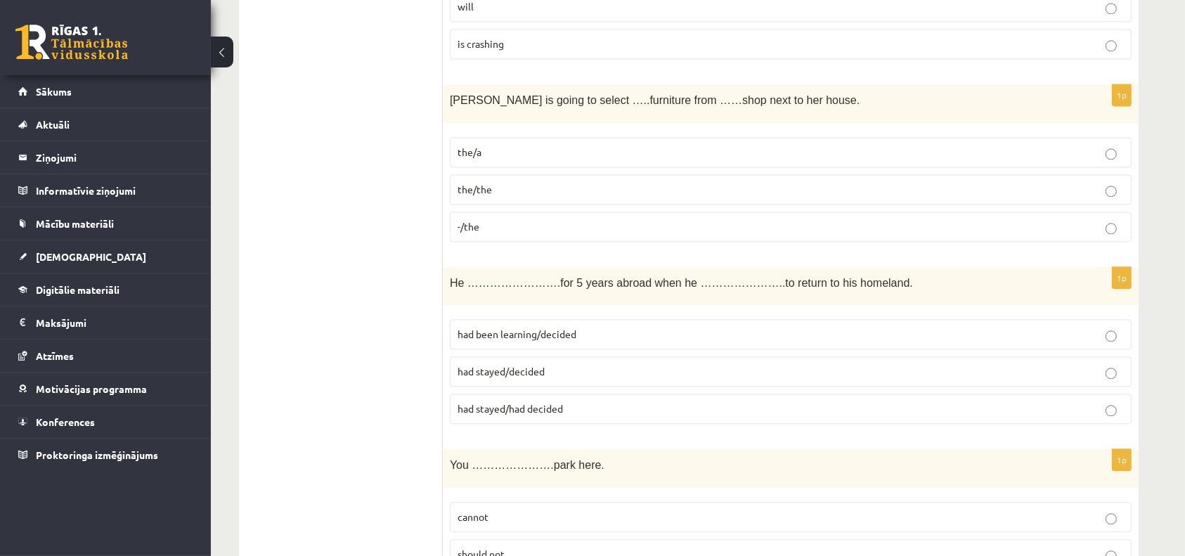
click at [505, 511] on p "cannot" at bounding box center [790, 516] width 666 height 15
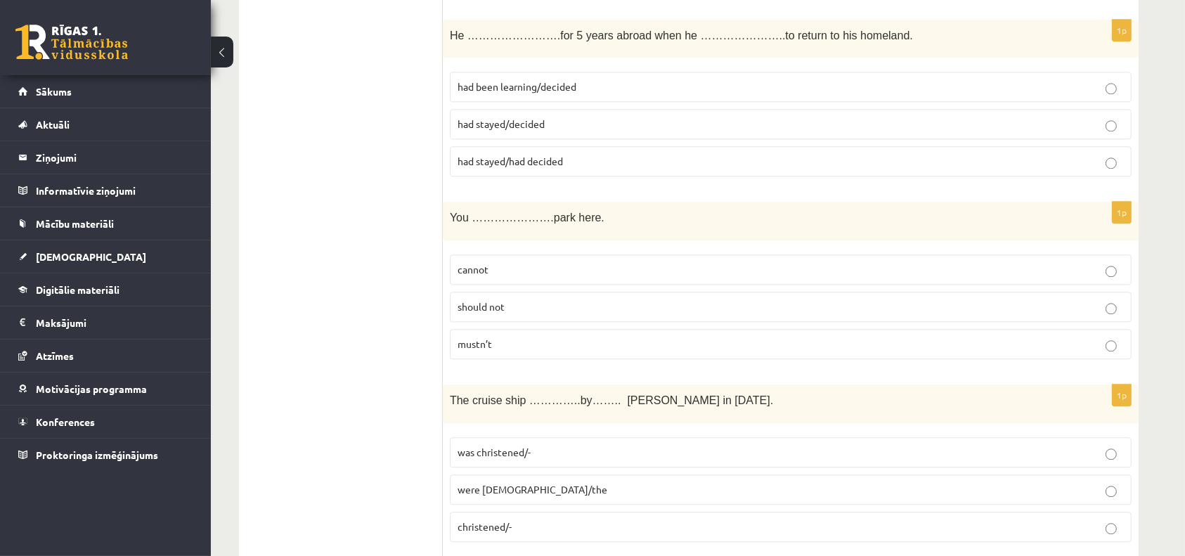
click at [505, 520] on span "christened/-" at bounding box center [484, 526] width 54 height 13
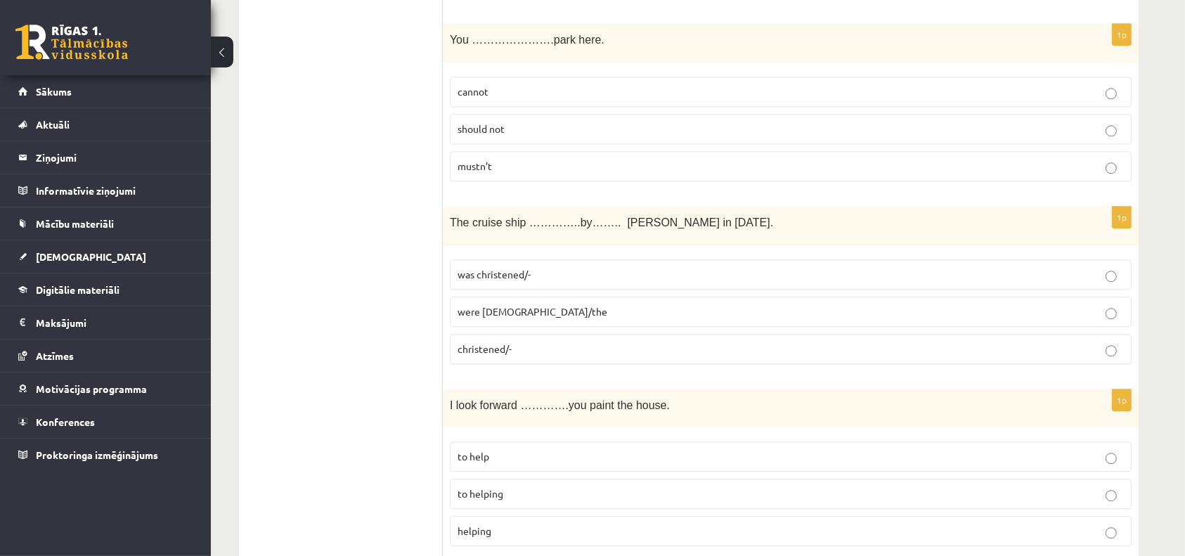
scroll to position [3577, 0]
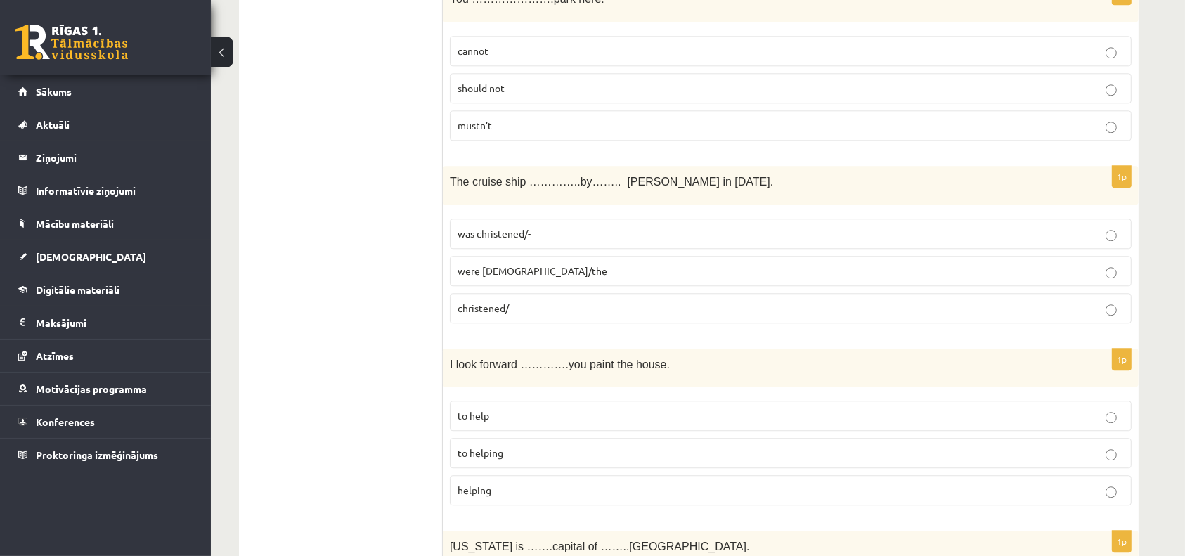
click at [500, 438] on label "to helping" at bounding box center [791, 453] width 682 height 30
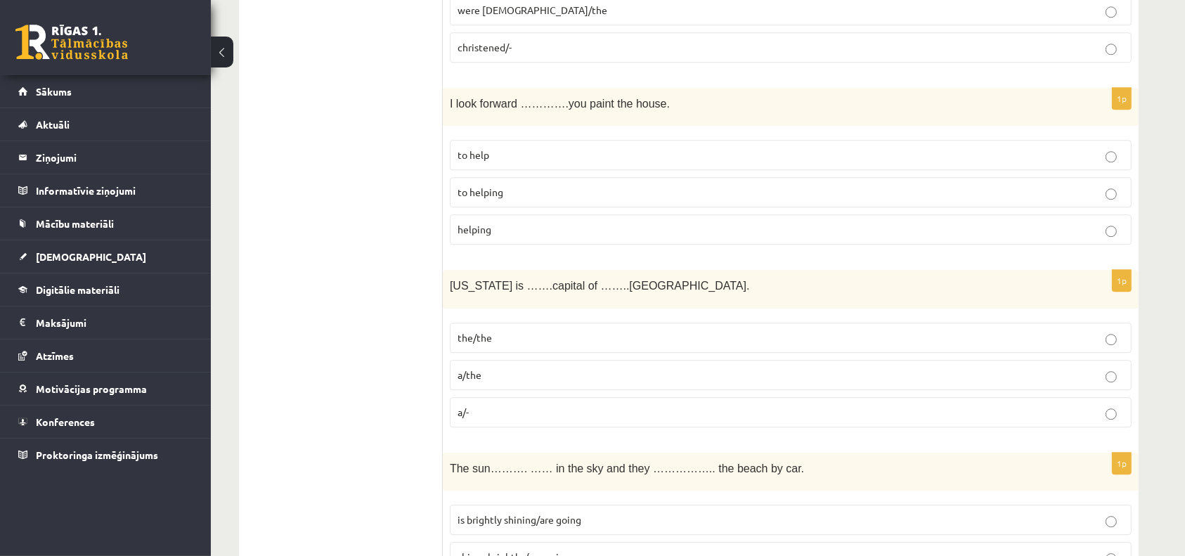
scroll to position [3839, 0]
click at [510, 403] on p "a/-" at bounding box center [790, 410] width 666 height 15
click at [493, 512] on span "is brightly shining/are going" at bounding box center [519, 518] width 124 height 13
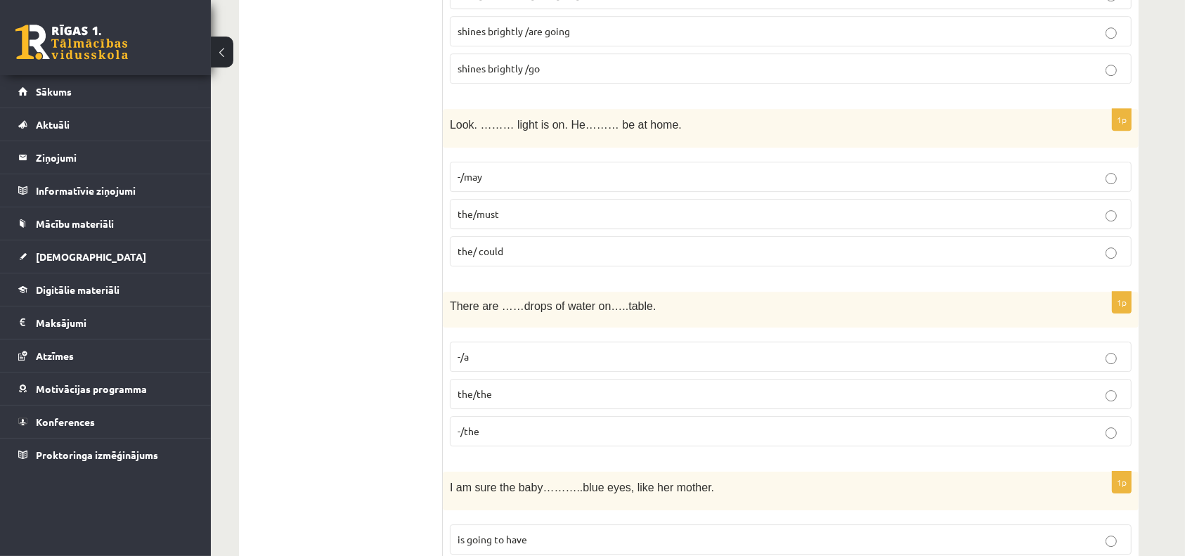
scroll to position [4372, 0]
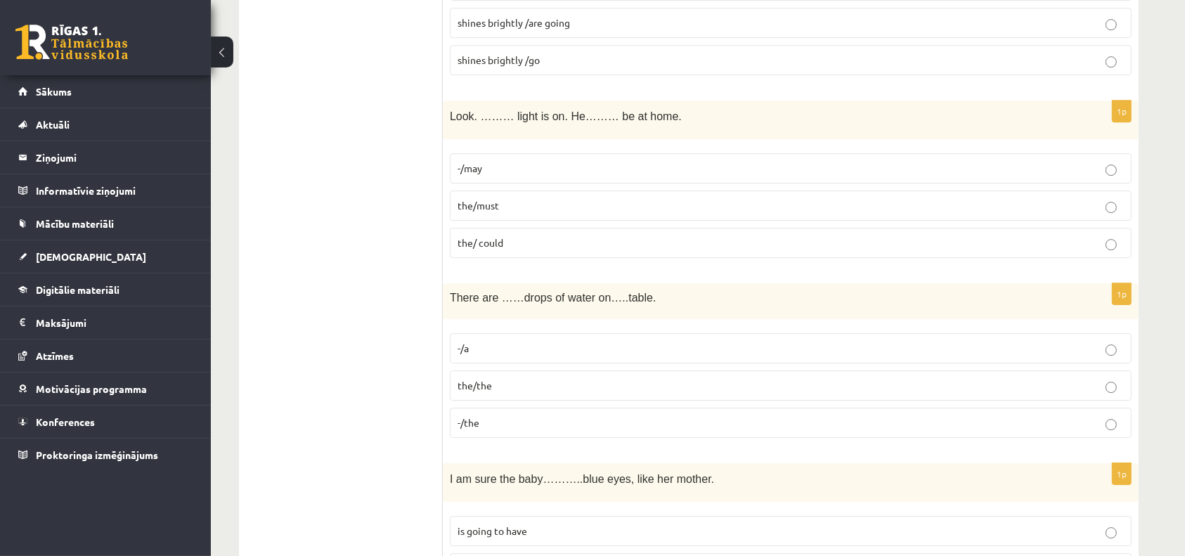
click at [538, 190] on label "the/must" at bounding box center [791, 205] width 682 height 30
click at [476, 416] on span "-/the" at bounding box center [468, 422] width 22 height 13
click at [481, 524] on span "is going to have" at bounding box center [492, 530] width 70 height 13
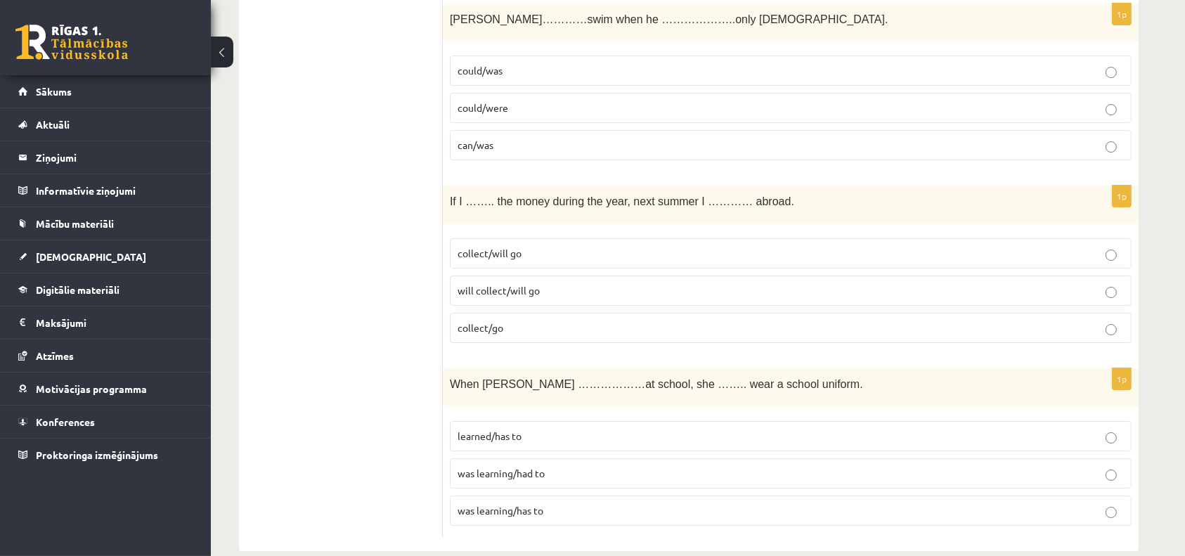
scroll to position [5020, 0]
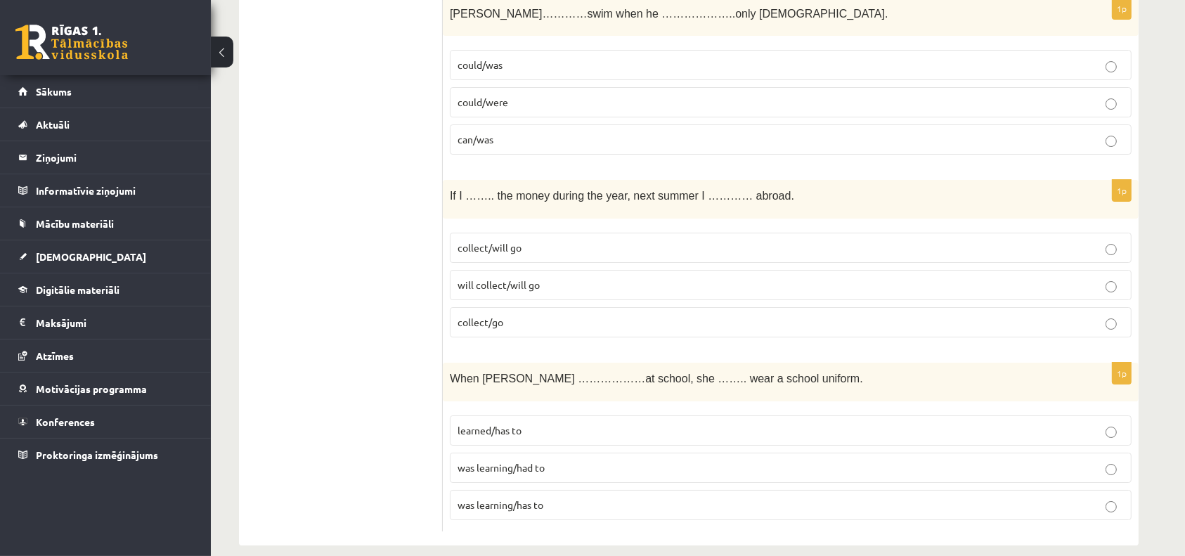
click at [514, 124] on label "can/was" at bounding box center [791, 139] width 682 height 30
click at [489, 278] on span "will collect/will go" at bounding box center [498, 284] width 82 height 13
click at [516, 471] on fieldset "learned/has to was learning/had to was learning/has to" at bounding box center [791, 466] width 682 height 116
click at [519, 498] on span "was learning/has to" at bounding box center [500, 504] width 86 height 13
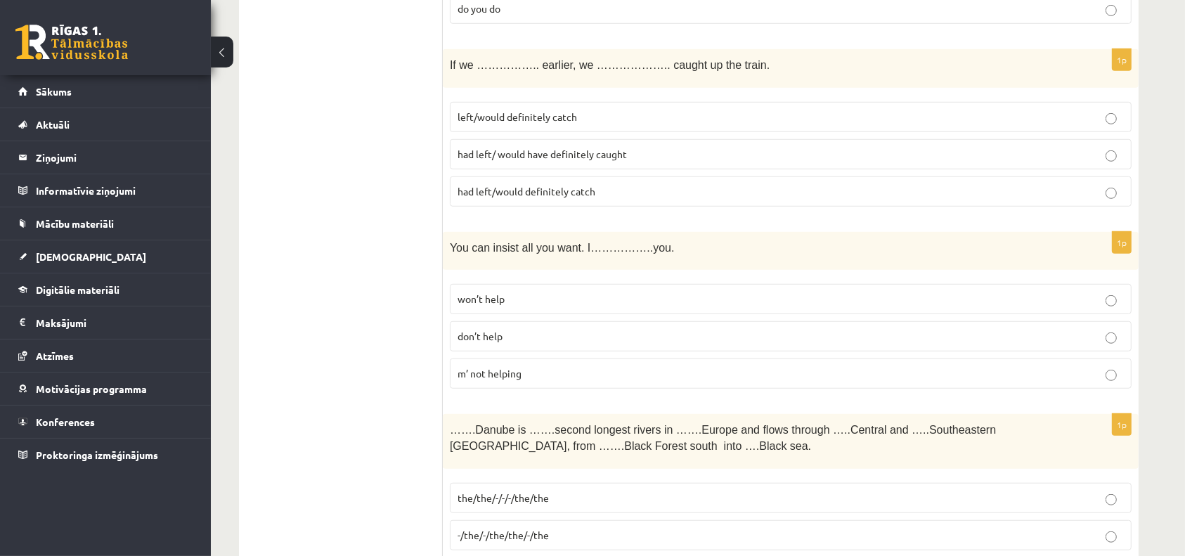
scroll to position [0, 0]
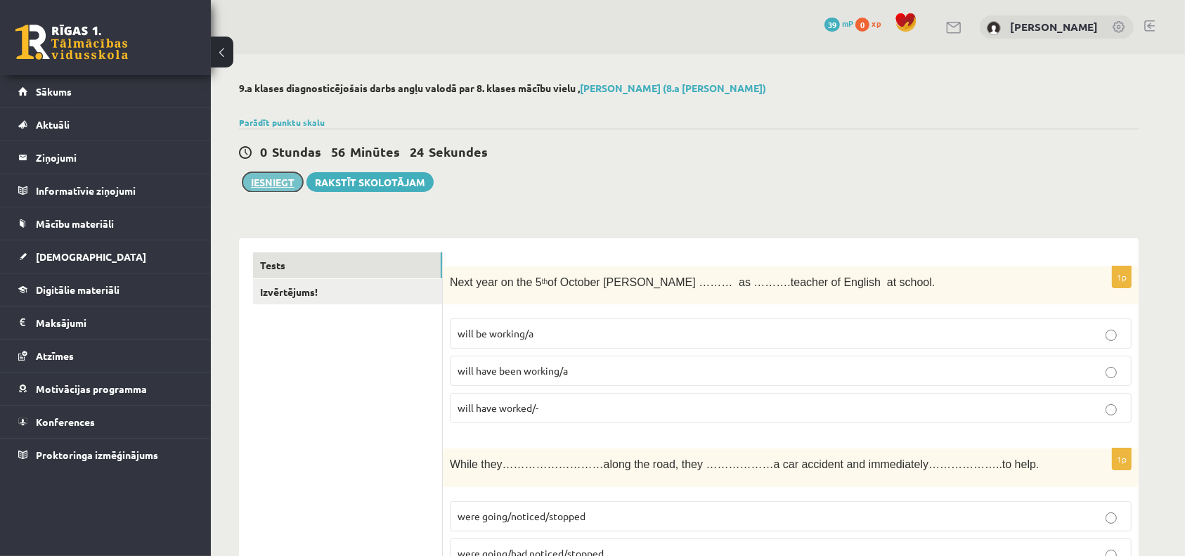
click at [271, 183] on button "Iesniegt" at bounding box center [272, 182] width 60 height 20
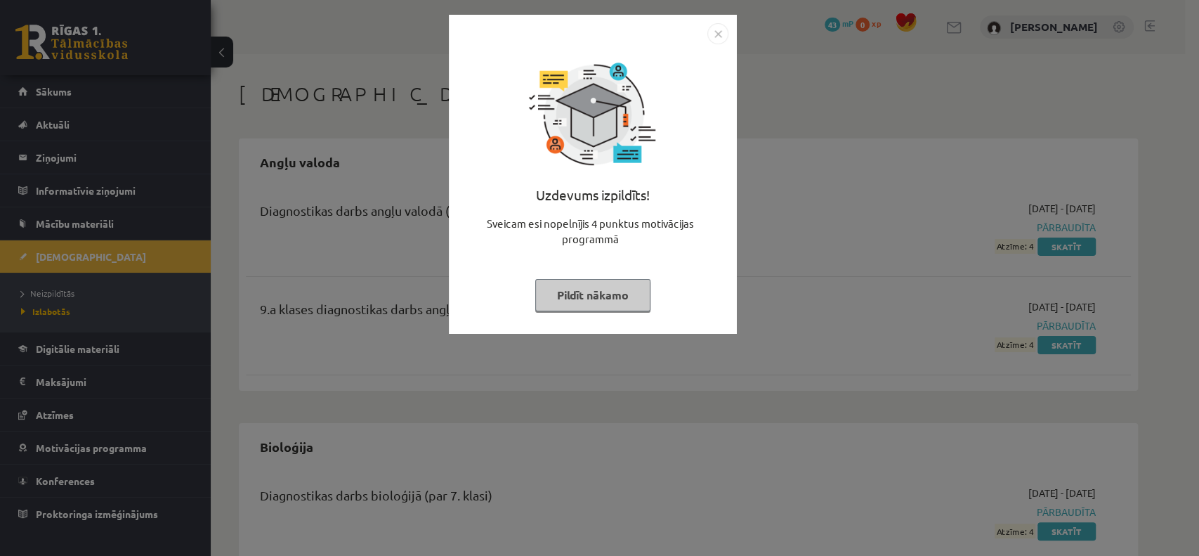
click at [723, 27] on img "Close" at bounding box center [718, 33] width 21 height 21
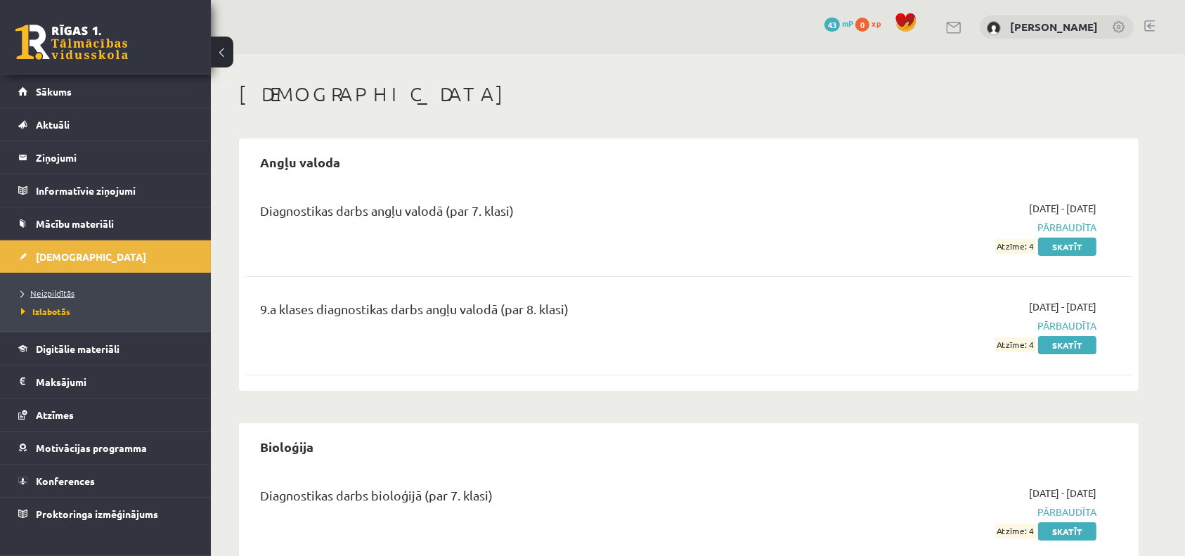
click at [67, 288] on span "Neizpildītās" at bounding box center [47, 292] width 53 height 11
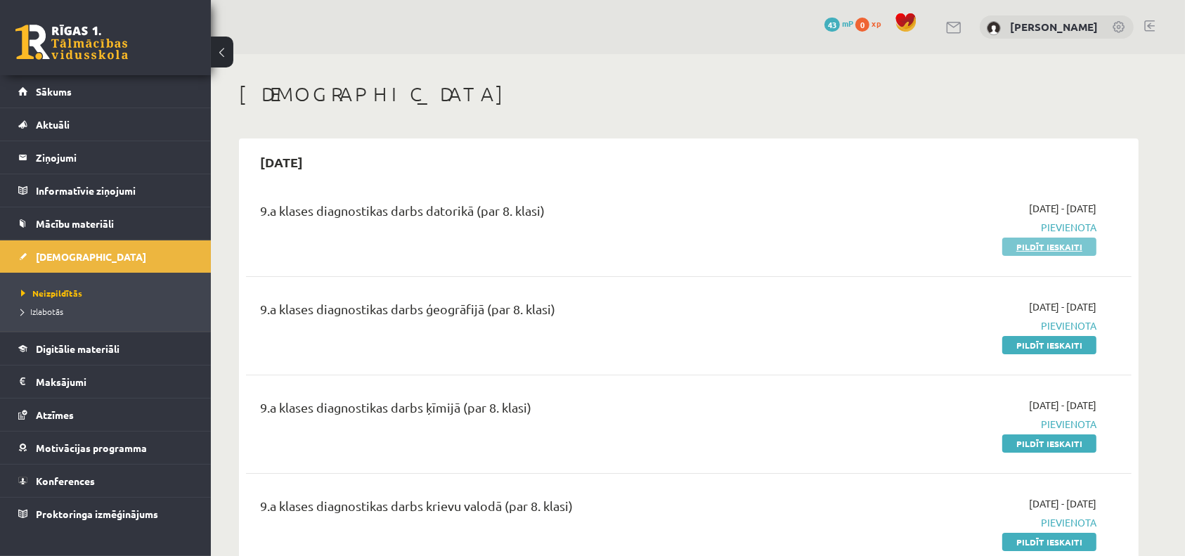
click at [1056, 248] on link "Pildīt ieskaiti" at bounding box center [1049, 247] width 94 height 18
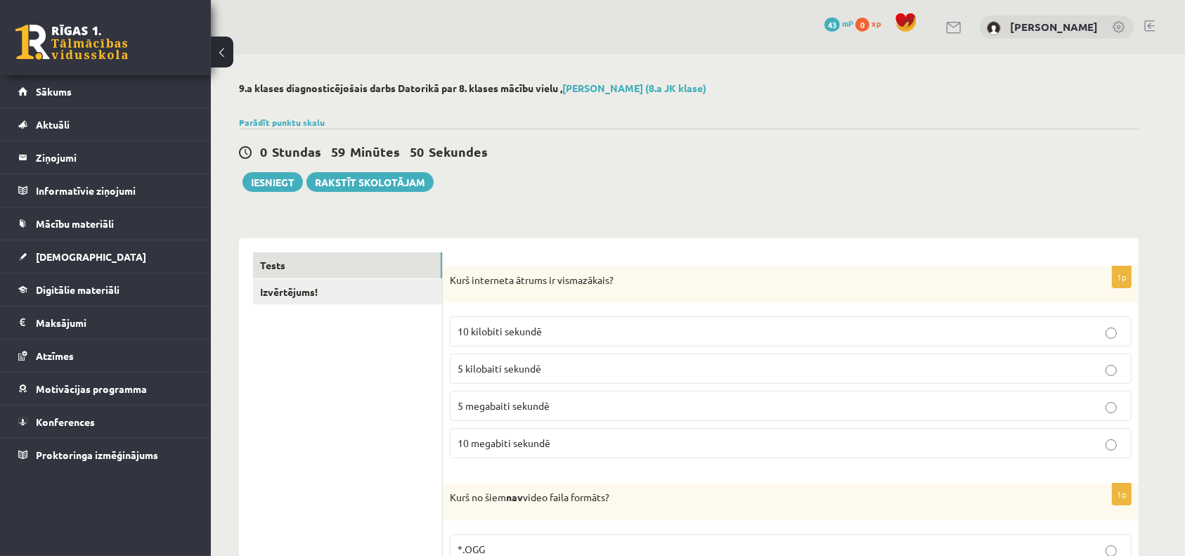
click at [537, 363] on span "5 kilobaiti sekundē" at bounding box center [499, 368] width 84 height 13
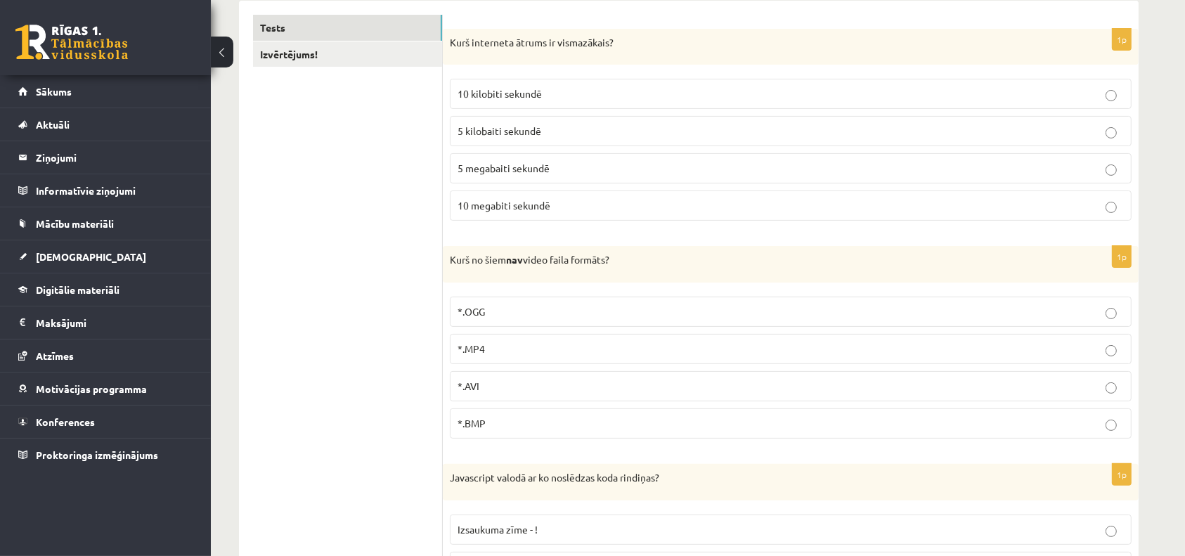
scroll to position [240, 0]
click at [520, 344] on p "*.MP4" at bounding box center [790, 346] width 666 height 15
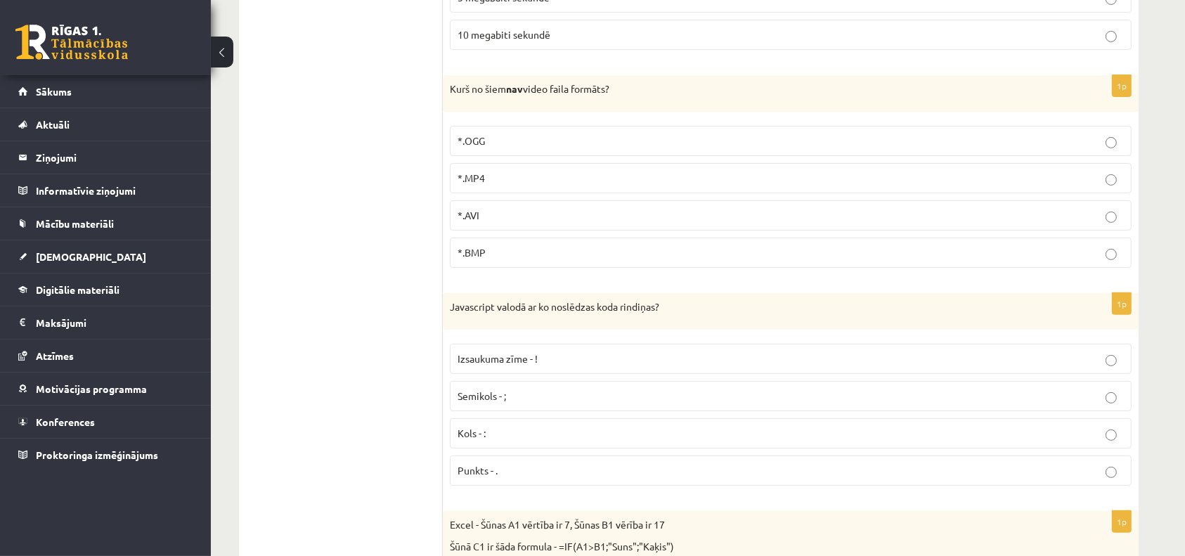
scroll to position [422, 0]
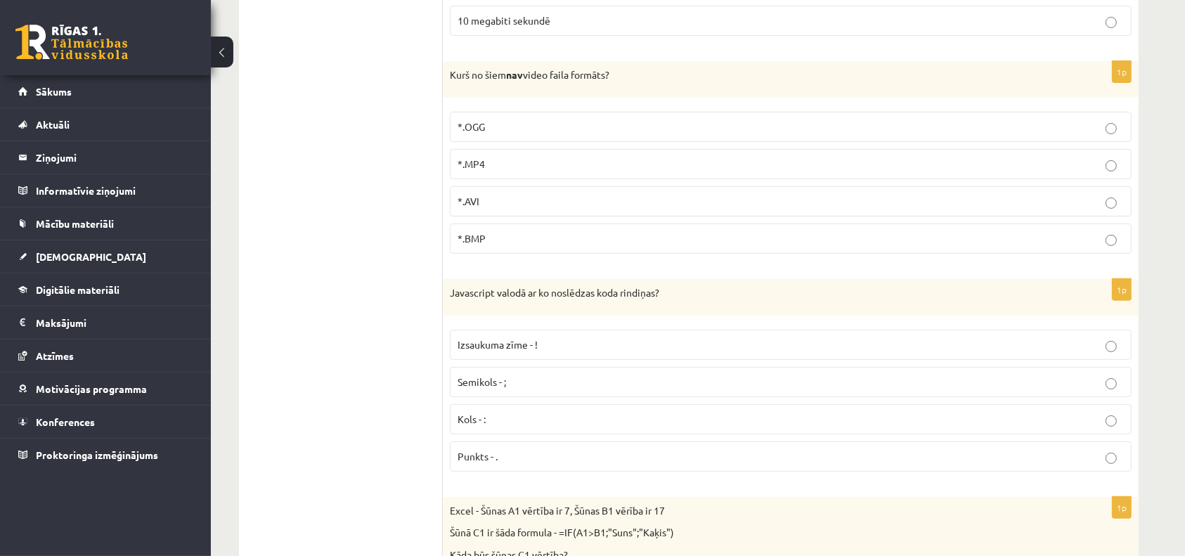
click at [480, 424] on p "Kols - :" at bounding box center [790, 419] width 666 height 15
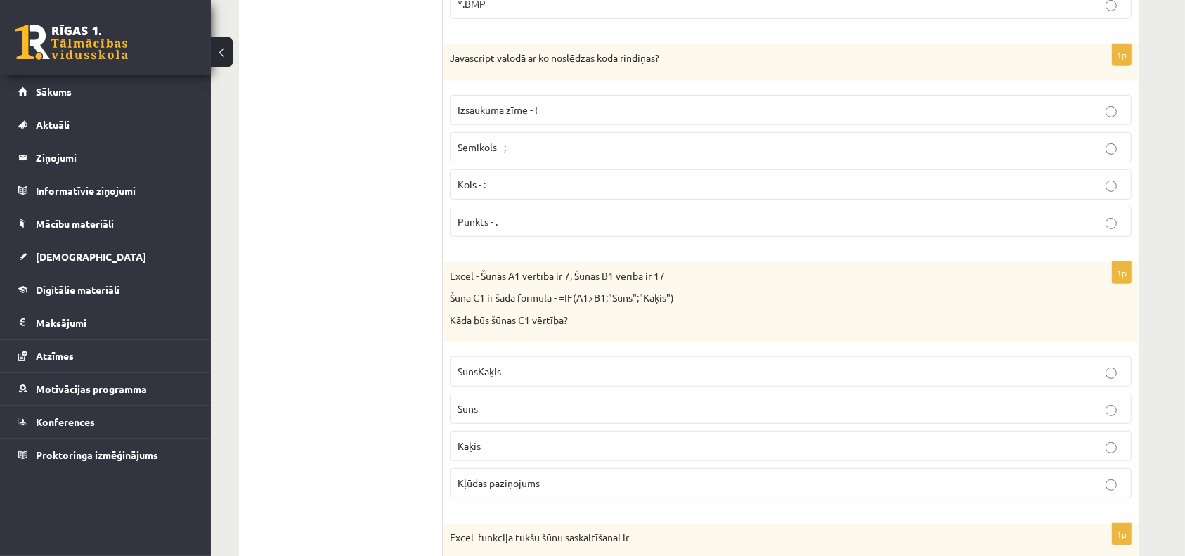
scroll to position [663, 0]
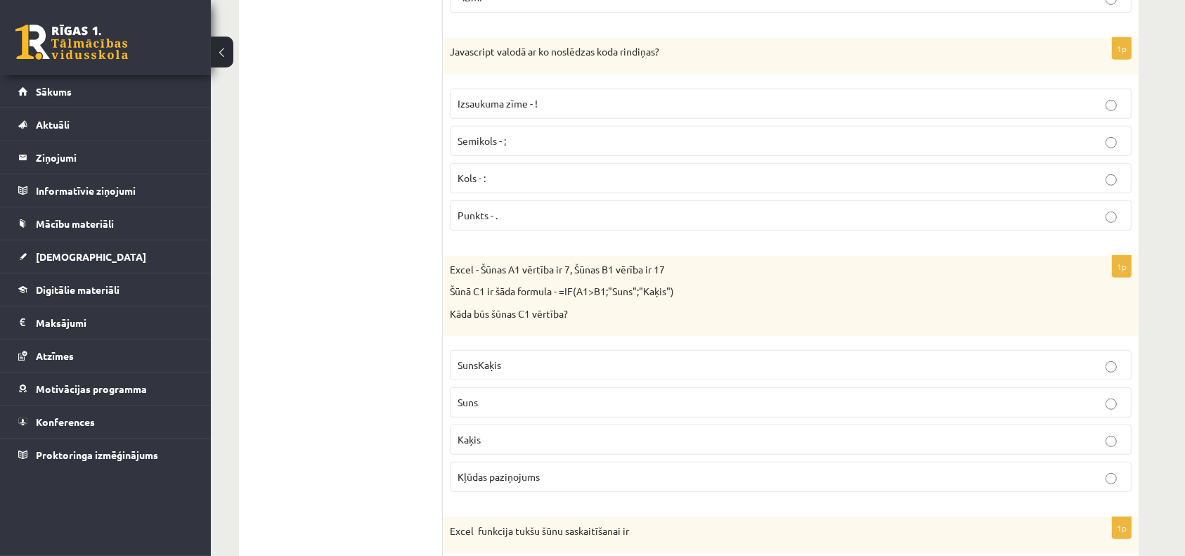
click at [571, 361] on p "SunsKaķis" at bounding box center [790, 365] width 666 height 15
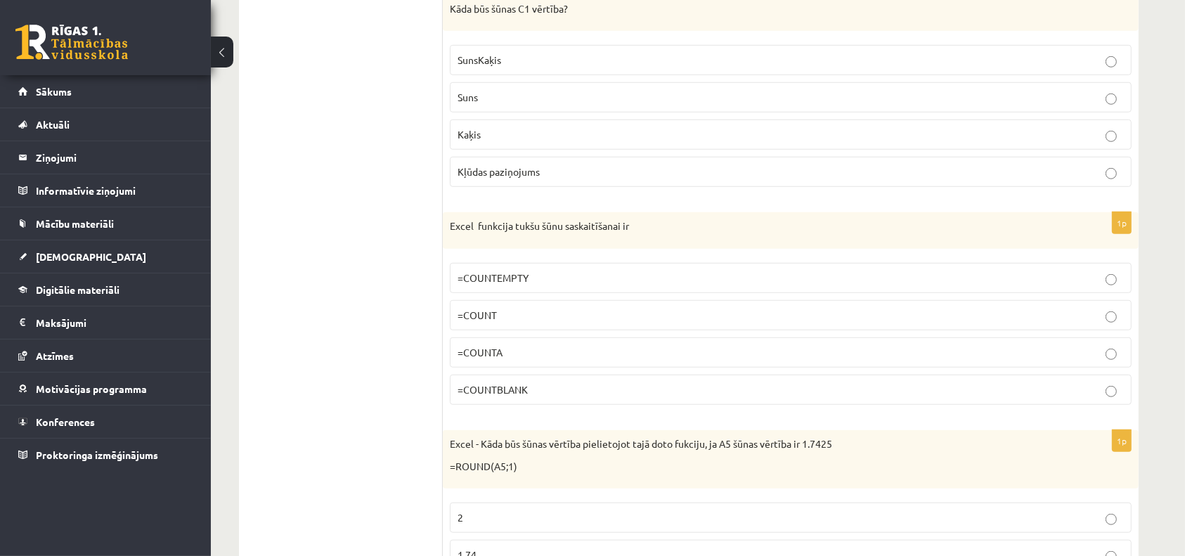
scroll to position [969, 0]
click at [522, 308] on p "=COUNT" at bounding box center [790, 314] width 666 height 15
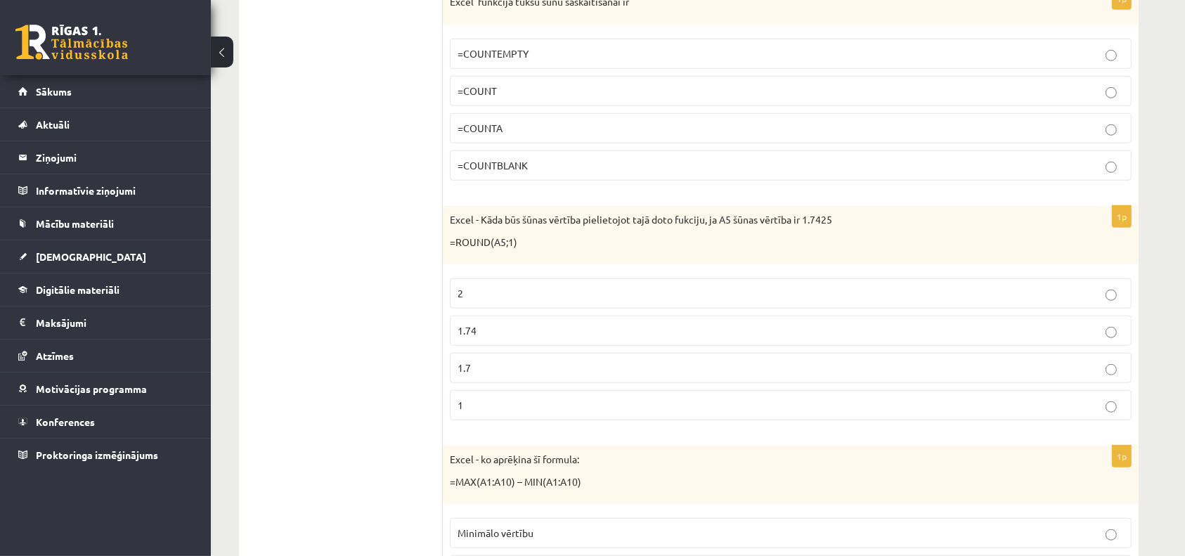
scroll to position [1202, 0]
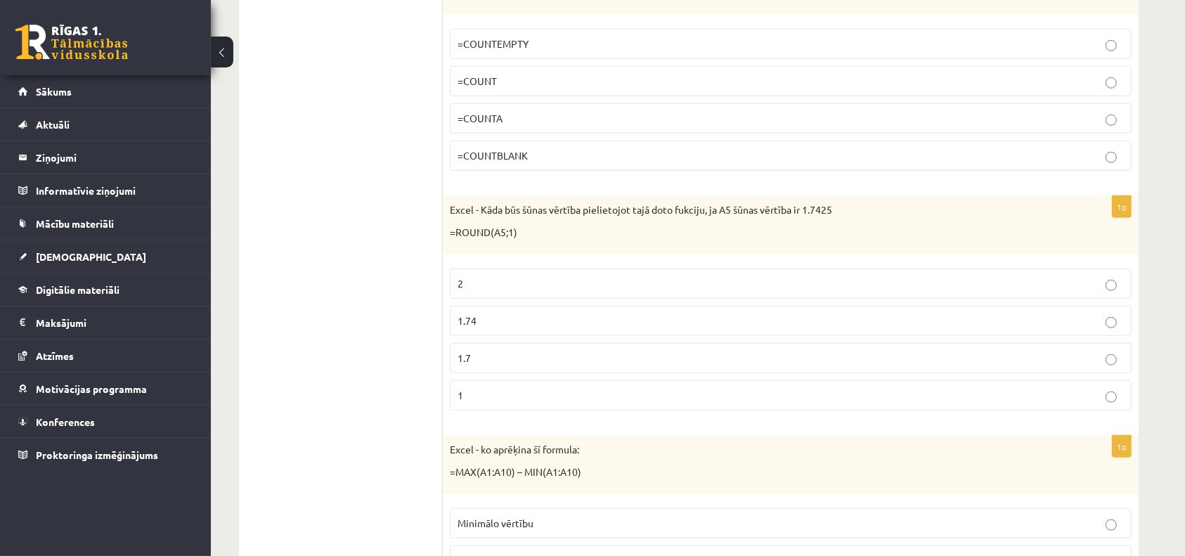
click at [570, 285] on p "2" at bounding box center [790, 283] width 666 height 15
click at [545, 509] on label "Minimālo vērtību" at bounding box center [791, 523] width 682 height 30
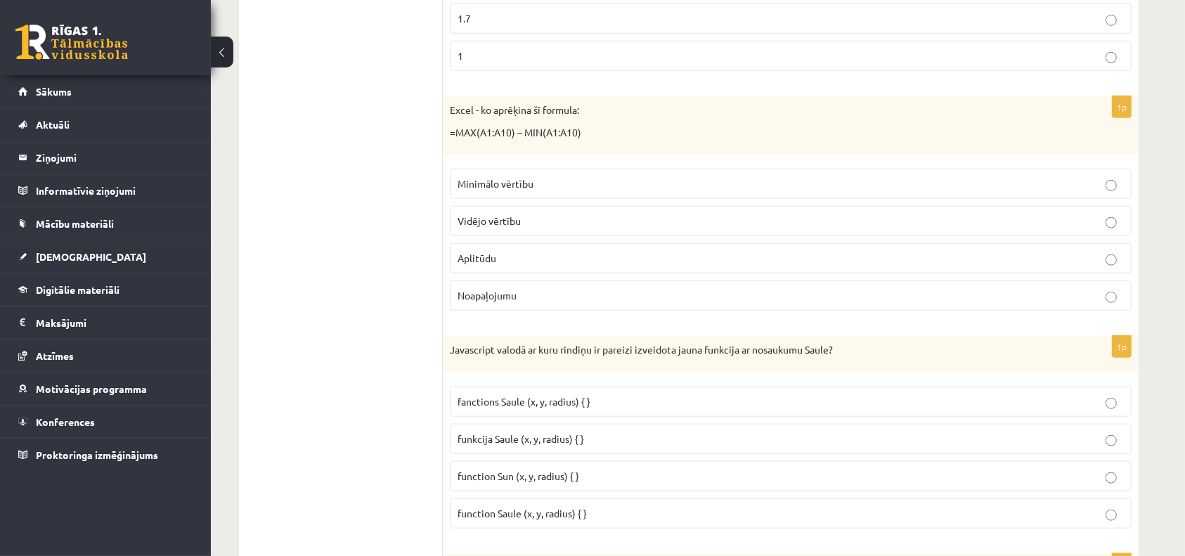
scroll to position [1544, 0]
click at [583, 443] on label "funkcija Saule (x, y, radius) { }" at bounding box center [791, 436] width 682 height 30
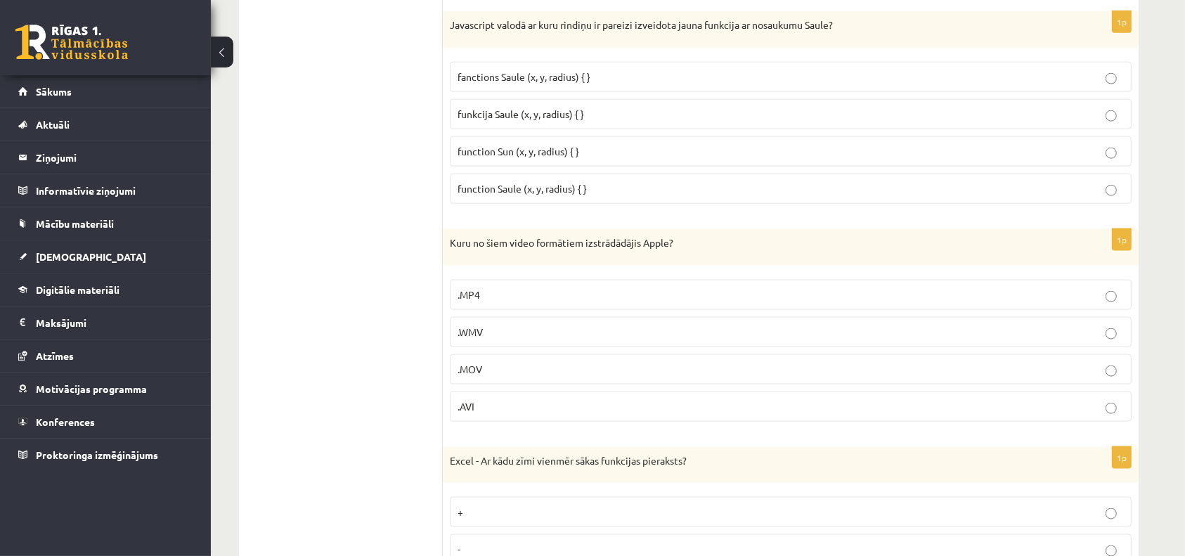
scroll to position [1872, 0]
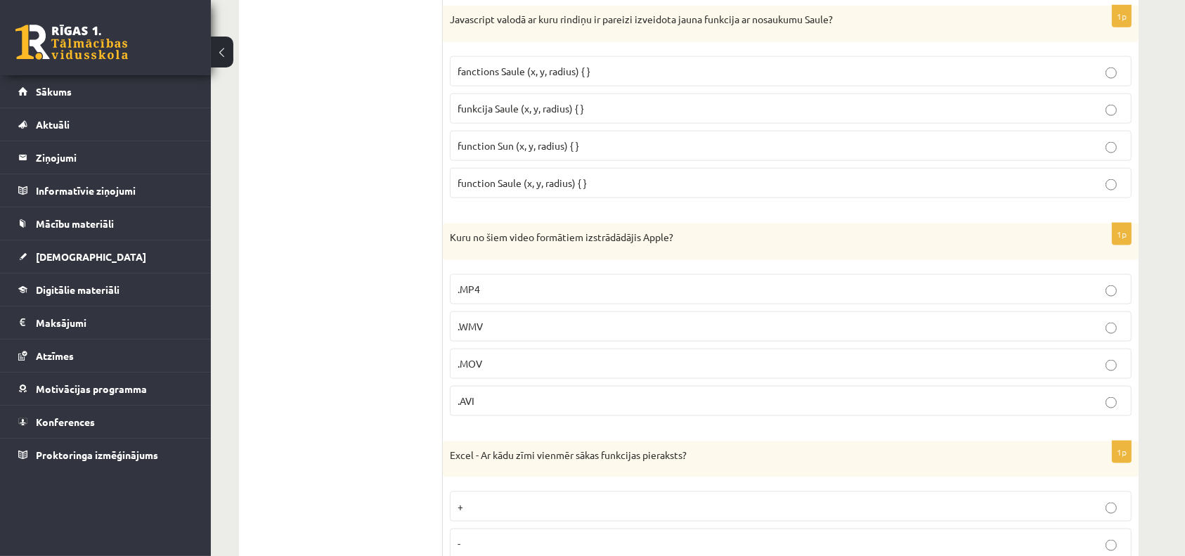
click at [583, 448] on p "Excel - Ar kādu zīmi vienmēr sākas funkcijas pieraksts?" at bounding box center [755, 455] width 611 height 14
click at [595, 349] on label ".MOV" at bounding box center [791, 364] width 682 height 30
drag, startPoint x: 595, startPoint y: 349, endPoint x: 561, endPoint y: 495, distance: 150.8
click at [561, 499] on p "+" at bounding box center [790, 506] width 666 height 15
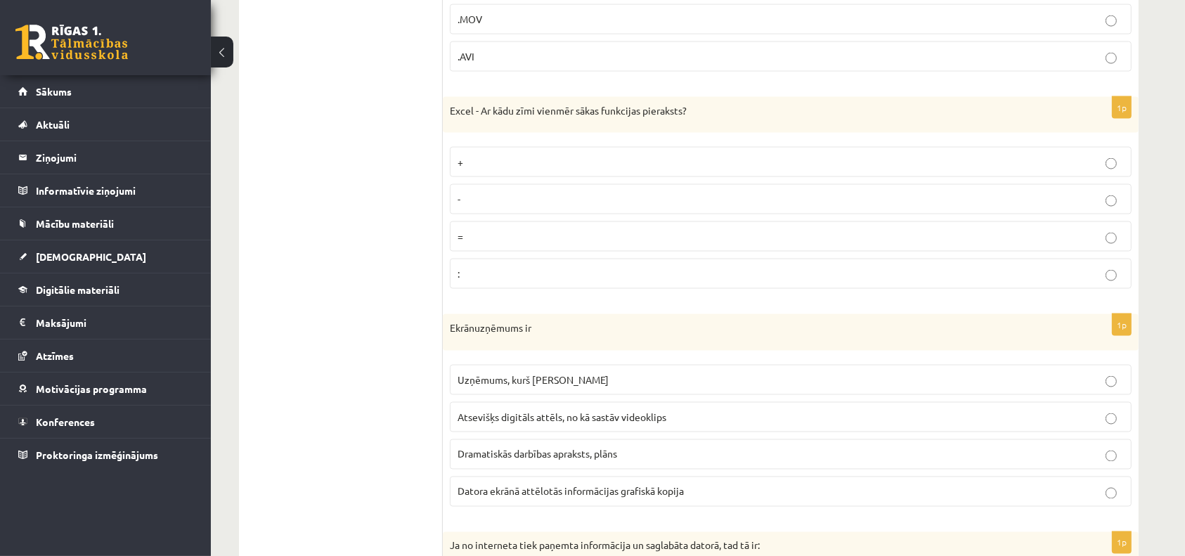
scroll to position [2222, 0]
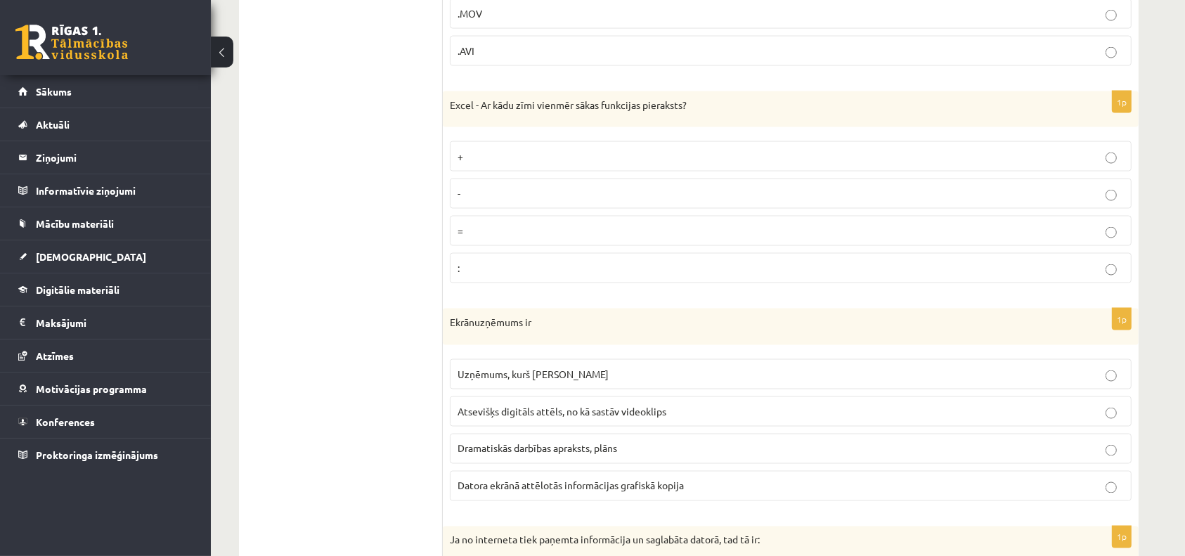
click at [560, 495] on fieldset "Uzņēmums, kurš ražo ekrānus Atsevišķs digitāls attēls, no kā sastāv videoklips …" at bounding box center [791, 428] width 682 height 153
click at [573, 434] on label "Dramatiskās darbības apraksts, plāns" at bounding box center [791, 449] width 682 height 30
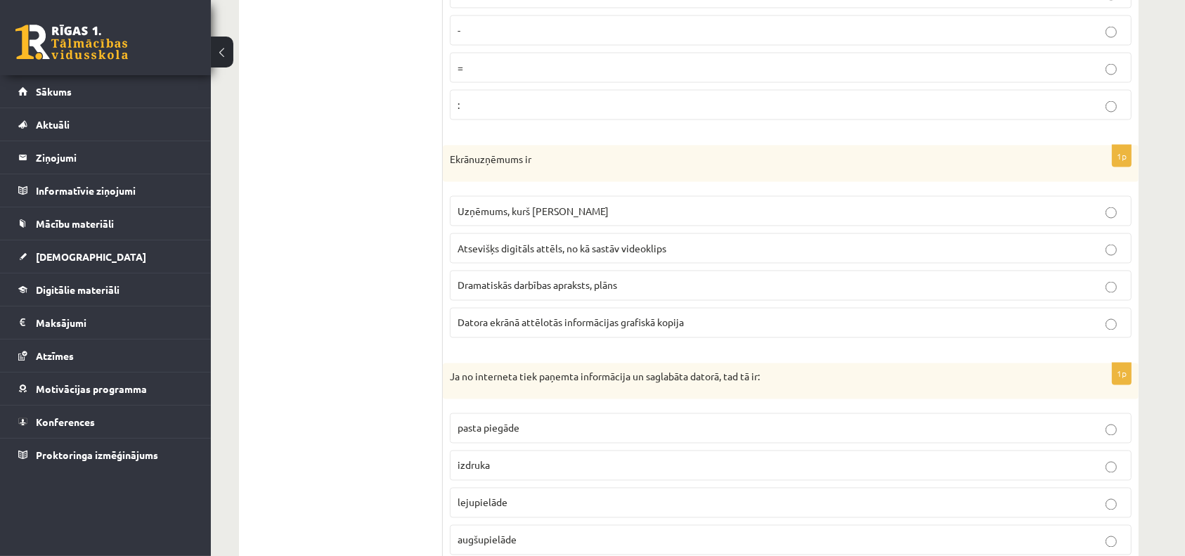
scroll to position [2412, 0]
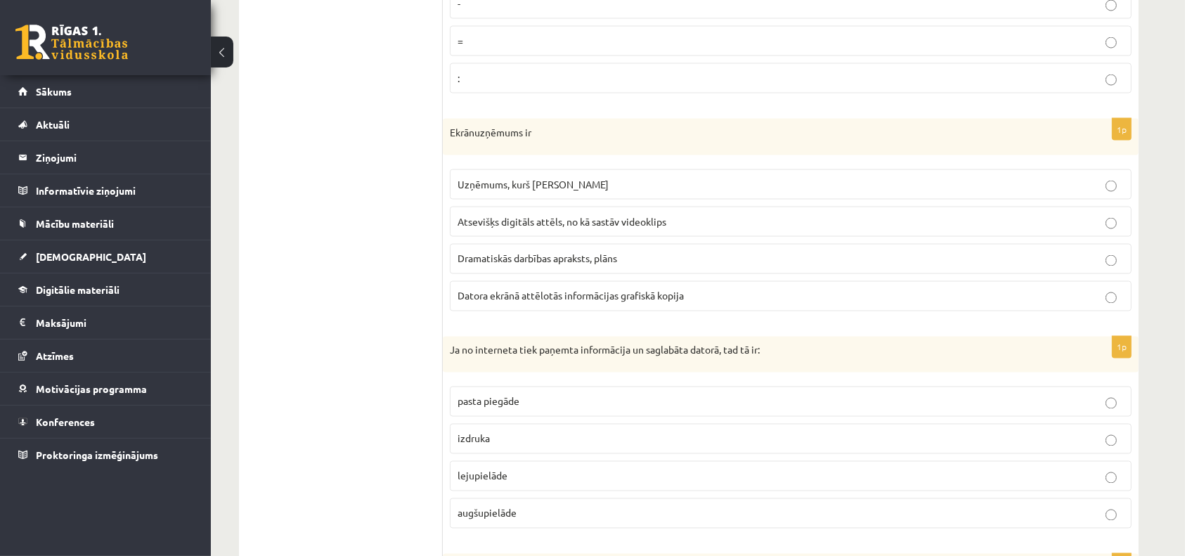
click at [573, 433] on p "izdruka" at bounding box center [790, 438] width 666 height 15
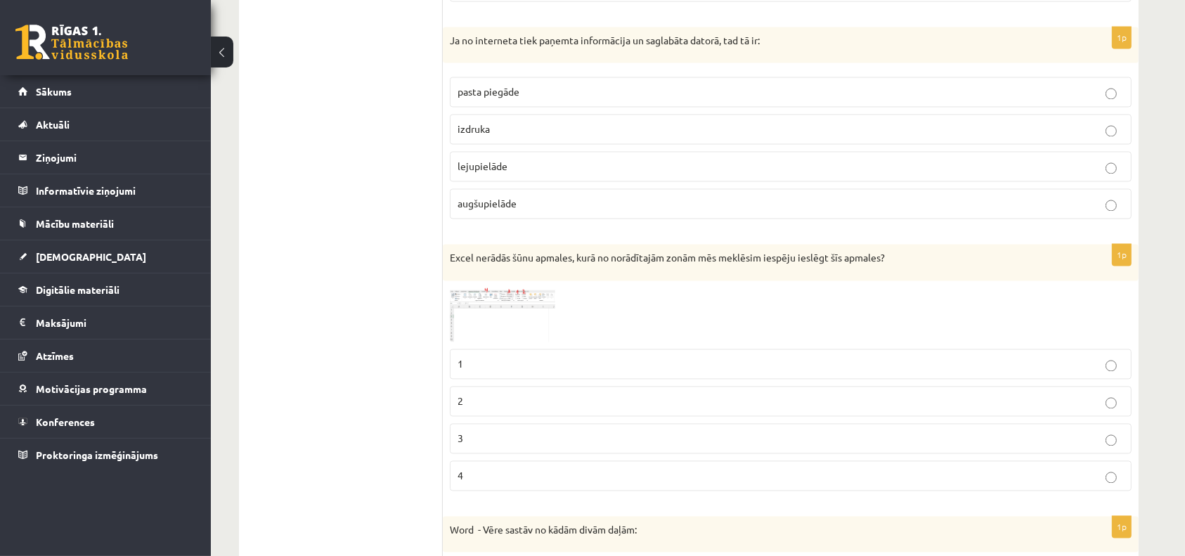
scroll to position [2790, 0]
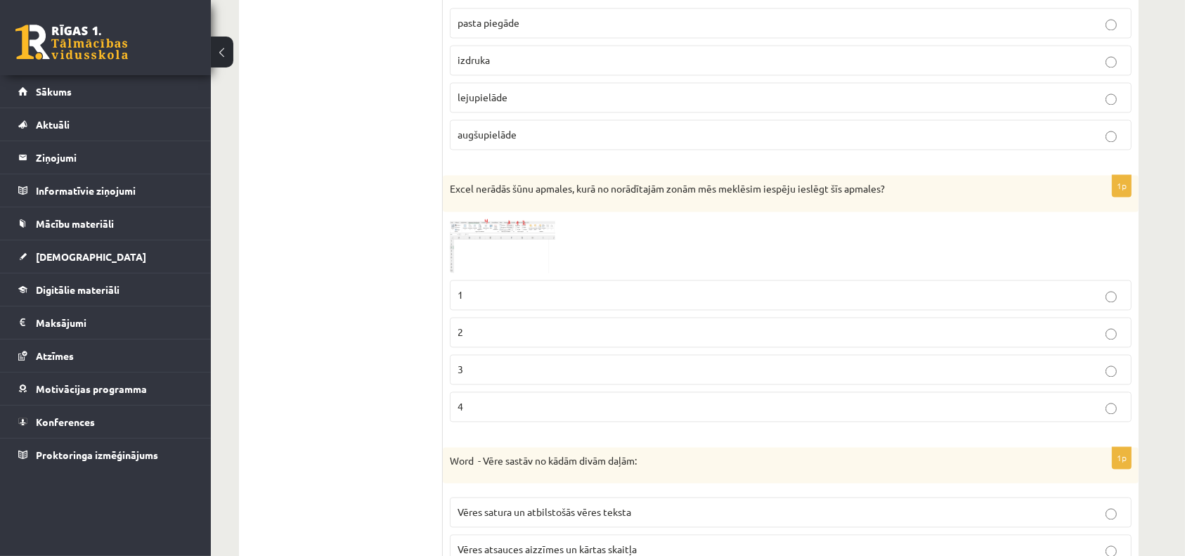
click at [620, 369] on label "3" at bounding box center [791, 369] width 682 height 30
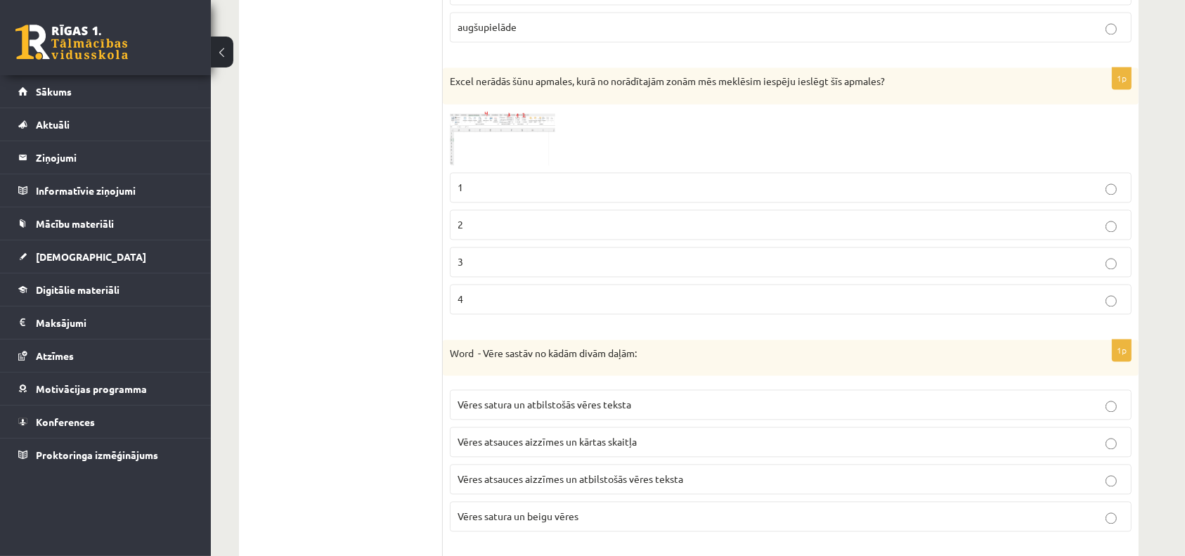
scroll to position [2951, 0]
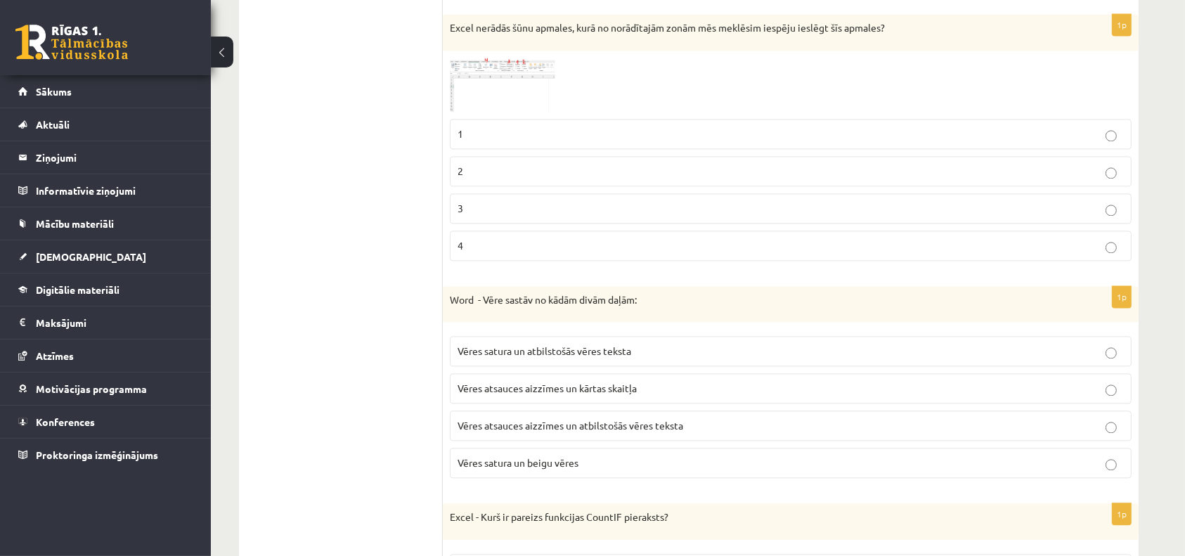
click at [620, 373] on label "Vēres atsauces aizzīmes un kārtas skaitļa" at bounding box center [791, 388] width 682 height 30
click at [495, 65] on img at bounding box center [502, 85] width 105 height 54
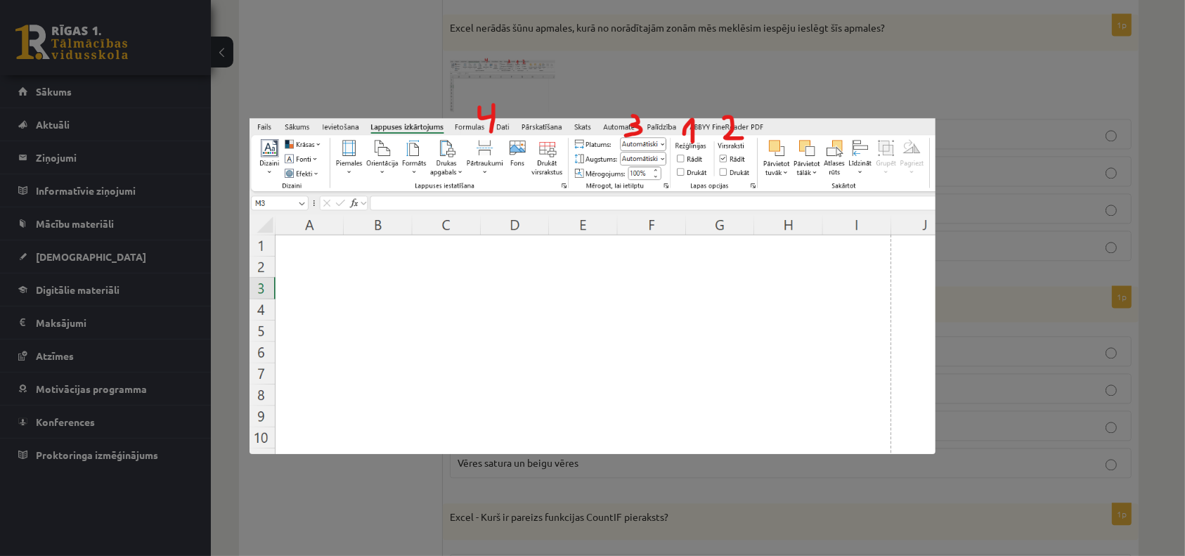
click at [905, 84] on div at bounding box center [592, 278] width 1185 height 556
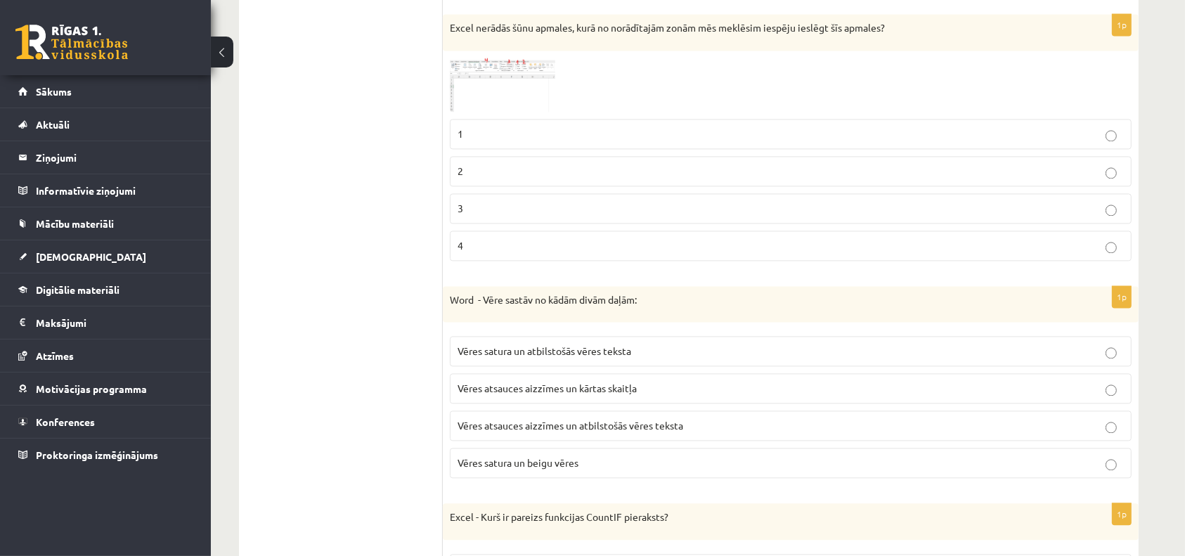
click at [600, 392] on label "Vēres atsauces aizzīmes un kārtas skaitļa" at bounding box center [791, 388] width 682 height 30
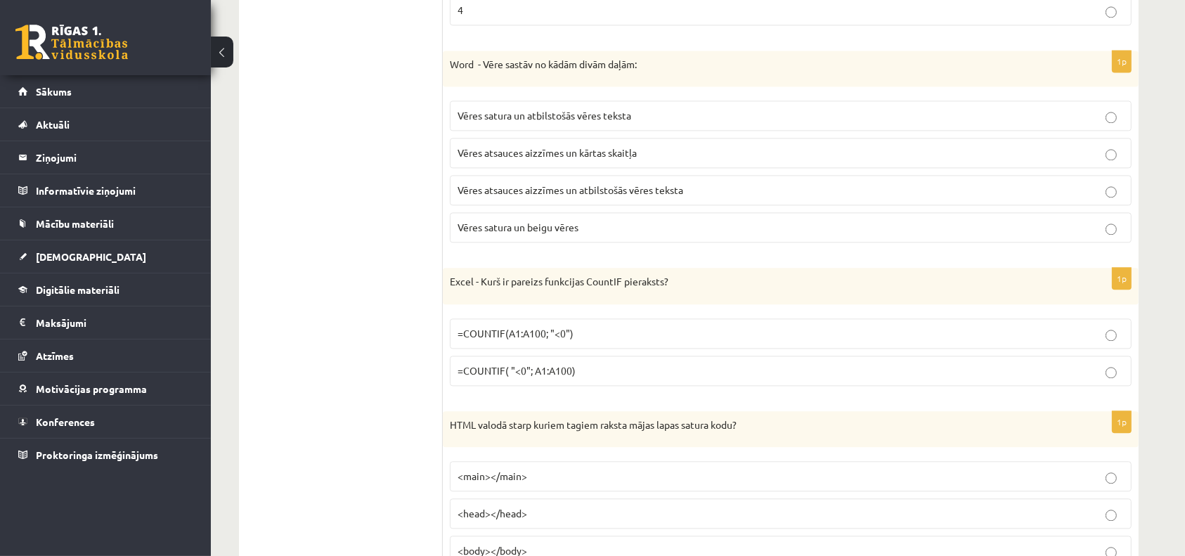
scroll to position [3227, 0]
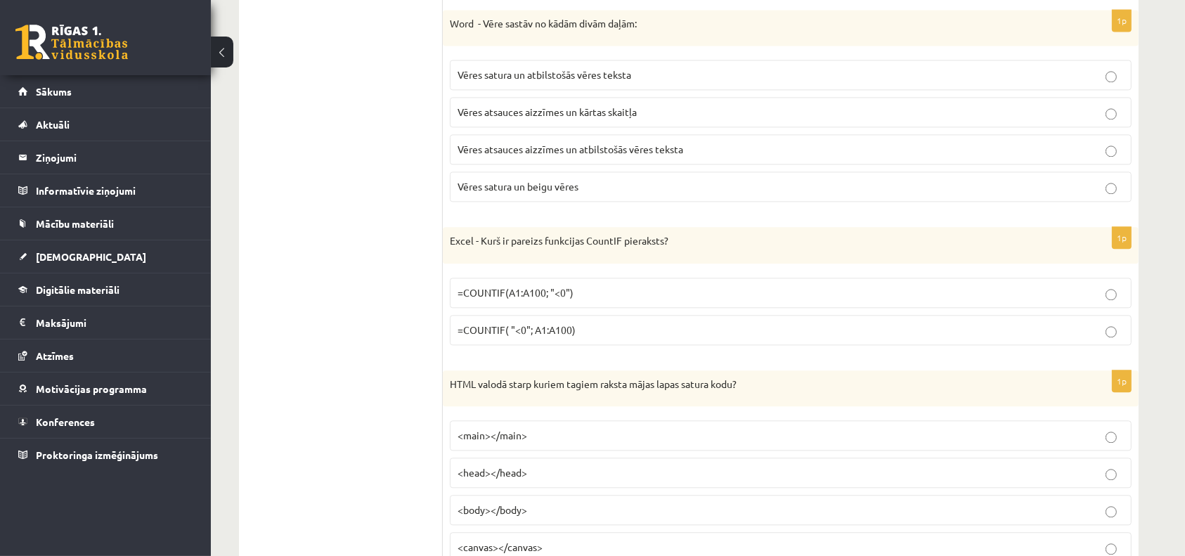
click at [636, 298] on label "=COUNTIF(A1:A100; "<0")" at bounding box center [791, 293] width 682 height 30
click at [594, 440] on label "<main></main>" at bounding box center [791, 435] width 682 height 30
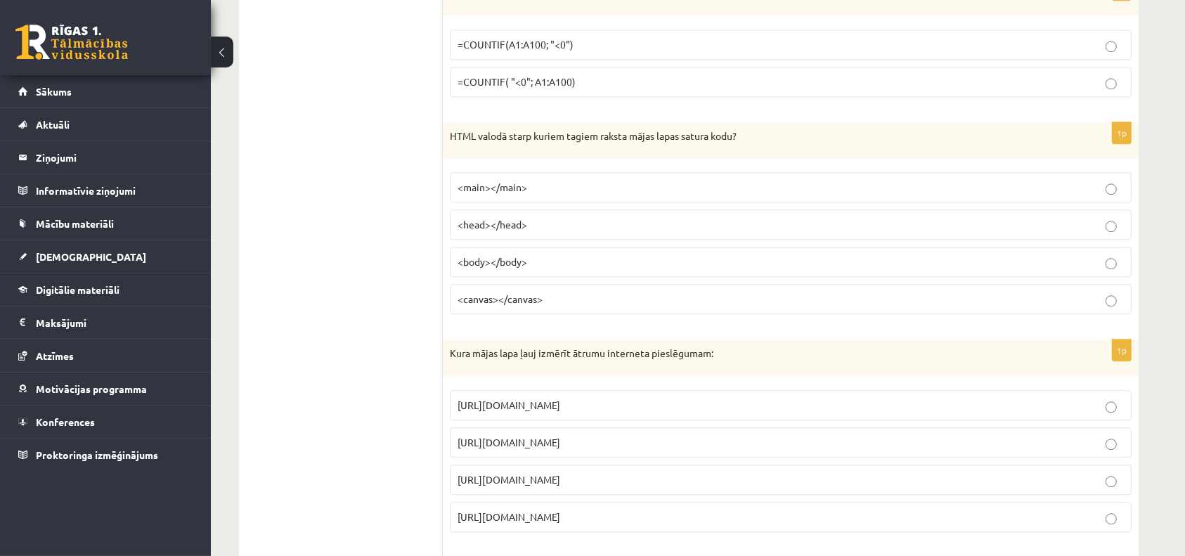
click at [594, 440] on label "https://www.speedtest.net" at bounding box center [791, 442] width 682 height 30
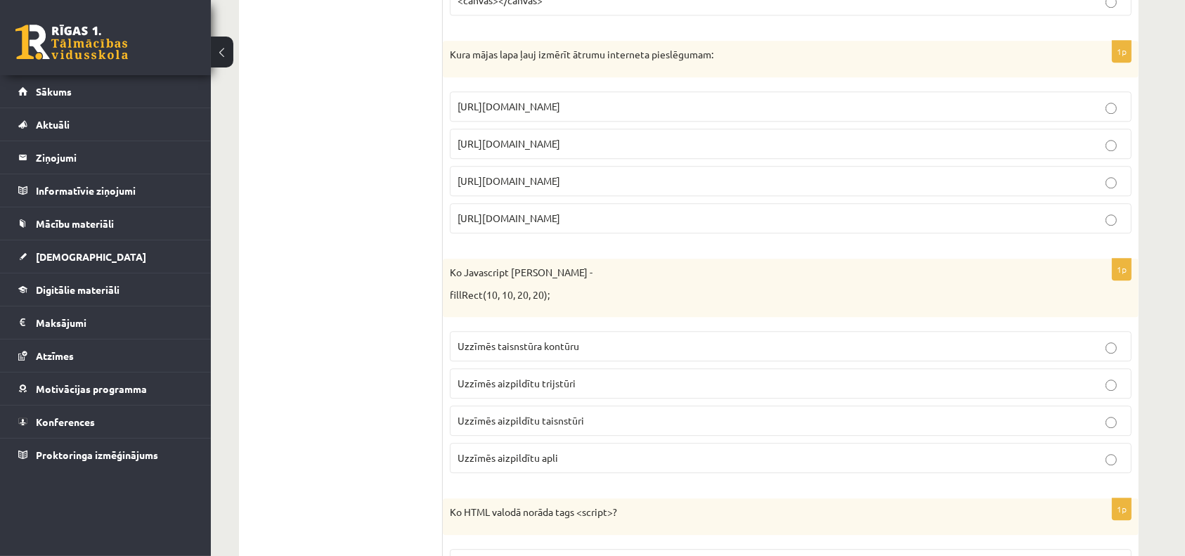
click at [592, 443] on label "Uzzīmēs aizpildītu apli" at bounding box center [791, 458] width 682 height 30
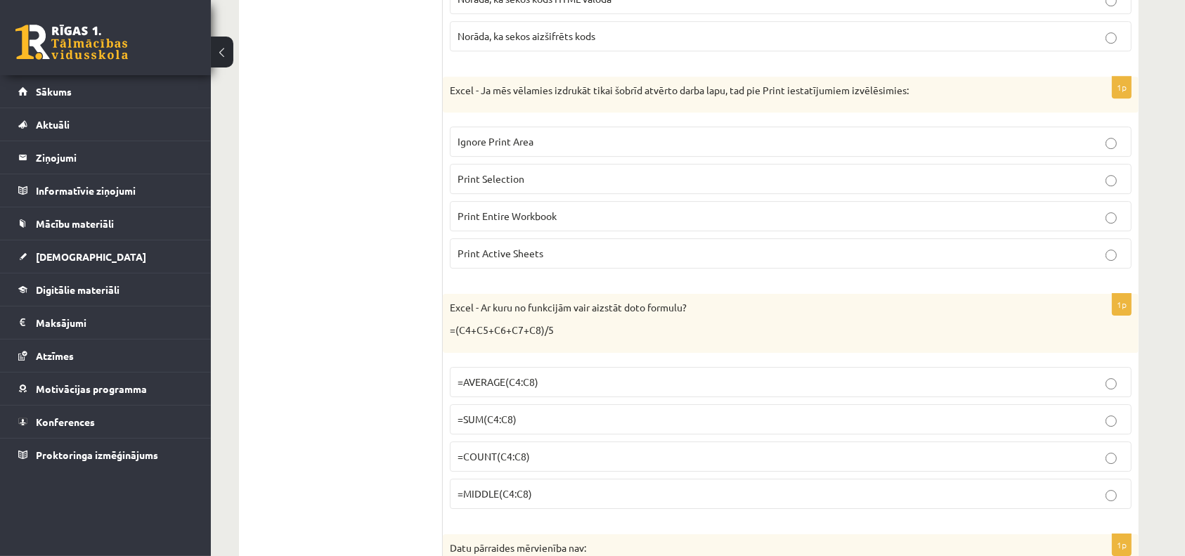
scroll to position [4419, 0]
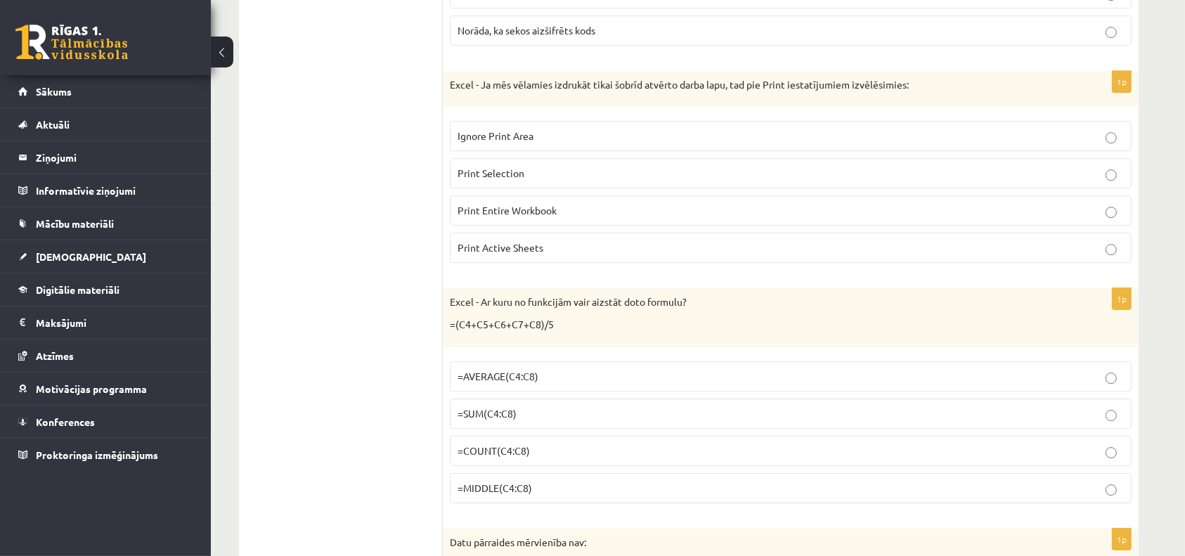
click at [597, 27] on label "Norāda, ka sekos aizšifrēts kods" at bounding box center [791, 30] width 682 height 30
click at [560, 203] on p "Print Entire Workbook" at bounding box center [790, 210] width 666 height 15
click at [502, 398] on label "=SUM(C4:C8)" at bounding box center [791, 413] width 682 height 30
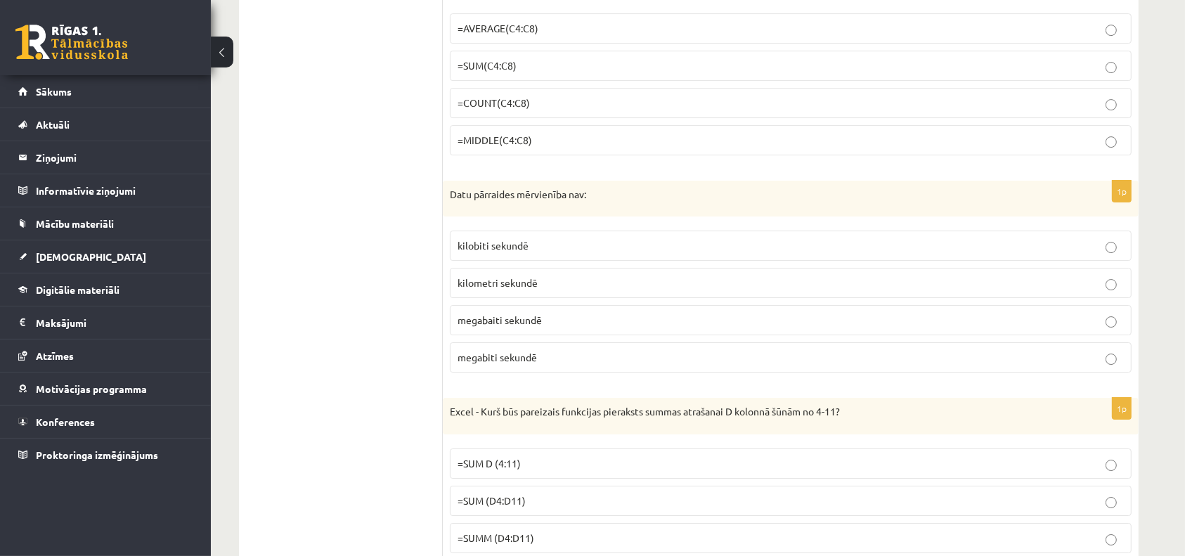
scroll to position [4769, 0]
click at [526, 314] on label "megabaiti sekundē" at bounding box center [791, 318] width 682 height 30
click at [493, 483] on label "=SUM (D4:D11)" at bounding box center [791, 498] width 682 height 30
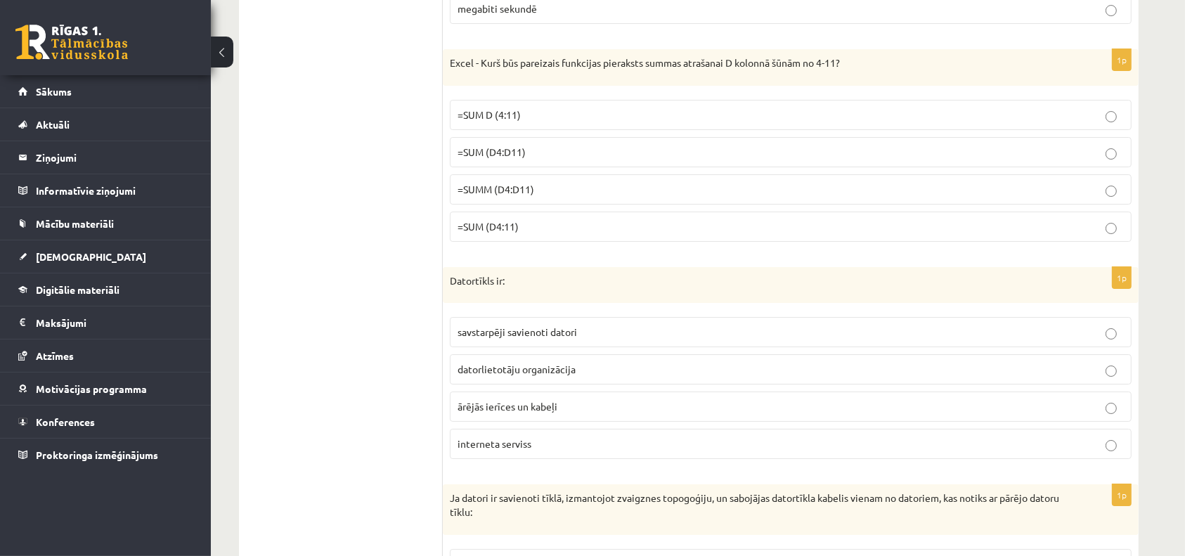
scroll to position [5163, 0]
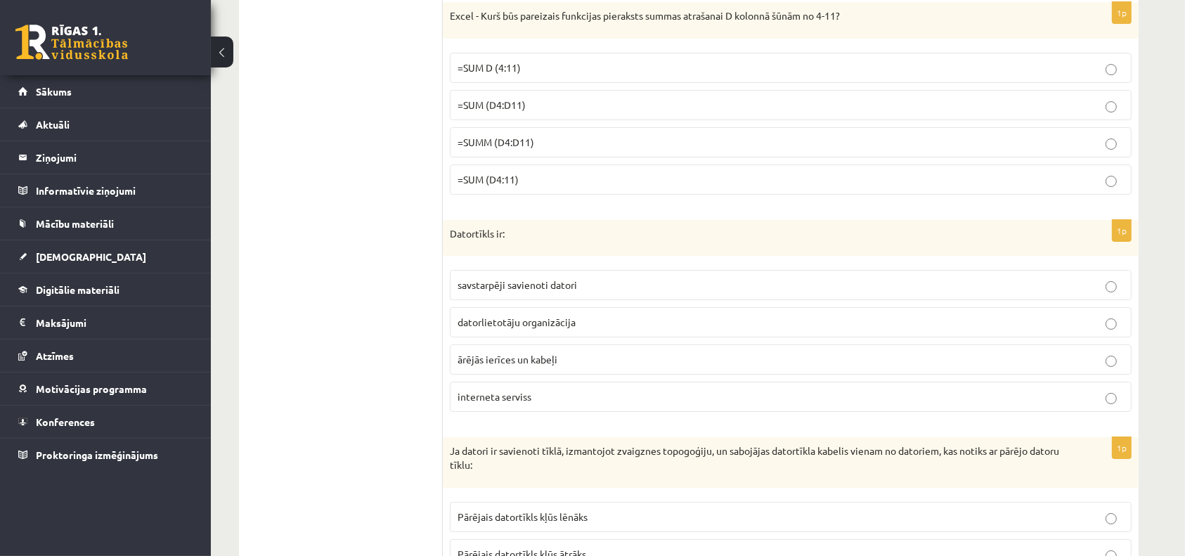
click at [493, 469] on div "Ja datori ir savienoti tīklā, izmantojot zvaigznes topogoģiju, un sabojājas dat…" at bounding box center [791, 462] width 696 height 50
click at [502, 344] on label "ārējās ierīces un kabeļi" at bounding box center [791, 359] width 682 height 30
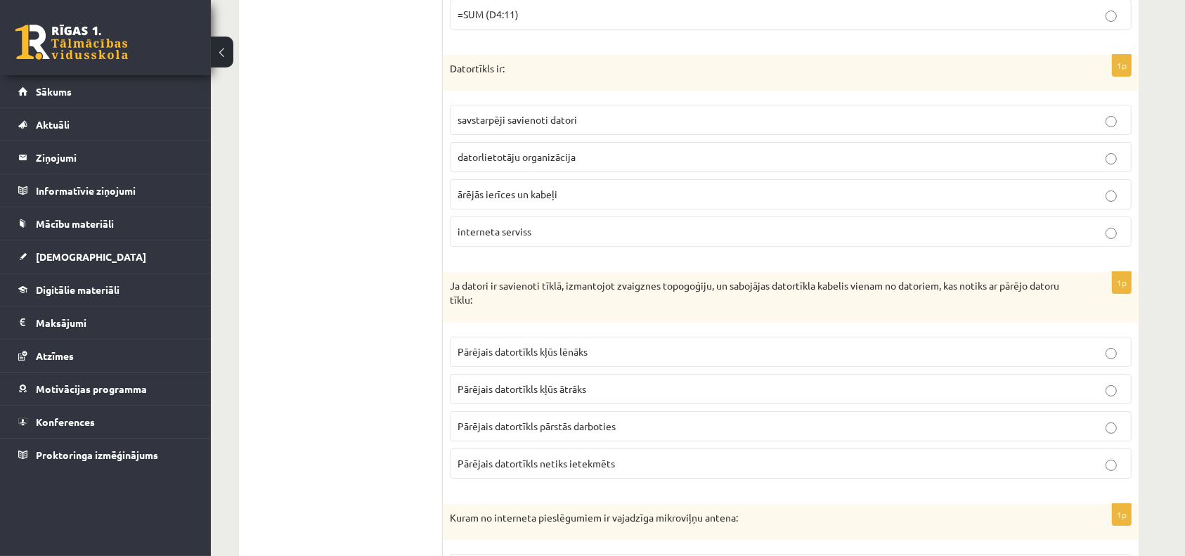
scroll to position [5352, 0]
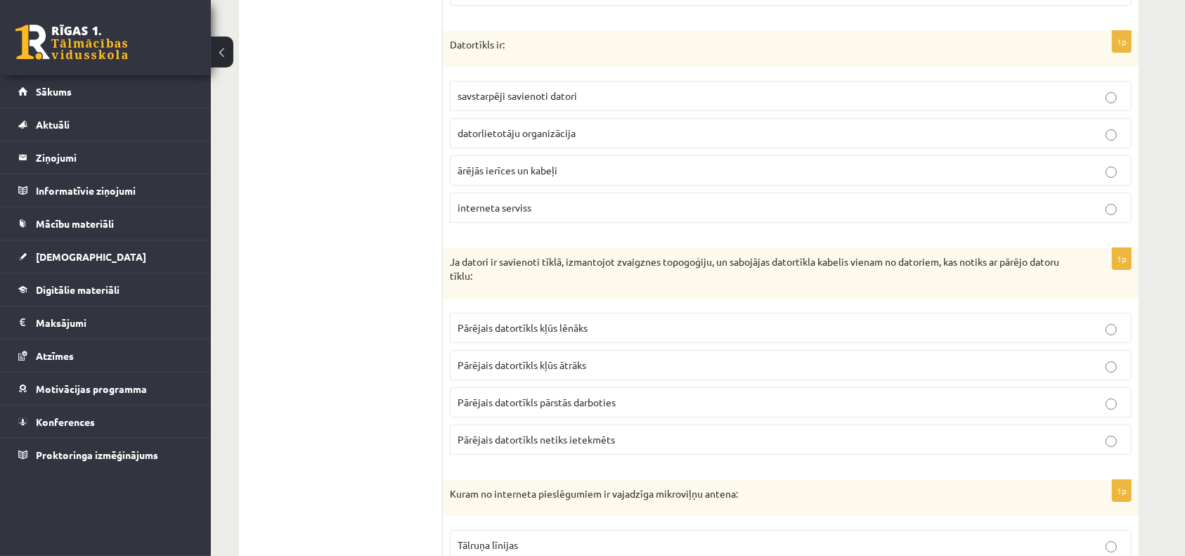
click at [502, 330] on fieldset "Pārējais datortīkls kļūs lēnāks Pārējais datortīkls kļūs ātrāks Pārējais datort…" at bounding box center [791, 382] width 682 height 153
click at [504, 350] on label "Pārējais datortīkls kļūs ātrāks" at bounding box center [791, 365] width 682 height 30
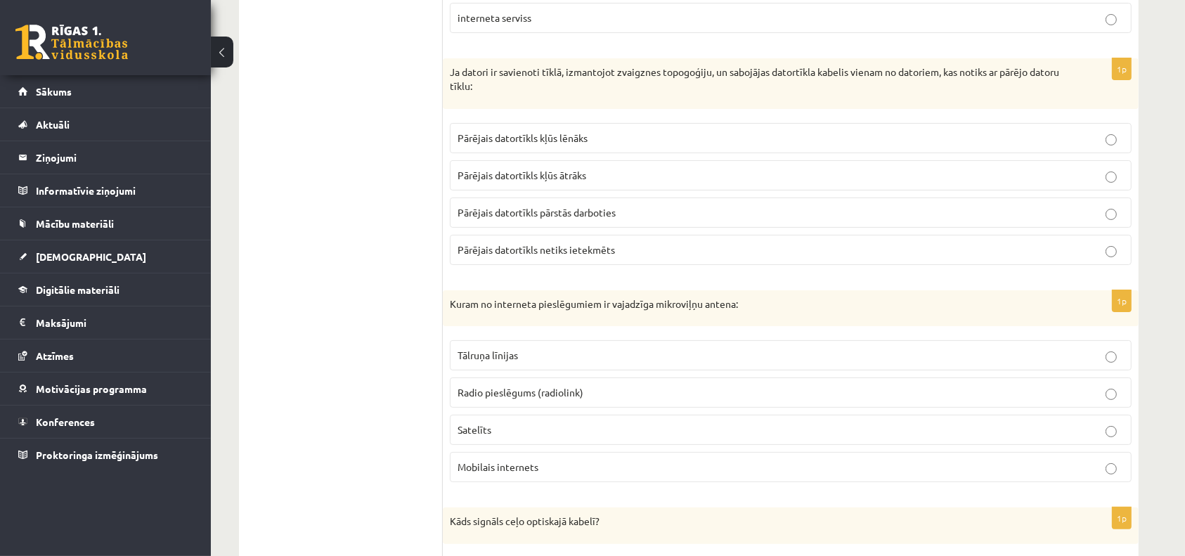
click at [504, 349] on span "Tālruņa līnijas" at bounding box center [487, 355] width 60 height 13
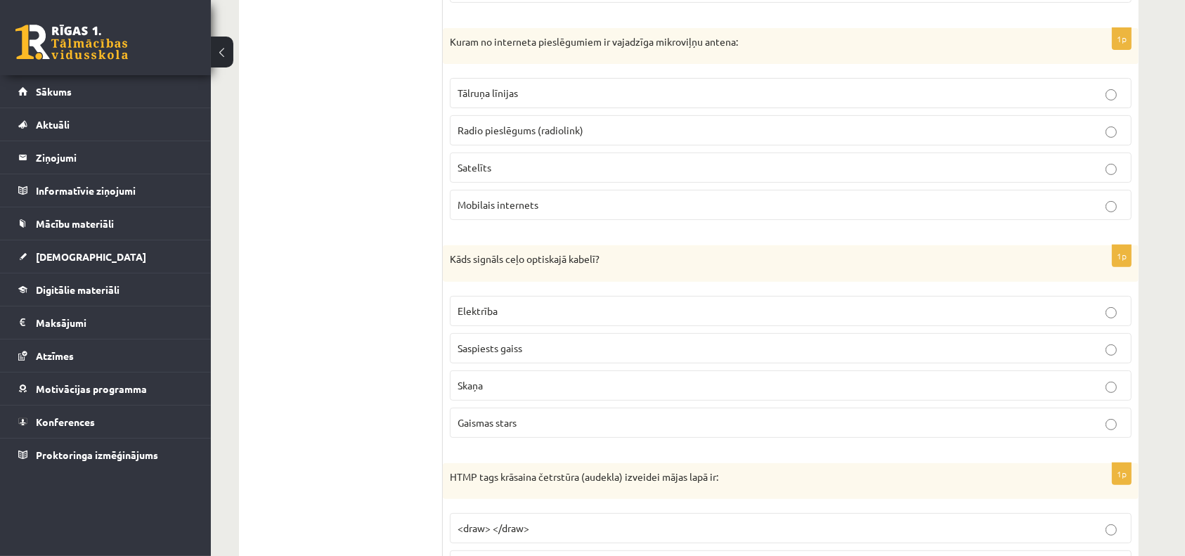
click at [504, 339] on label "Saspiests gaiss" at bounding box center [791, 348] width 682 height 30
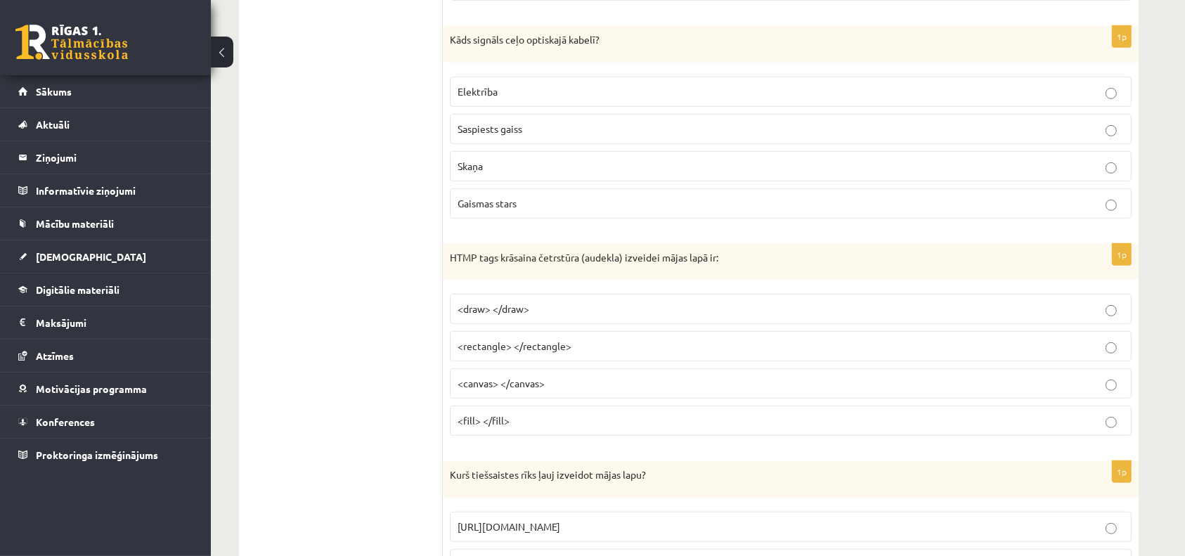
scroll to position [6037, 0]
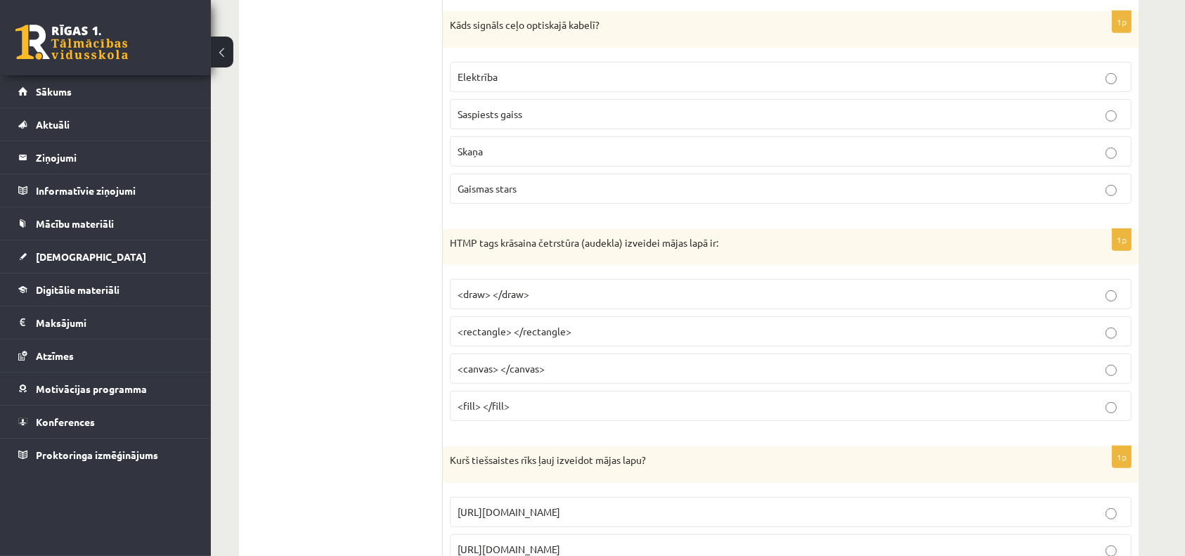
click at [504, 353] on label "<canvas> </canvas>" at bounding box center [791, 368] width 682 height 30
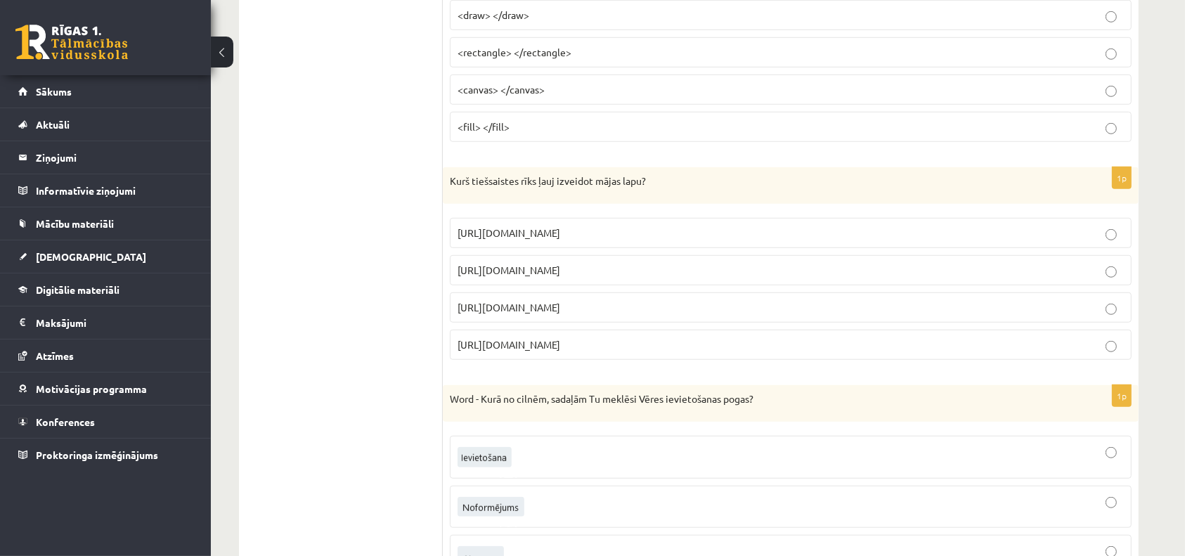
scroll to position [6321, 0]
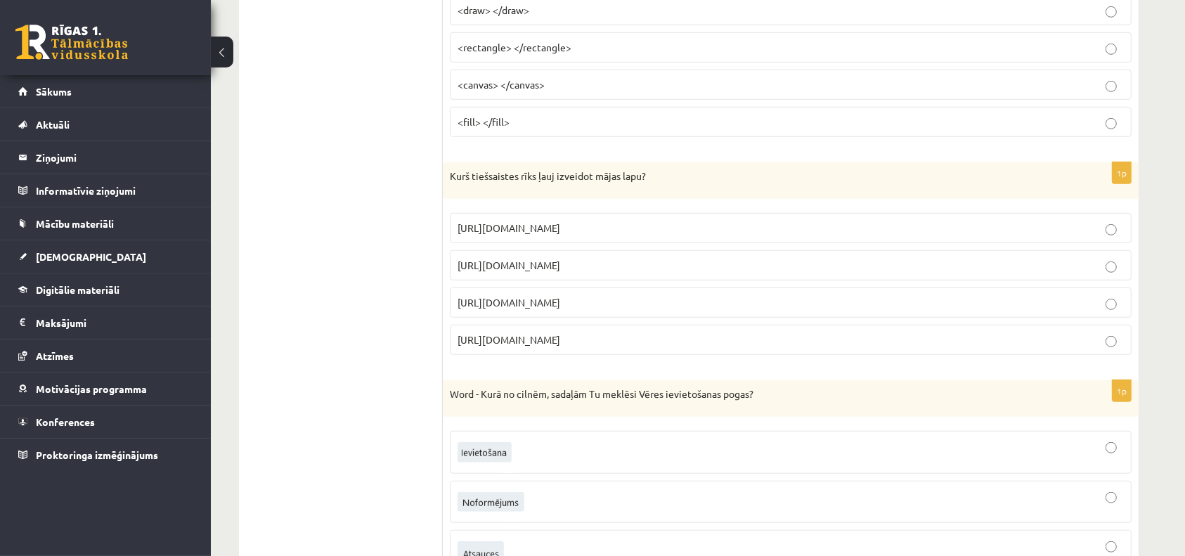
click at [511, 332] on p "https://app.clipchamp.com/" at bounding box center [790, 339] width 666 height 15
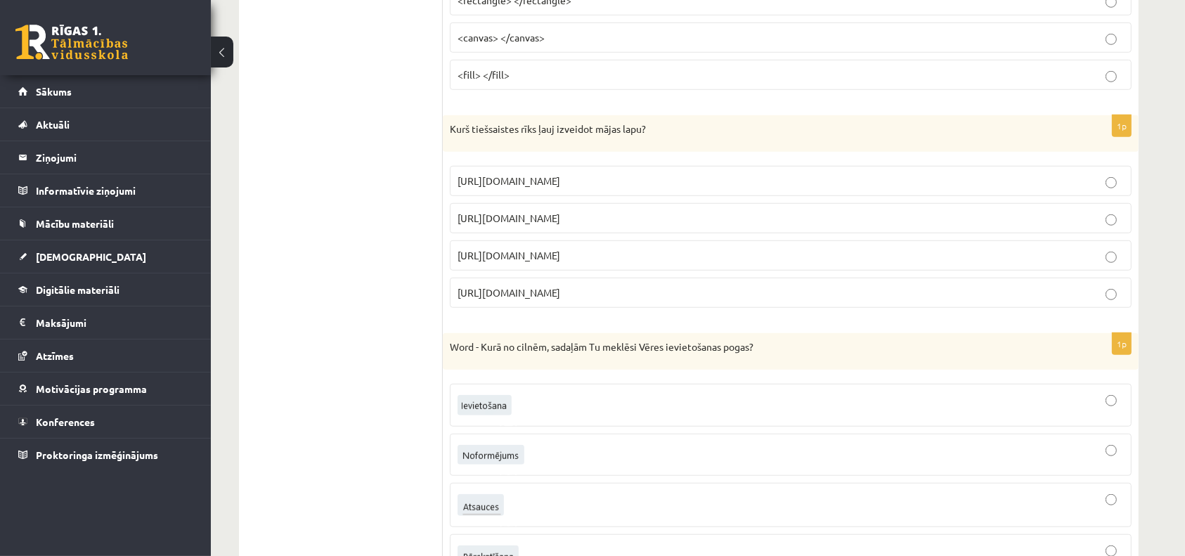
scroll to position [6425, 0]
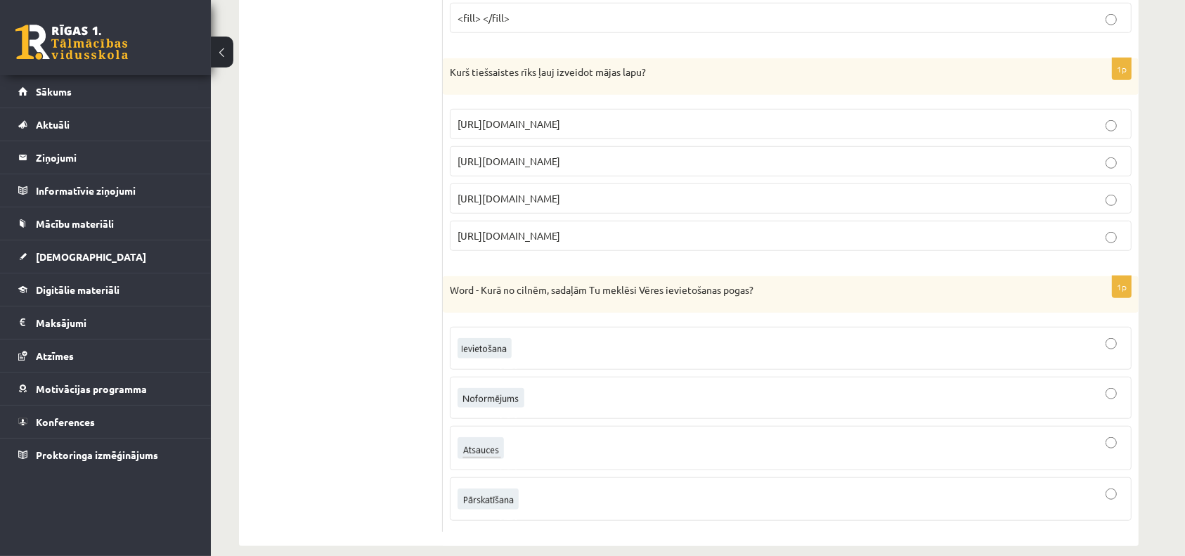
click at [498, 388] on img at bounding box center [490, 398] width 67 height 20
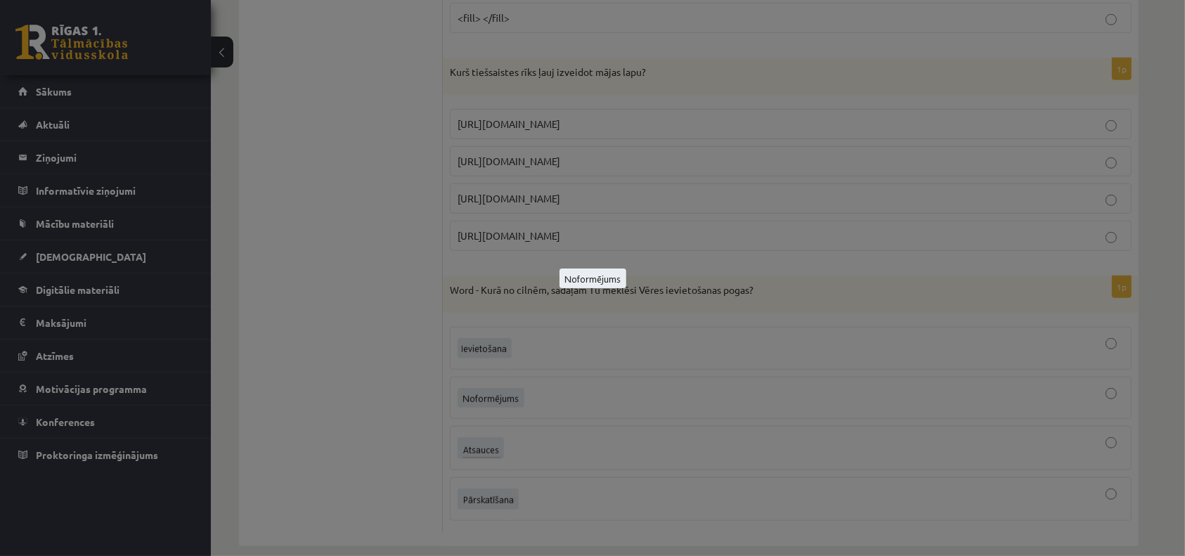
click at [720, 272] on div at bounding box center [592, 278] width 1185 height 556
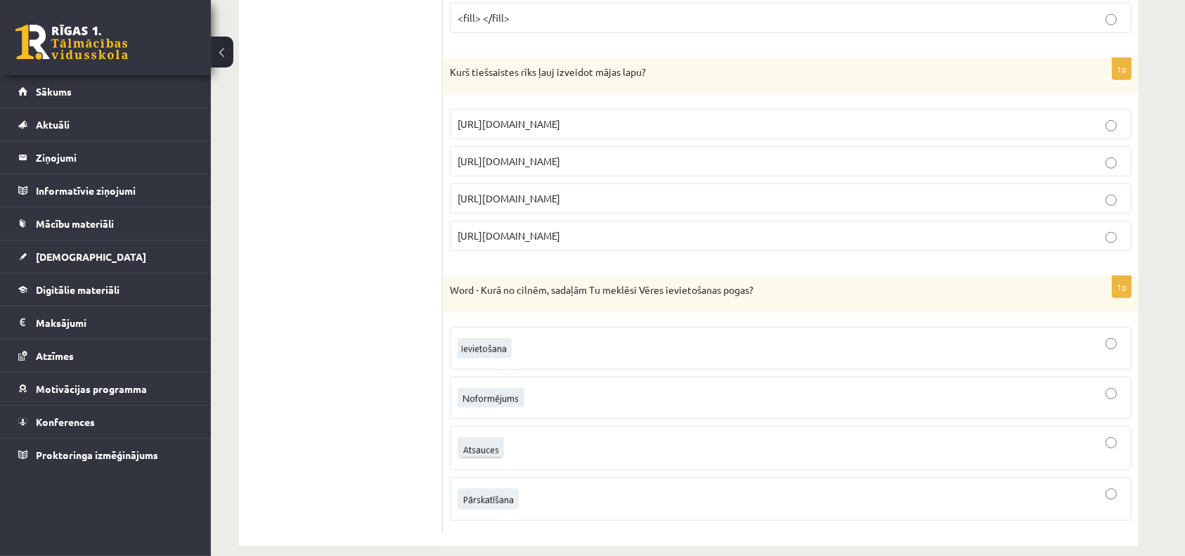
click at [619, 496] on label at bounding box center [791, 499] width 682 height 44
click at [615, 384] on div at bounding box center [790, 397] width 666 height 27
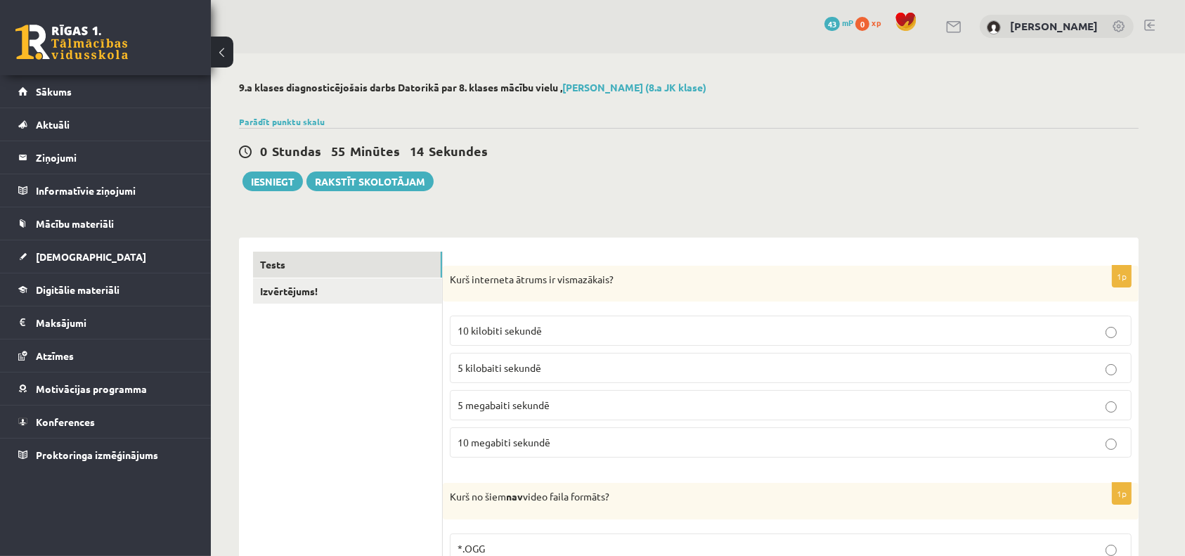
scroll to position [0, 0]
click at [283, 176] on button "Iesniegt" at bounding box center [272, 182] width 60 height 20
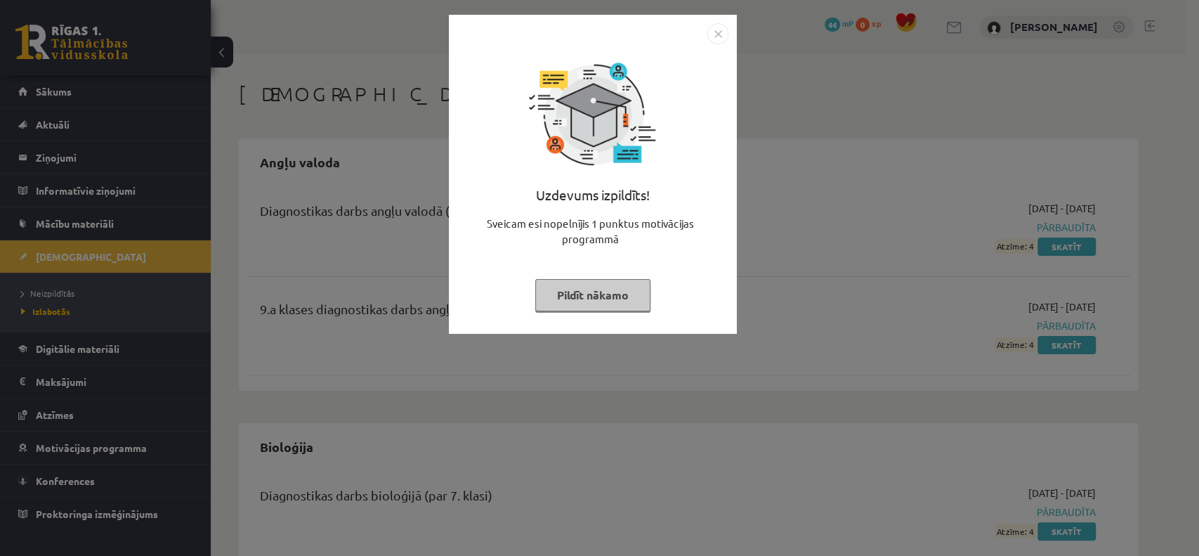
click at [717, 37] on img "Close" at bounding box center [718, 33] width 21 height 21
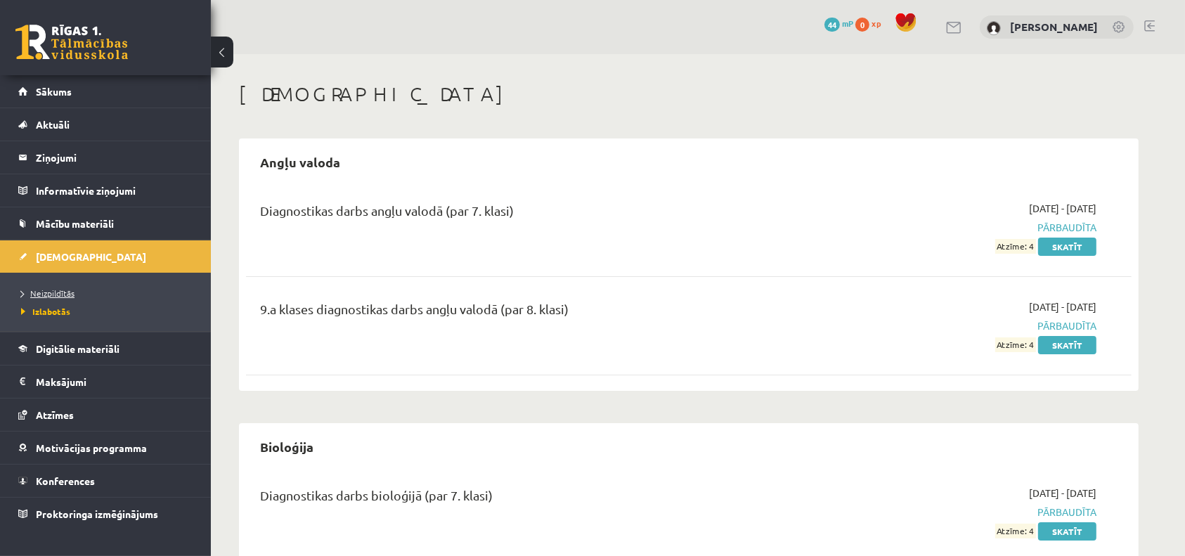
click at [48, 292] on span "Neizpildītās" at bounding box center [47, 292] width 53 height 11
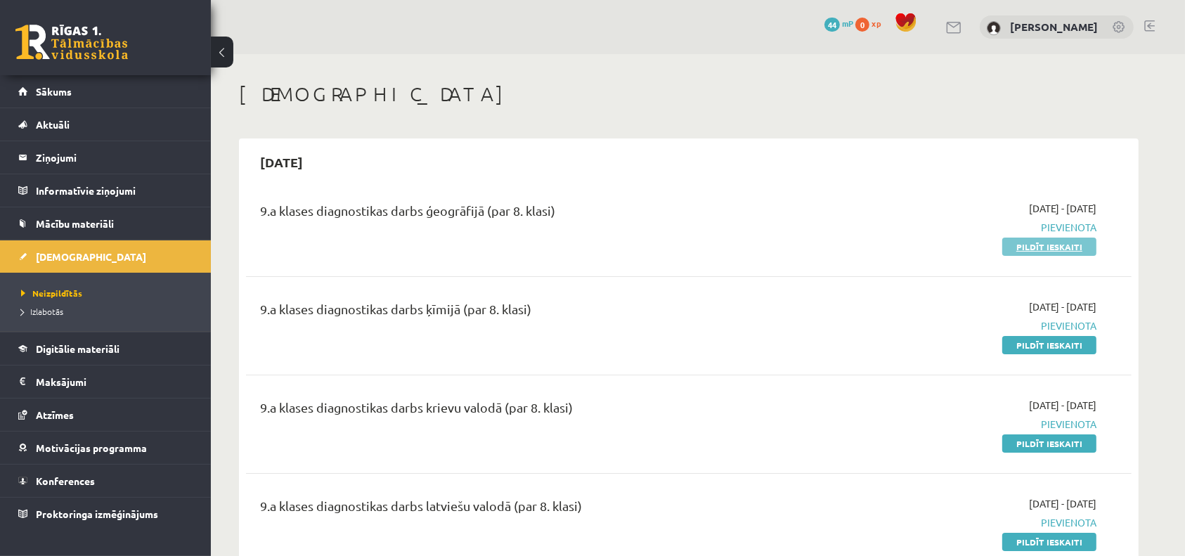
click at [1039, 245] on link "Pildīt ieskaiti" at bounding box center [1049, 247] width 94 height 18
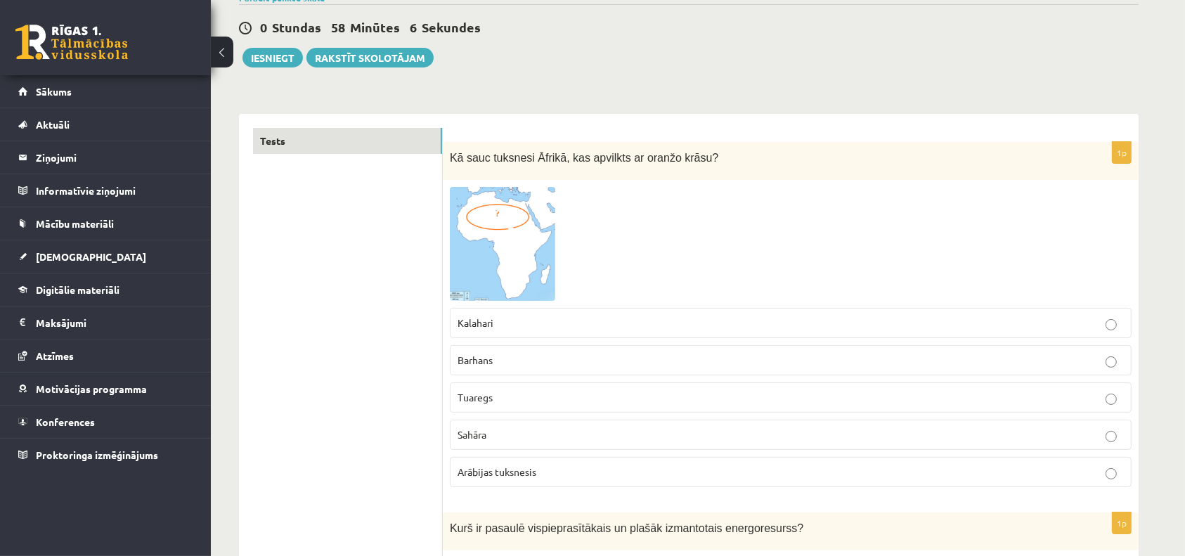
scroll to position [131, 0]
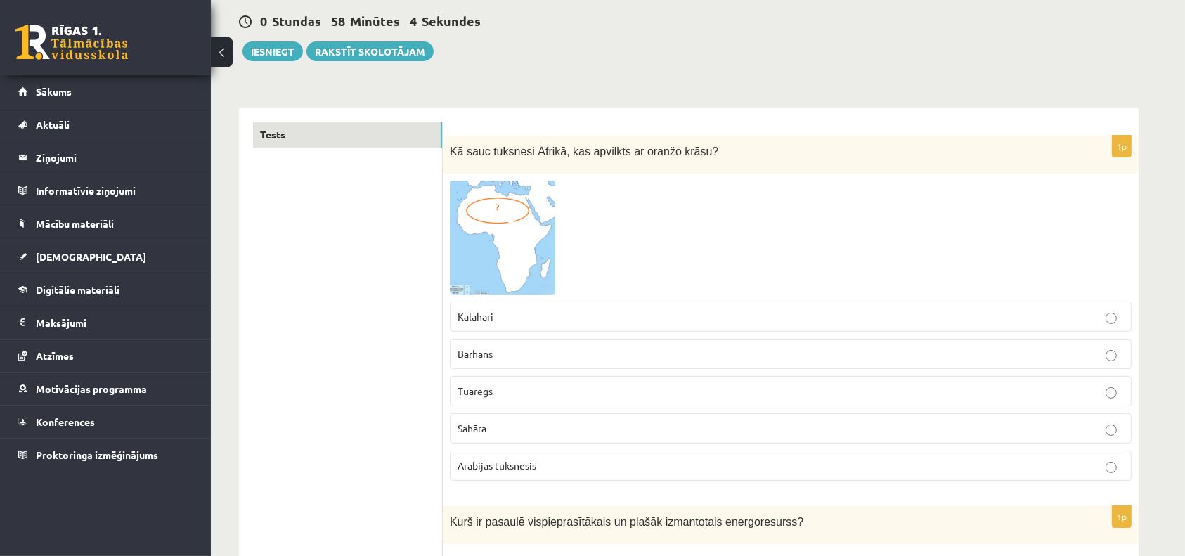
click at [540, 422] on p "Sahāra" at bounding box center [790, 428] width 666 height 15
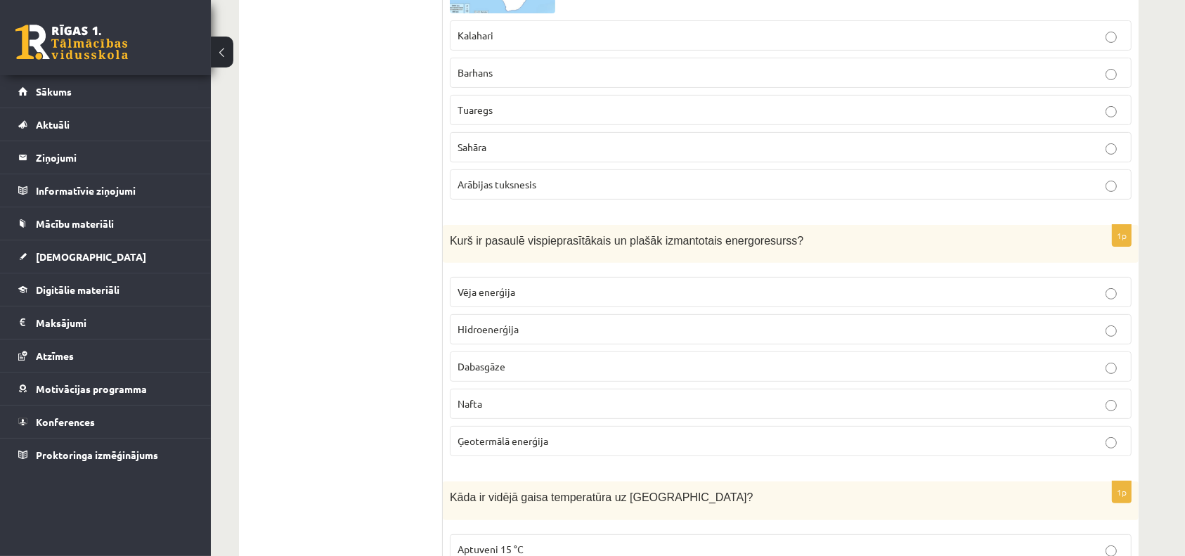
scroll to position [415, 0]
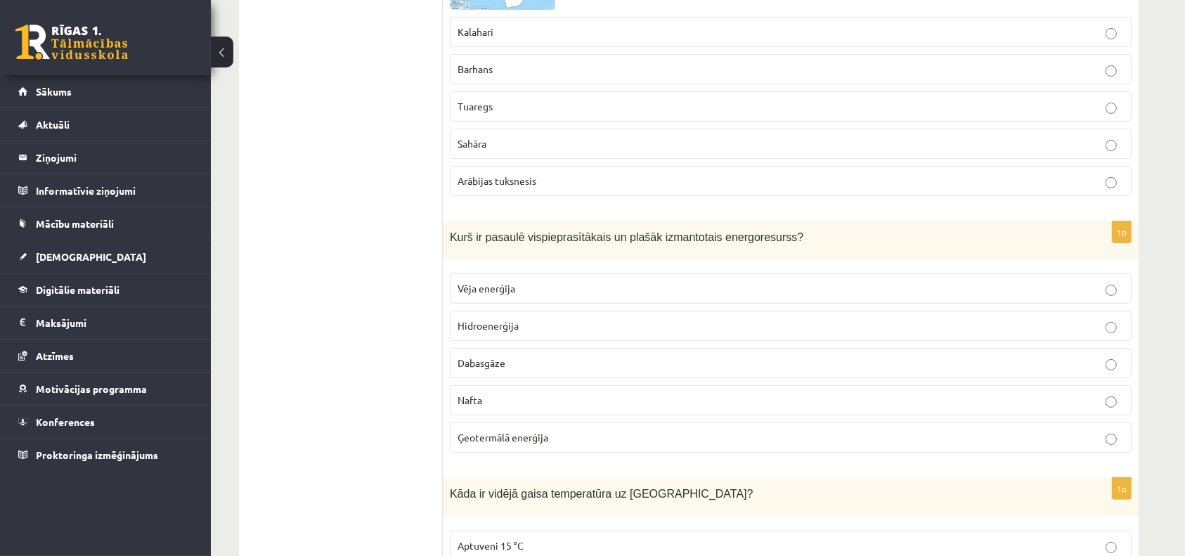
click at [540, 349] on label "Dabasgāze" at bounding box center [791, 363] width 682 height 30
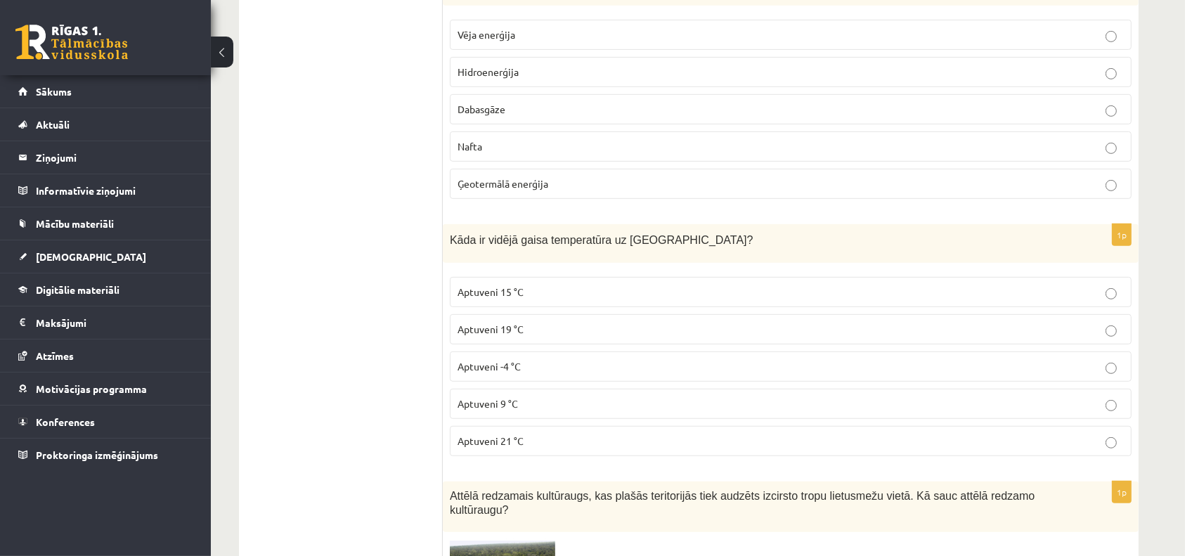
scroll to position [755, 0]
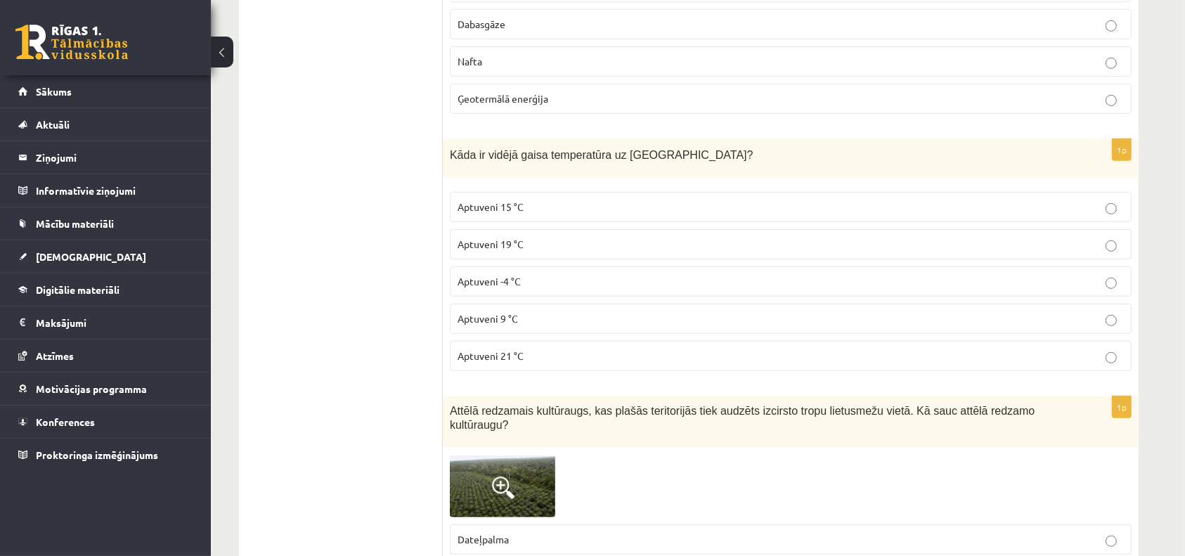
click at [540, 349] on fieldset "Aptuveni 15 °C Aptuveni 19 °C Aptuveni -4 °C Aptuveni 9 °C Aptuveni 21 °C" at bounding box center [791, 280] width 682 height 190
click at [542, 349] on p "Aptuveni 21 °C" at bounding box center [790, 354] width 666 height 15
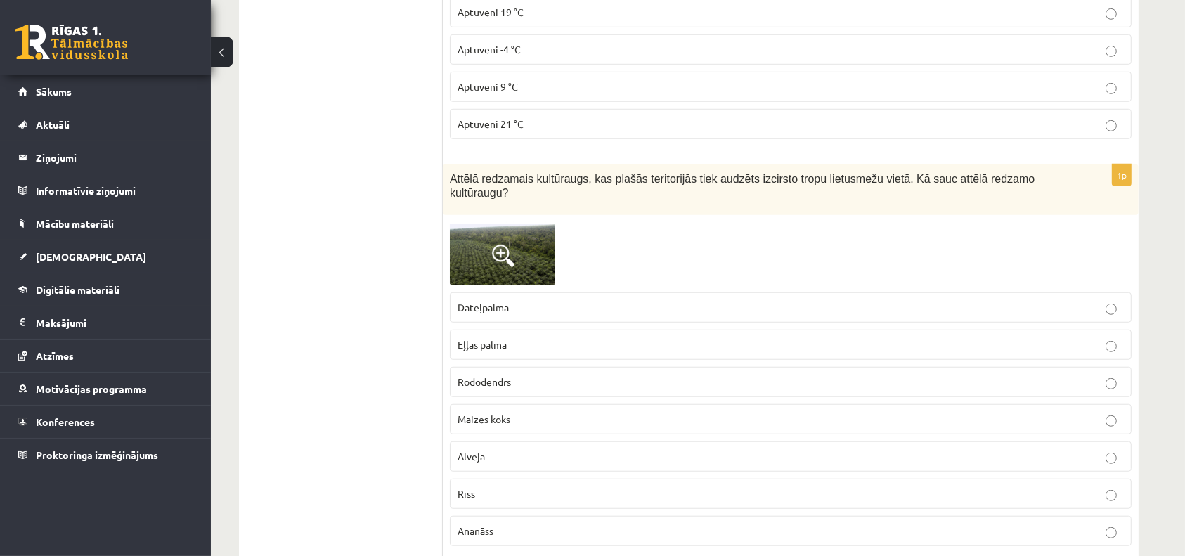
scroll to position [996, 0]
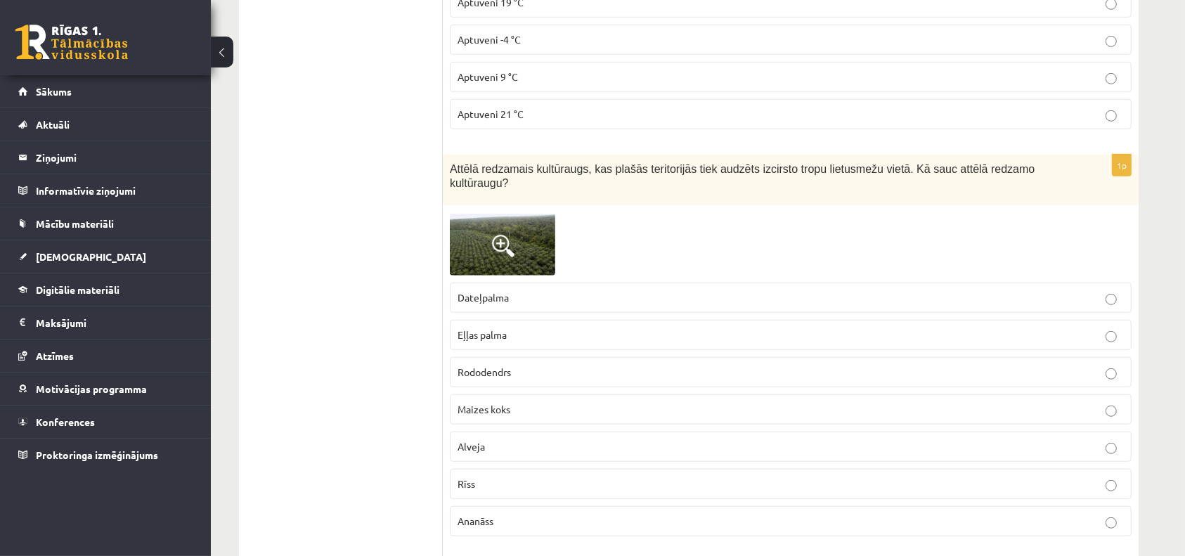
click at [542, 365] on p "Rododendrs" at bounding box center [790, 372] width 666 height 15
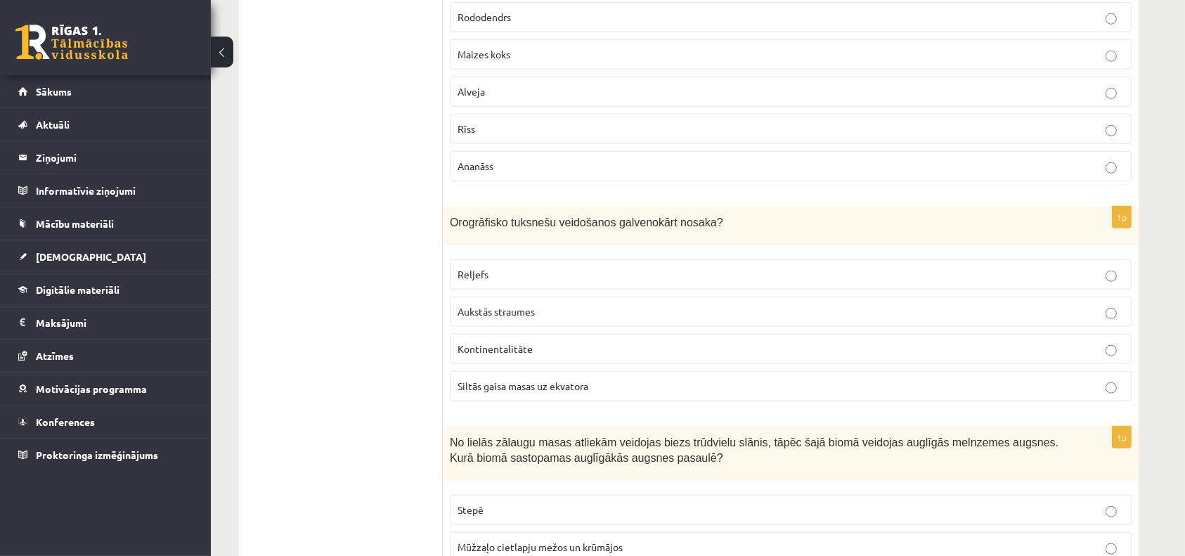
scroll to position [1353, 0]
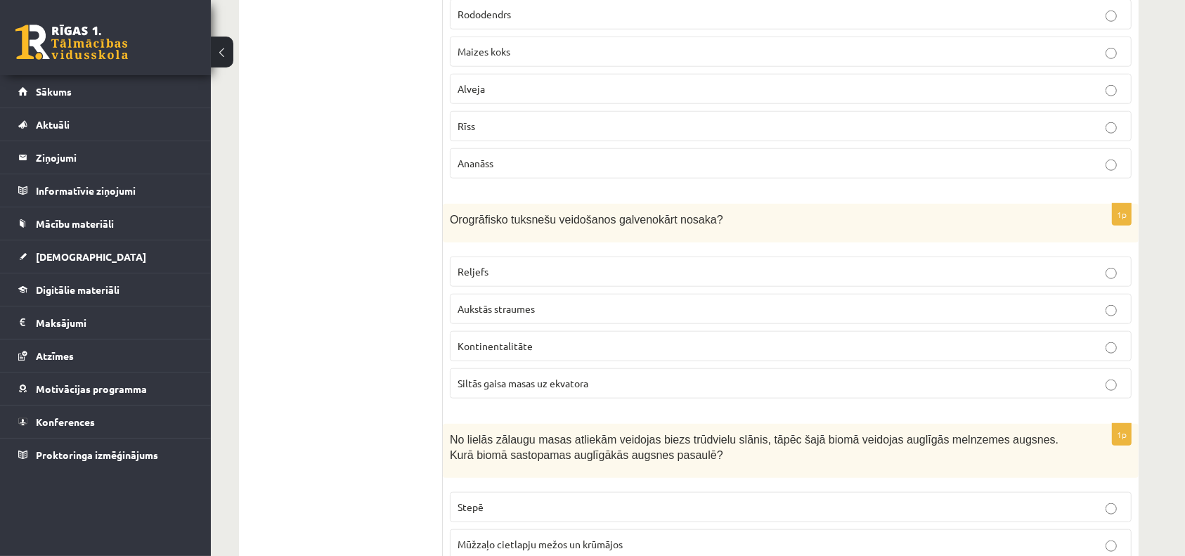
click at [542, 368] on label "Siltās gaisa masas uz ekvatora" at bounding box center [791, 383] width 682 height 30
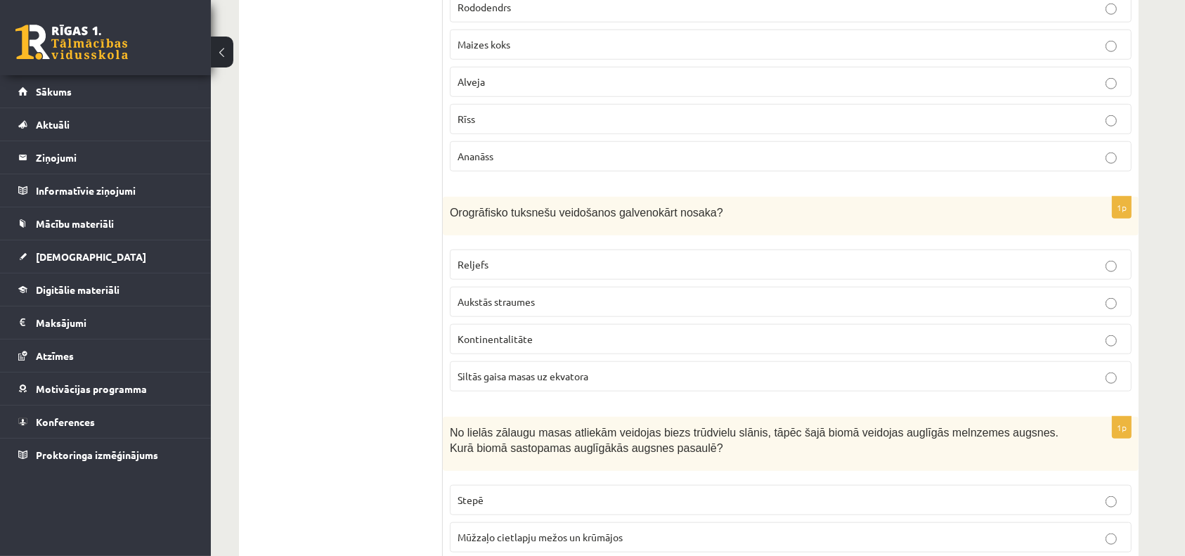
click at [541, 332] on p "Kontinentalitāte" at bounding box center [790, 339] width 666 height 15
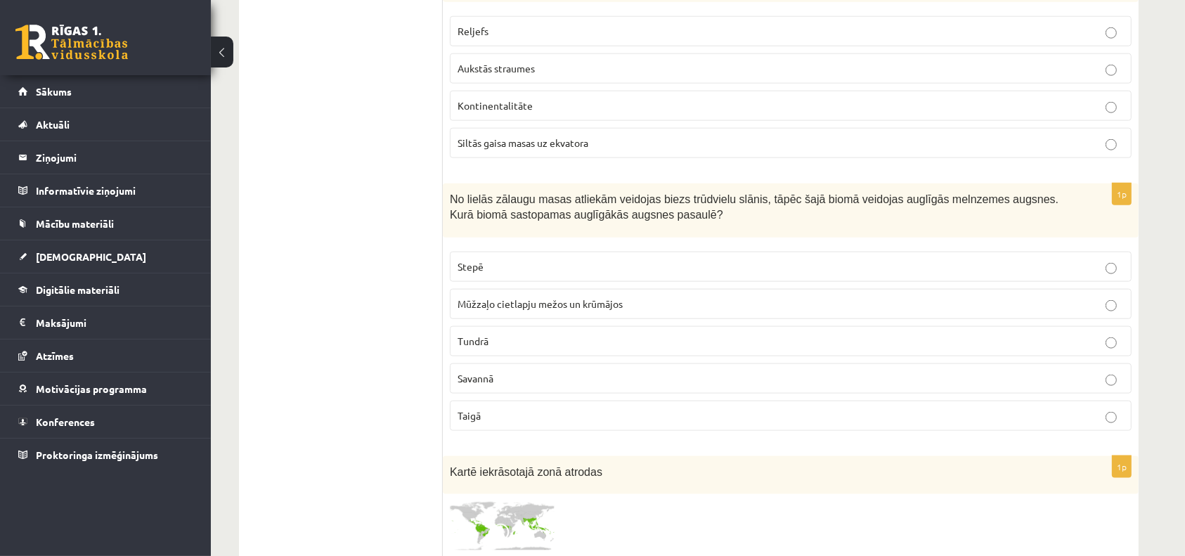
click at [541, 334] on p "Tundrā" at bounding box center [790, 341] width 666 height 15
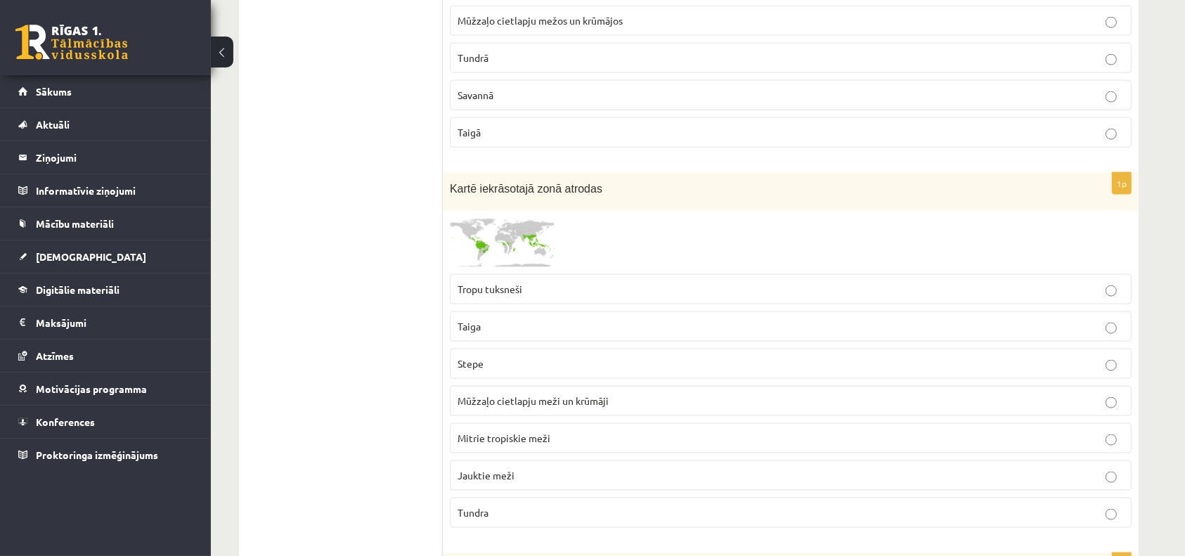
scroll to position [1878, 0]
click at [541, 325] on fieldset "Tropu tuksneši Taiga Stepe Mūžzaļo cietlapju meži un krūmāji Mitrie tropiskie m…" at bounding box center [791, 398] width 682 height 265
click at [535, 431] on span "Mitrie tropiskie meži" at bounding box center [503, 437] width 93 height 13
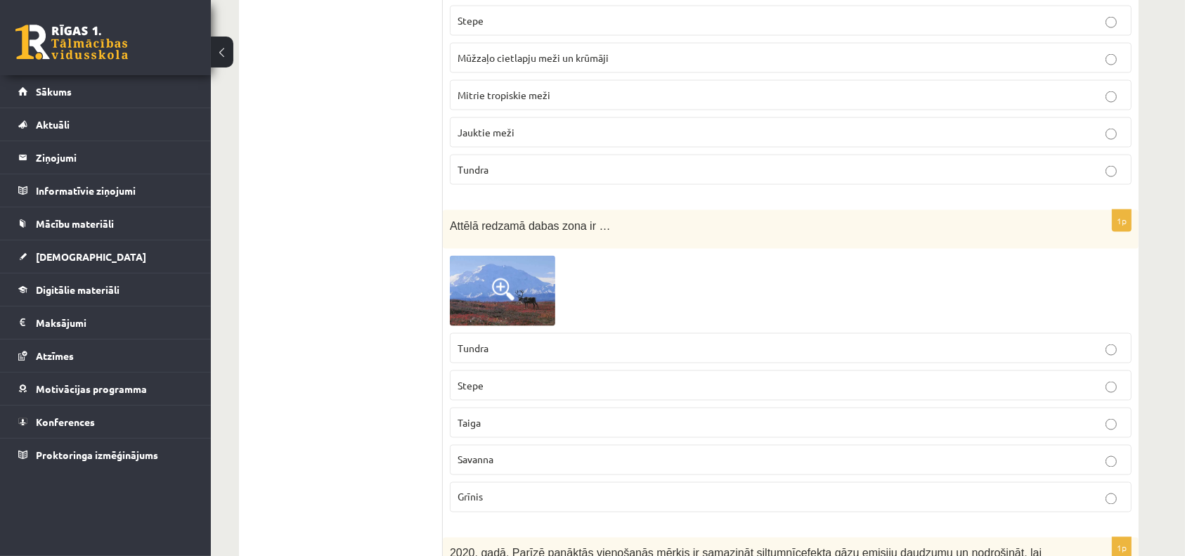
scroll to position [2227, 0]
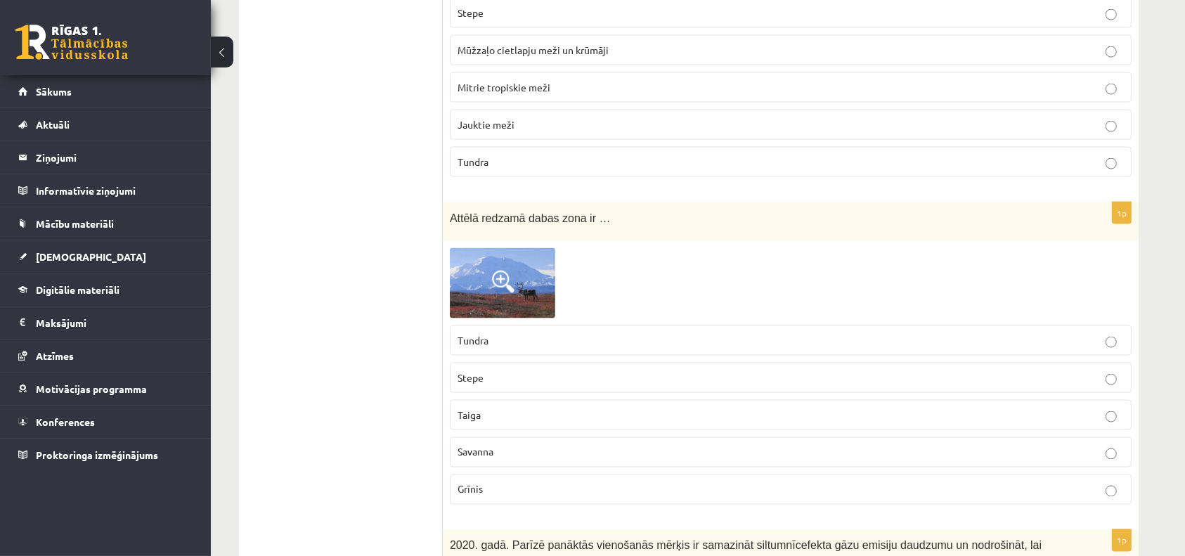
click at [528, 333] on p "Tundra" at bounding box center [790, 340] width 666 height 15
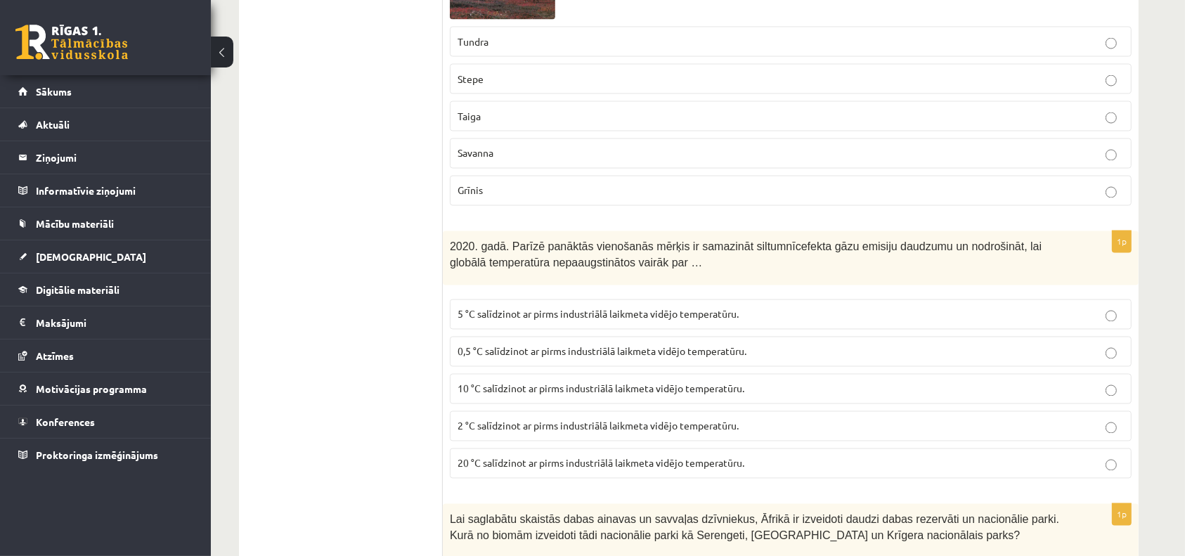
click at [518, 448] on label "20 °C salīdzinot ar pirms industriālā laikmeta vidējo temperatūru." at bounding box center [791, 463] width 682 height 30
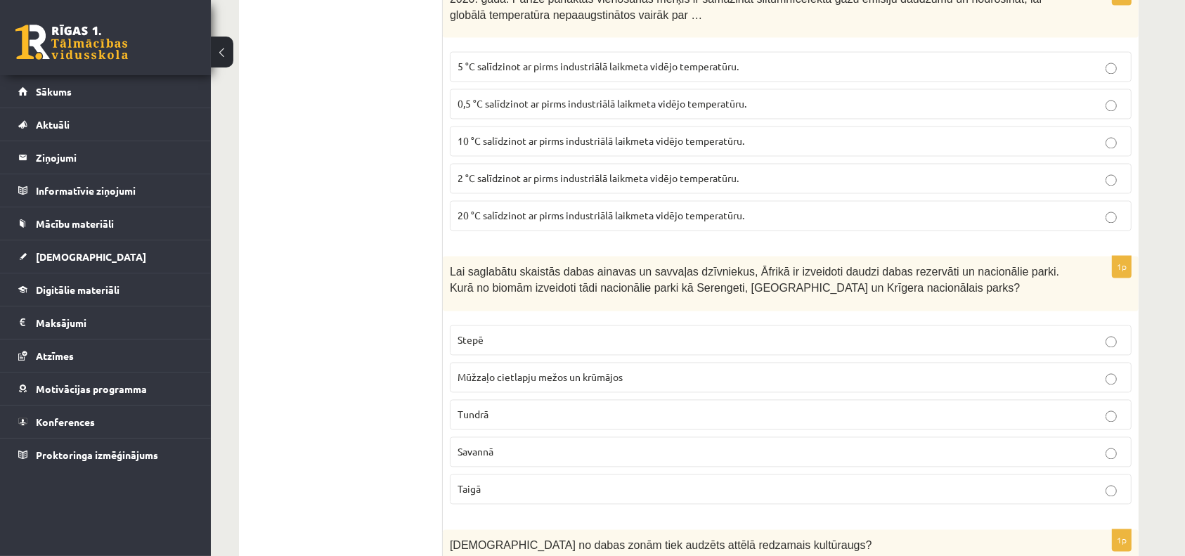
click at [518, 444] on p "Savannā" at bounding box center [790, 451] width 666 height 15
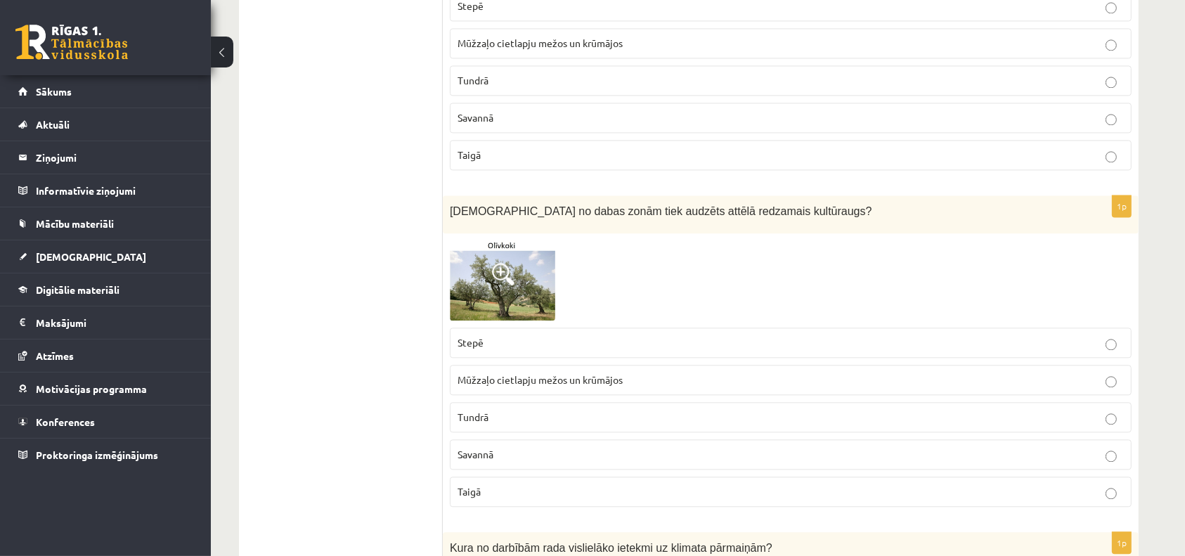
scroll to position [3109, 0]
drag, startPoint x: 519, startPoint y: 427, endPoint x: 523, endPoint y: 397, distance: 29.8
click at [523, 397] on fieldset "Stepē Mūžzaļo cietlapju mežos un krūmājos Tundrā Savannā Taigā" at bounding box center [791, 414] width 682 height 190
click at [523, 408] on p "Tundrā" at bounding box center [790, 415] width 666 height 15
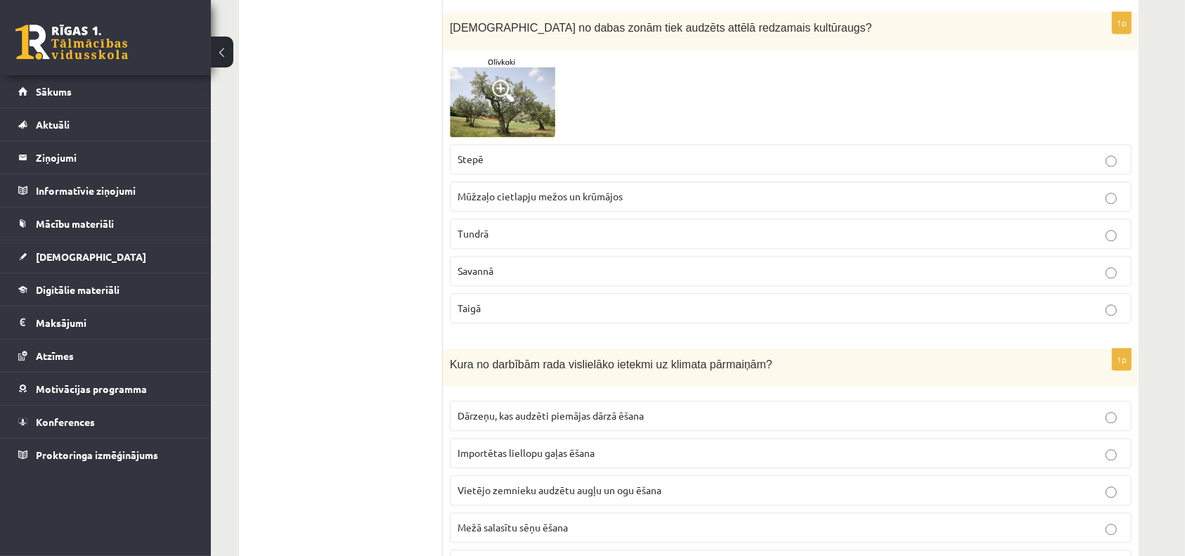
scroll to position [3408, 0]
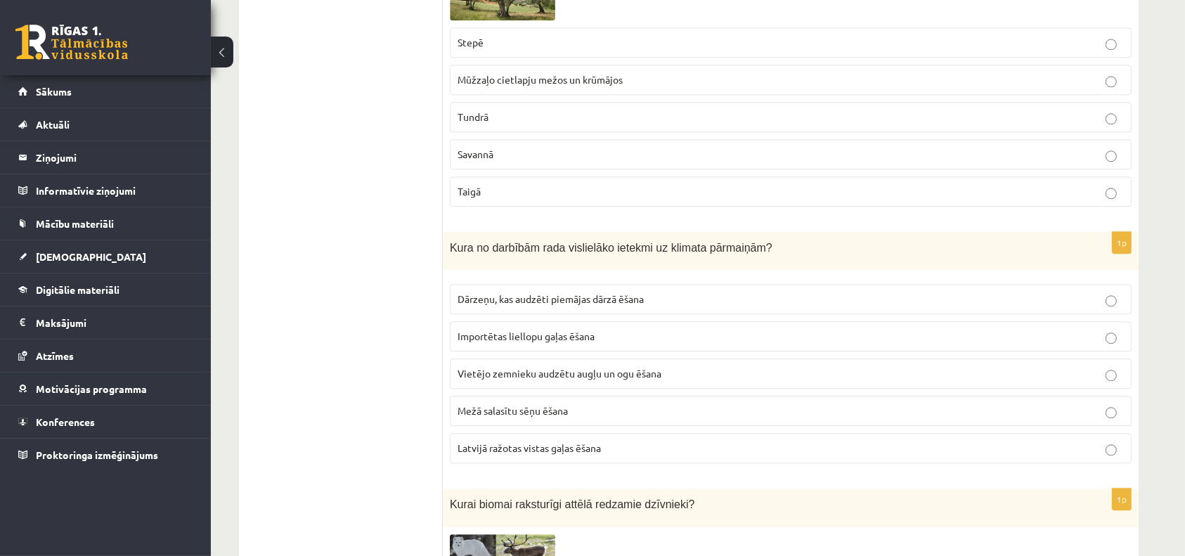
click at [531, 358] on label "Vietējo zemnieku audzētu augļu un ogu ēšana" at bounding box center [791, 373] width 682 height 30
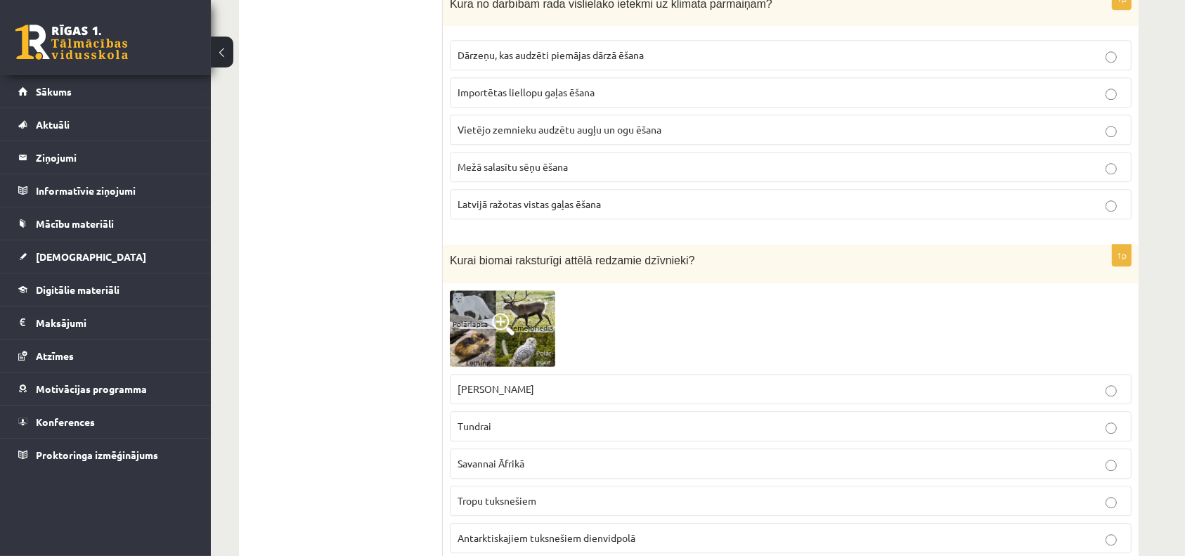
scroll to position [3656, 0]
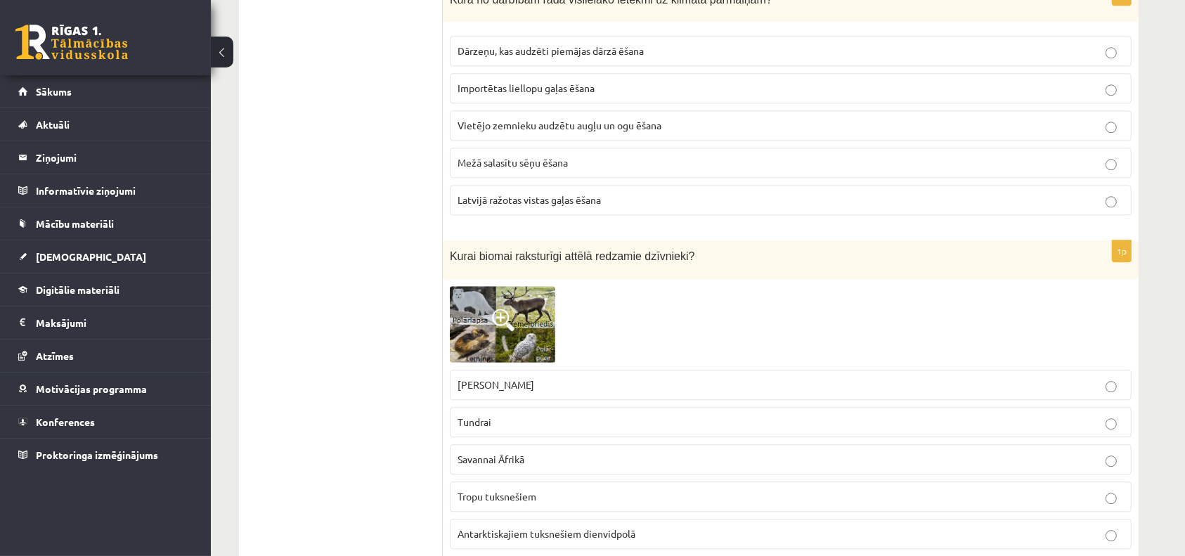
click at [530, 375] on fieldset "Stepei Ziemeļamerikā Tundrai Savannai Āfrikā Tropu tuksnešiem Antarktiskajiem t…" at bounding box center [791, 458] width 682 height 190
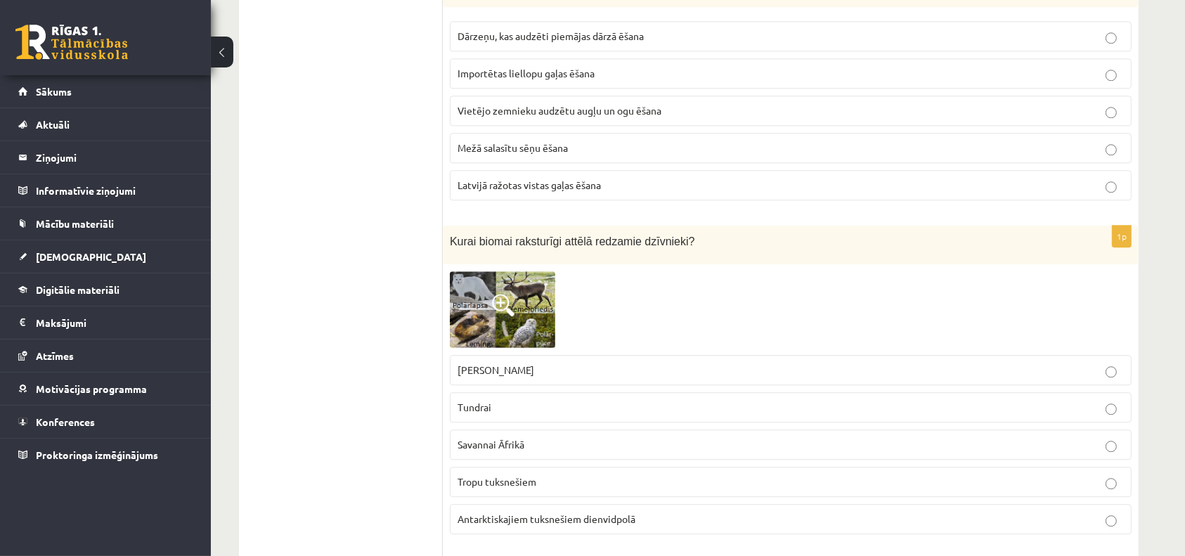
click at [530, 400] on p "Tundrai" at bounding box center [790, 407] width 666 height 15
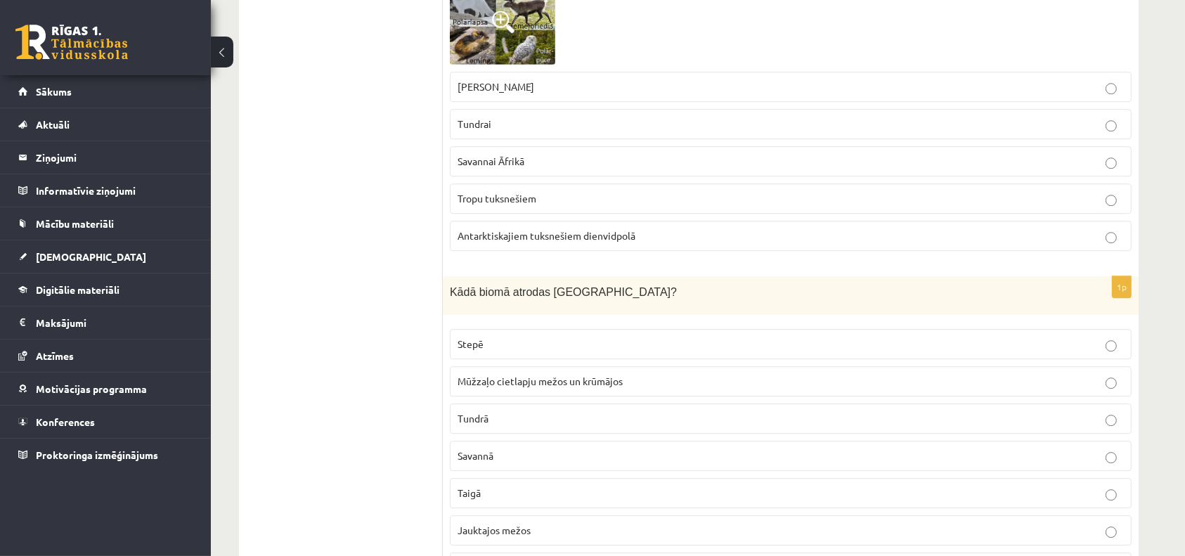
scroll to position [3955, 0]
click at [530, 403] on label "Tundrā" at bounding box center [791, 418] width 682 height 30
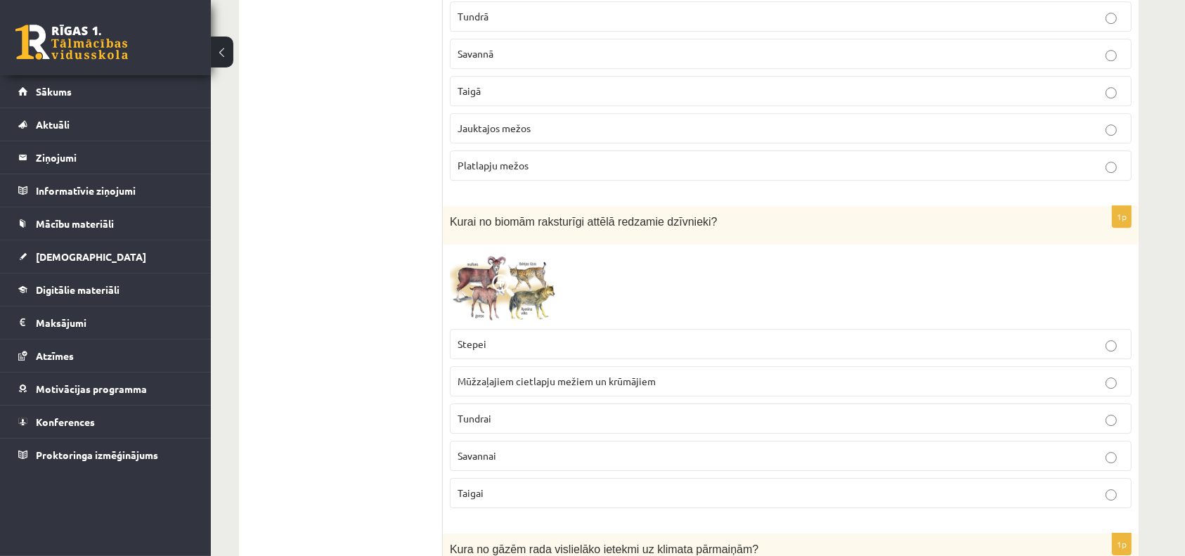
click at [530, 403] on label "Tundrai" at bounding box center [791, 418] width 682 height 30
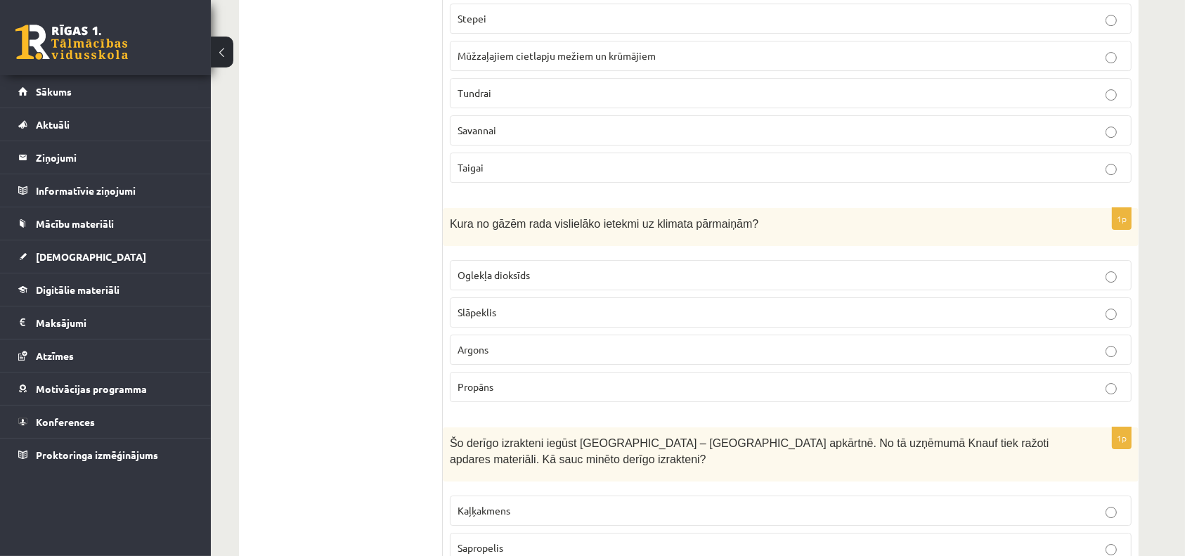
scroll to position [4683, 0]
click at [530, 375] on div "1p Kura no gāzēm rada vislielāko ietekmi uz klimata pārmaiņām? Oglekļa dioksīds…" at bounding box center [791, 309] width 696 height 206
click at [533, 332] on label "Argons" at bounding box center [791, 347] width 682 height 30
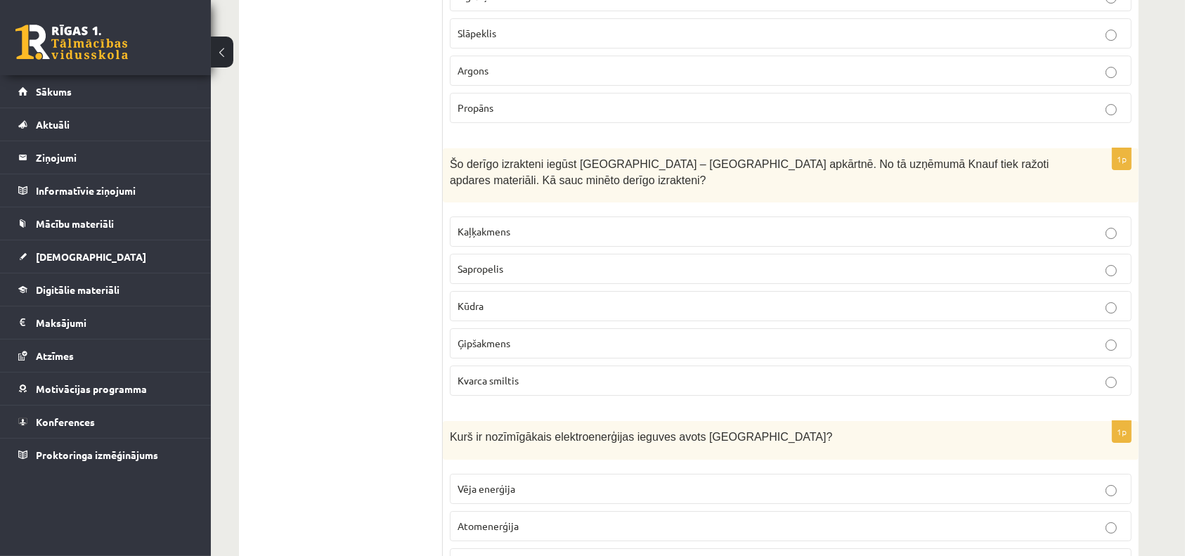
click at [533, 328] on label "Ģipšakmens" at bounding box center [791, 343] width 682 height 30
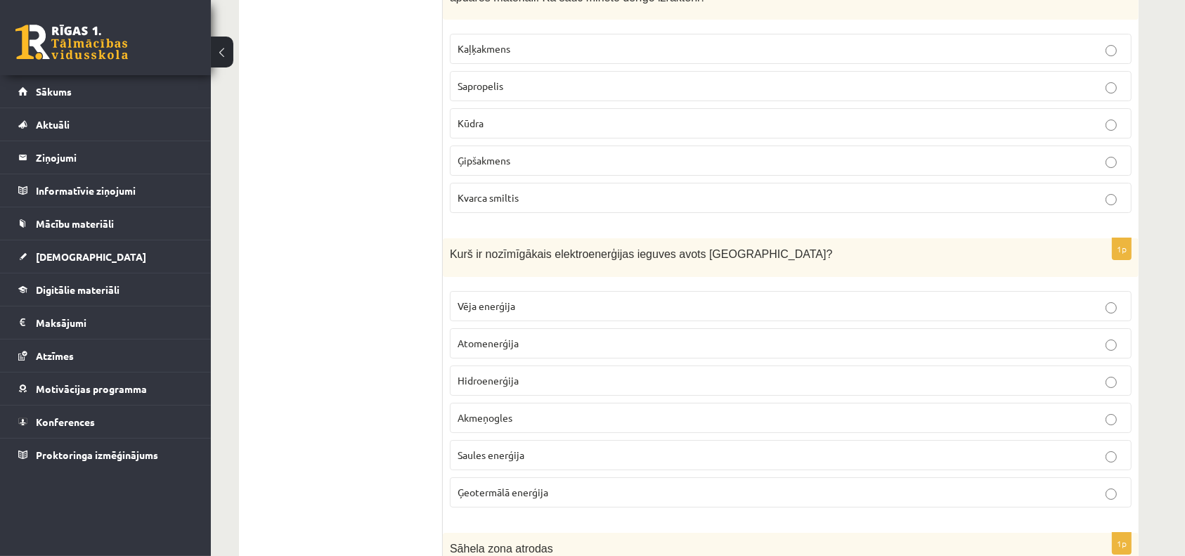
click at [541, 336] on p "Atomenerģija" at bounding box center [790, 343] width 666 height 15
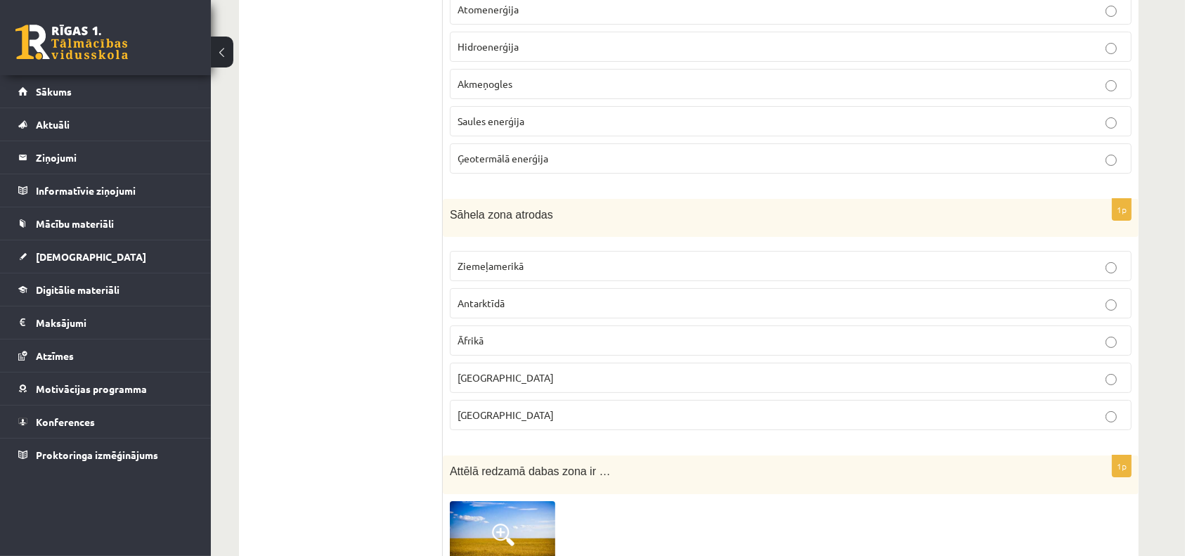
scroll to position [5485, 0]
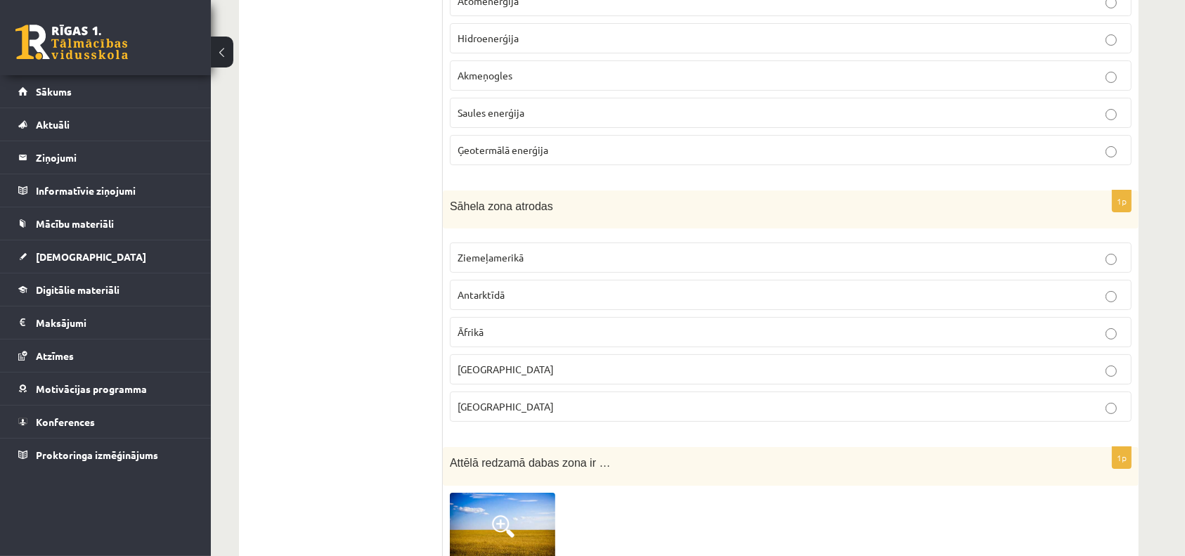
click at [542, 316] on fieldset "Ziemeļamerikā Antarktīdā Āfrikā Āzijā Austrālijā" at bounding box center [791, 330] width 682 height 190
click at [541, 325] on p "Āfrikā" at bounding box center [790, 332] width 666 height 15
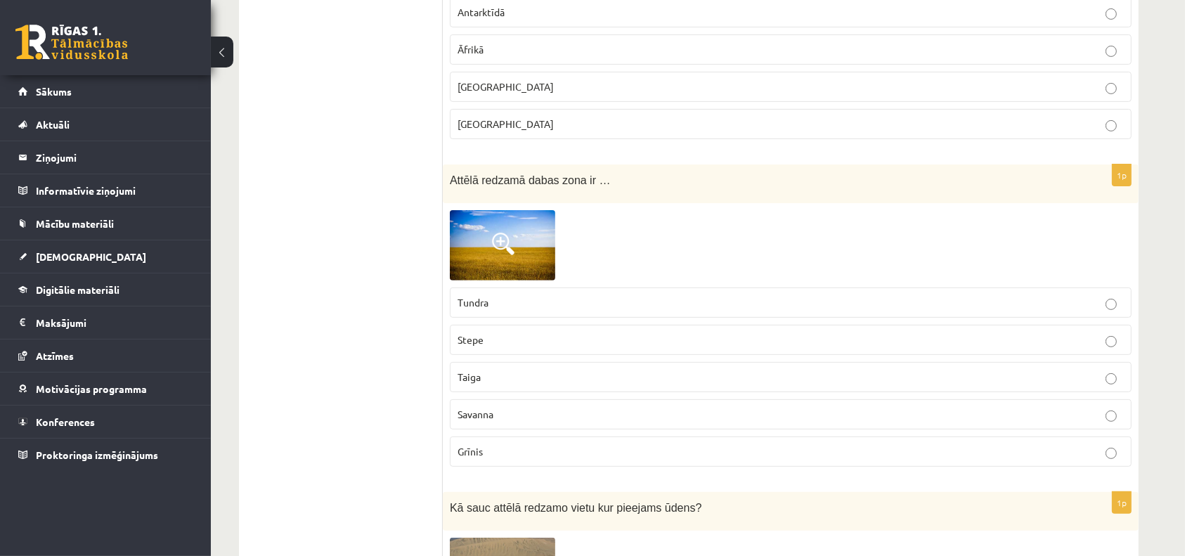
scroll to position [5777, 0]
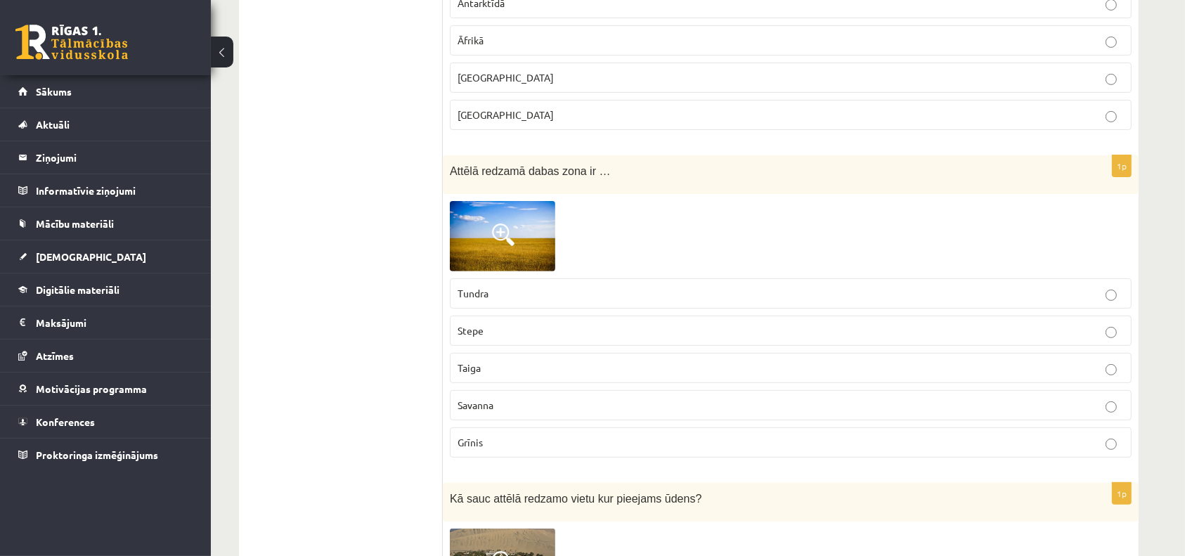
click at [541, 316] on label "Stepe" at bounding box center [791, 331] width 682 height 30
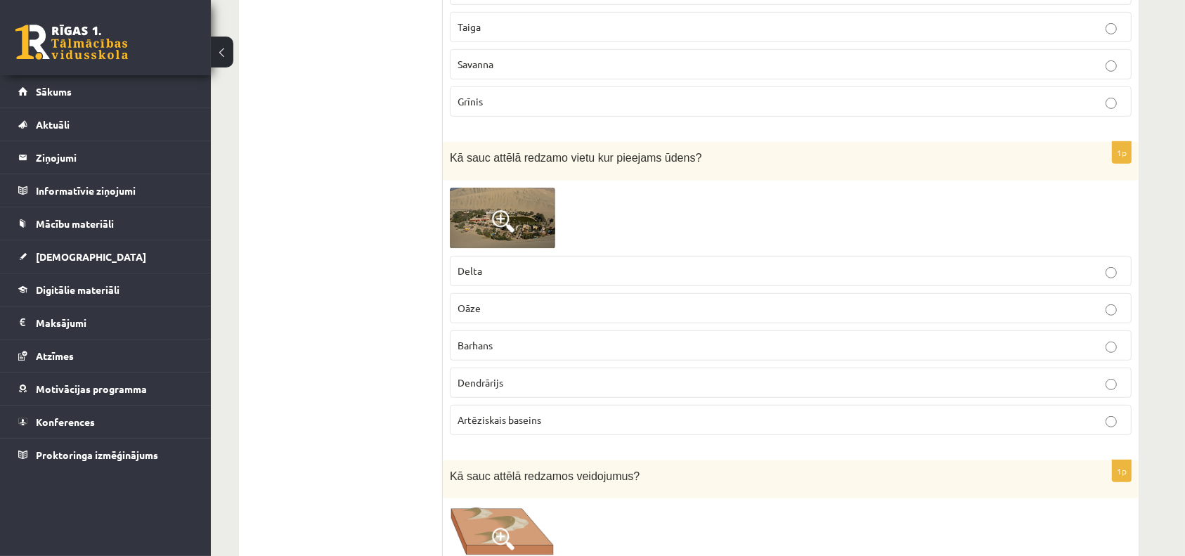
scroll to position [6127, 0]
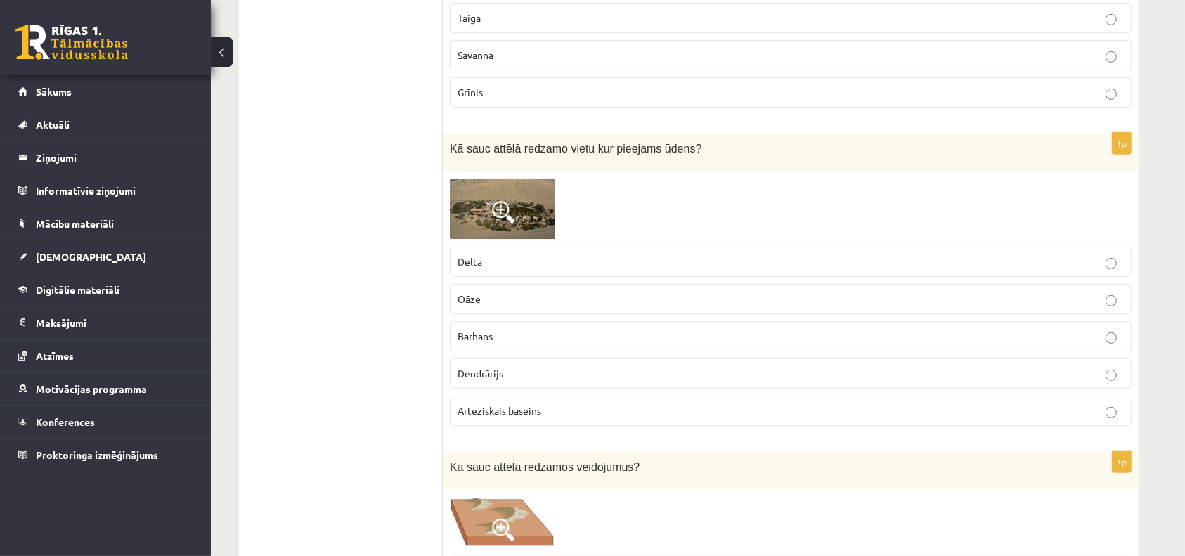
click at [540, 329] on p "Barhans" at bounding box center [790, 336] width 666 height 15
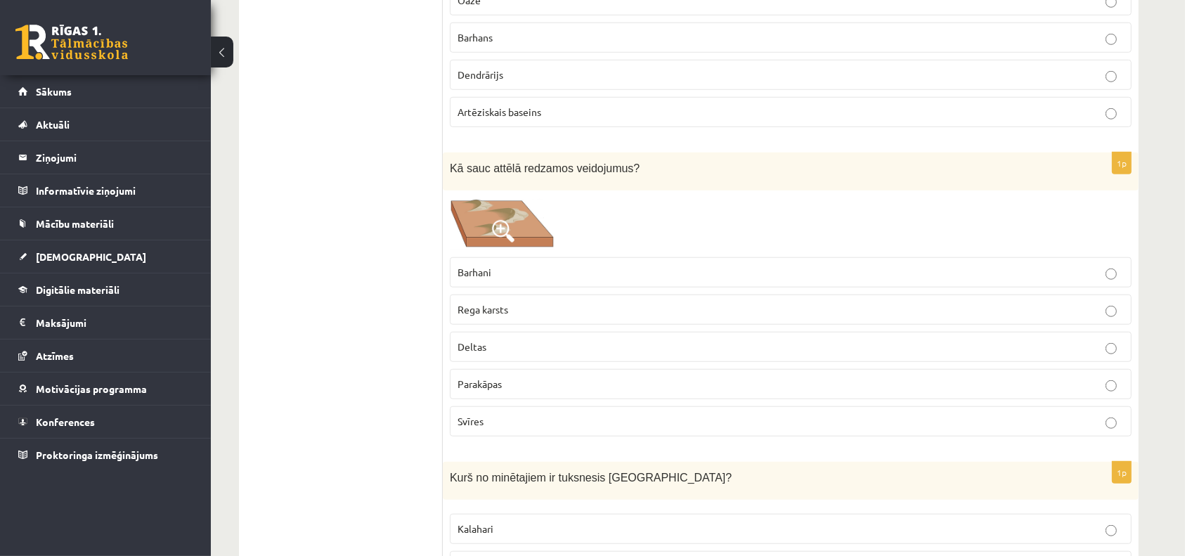
click at [549, 293] on fieldset "Barhani Rega karsts Deltas Parakāpas Svīres" at bounding box center [791, 345] width 682 height 190
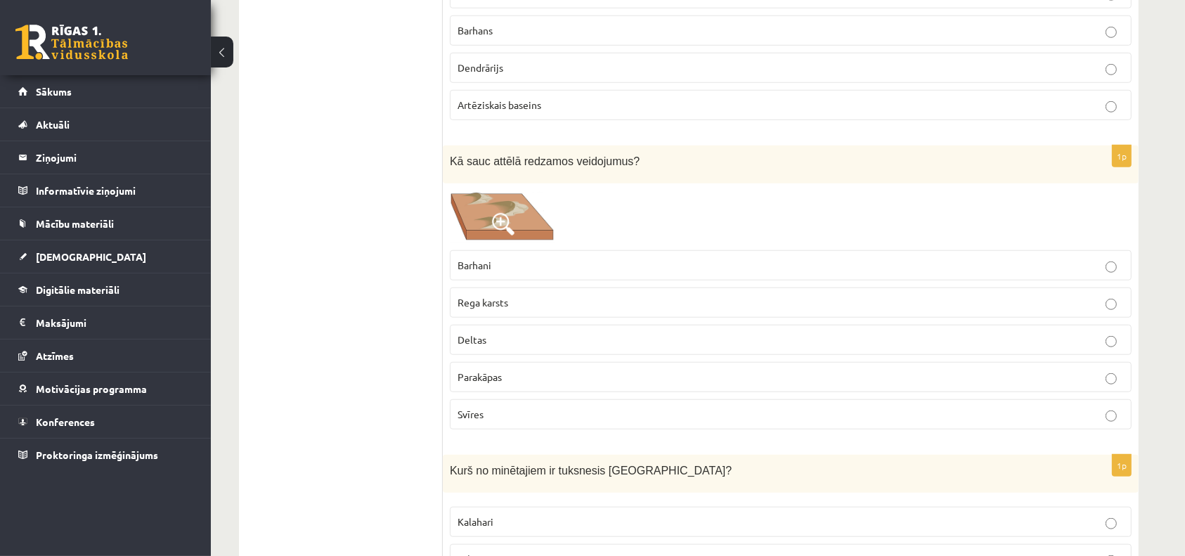
scroll to position [6439, 0]
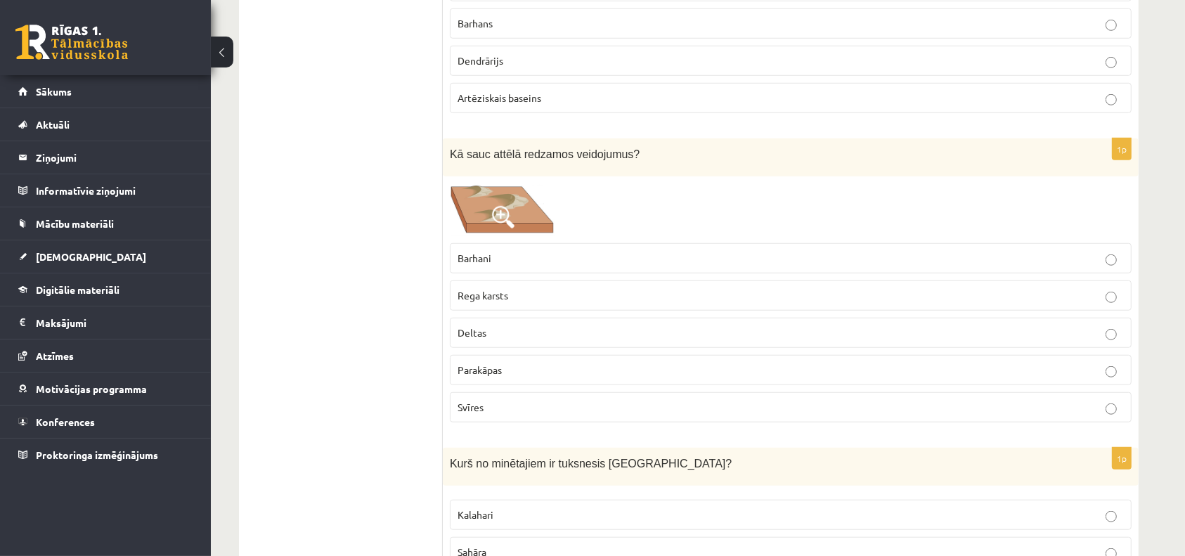
click at [549, 325] on p "Deltas" at bounding box center [790, 332] width 666 height 15
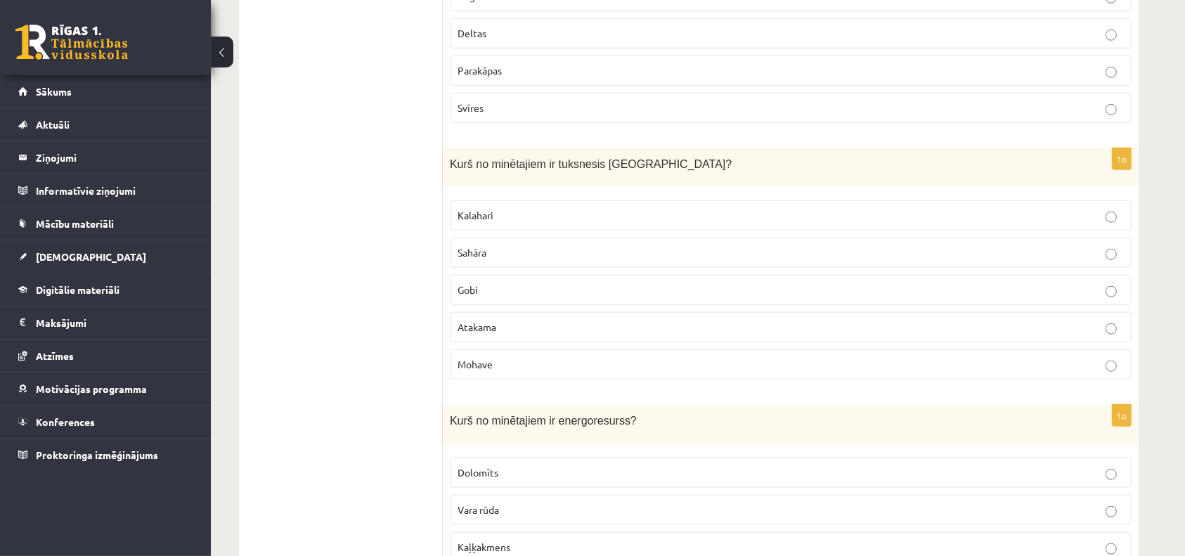
click at [549, 320] on p "Atakama" at bounding box center [790, 327] width 666 height 15
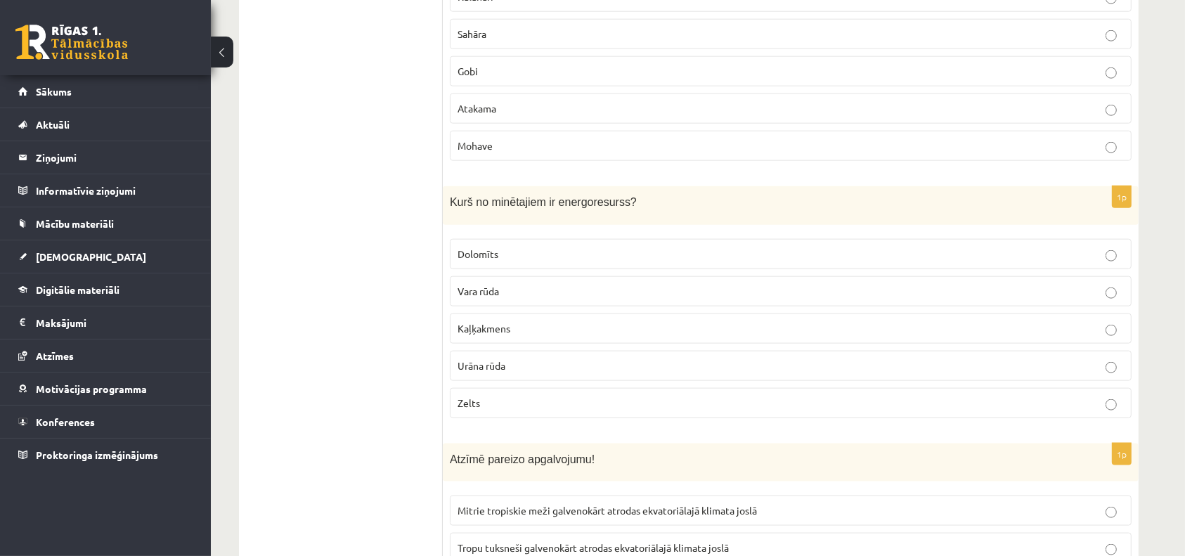
click at [549, 321] on p "Kaļķakmens" at bounding box center [790, 328] width 666 height 15
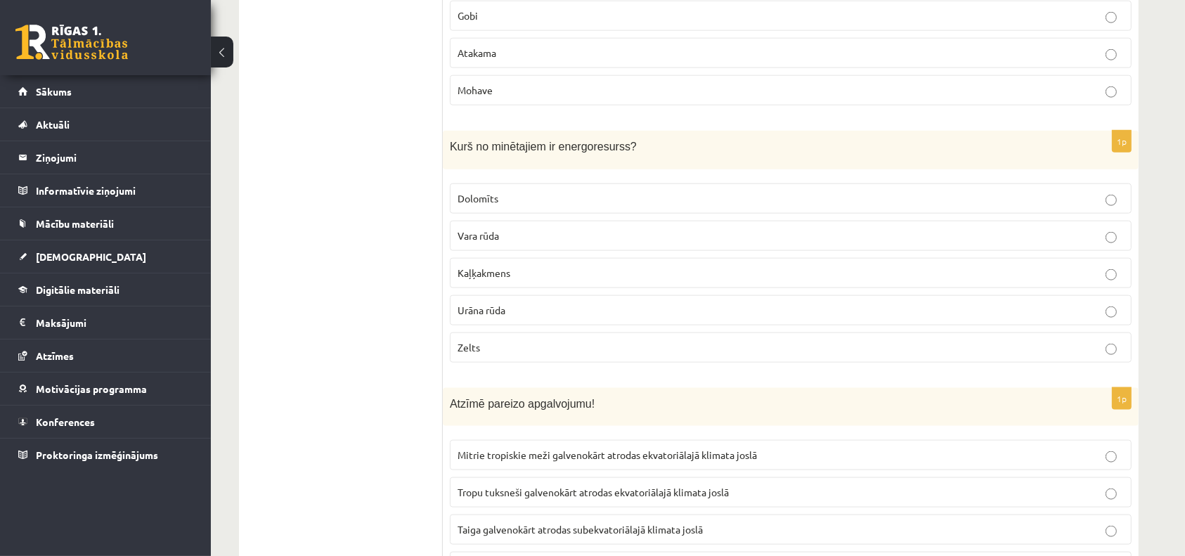
scroll to position [7015, 0]
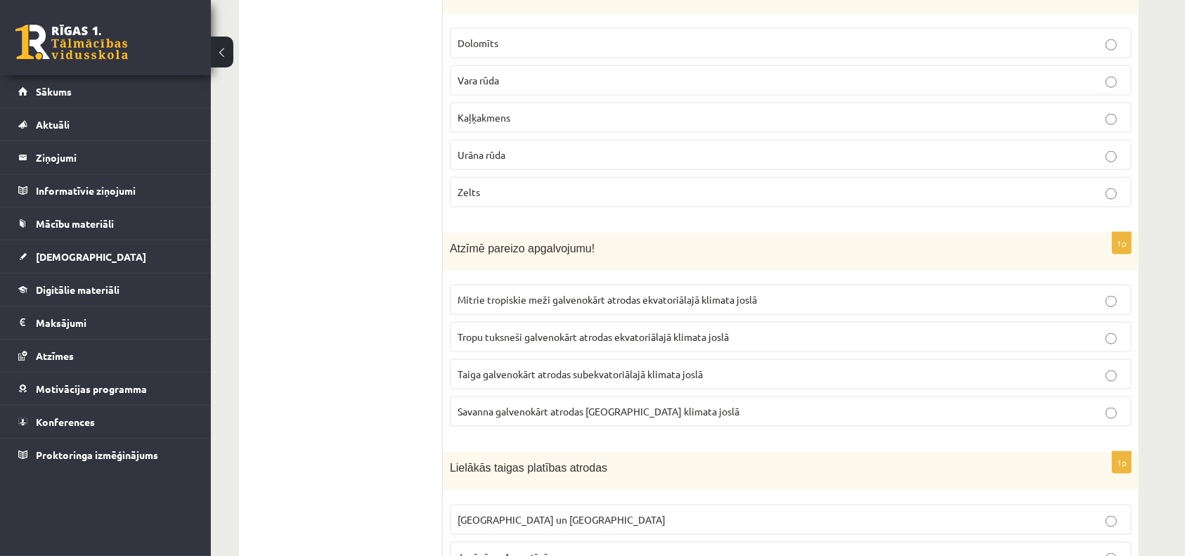
click at [549, 330] on span "Tropu tuksneši galvenokārt atrodas ekvatoriālajā klimata joslā" at bounding box center [592, 336] width 271 height 13
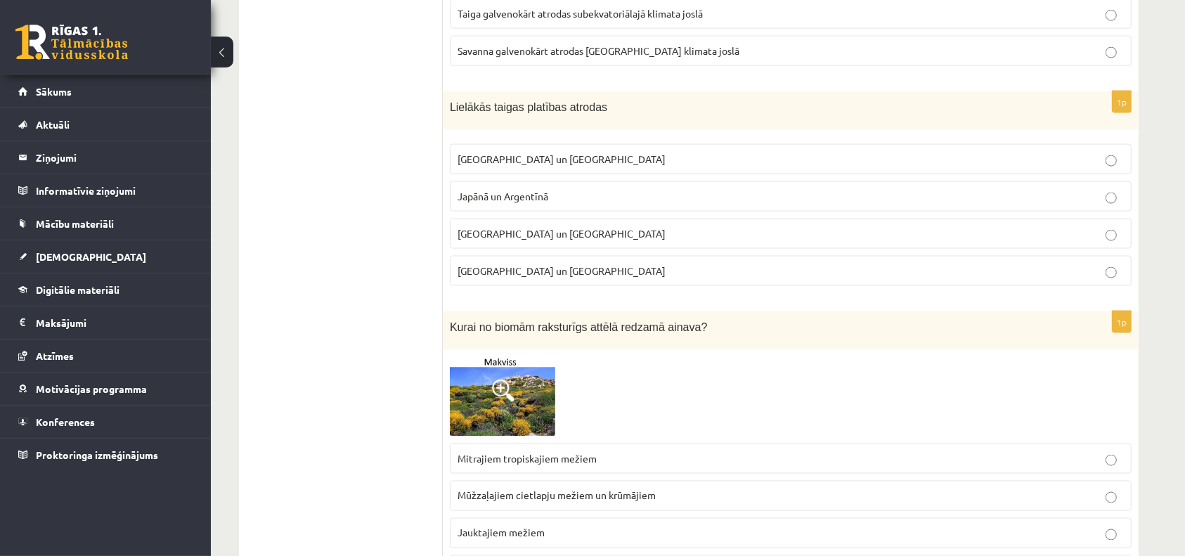
scroll to position [7540, 0]
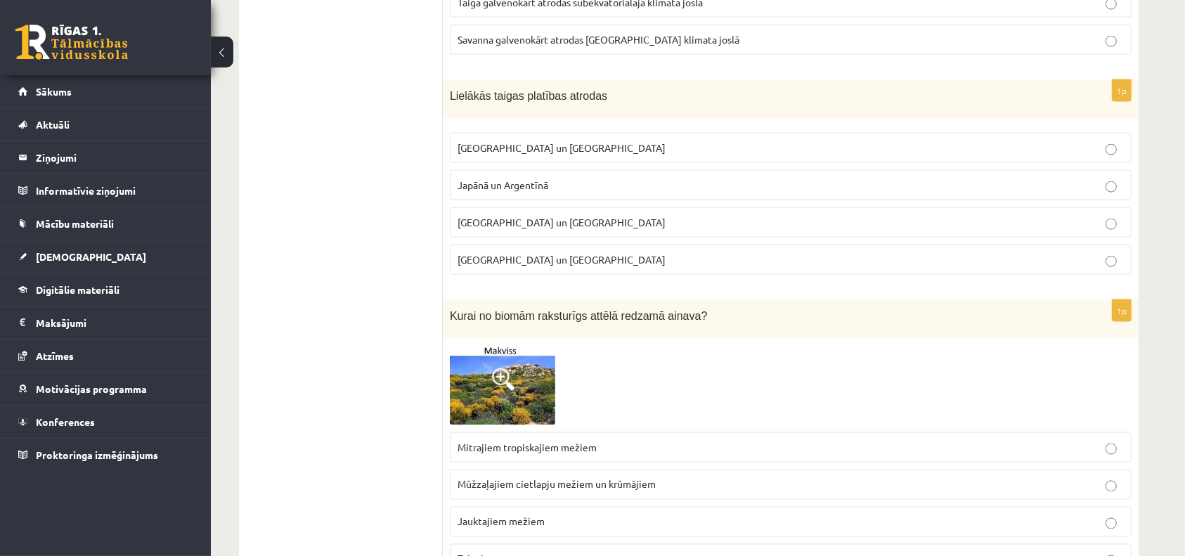
click at [545, 252] on p "Brazīlijā un Indijā" at bounding box center [790, 259] width 666 height 15
click at [540, 428] on fieldset "Mitrajiem tropiskajiem mežiem Mūžzaļajiem cietlapju mežiem un krūmājiem Jauktaj…" at bounding box center [791, 520] width 682 height 190
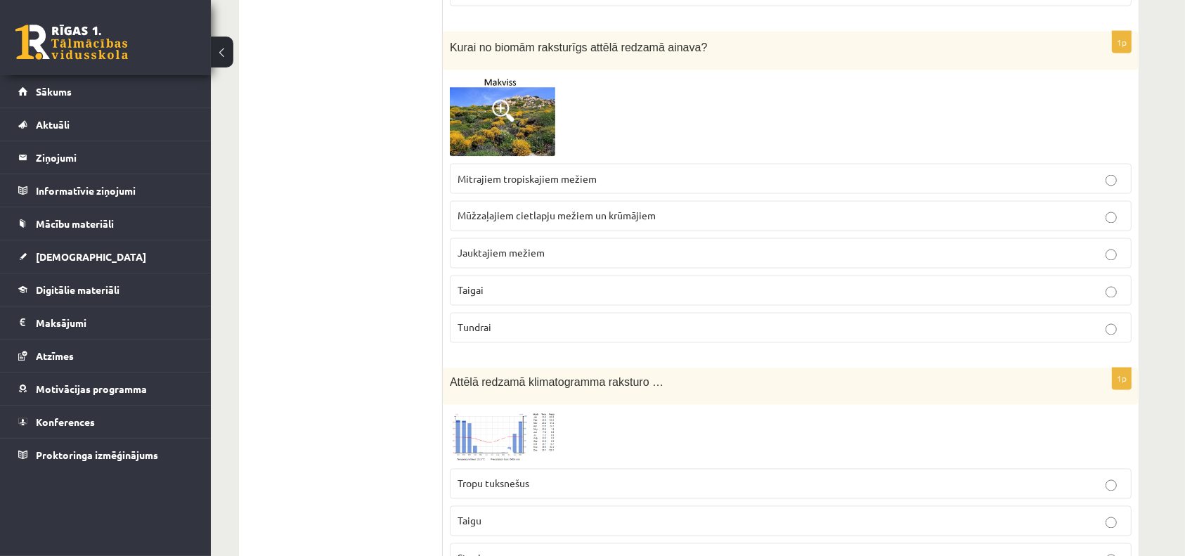
scroll to position [7810, 0]
click at [516, 274] on label "Taigai" at bounding box center [791, 289] width 682 height 30
click at [520, 245] on span "Jauktajiem mežiem" at bounding box center [500, 251] width 87 height 13
click at [506, 505] on label "Taigu" at bounding box center [791, 520] width 682 height 30
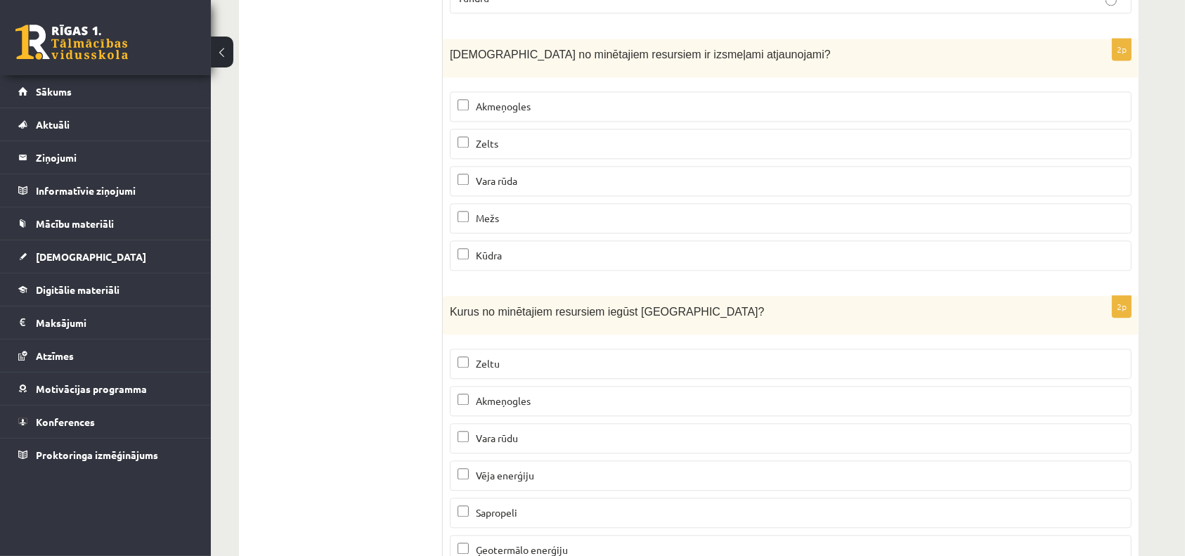
scroll to position [8536, 0]
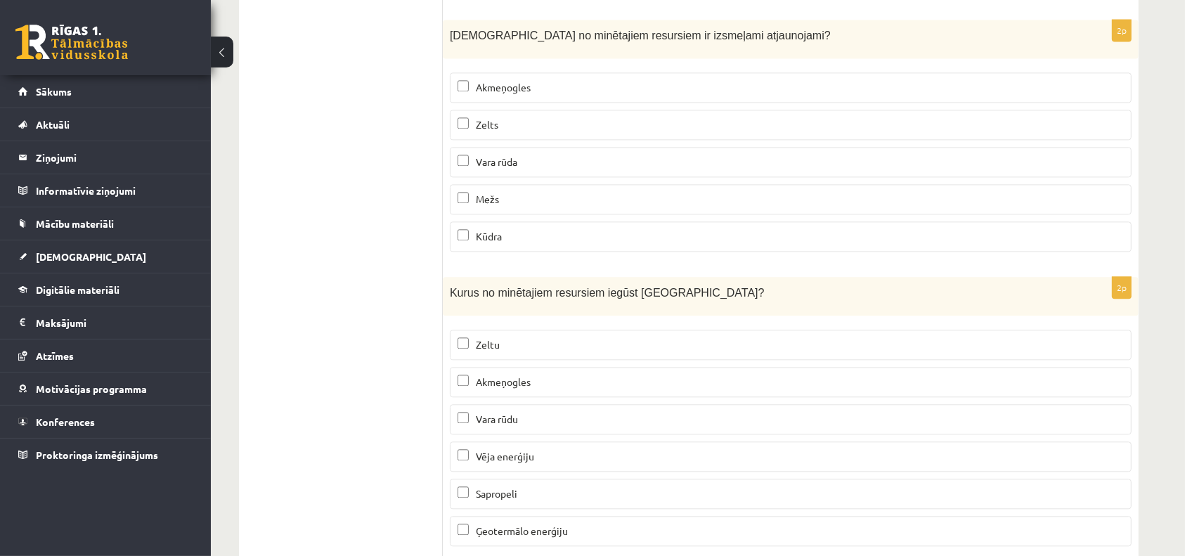
click at [509, 155] on span "Vara rūda" at bounding box center [496, 161] width 41 height 13
click at [511, 184] on label "Mežs" at bounding box center [791, 199] width 682 height 30
click at [512, 117] on p "Zelts" at bounding box center [790, 124] width 666 height 15
click at [504, 81] on span "Akmeņogles" at bounding box center [503, 87] width 55 height 13
click at [505, 192] on p "Mežs" at bounding box center [790, 199] width 666 height 15
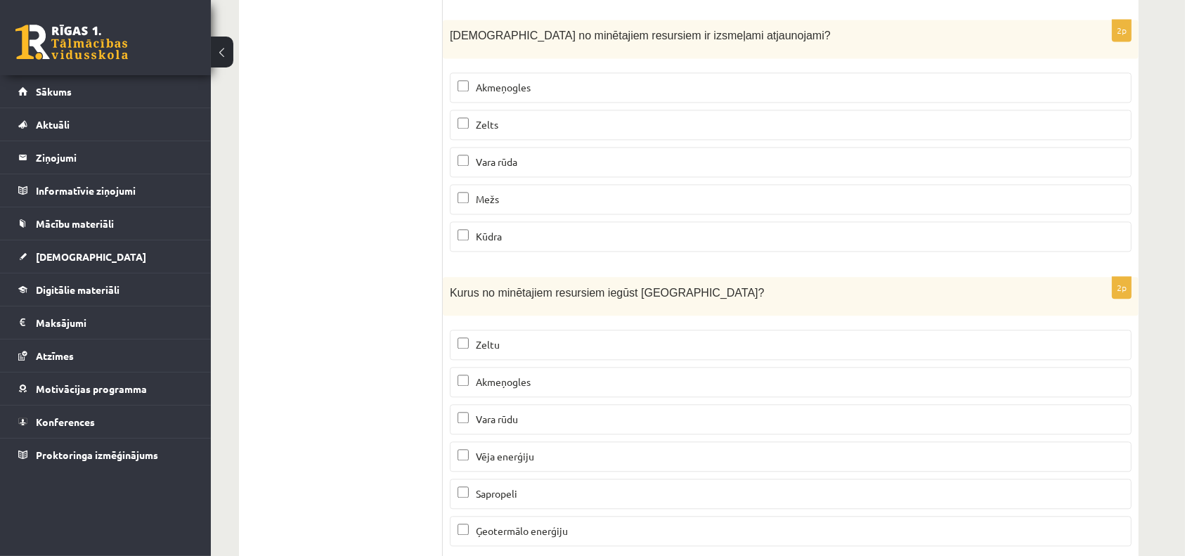
click at [500, 117] on p "Zelts" at bounding box center [790, 124] width 666 height 15
click at [498, 229] on p "Kūdra" at bounding box center [790, 236] width 666 height 15
click at [505, 375] on span "Akmeņogles" at bounding box center [503, 381] width 55 height 13
click at [512, 412] on span "Vara rūdu" at bounding box center [497, 418] width 42 height 13
click at [504, 524] on span "Ģeotermālo enerģiju" at bounding box center [522, 530] width 92 height 13
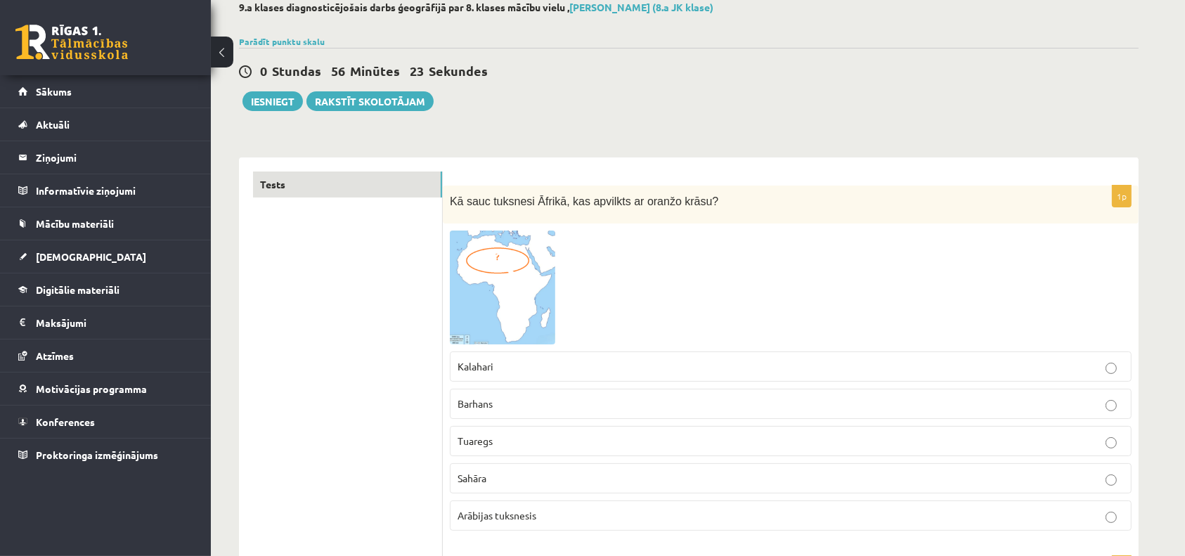
scroll to position [0, 0]
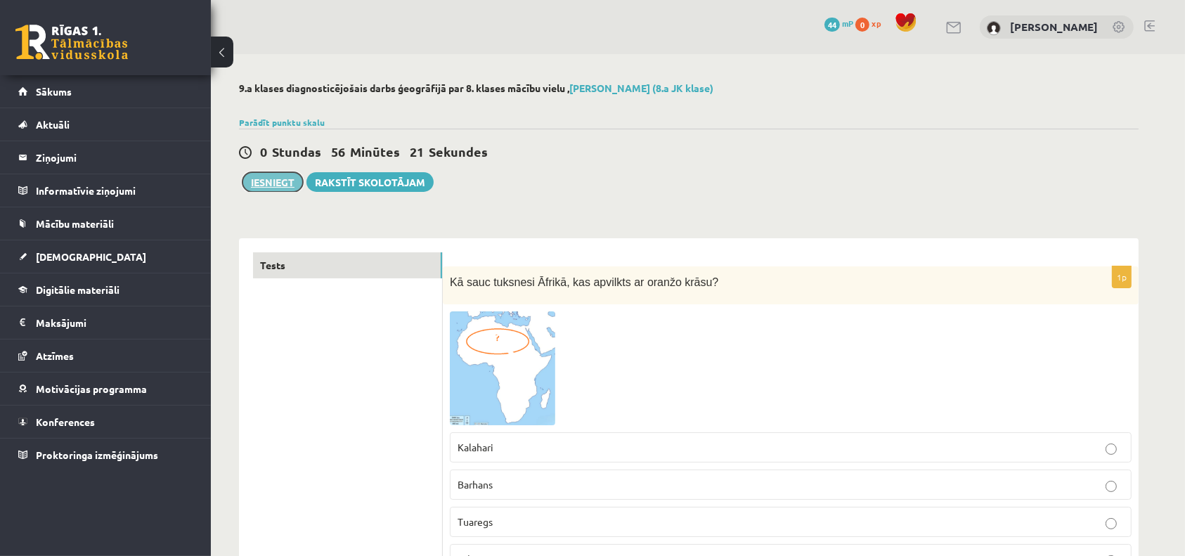
click at [270, 186] on button "Iesniegt" at bounding box center [272, 182] width 60 height 20
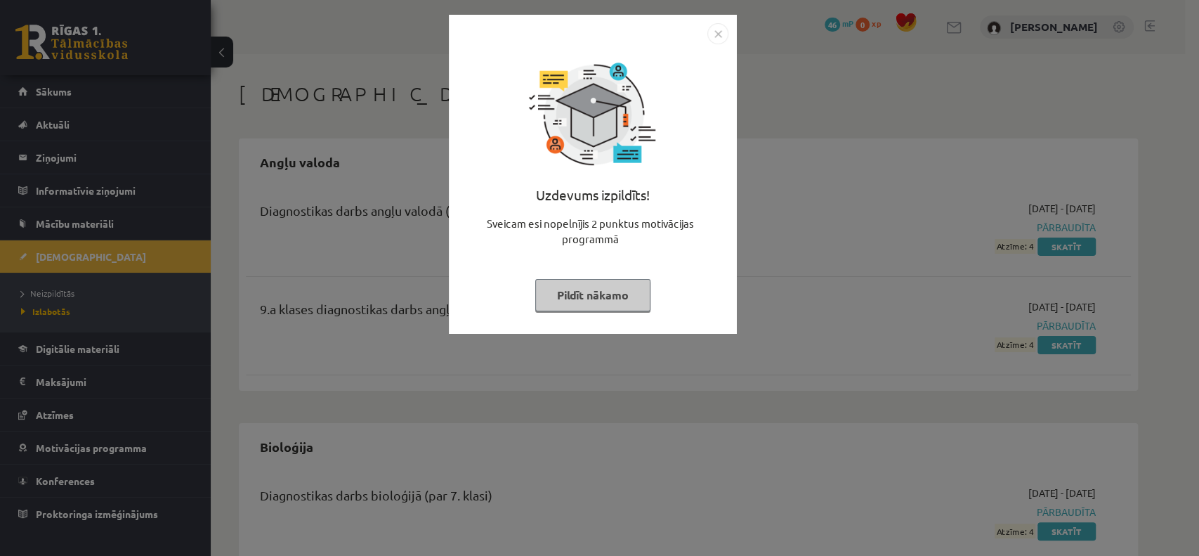
click at [717, 32] on img "Close" at bounding box center [718, 33] width 21 height 21
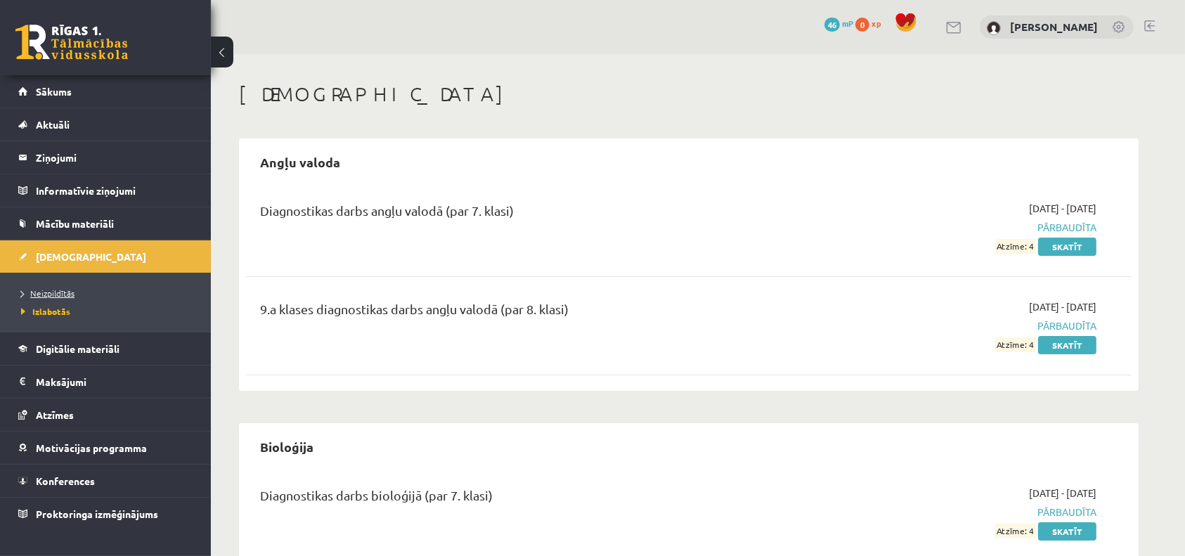
click at [63, 294] on span "Neizpildītās" at bounding box center [47, 292] width 53 height 11
